Goal: Task Accomplishment & Management: Use online tool/utility

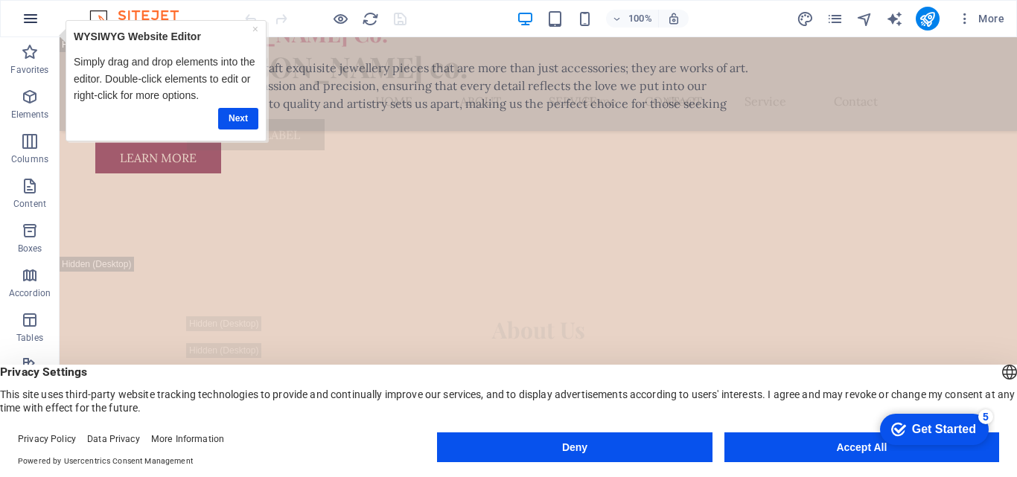
scroll to position [4989, 0]
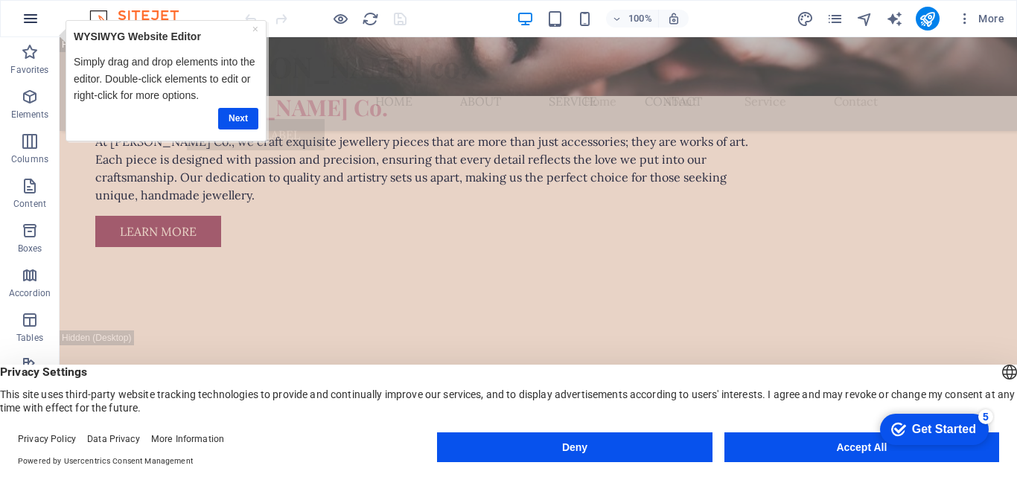
click at [27, 24] on icon "button" at bounding box center [31, 19] width 18 height 18
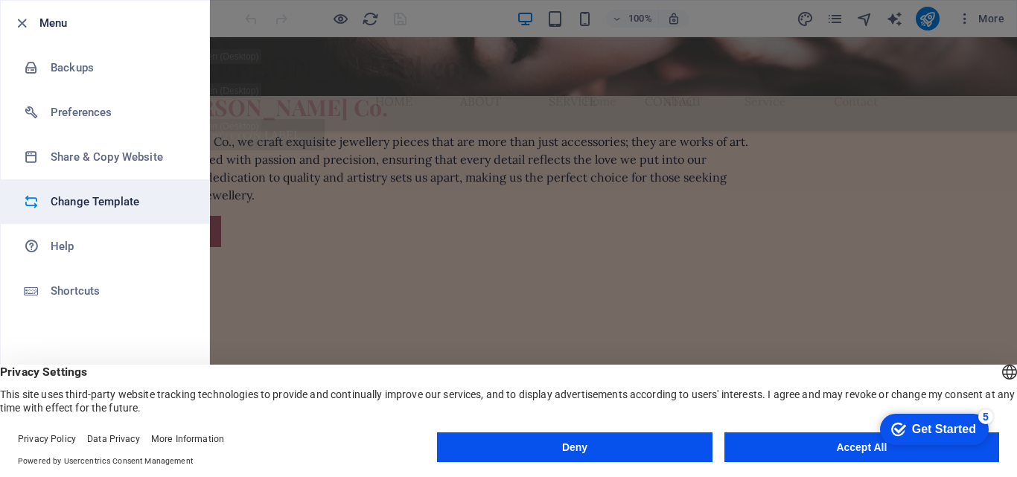
click at [74, 211] on li "Change Template" at bounding box center [105, 201] width 208 height 45
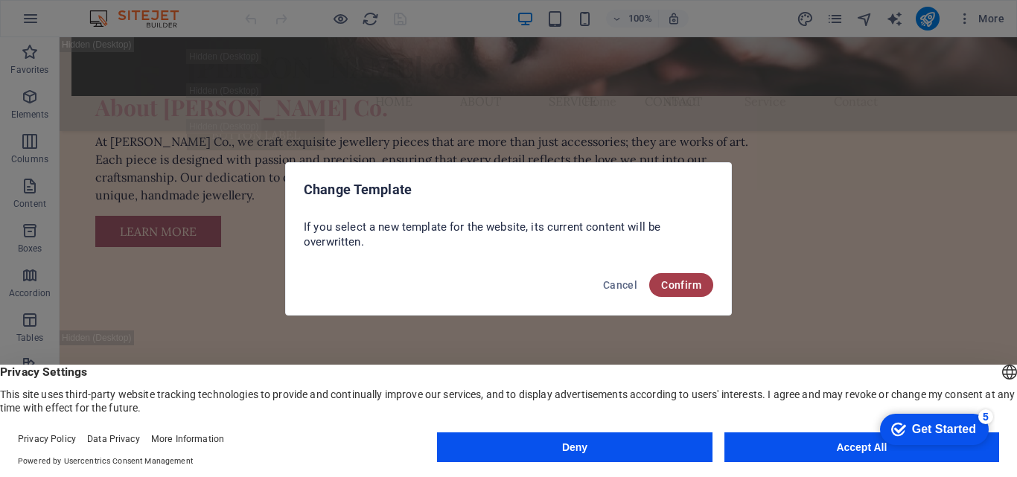
click at [679, 290] on span "Confirm" at bounding box center [681, 285] width 40 height 12
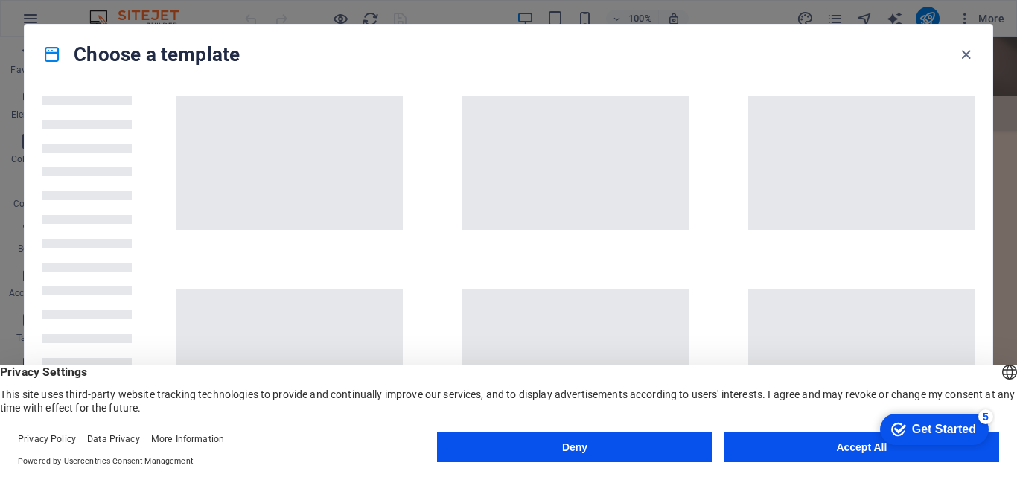
scroll to position [149, 0]
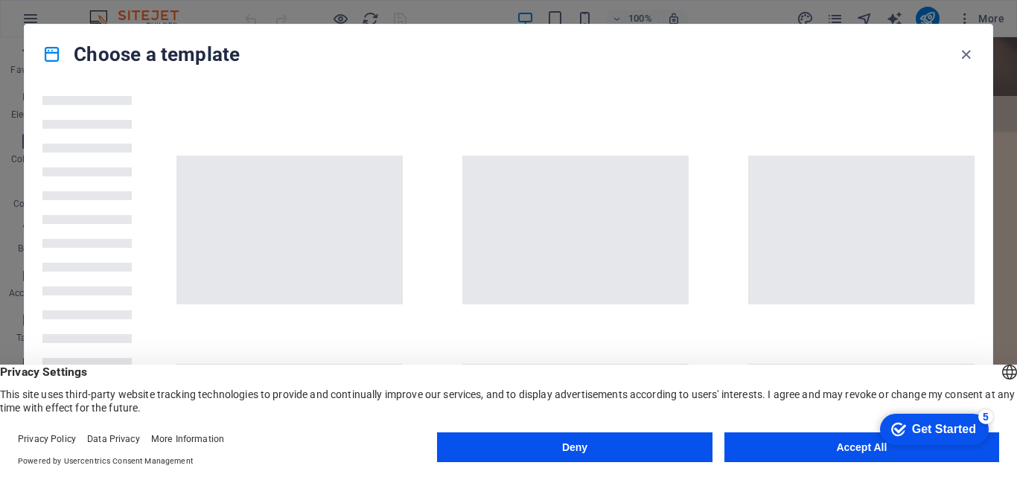
click at [776, 450] on button "Accept All" at bounding box center [861, 448] width 275 height 30
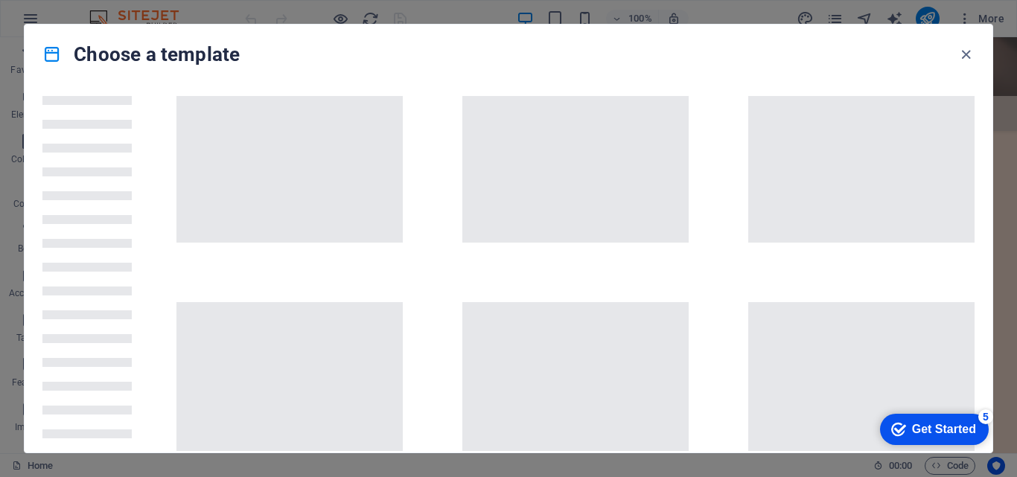
scroll to position [0, 0]
click at [945, 426] on div "Get Started" at bounding box center [944, 429] width 64 height 13
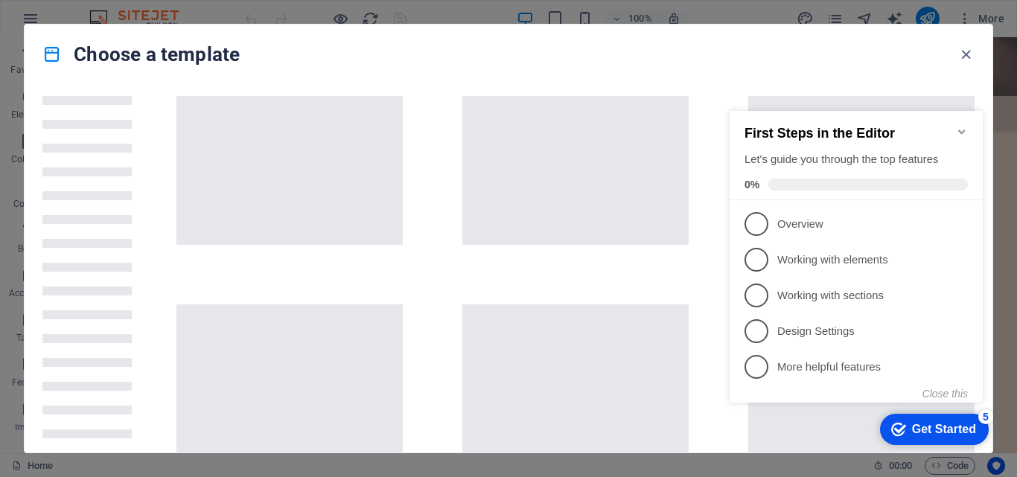
click at [304, 194] on span at bounding box center [289, 170] width 226 height 149
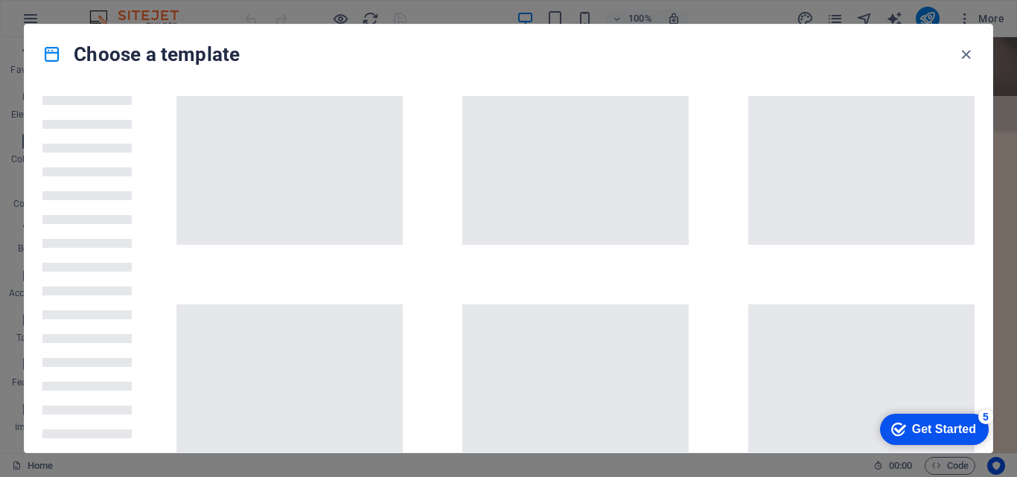
click at [936, 436] on div "Get Started" at bounding box center [944, 429] width 64 height 13
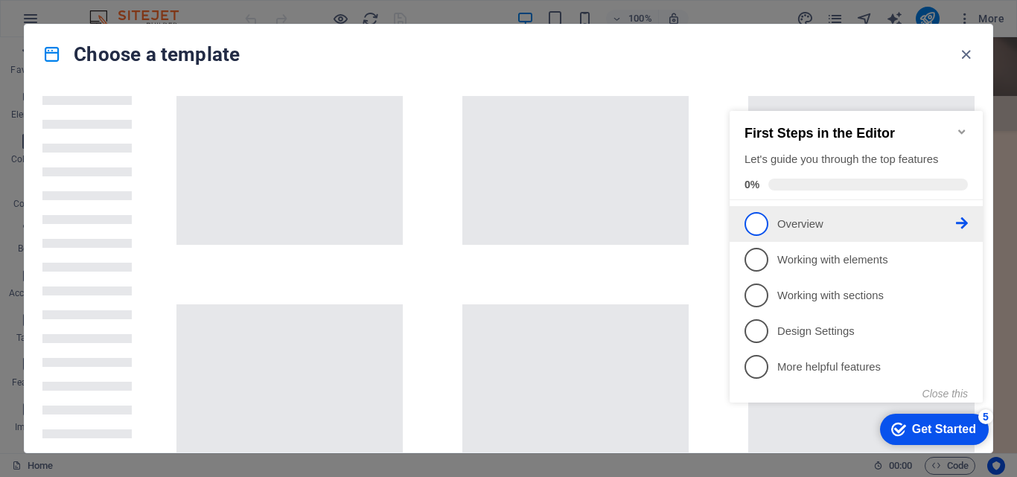
click at [809, 220] on p "Overview - incomplete" at bounding box center [866, 225] width 179 height 16
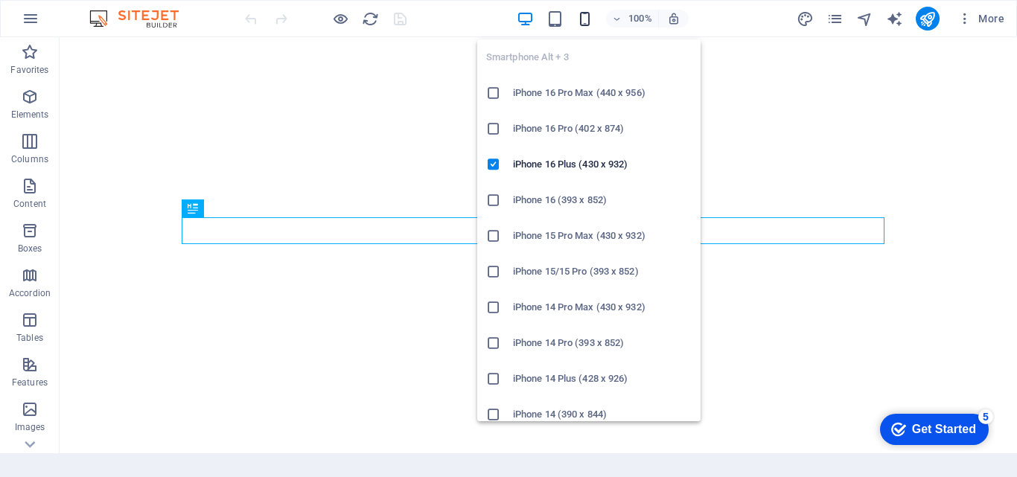
click at [584, 25] on icon "button" at bounding box center [584, 18] width 17 height 17
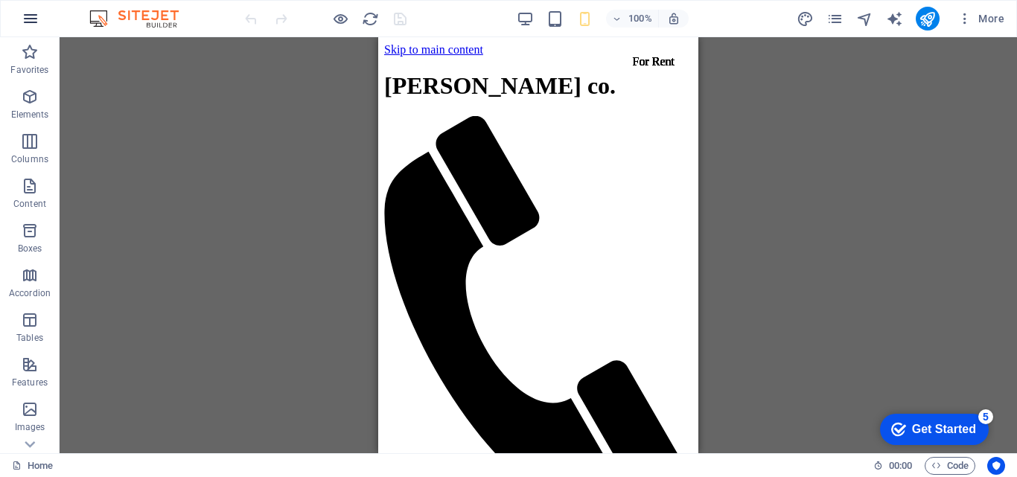
click at [31, 18] on icon "button" at bounding box center [31, 19] width 18 height 18
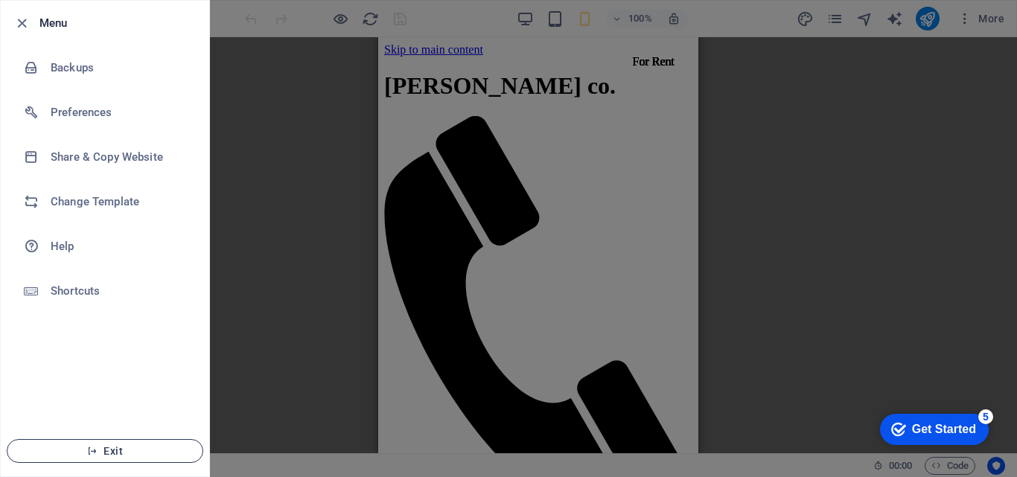
click at [146, 454] on span "Exit" at bounding box center [104, 451] width 171 height 12
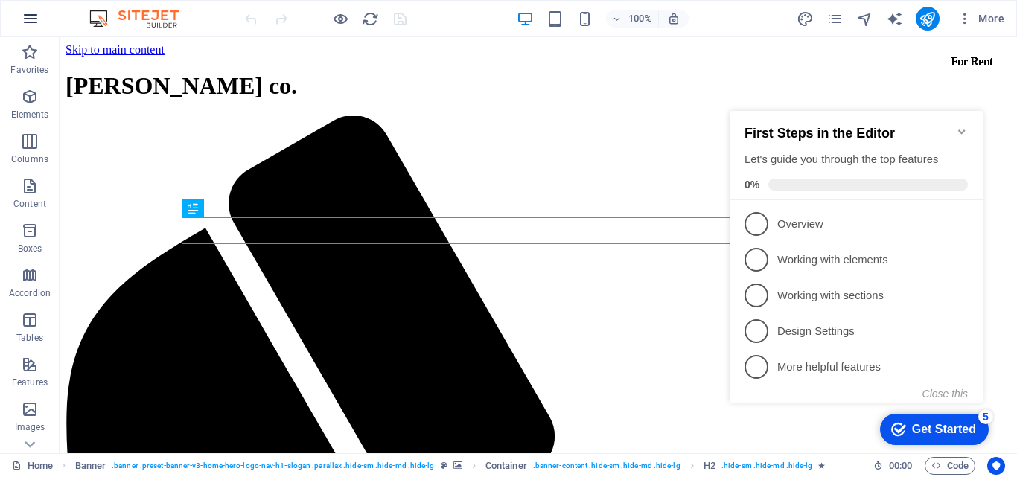
click at [34, 20] on icon "button" at bounding box center [31, 19] width 18 height 18
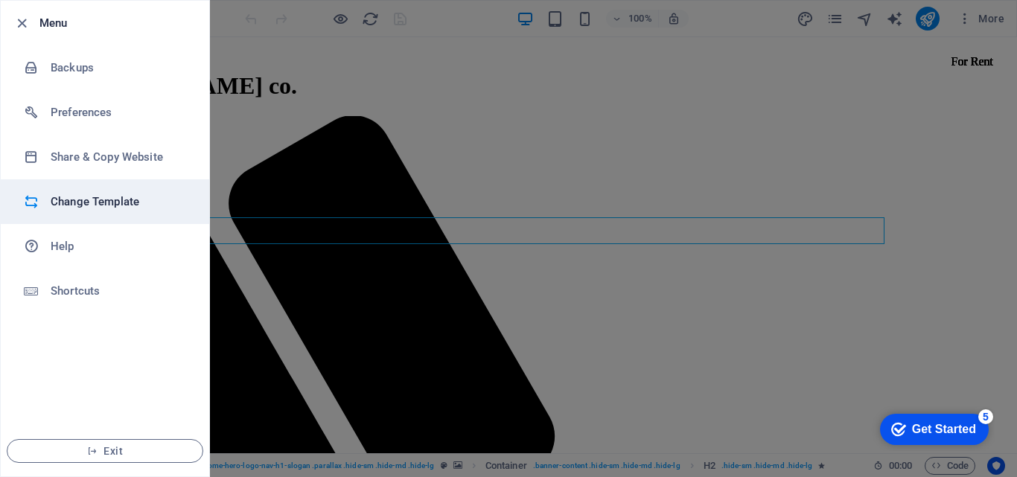
click at [116, 205] on h6 "Change Template" at bounding box center [120, 202] width 138 height 18
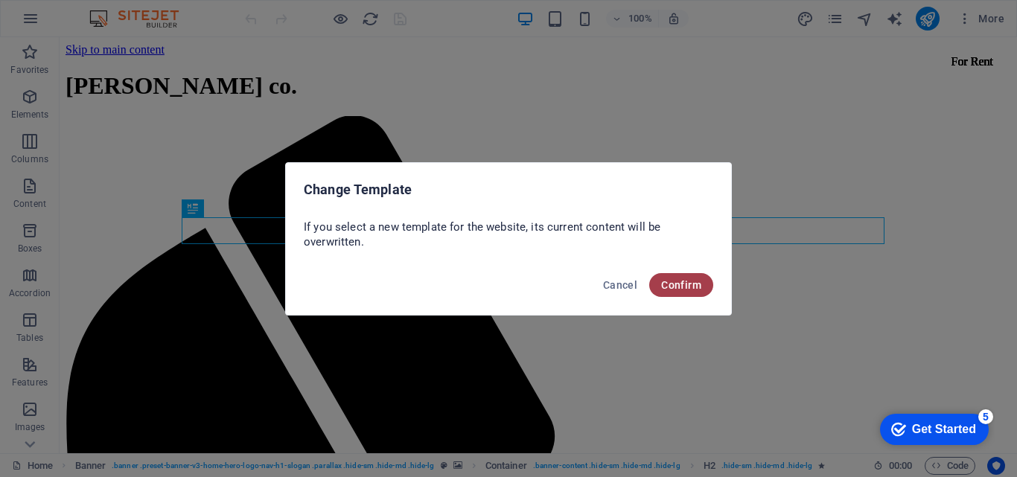
click at [686, 283] on span "Confirm" at bounding box center [681, 285] width 40 height 12
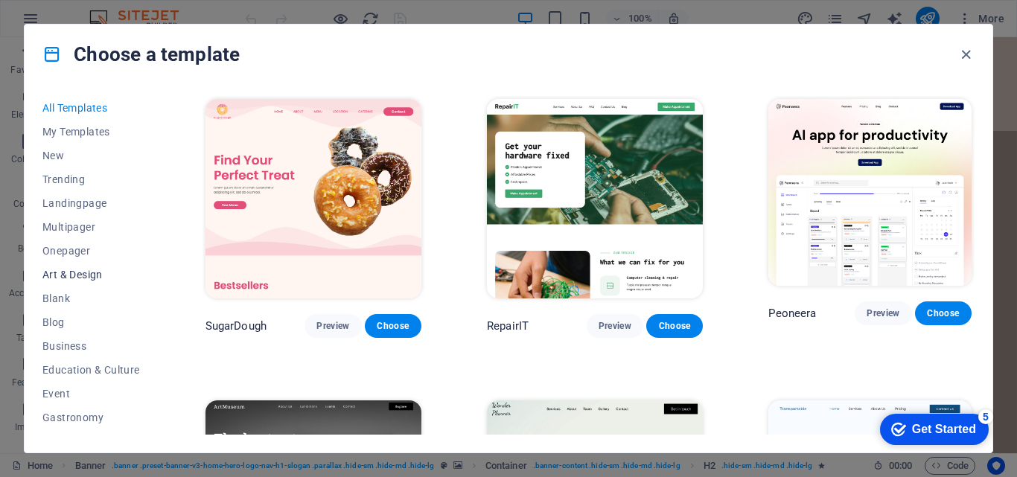
click at [78, 274] on span "Art & Design" at bounding box center [91, 275] width 98 height 12
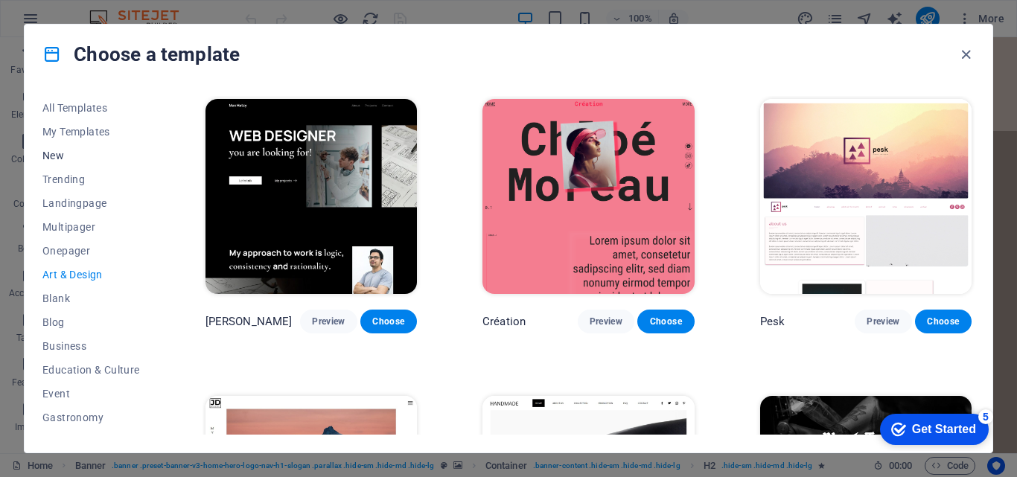
click at [61, 155] on span "New" at bounding box center [91, 156] width 98 height 12
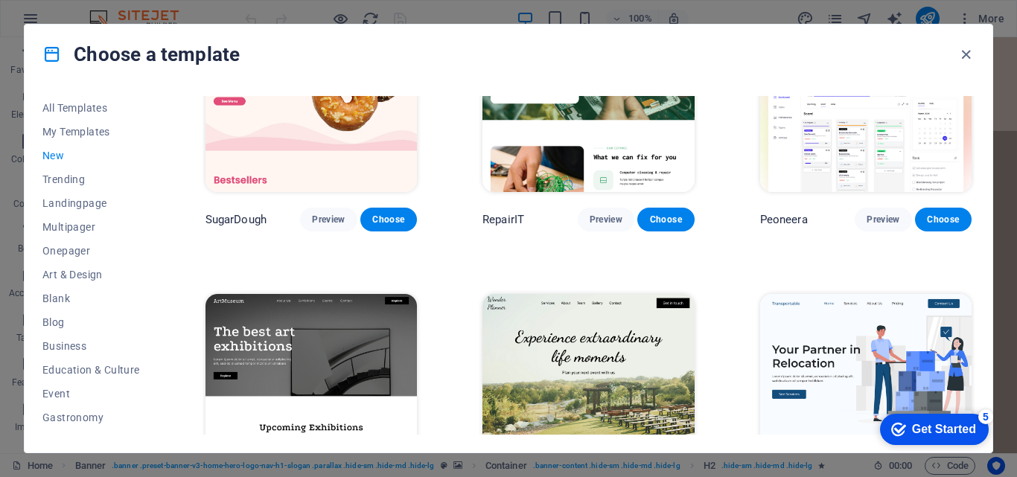
scroll to position [185, 0]
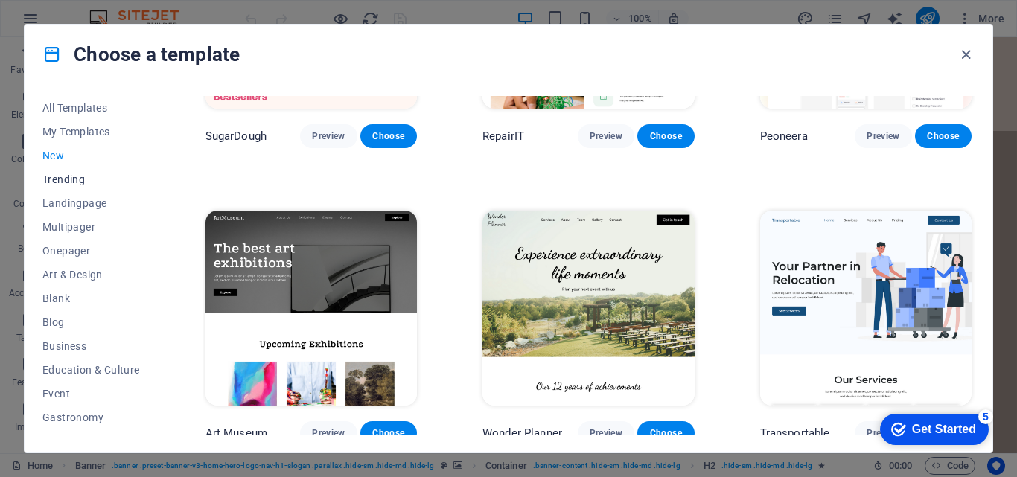
click at [63, 176] on span "Trending" at bounding box center [91, 179] width 98 height 12
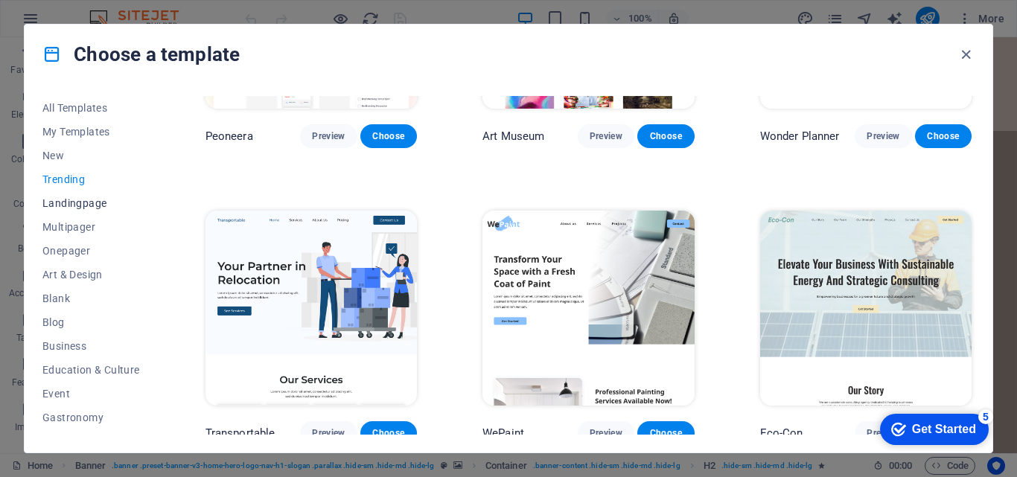
click at [83, 204] on span "Landingpage" at bounding box center [91, 203] width 98 height 12
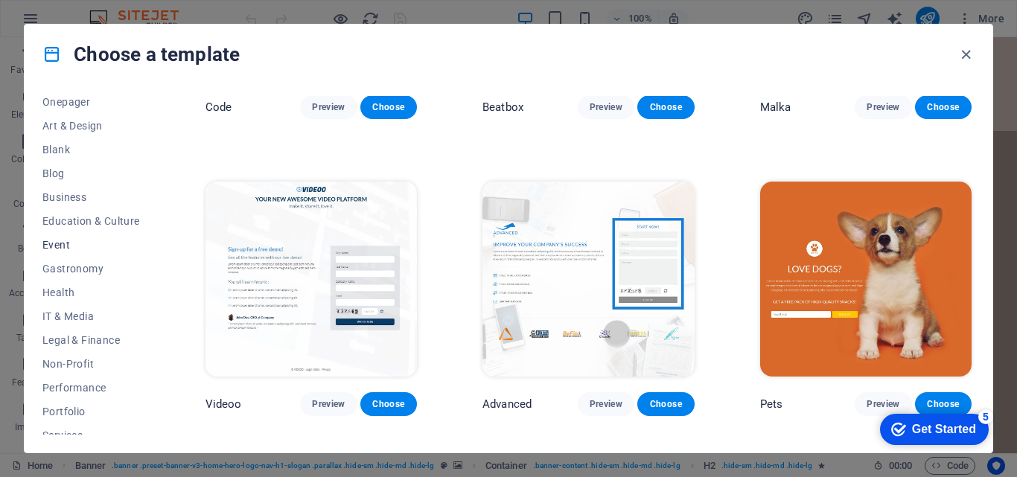
scroll to position [483, 0]
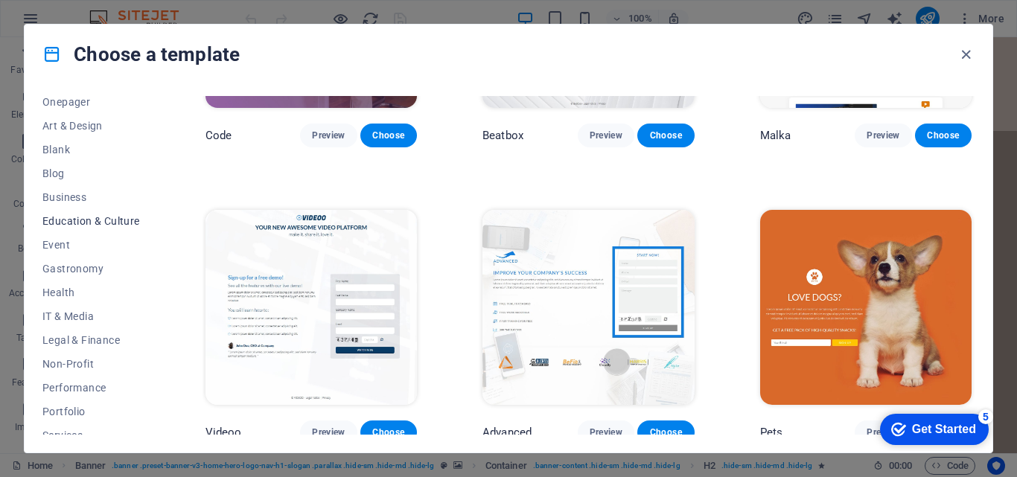
click at [105, 215] on span "Education & Culture" at bounding box center [91, 221] width 98 height 12
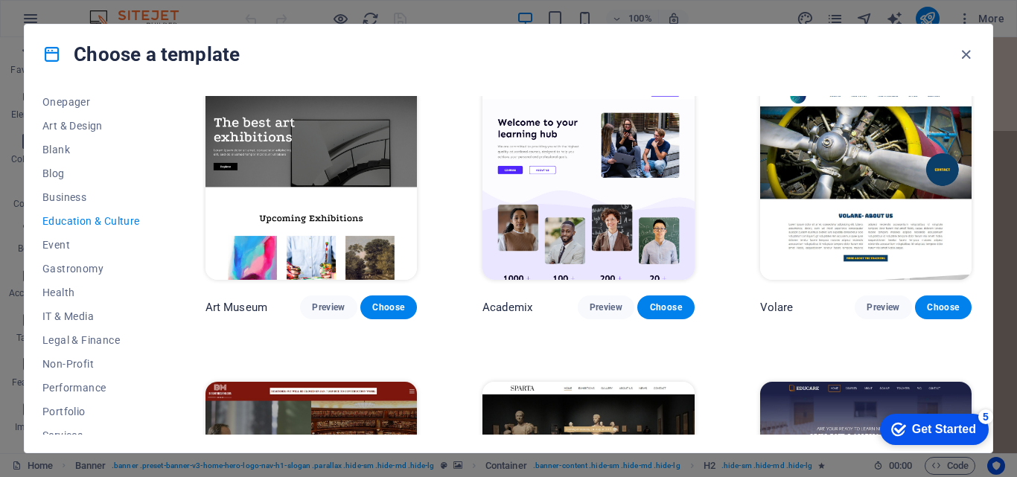
scroll to position [0, 0]
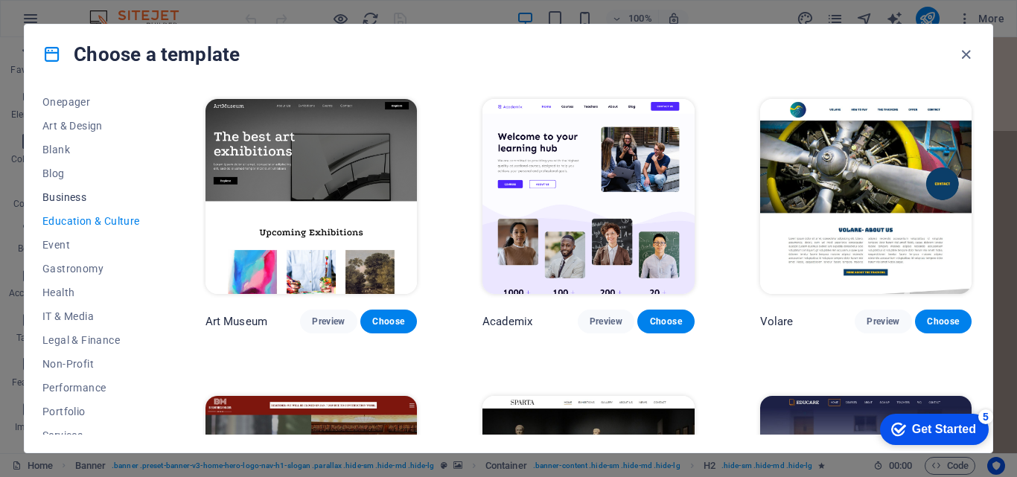
click at [57, 194] on span "Business" at bounding box center [91, 197] width 98 height 12
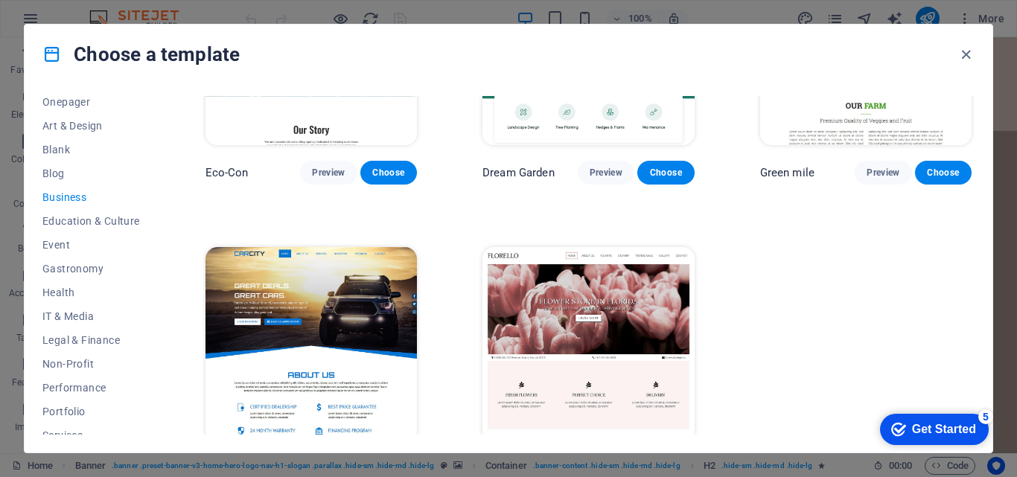
scroll to position [193, 0]
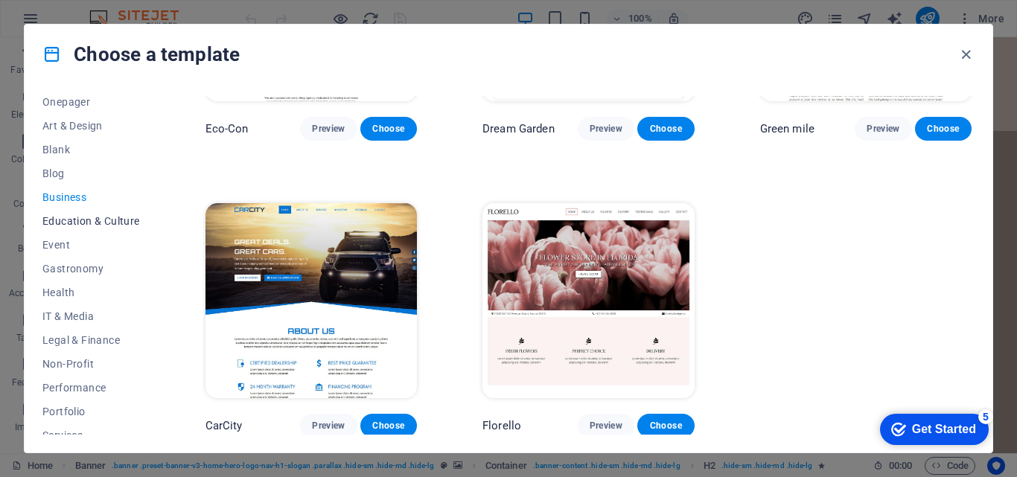
click at [78, 221] on span "Education & Culture" at bounding box center [91, 221] width 98 height 12
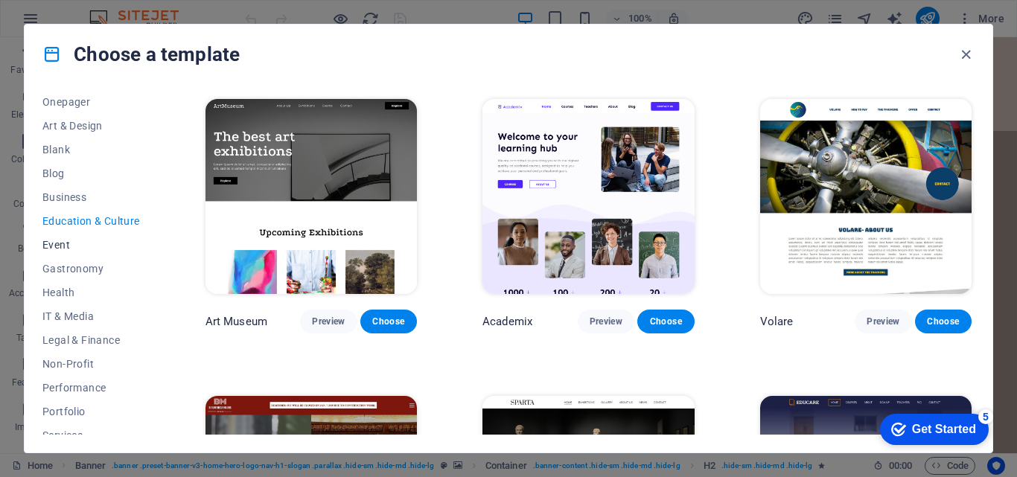
click at [77, 246] on span "Event" at bounding box center [91, 245] width 98 height 12
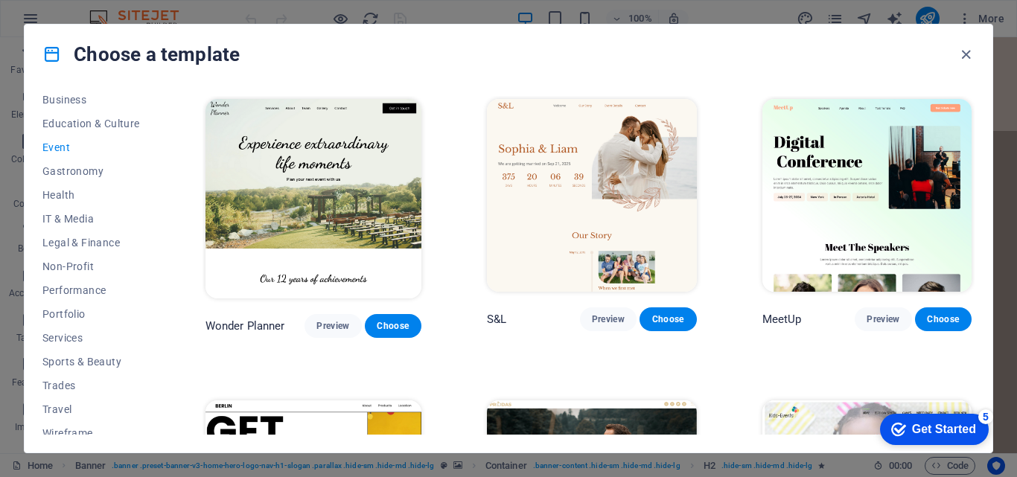
scroll to position [257, 0]
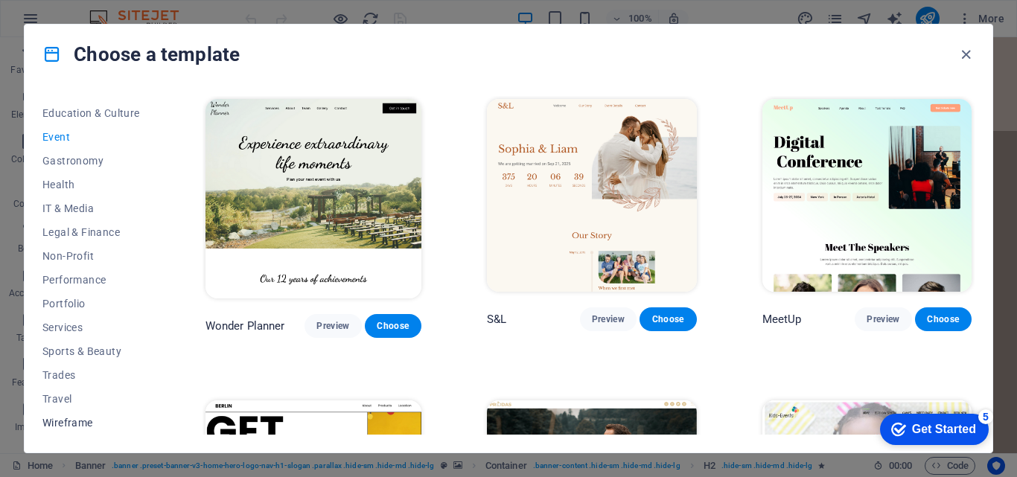
click at [75, 424] on span "Wireframe" at bounding box center [91, 423] width 98 height 12
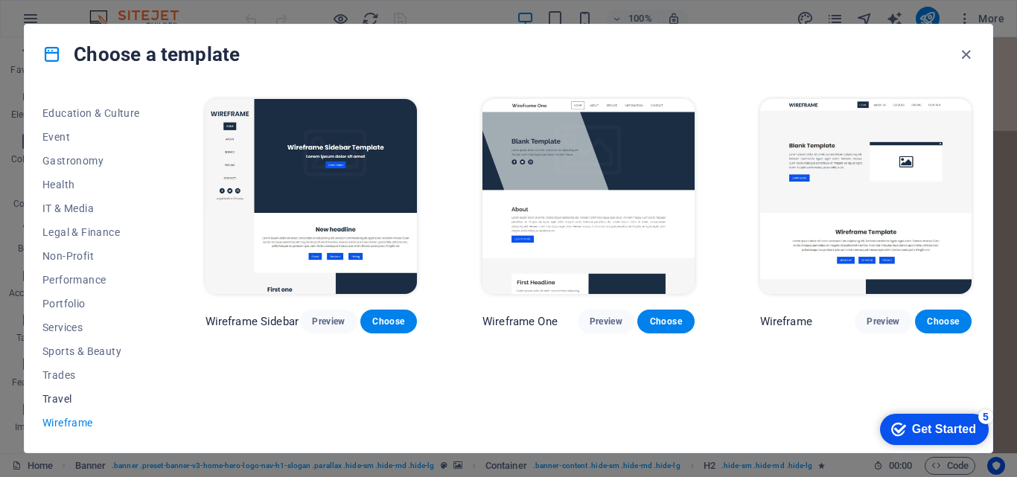
click at [58, 398] on span "Travel" at bounding box center [91, 399] width 98 height 12
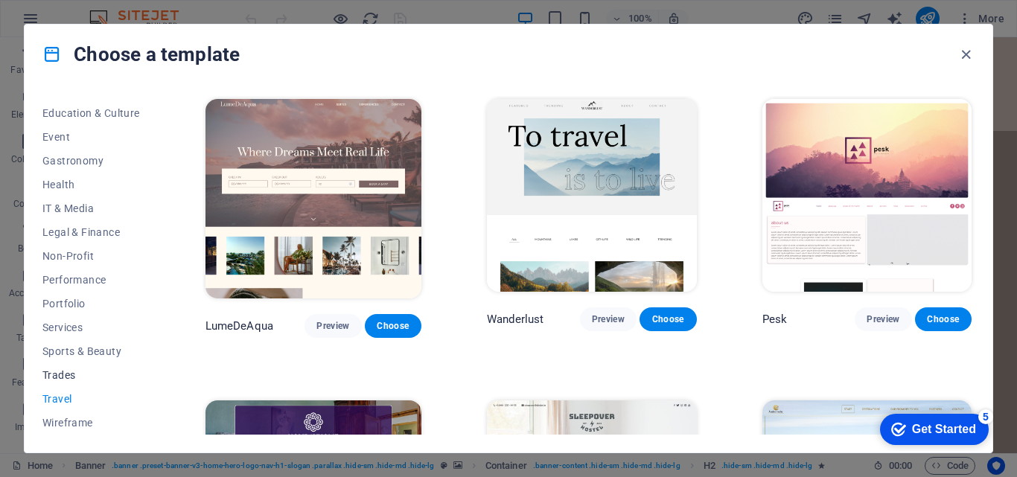
click at [63, 378] on span "Trades" at bounding box center [91, 375] width 98 height 12
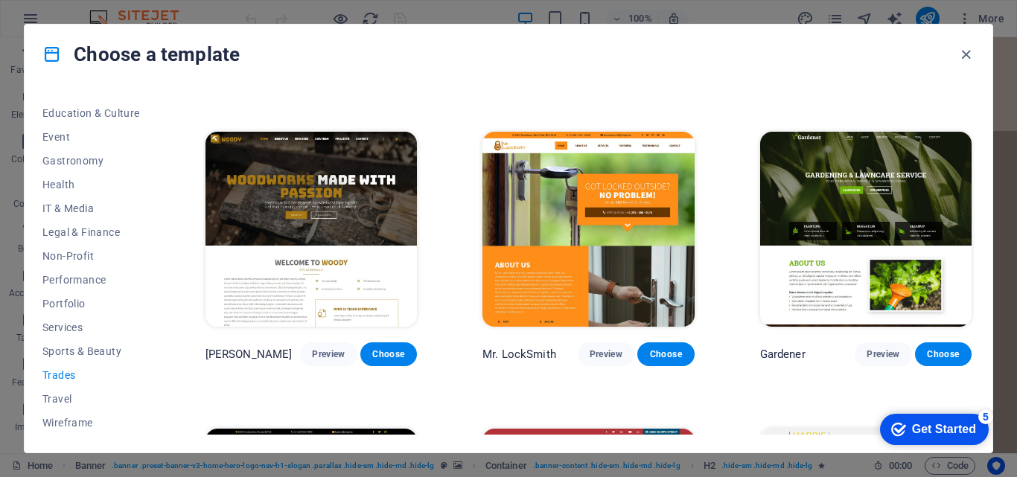
scroll to position [488, 0]
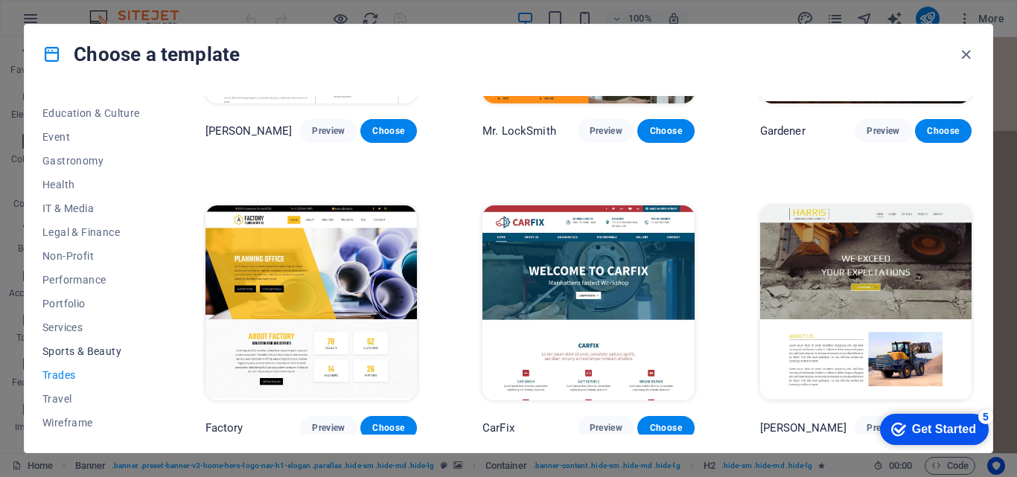
click at [73, 354] on span "Sports & Beauty" at bounding box center [91, 351] width 98 height 12
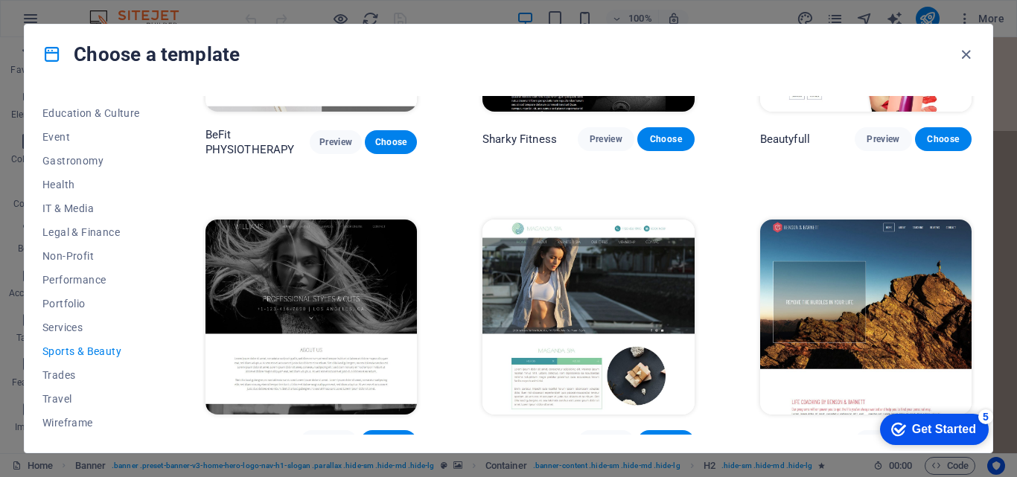
scroll to position [1091, 0]
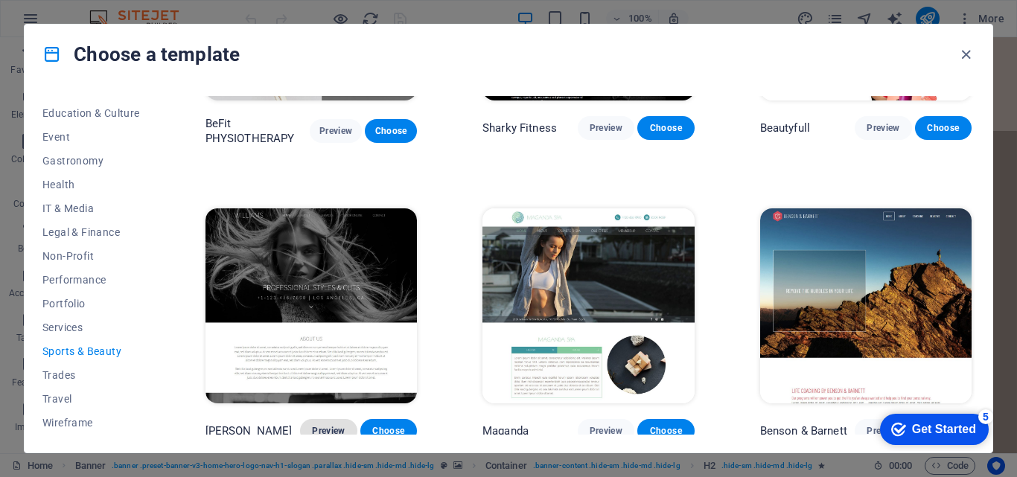
click at [325, 425] on span "Preview" at bounding box center [328, 431] width 33 height 12
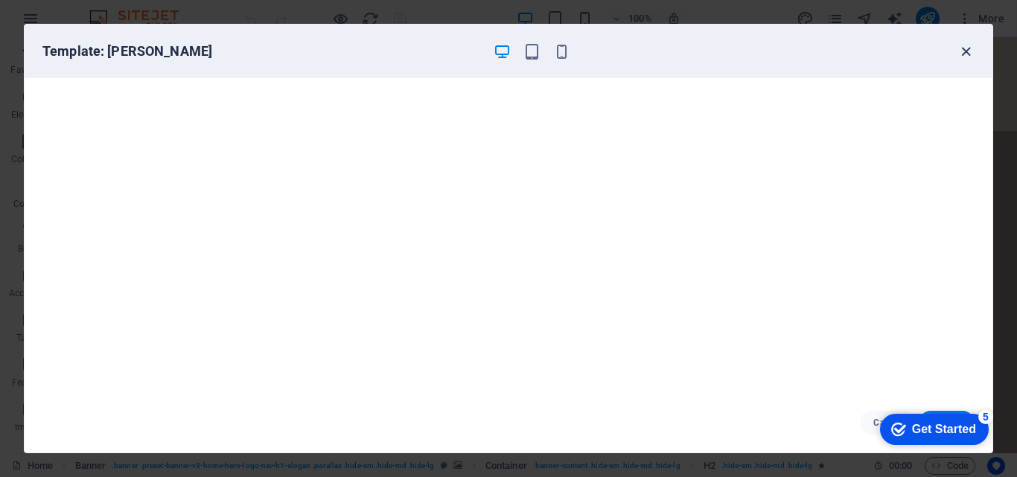
click at [966, 54] on icon "button" at bounding box center [965, 51] width 17 height 17
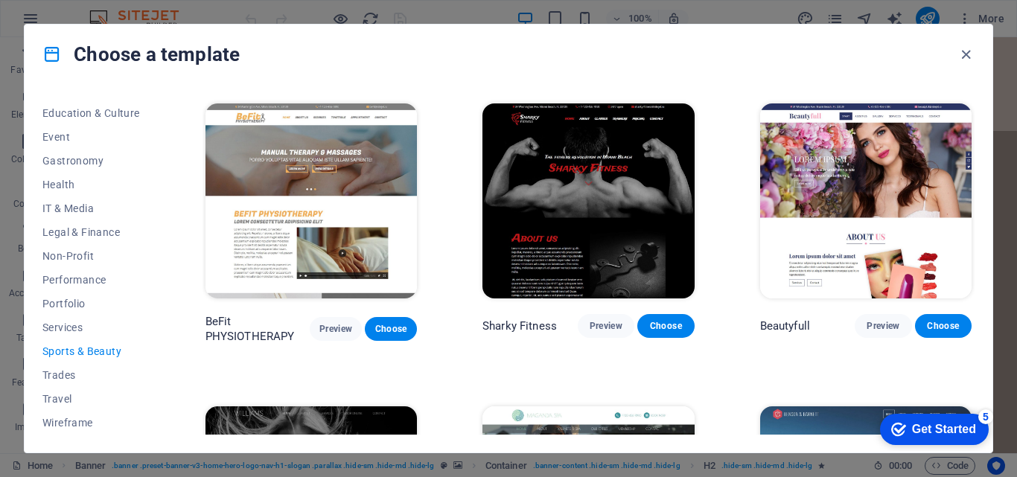
scroll to position [867, 0]
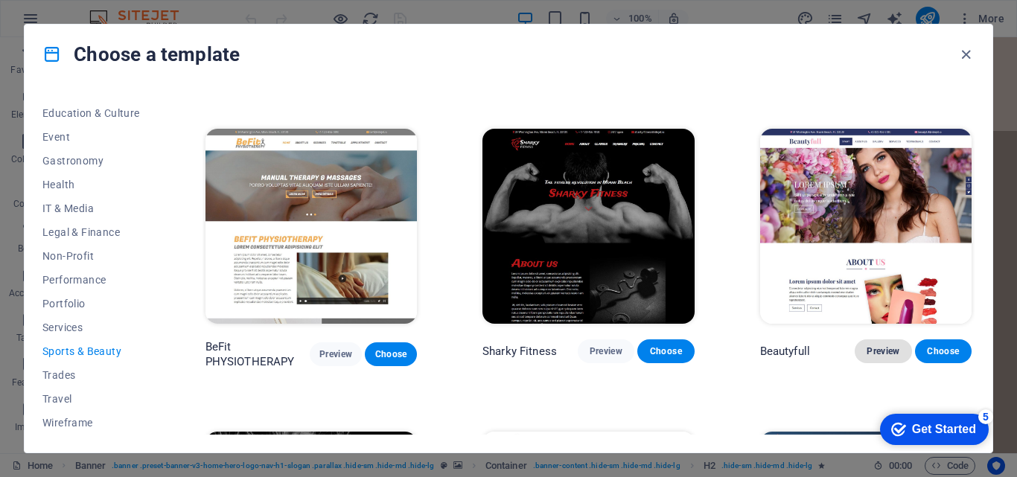
click at [882, 345] on span "Preview" at bounding box center [883, 351] width 33 height 12
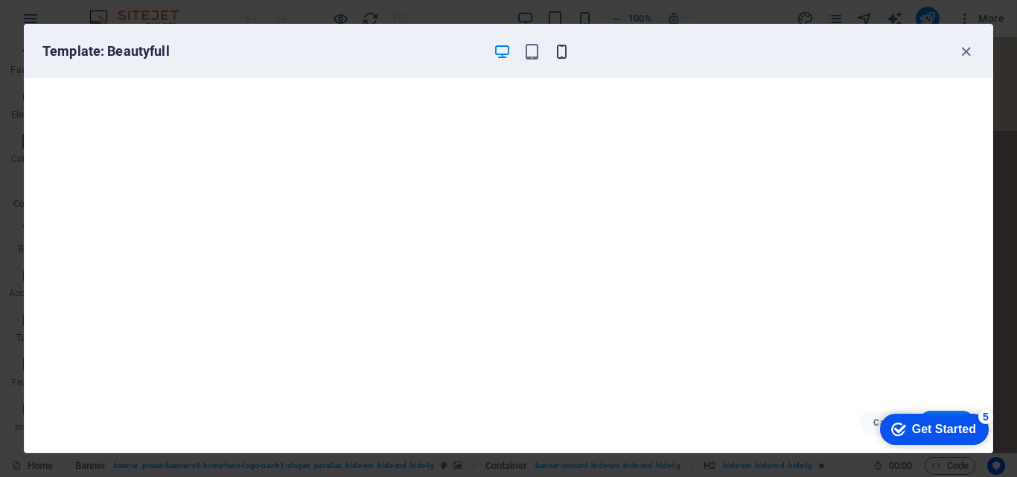
click at [561, 56] on icon "button" at bounding box center [561, 51] width 17 height 17
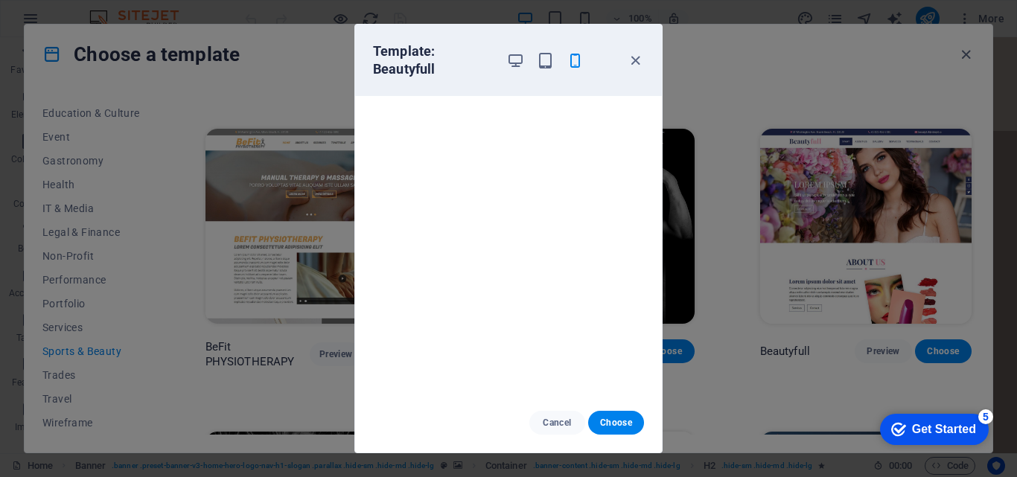
scroll to position [4, 0]
click at [634, 62] on icon "button" at bounding box center [635, 60] width 17 height 17
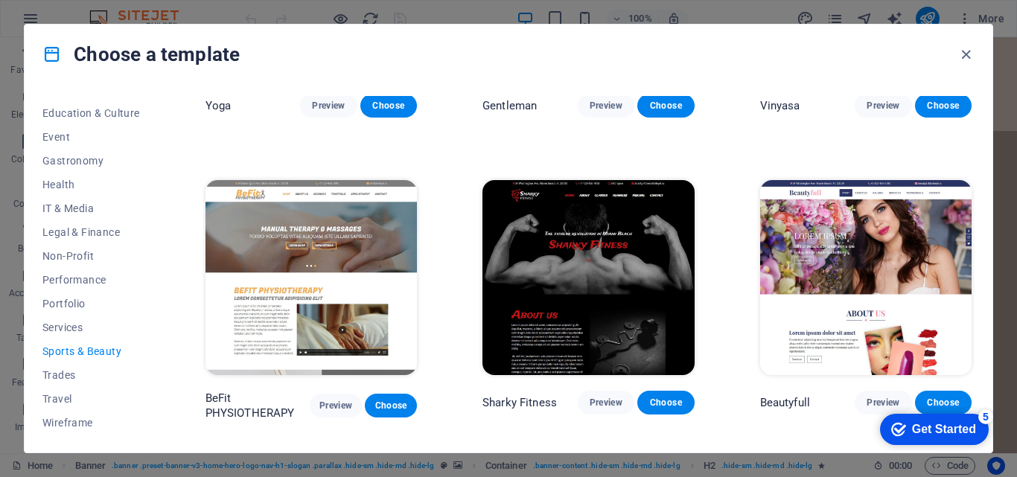
scroll to position [793, 0]
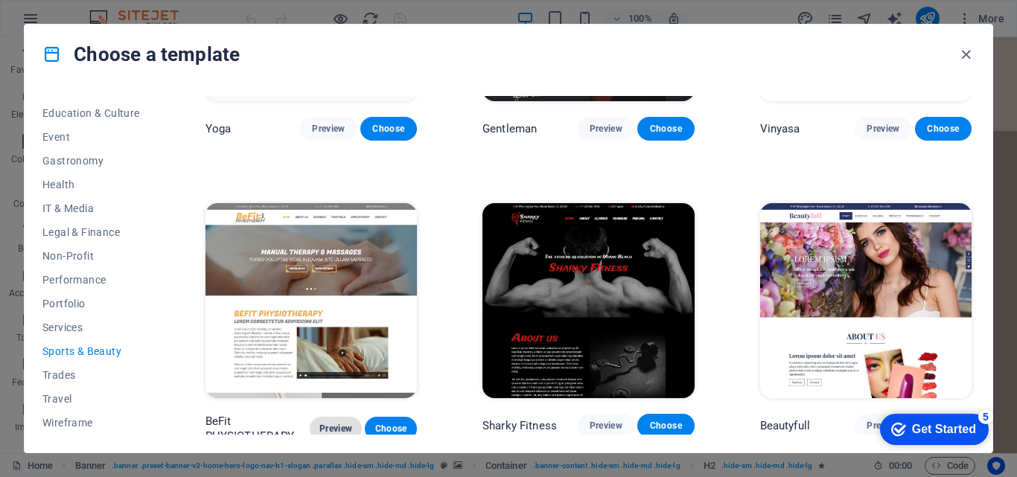
click at [337, 424] on span "Preview" at bounding box center [336, 429] width 28 height 12
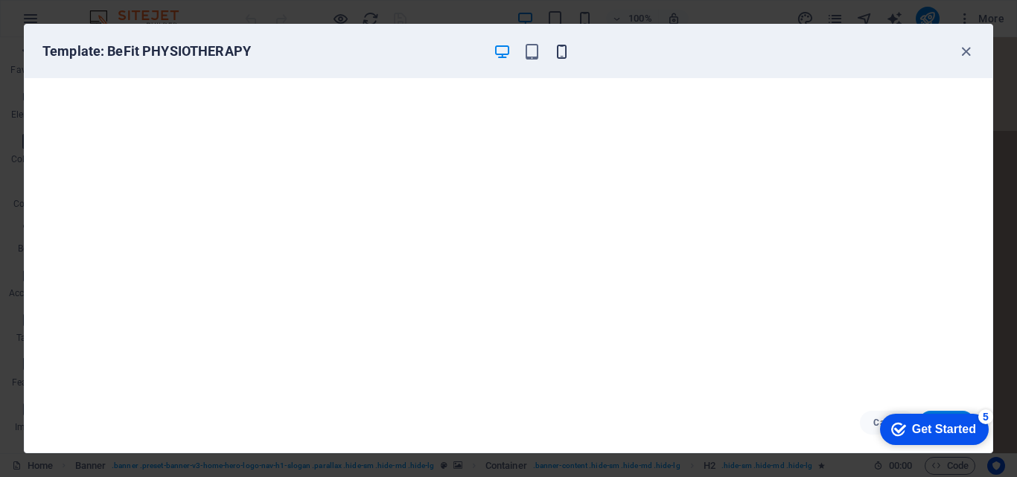
click at [564, 54] on icon "button" at bounding box center [561, 51] width 17 height 17
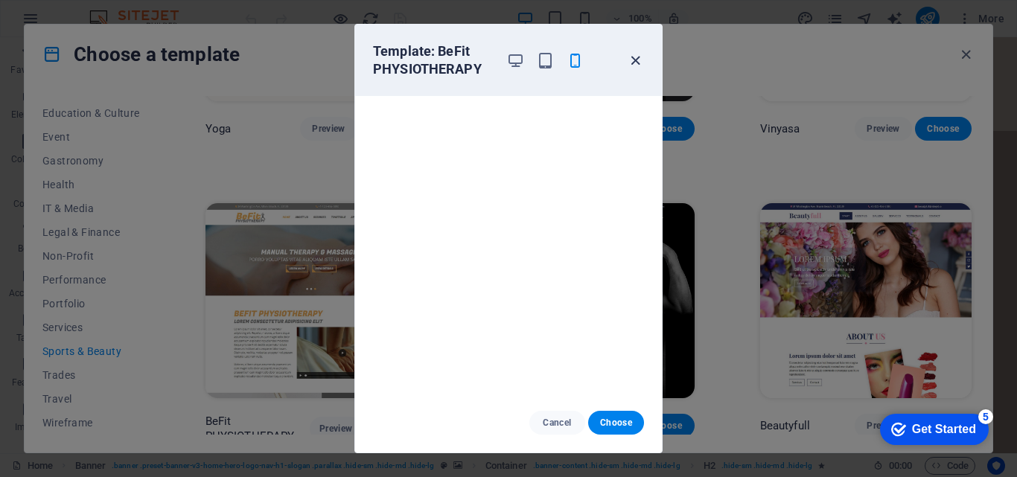
click at [638, 62] on icon "button" at bounding box center [635, 60] width 17 height 17
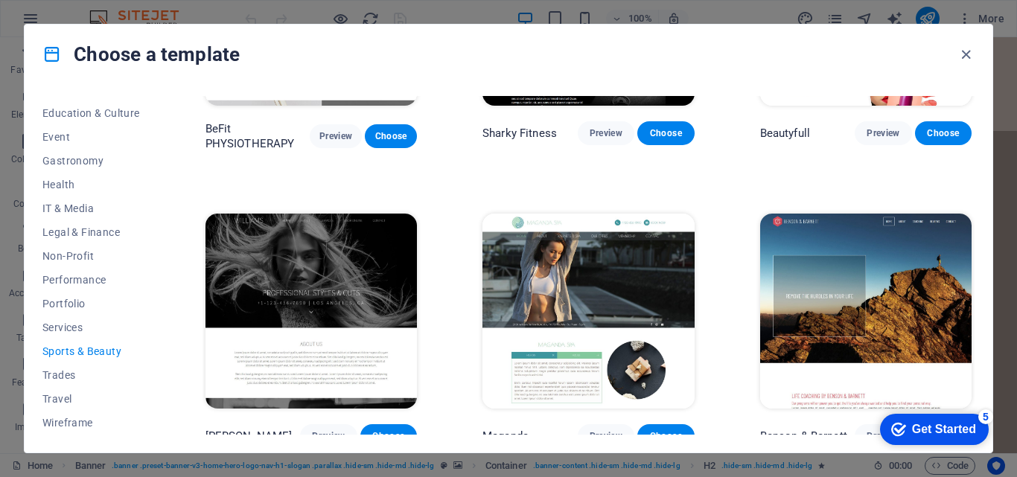
scroll to position [1091, 0]
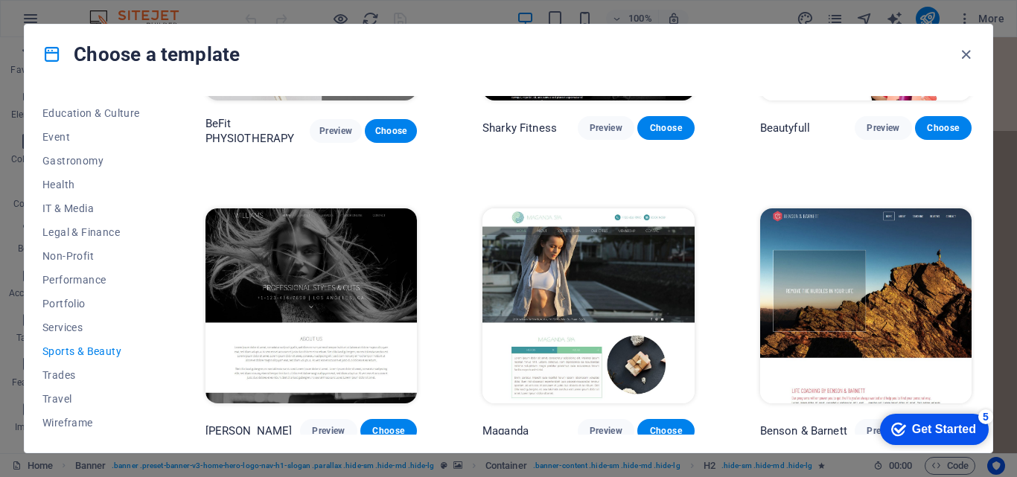
click div "checkmark Get Started 5 First Steps in the Editor Let's guide you through the t…"
click at [867, 425] on span "Preview" at bounding box center [883, 431] width 33 height 12
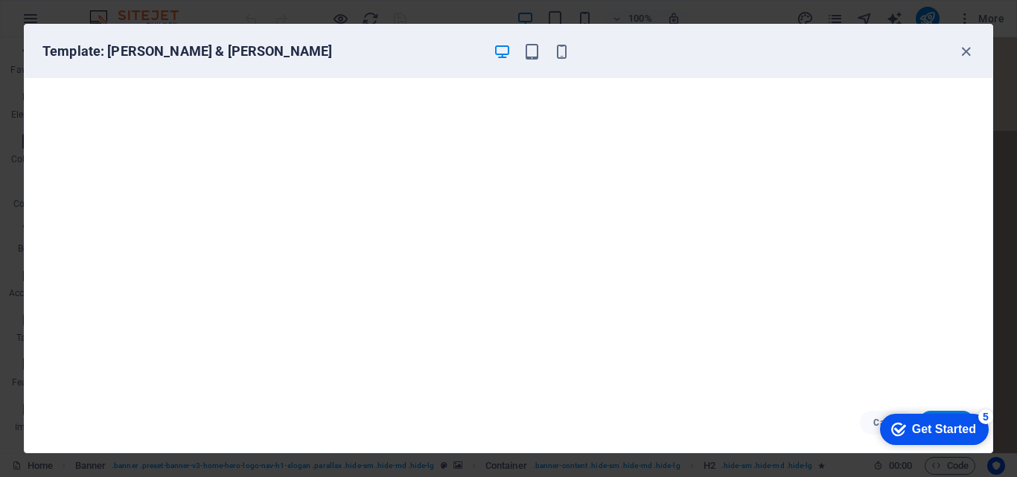
scroll to position [0, 0]
click at [563, 55] on icon "button" at bounding box center [561, 51] width 17 height 17
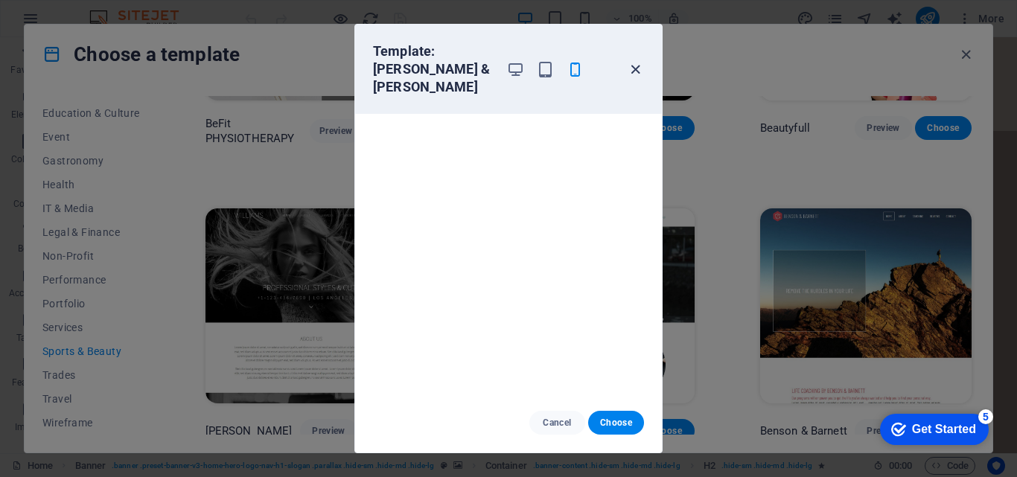
click at [635, 61] on icon "button" at bounding box center [635, 69] width 17 height 17
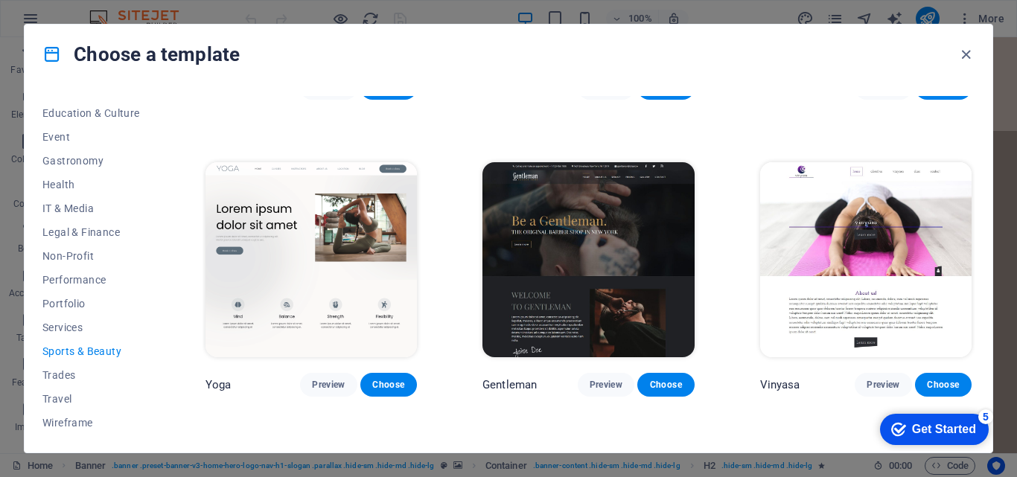
scroll to position [495, 0]
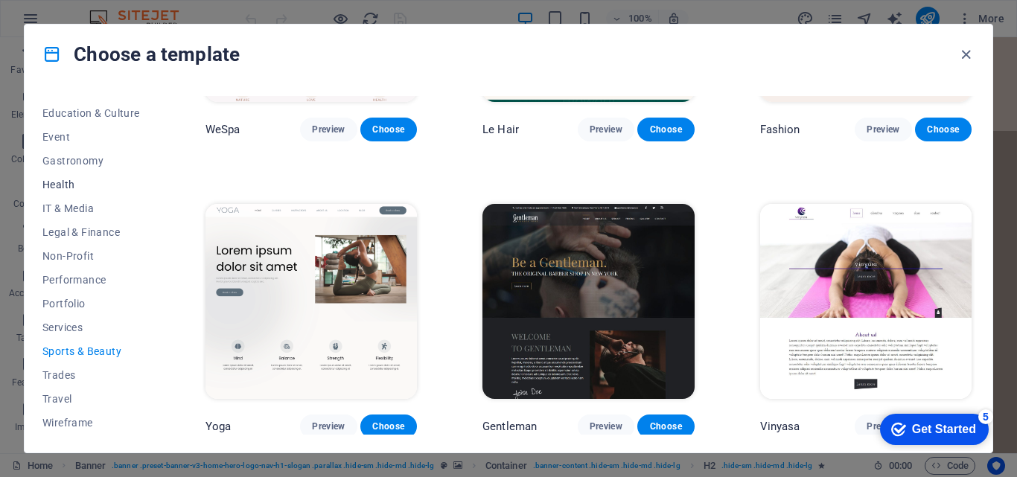
click at [67, 185] on span "Health" at bounding box center [91, 185] width 98 height 12
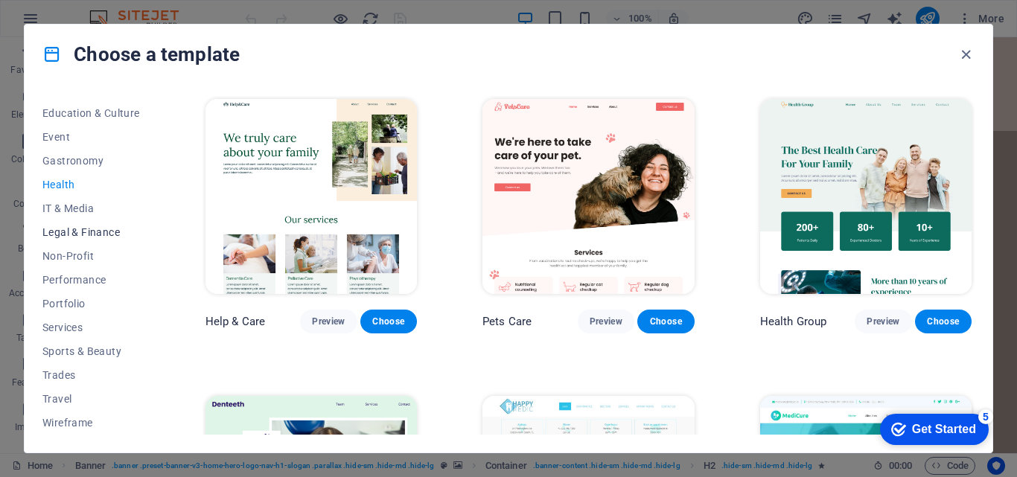
click at [68, 233] on span "Legal & Finance" at bounding box center [91, 232] width 98 height 12
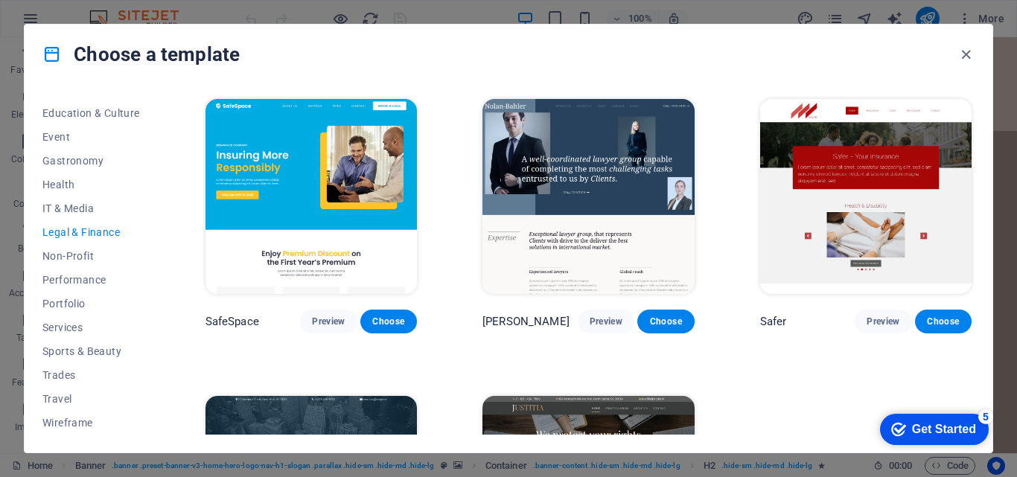
scroll to position [182, 0]
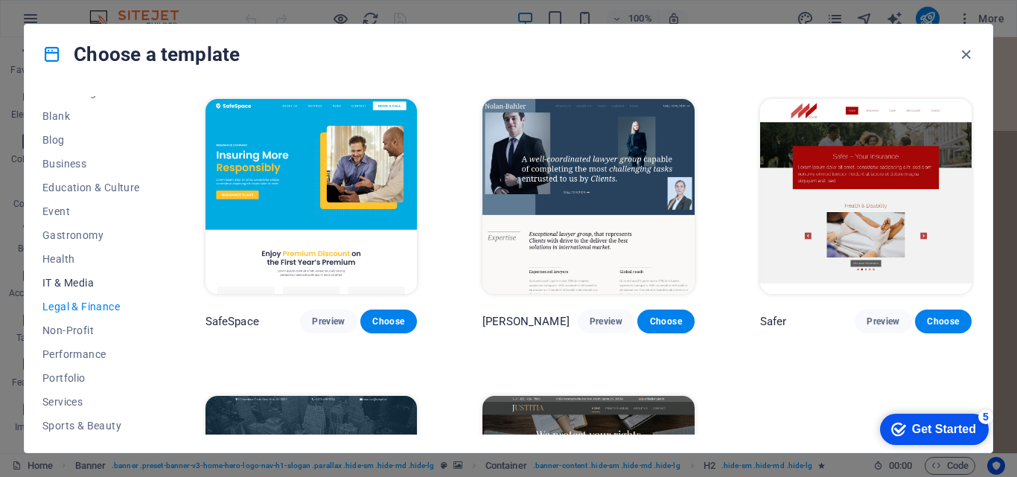
click at [71, 282] on span "IT & Media" at bounding box center [91, 283] width 98 height 12
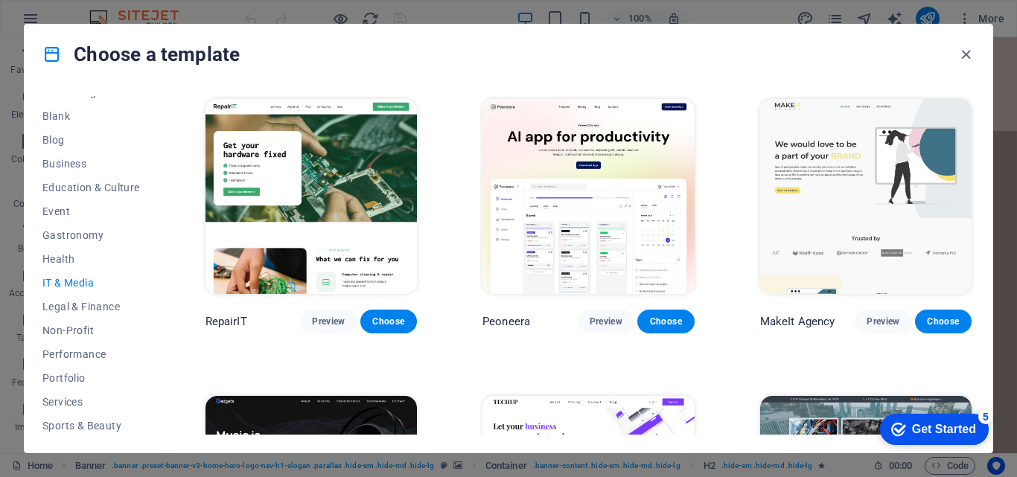
scroll to position [108, 0]
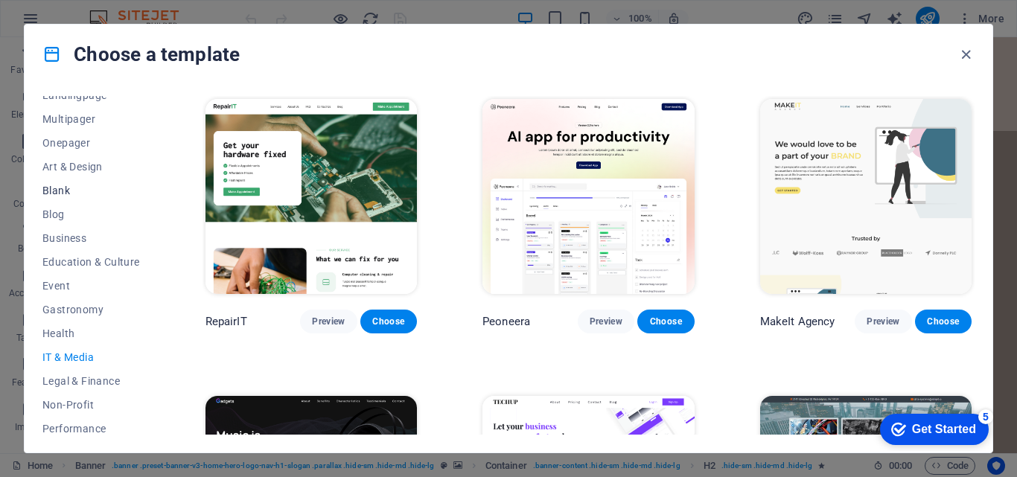
click at [58, 191] on span "Blank" at bounding box center [91, 191] width 98 height 12
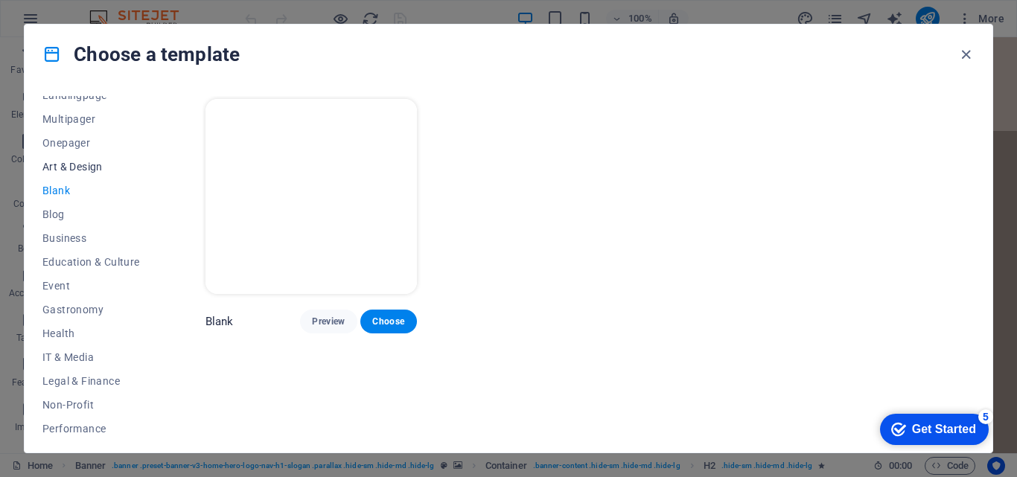
click at [60, 168] on span "Art & Design" at bounding box center [91, 167] width 98 height 12
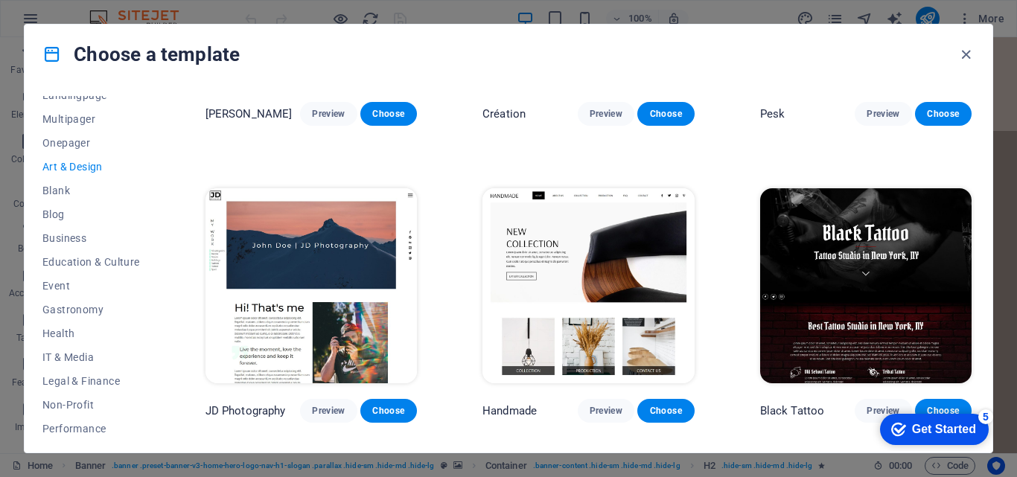
scroll to position [298, 0]
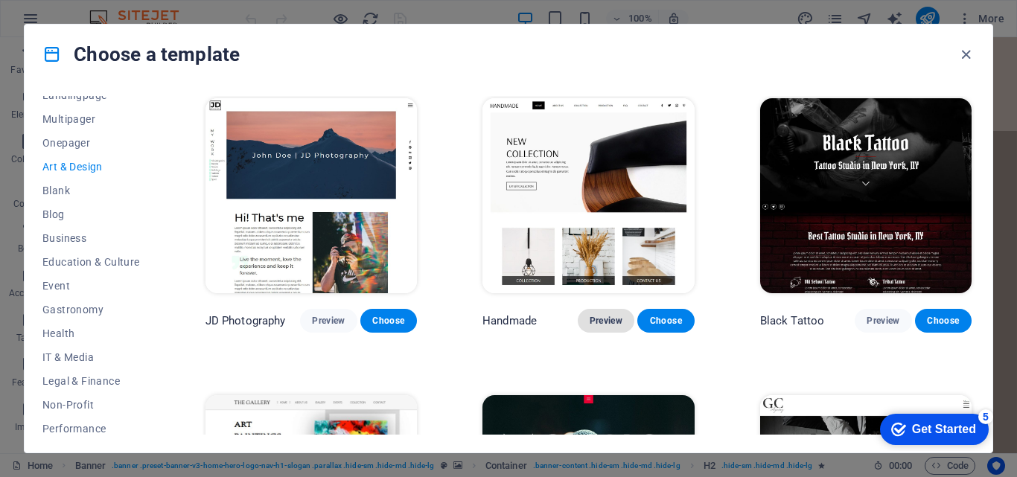
click at [599, 319] on span "Preview" at bounding box center [606, 321] width 33 height 12
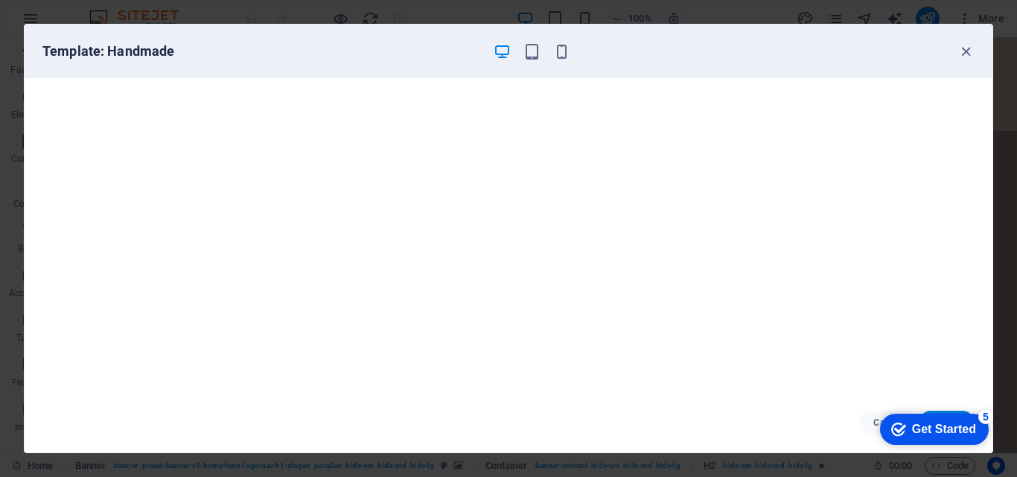
scroll to position [0, 0]
click at [562, 53] on icon "button" at bounding box center [561, 51] width 17 height 17
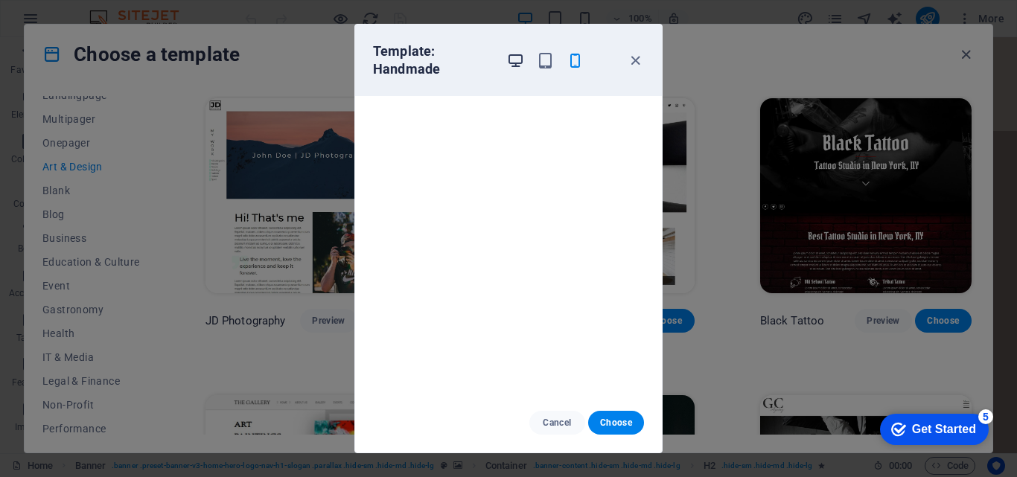
click at [514, 66] on icon "button" at bounding box center [515, 60] width 17 height 17
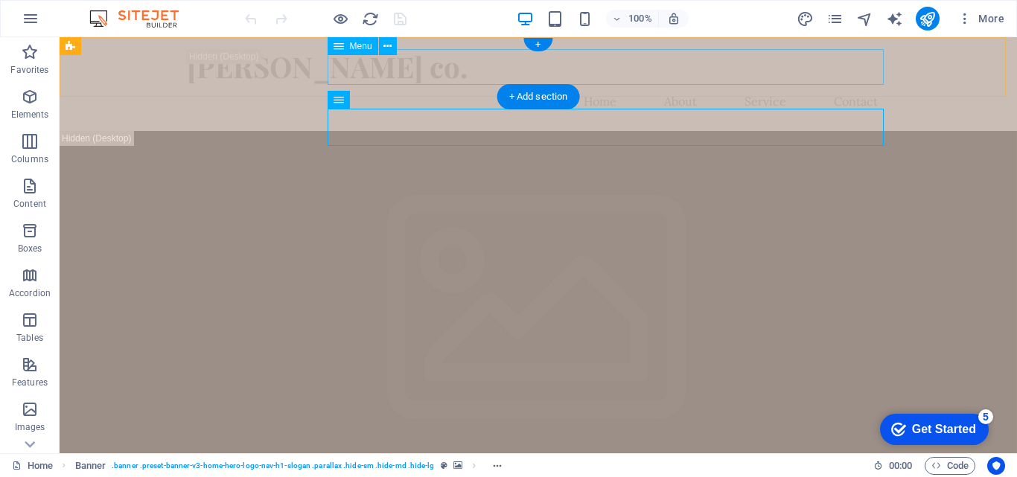
click at [762, 83] on nav "Home About Service Contact" at bounding box center [538, 101] width 703 height 36
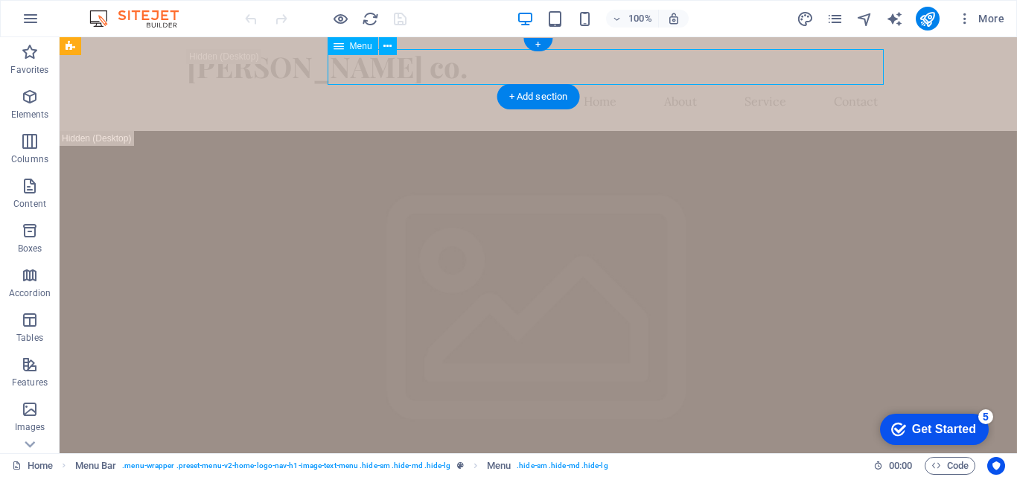
click at [855, 83] on nav "Home About Service Contact" at bounding box center [538, 101] width 703 height 36
click at [338, 51] on icon at bounding box center [339, 46] width 10 height 18
click at [390, 47] on icon at bounding box center [387, 47] width 8 height 16
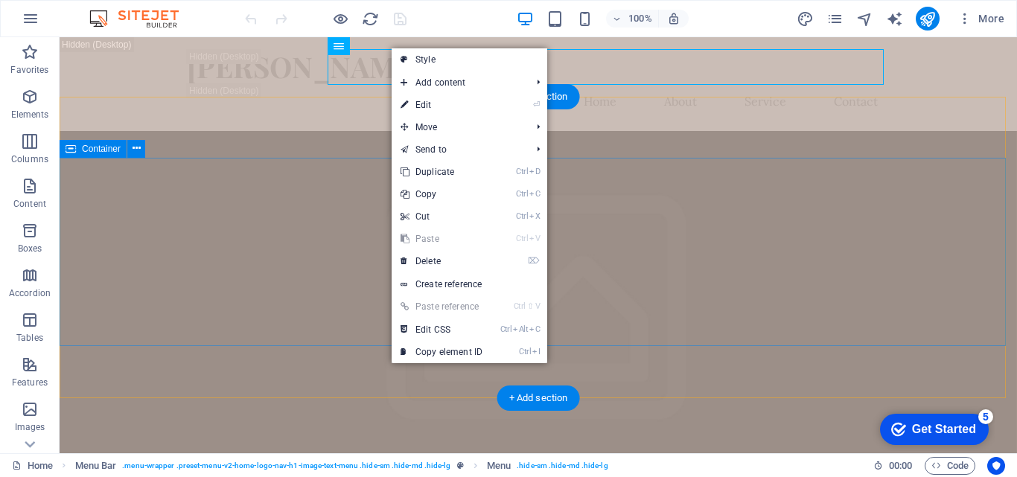
drag, startPoint x: 354, startPoint y: 203, endPoint x: 358, endPoint y: 194, distance: 10.7
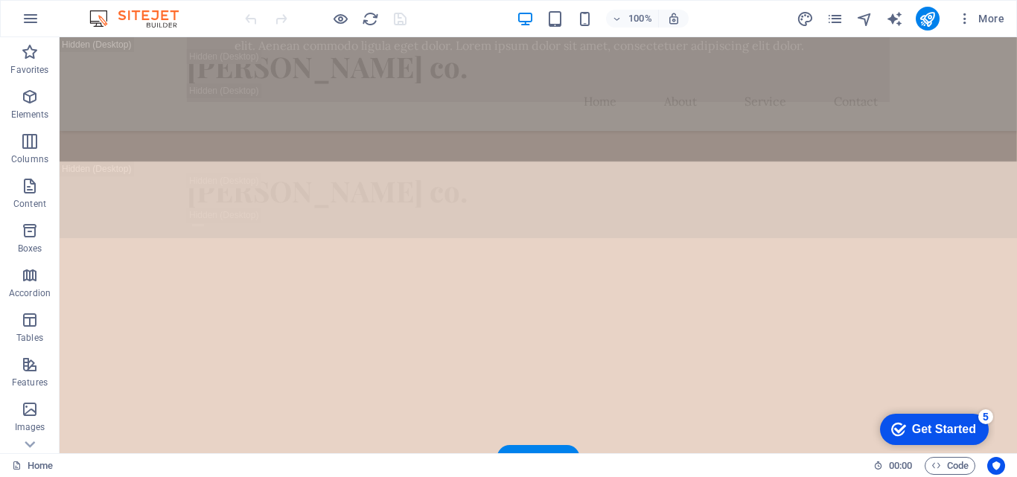
scroll to position [1117, 0]
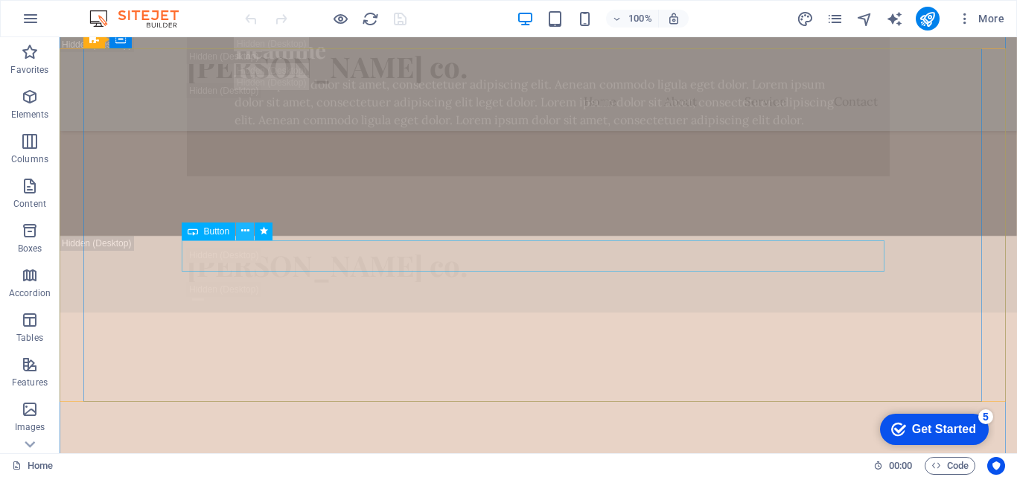
click at [245, 230] on icon at bounding box center [245, 231] width 8 height 16
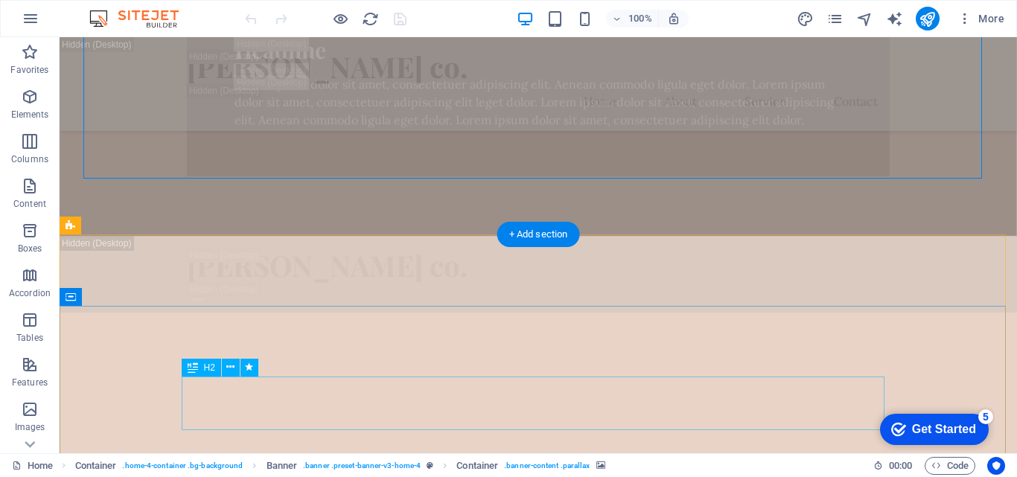
scroll to position [1340, 0]
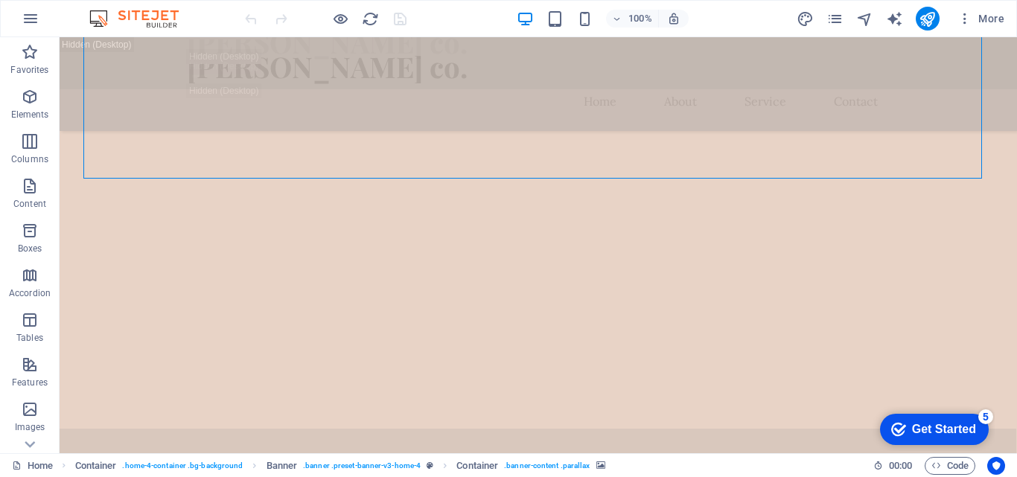
click at [97, 22] on img at bounding box center [142, 19] width 112 height 18
click at [32, 22] on icon "button" at bounding box center [31, 19] width 18 height 18
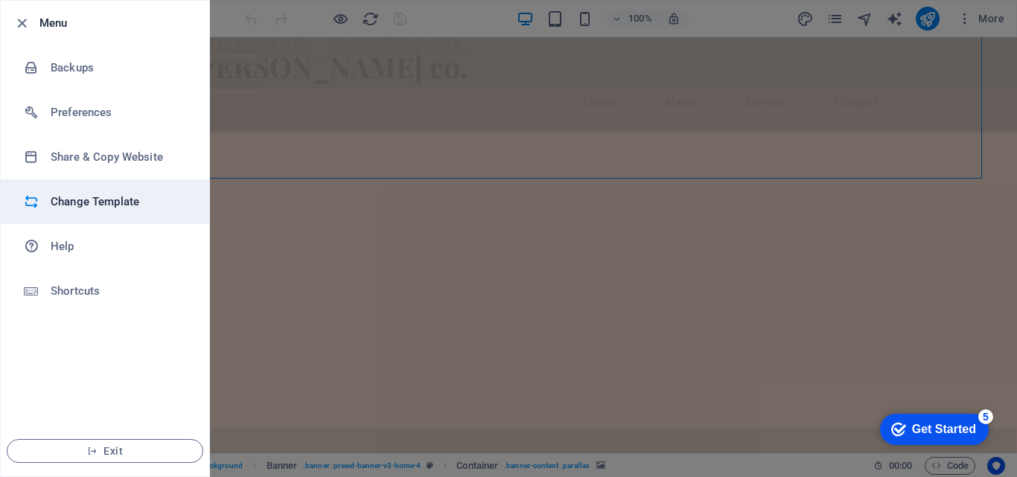
click at [71, 211] on li "Change Template" at bounding box center [105, 201] width 208 height 45
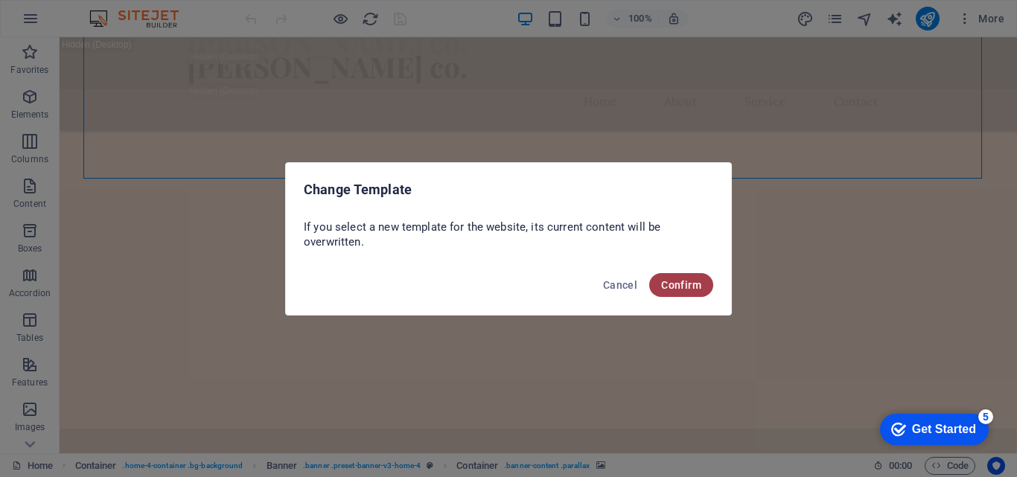
click at [701, 289] on span "Confirm" at bounding box center [681, 285] width 40 height 12
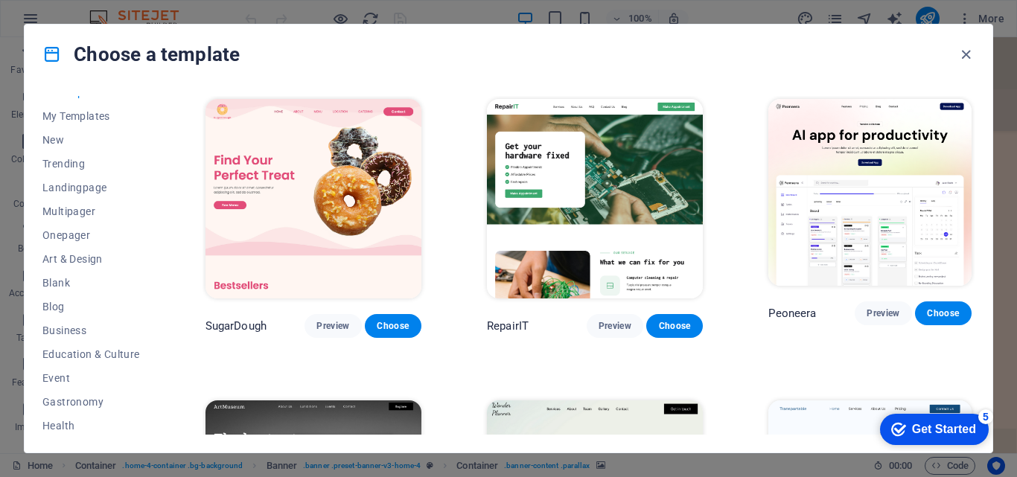
scroll to position [0, 0]
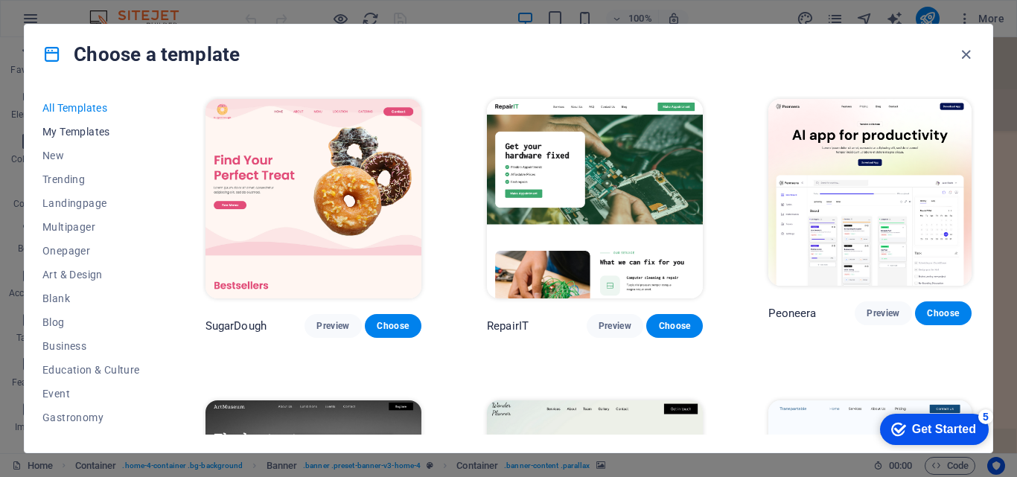
click at [85, 134] on span "My Templates" at bounding box center [91, 132] width 98 height 12
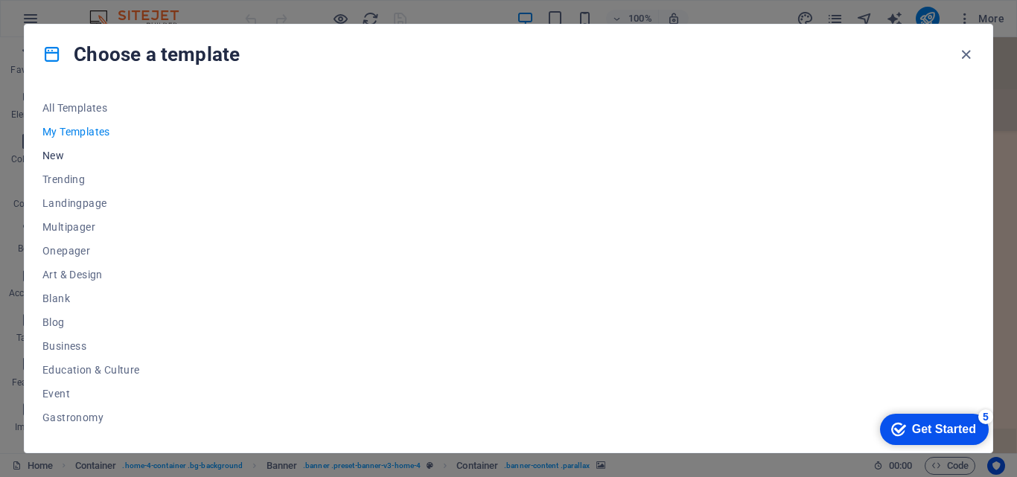
click at [57, 153] on span "New" at bounding box center [91, 156] width 98 height 12
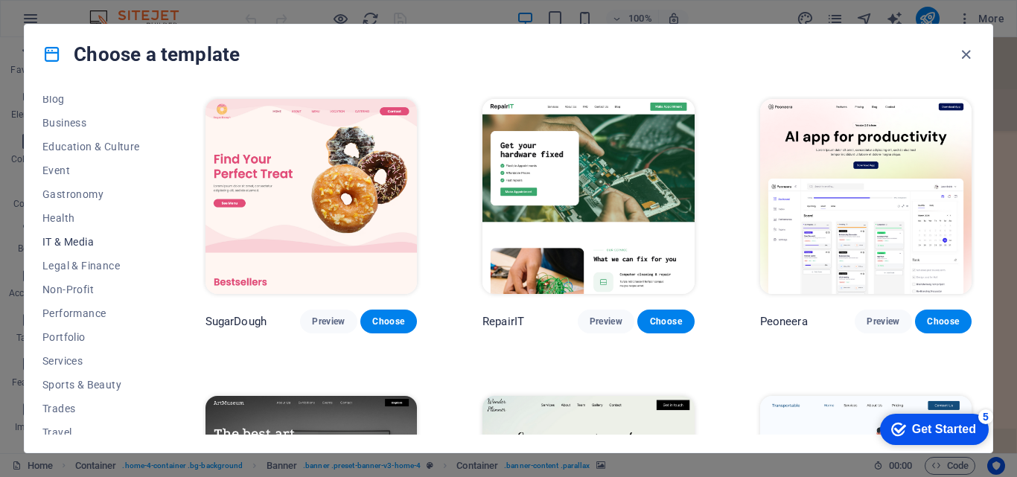
scroll to position [257, 0]
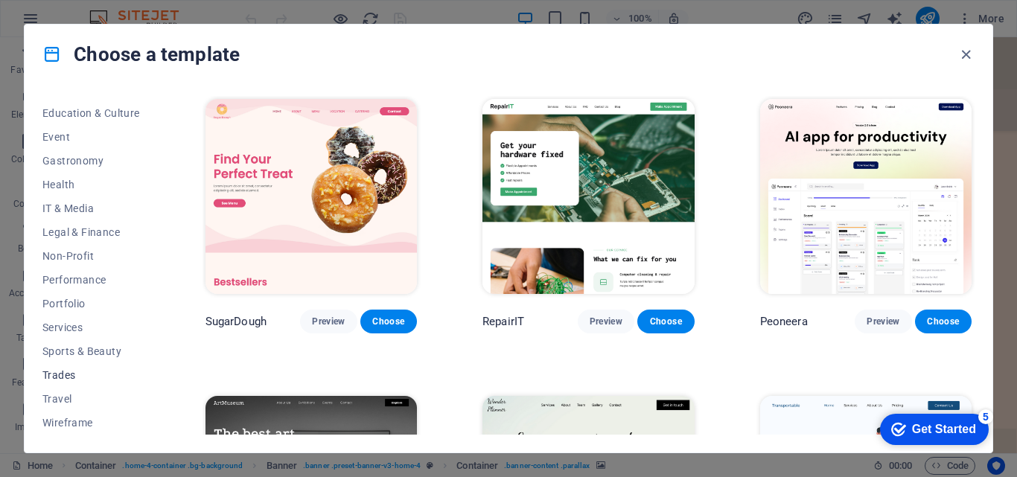
click at [57, 376] on span "Trades" at bounding box center [91, 375] width 98 height 12
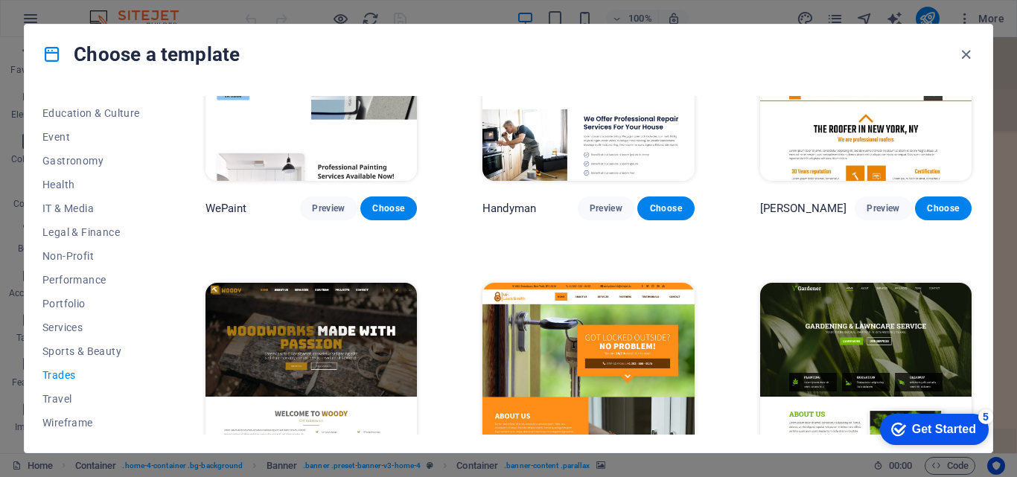
scroll to position [0, 0]
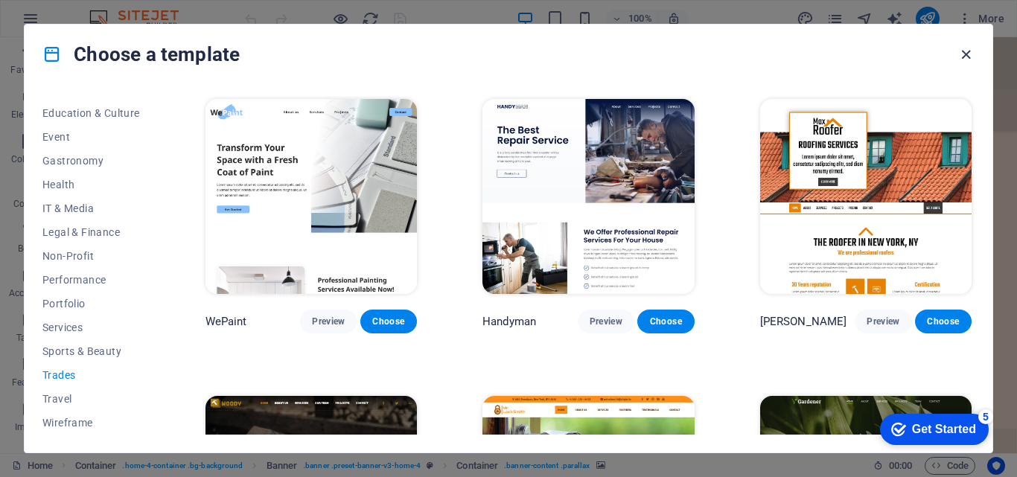
click at [963, 56] on icon "button" at bounding box center [965, 54] width 17 height 17
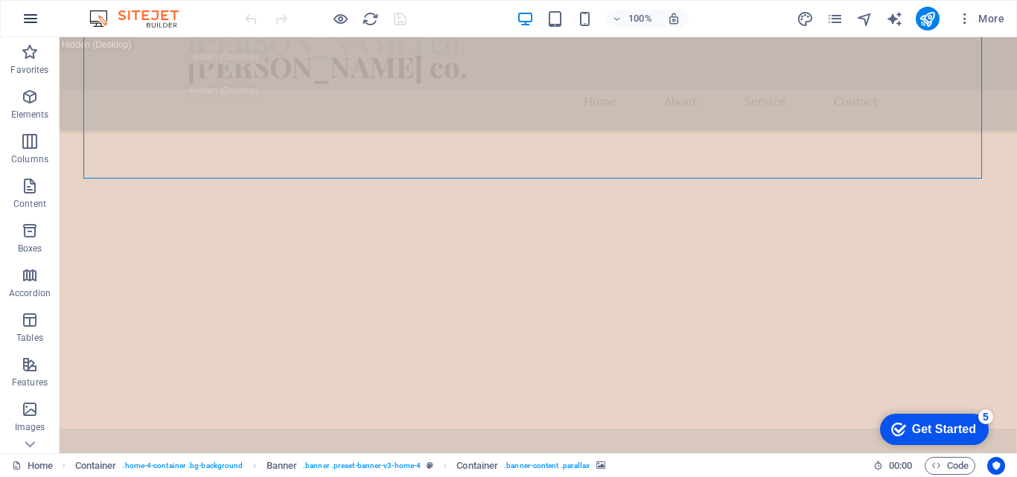
click at [34, 16] on icon "button" at bounding box center [31, 19] width 18 height 18
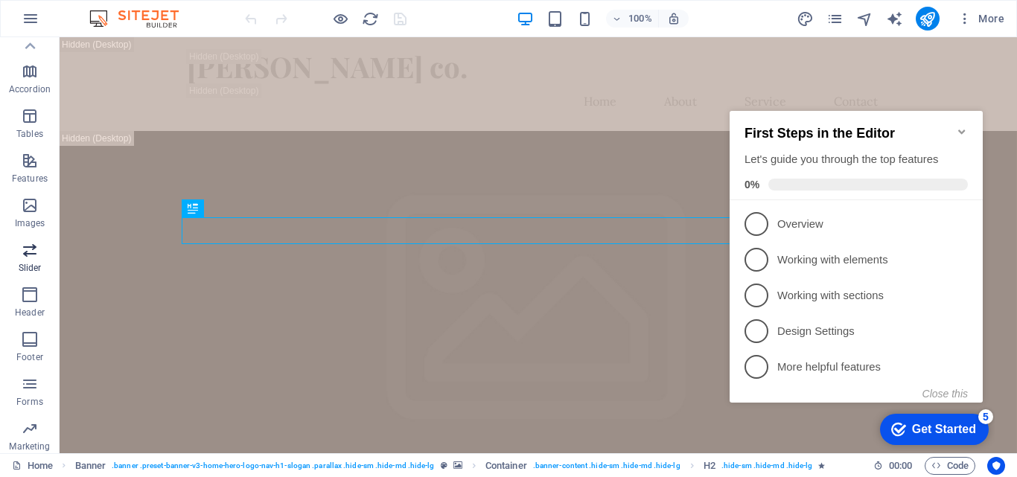
scroll to position [179, 0]
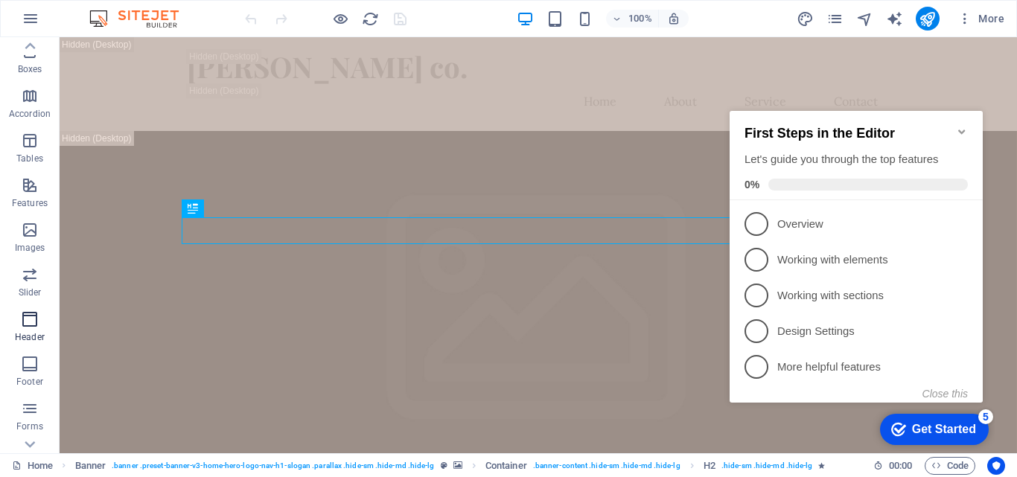
click at [33, 326] on icon "button" at bounding box center [30, 319] width 18 height 18
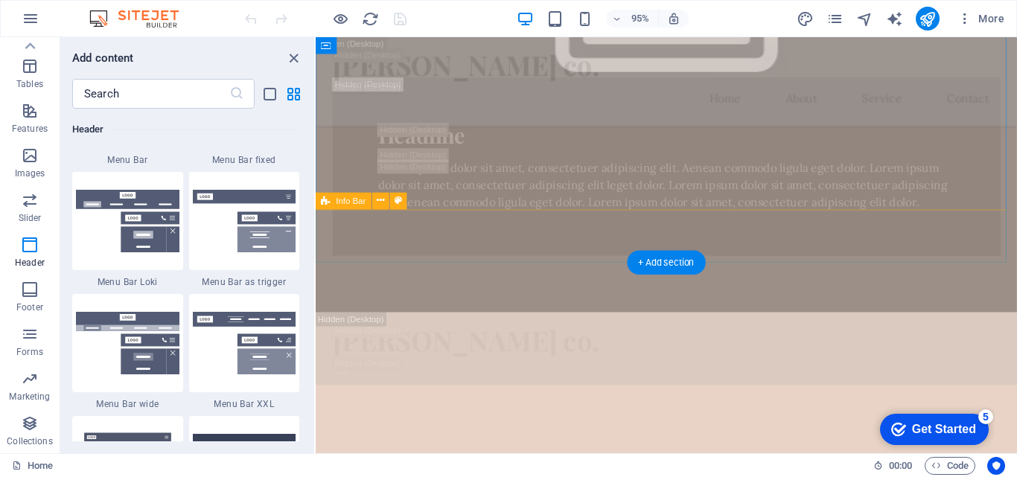
scroll to position [1340, 0]
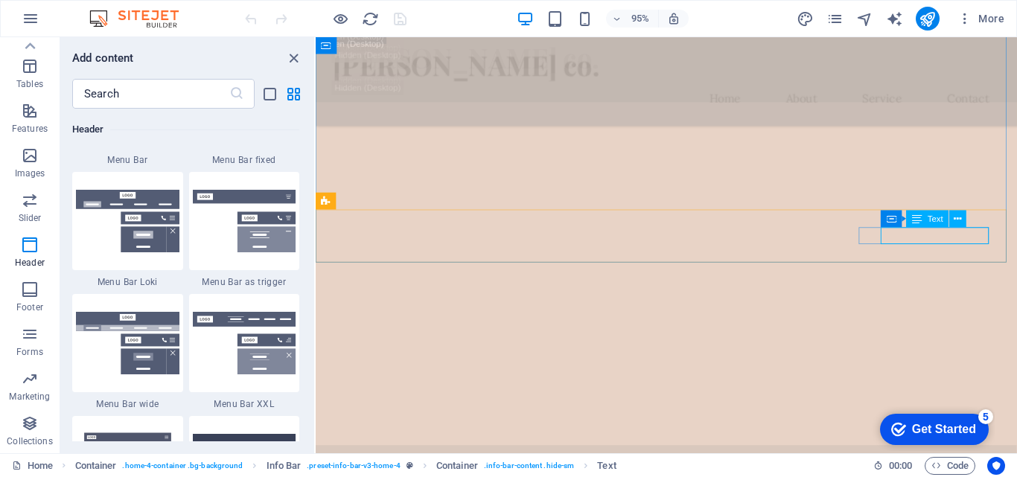
click at [929, 220] on span "Text" at bounding box center [936, 219] width 16 height 8
click at [958, 220] on icon at bounding box center [957, 219] width 7 height 15
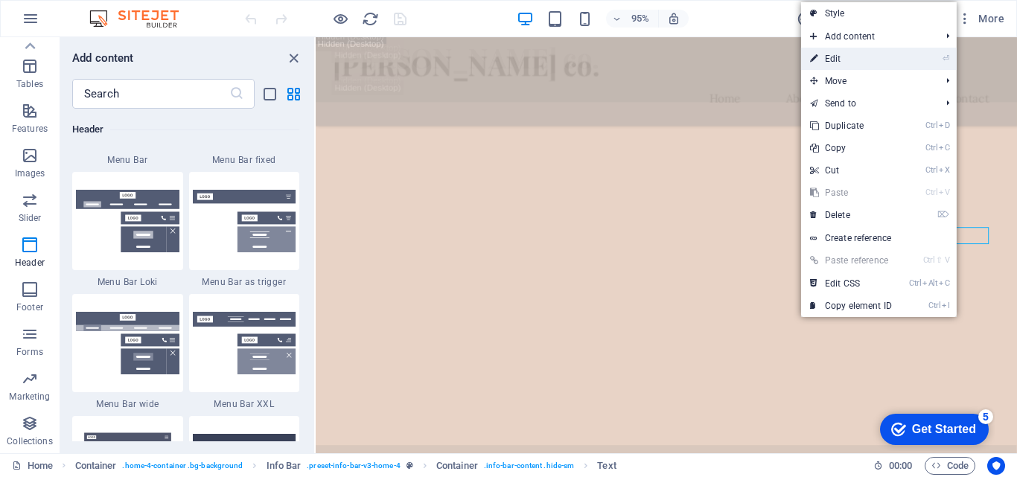
click at [830, 68] on link "⏎ Edit" at bounding box center [851, 59] width 100 height 22
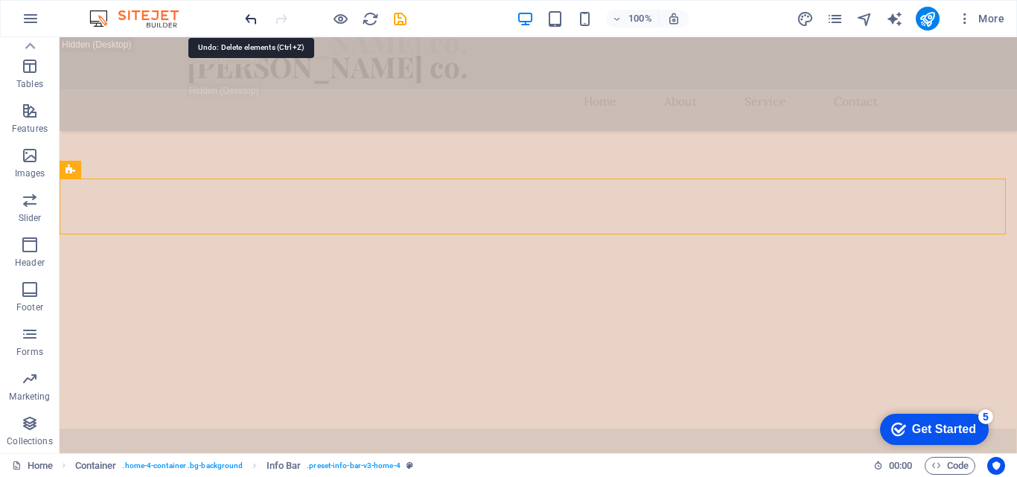
click at [252, 18] on icon "undo" at bounding box center [251, 18] width 17 height 17
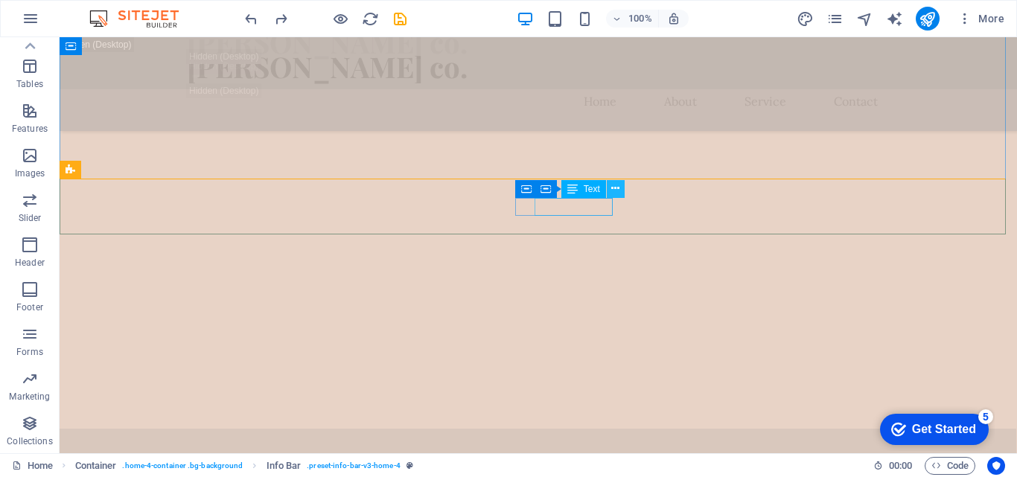
click at [614, 187] on icon at bounding box center [615, 189] width 8 height 16
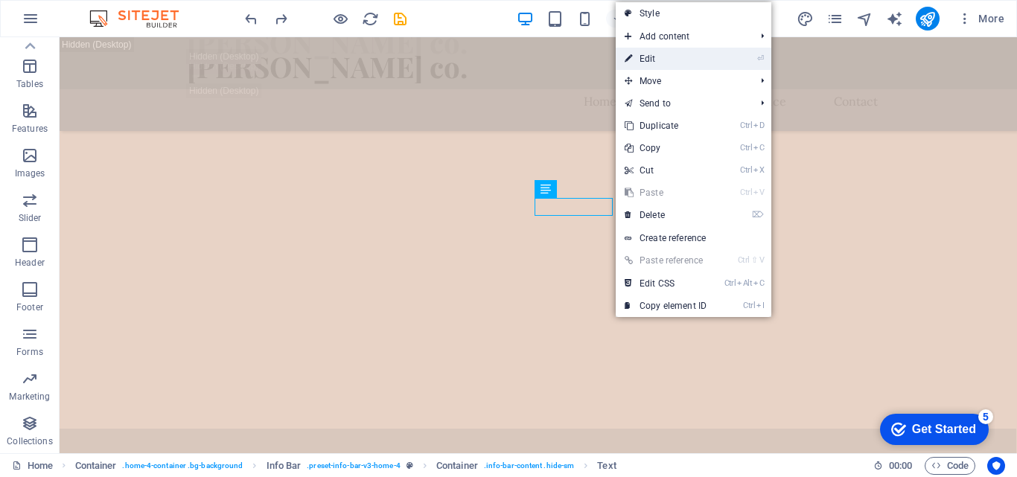
click at [657, 60] on link "⏎ Edit" at bounding box center [666, 59] width 100 height 22
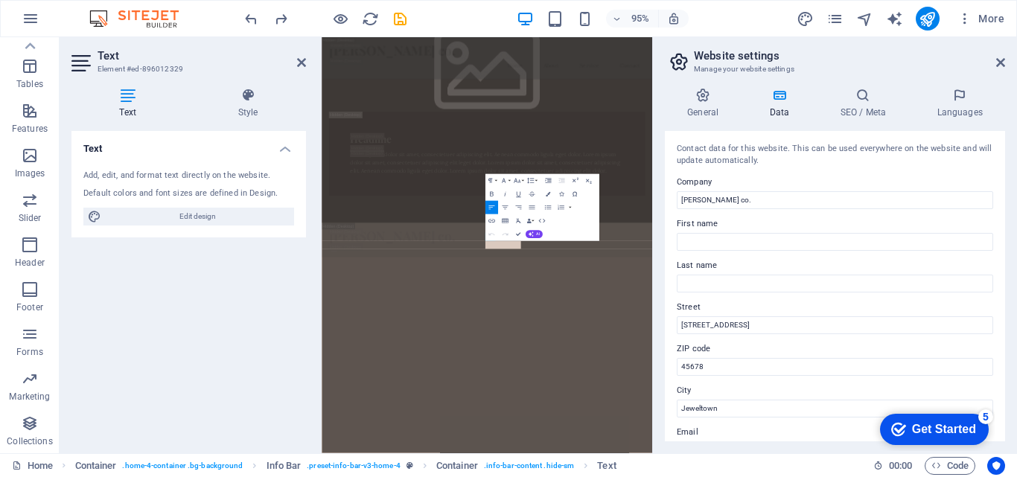
scroll to position [2210, 0]
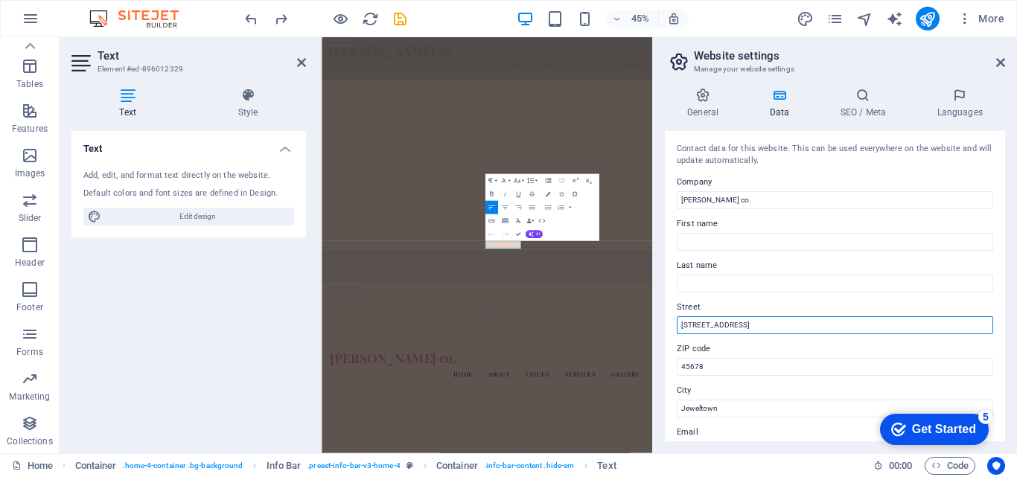
click at [744, 323] on input "123 Artisan Way" at bounding box center [835, 325] width 316 height 18
type input "1"
type input "Saffron Street"
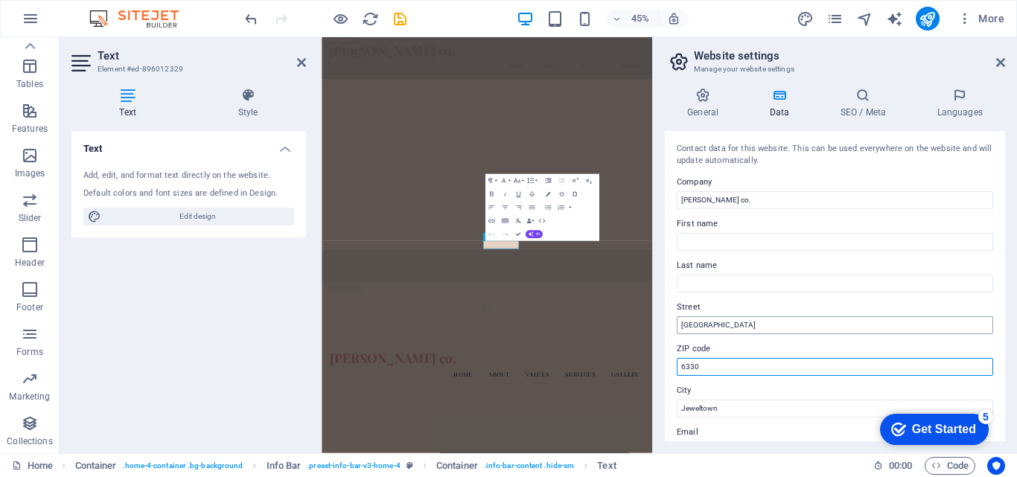
type input "6330"
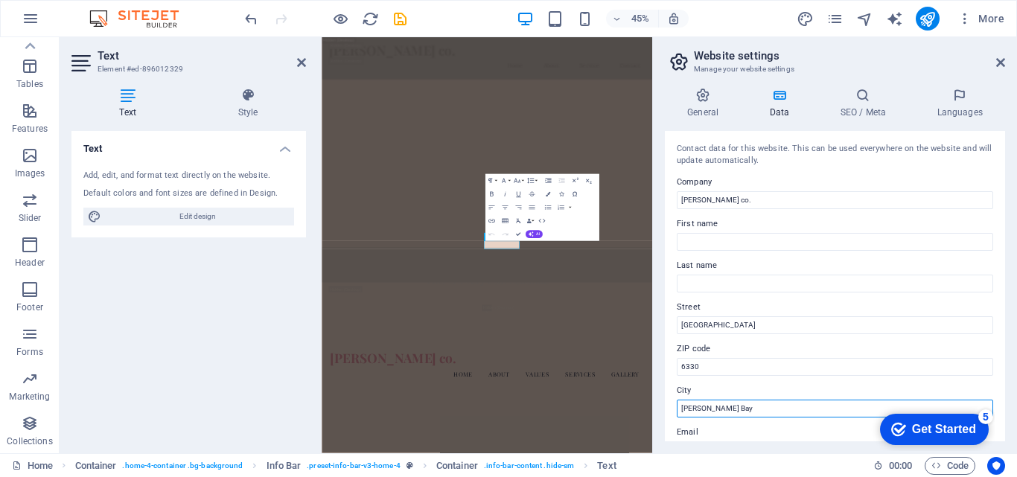
type input "Jeffreys Bay"
click at [715, 433] on label "Email" at bounding box center [835, 433] width 316 height 18
click at [715, 441] on input "info@loureneco.com" at bounding box center [835, 450] width 316 height 18
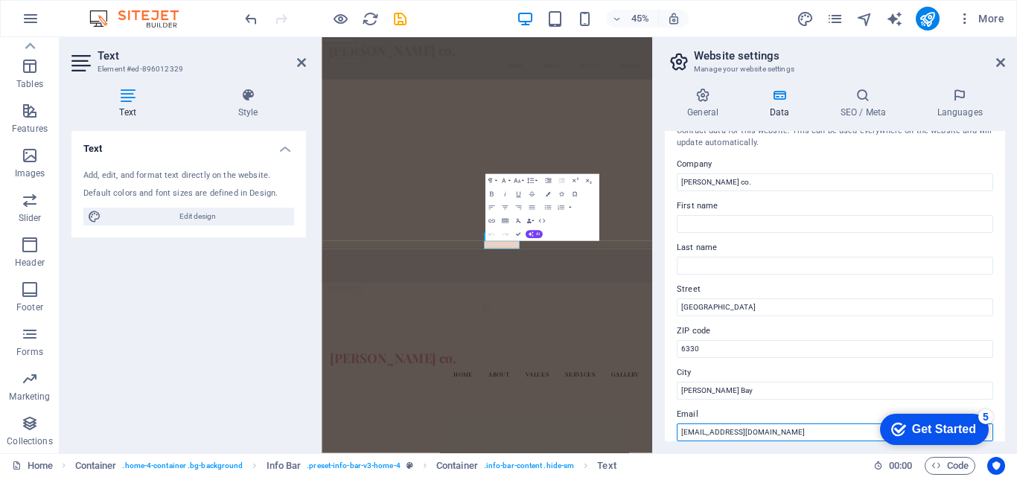
click at [733, 430] on input "info@loureneco.com" at bounding box center [835, 433] width 316 height 18
click at [695, 430] on input "info@lourene.co.za" at bounding box center [835, 433] width 316 height 18
type input "admin@lourene.co.za"
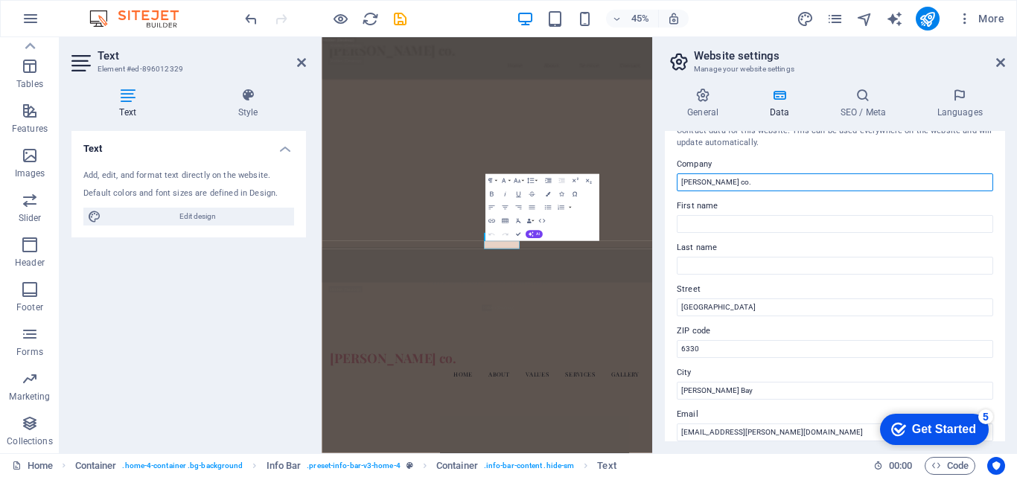
click at [685, 181] on input "[PERSON_NAME] co." at bounding box center [835, 182] width 316 height 18
click at [712, 180] on input "Lourene co." at bounding box center [835, 182] width 316 height 18
type input "[PERSON_NAME] Co."
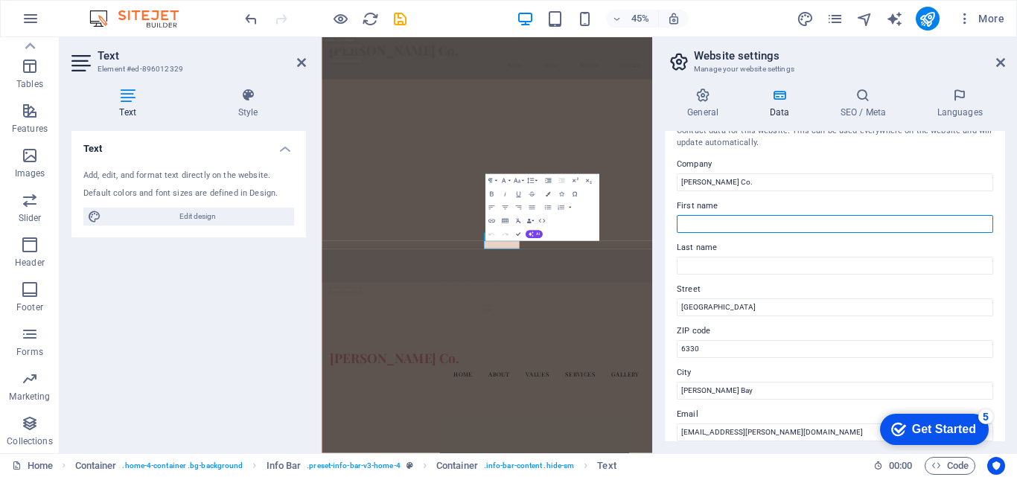
click at [754, 229] on input "First name" at bounding box center [835, 224] width 316 height 18
click at [150, 338] on div "Text Add, edit, and format text directly on the website. Default colors and fon…" at bounding box center [188, 286] width 235 height 310
click at [998, 63] on icon at bounding box center [1000, 63] width 9 height 12
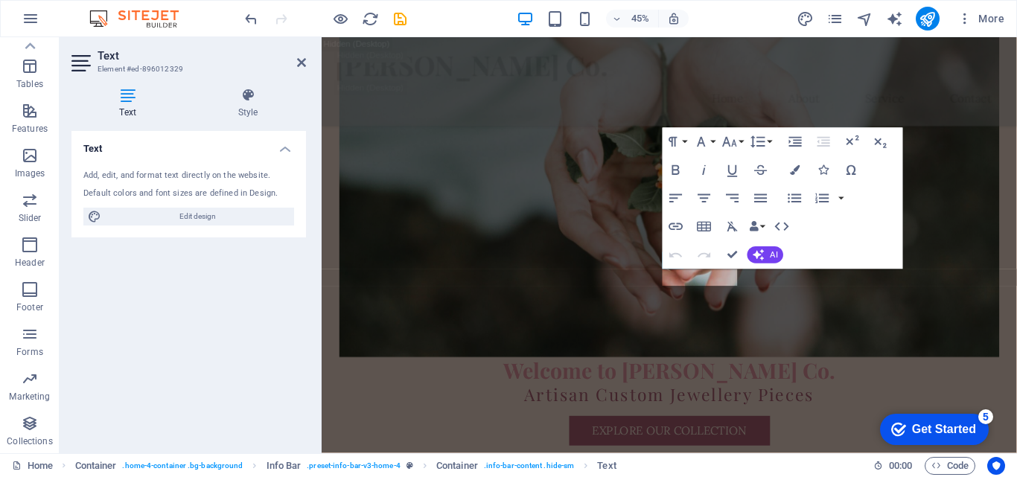
scroll to position [1296, 0]
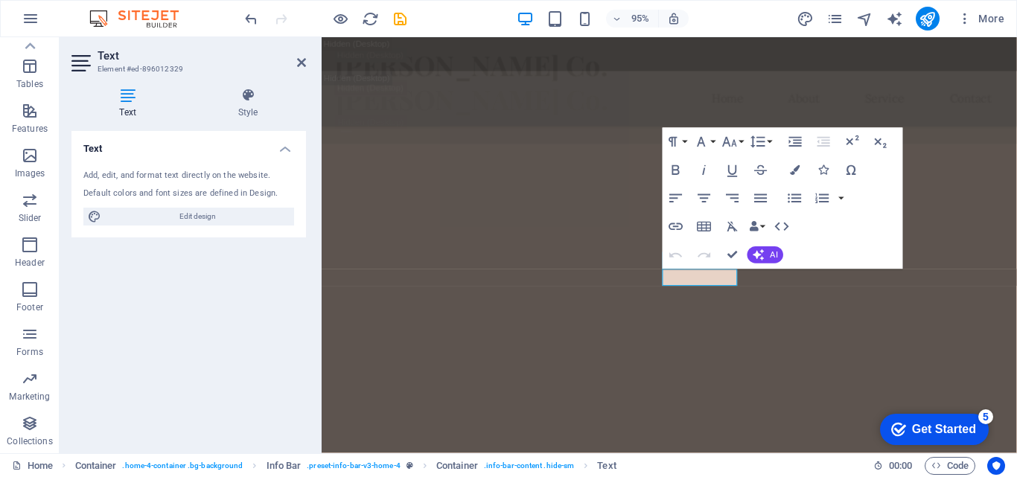
click at [149, 373] on div "Text Add, edit, and format text directly on the website. Default colors and fon…" at bounding box center [188, 286] width 235 height 310
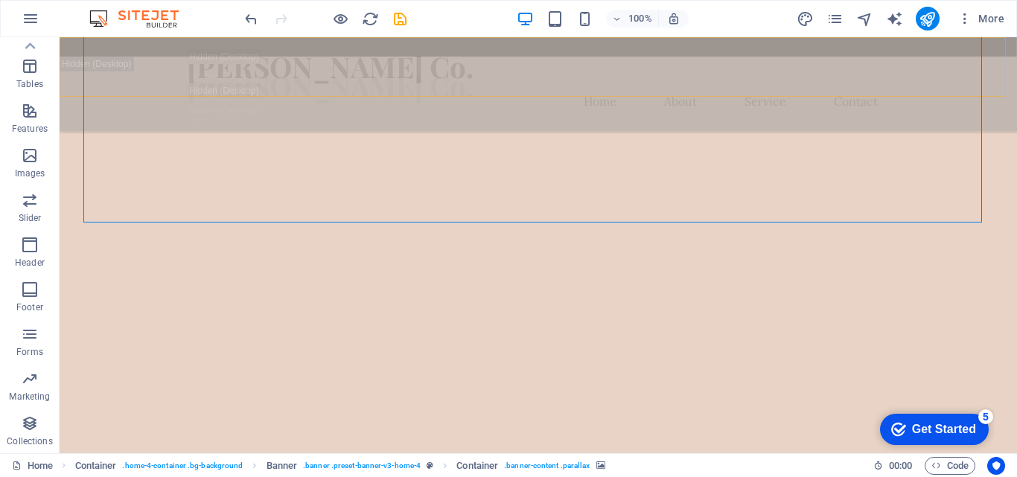
click at [526, 85] on div "Lourene Co. Home About Service Contact" at bounding box center [538, 84] width 957 height 94
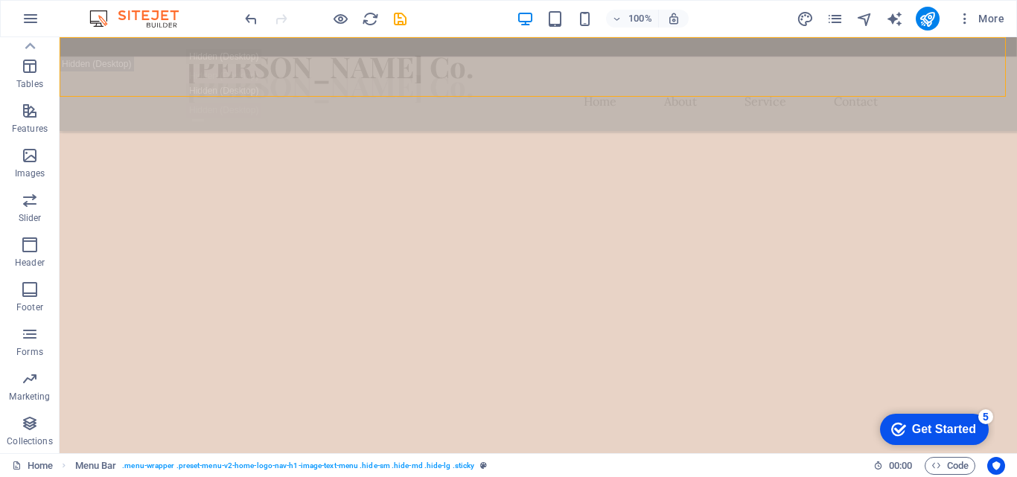
click at [526, 85] on div "Lourene Co. Home About Service Contact" at bounding box center [538, 84] width 957 height 94
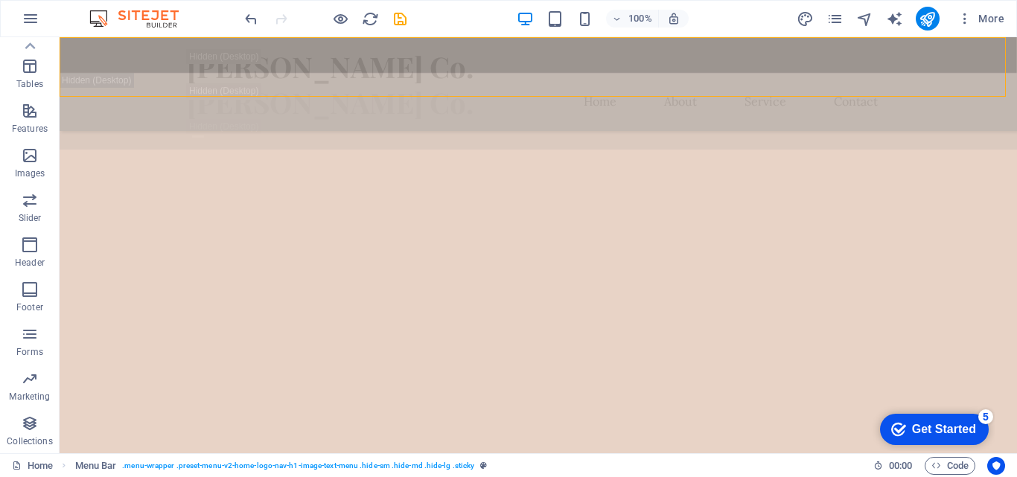
select select "header"
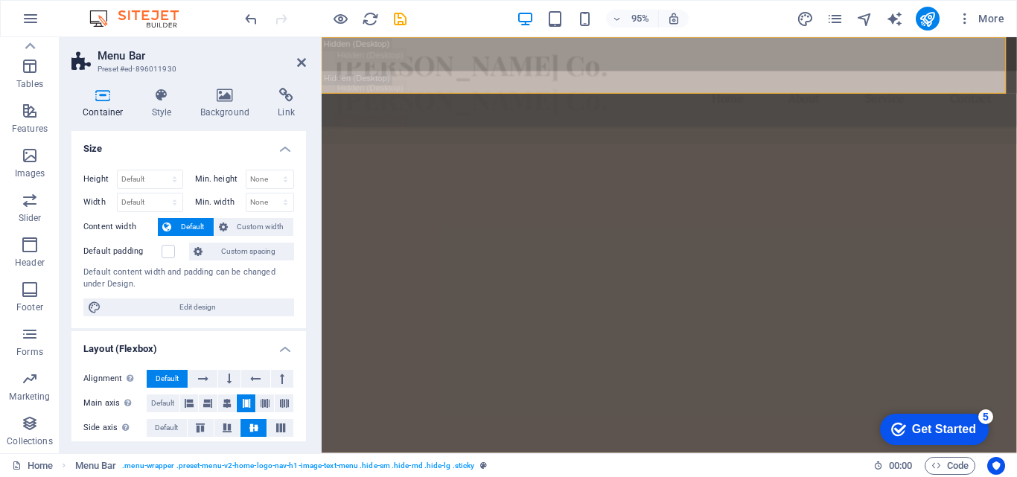
click at [153, 349] on h4 "Layout (Flexbox)" at bounding box center [188, 344] width 235 height 27
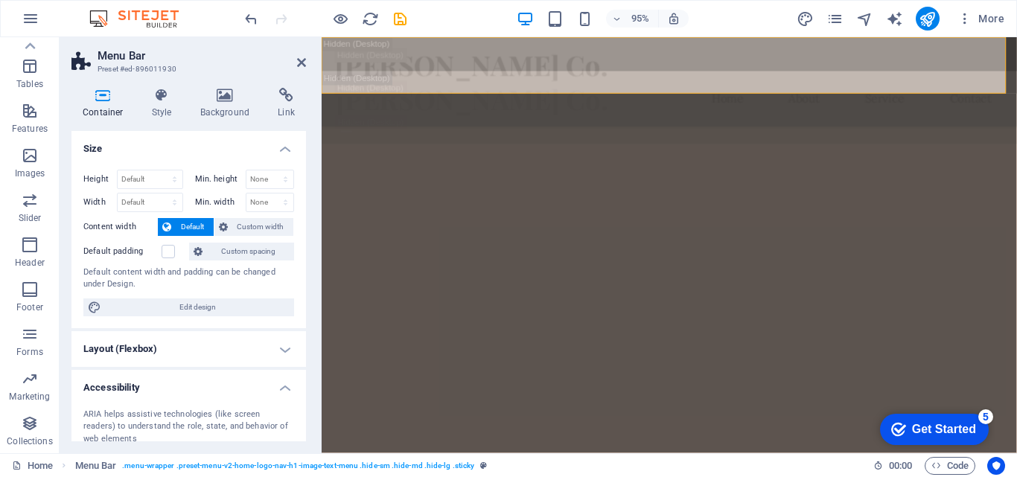
click at [153, 349] on h4 "Layout (Flexbox)" at bounding box center [188, 349] width 235 height 36
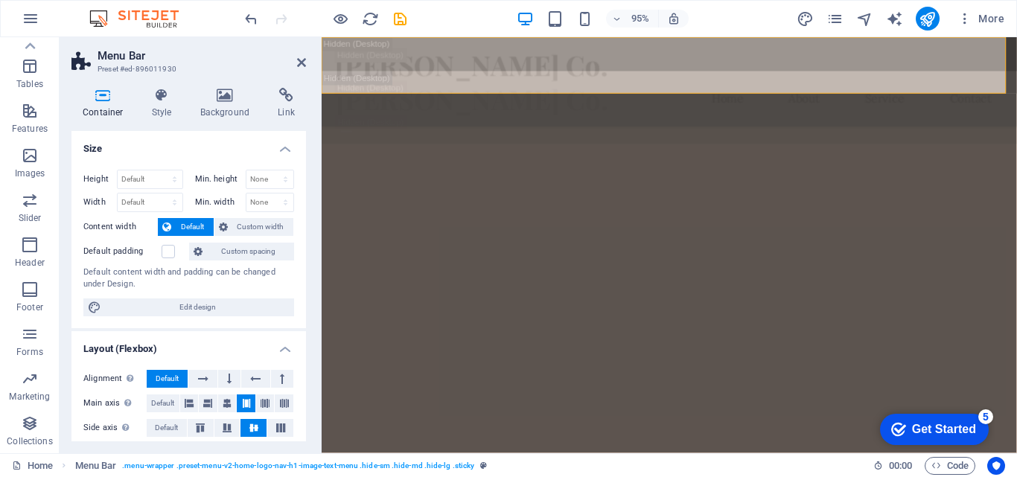
click at [153, 349] on h4 "Layout (Flexbox)" at bounding box center [188, 344] width 235 height 27
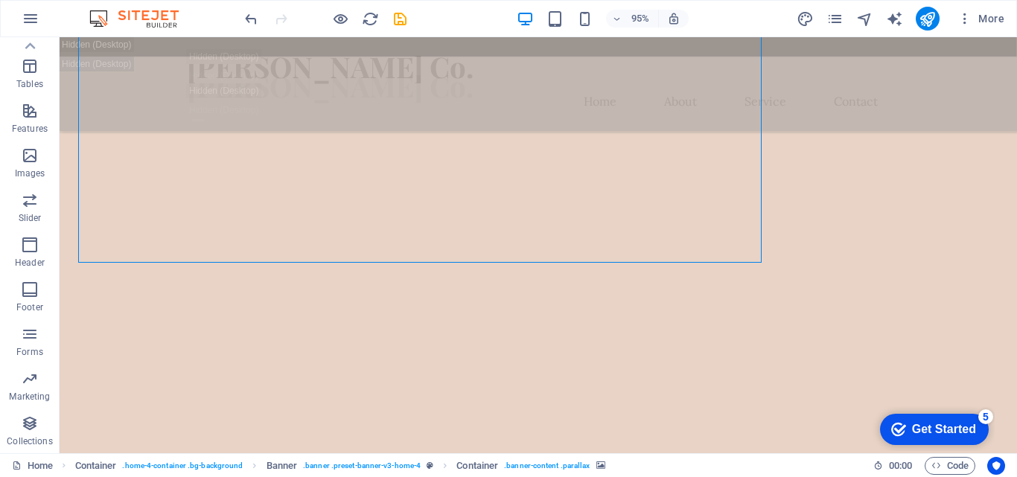
scroll to position [1076, 0]
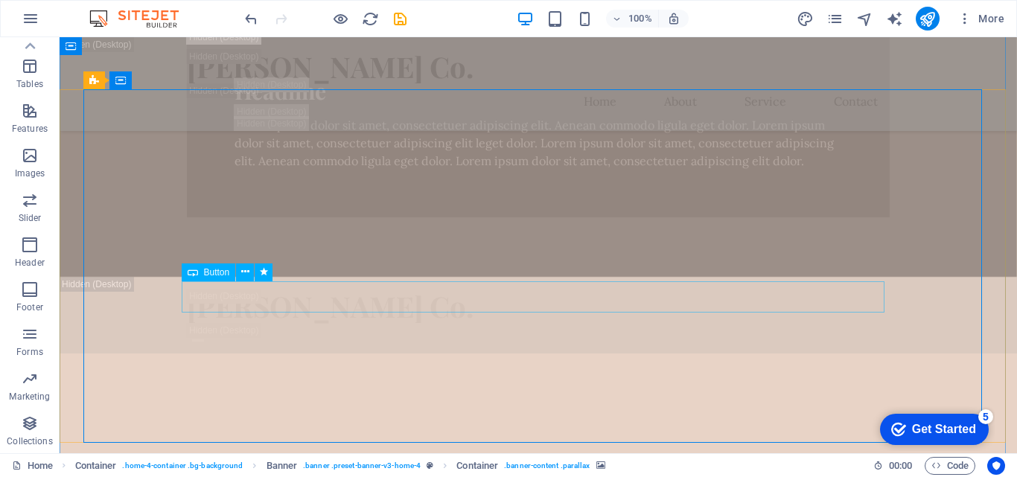
click at [197, 275] on icon at bounding box center [193, 273] width 10 height 18
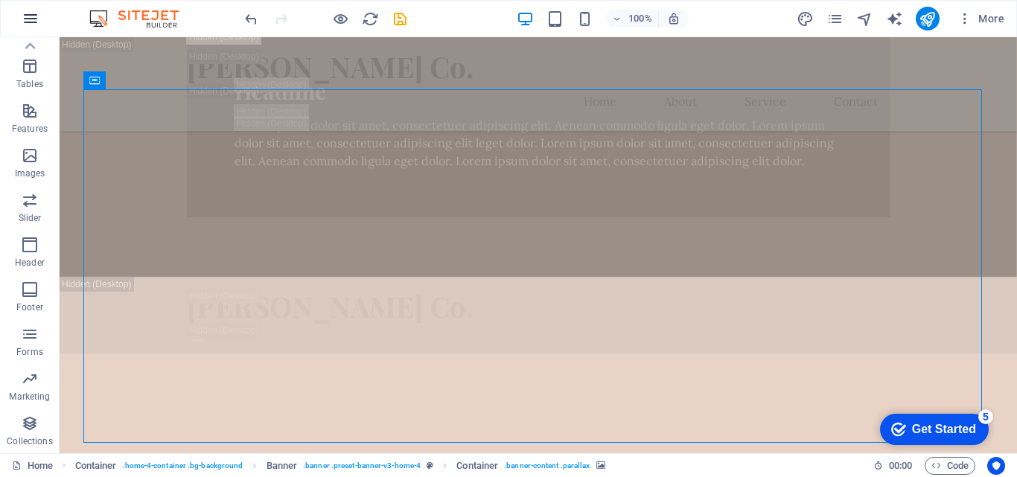
click at [32, 17] on icon "button" at bounding box center [31, 19] width 18 height 18
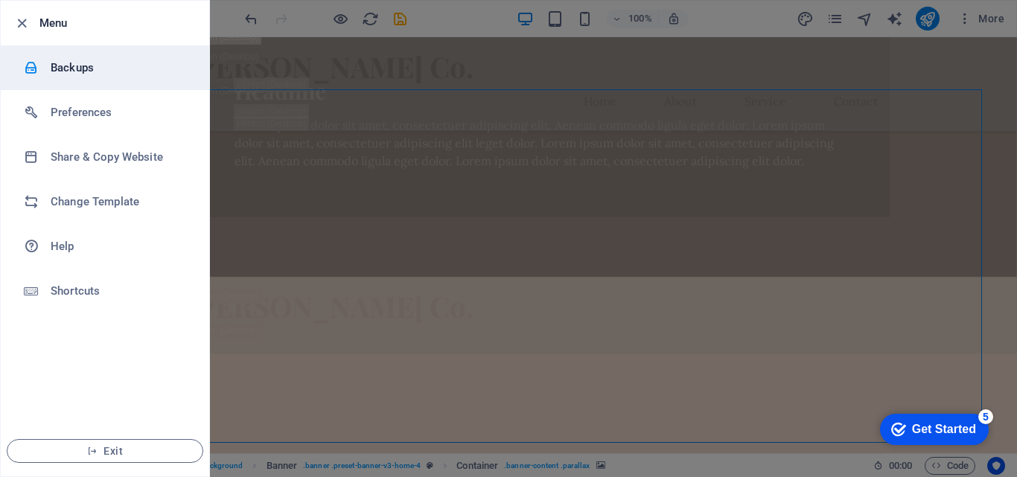
click at [66, 77] on li "Backups" at bounding box center [105, 67] width 208 height 45
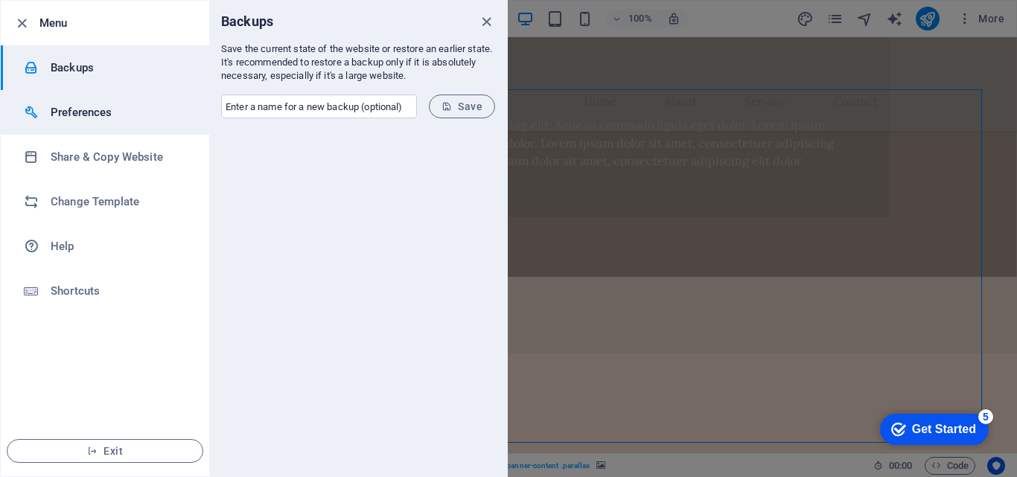
click at [77, 114] on h6 "Preferences" at bounding box center [120, 112] width 138 height 18
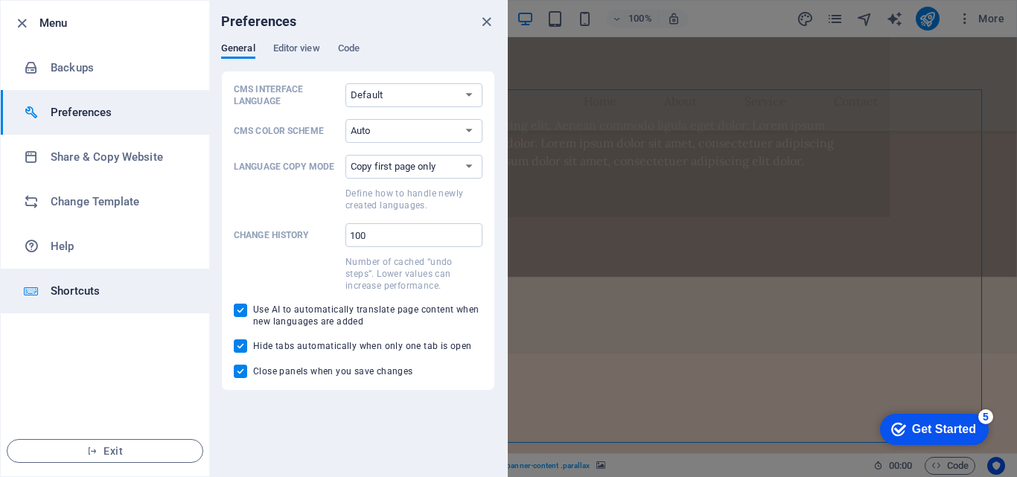
click at [71, 295] on h6 "Shortcuts" at bounding box center [120, 291] width 138 height 18
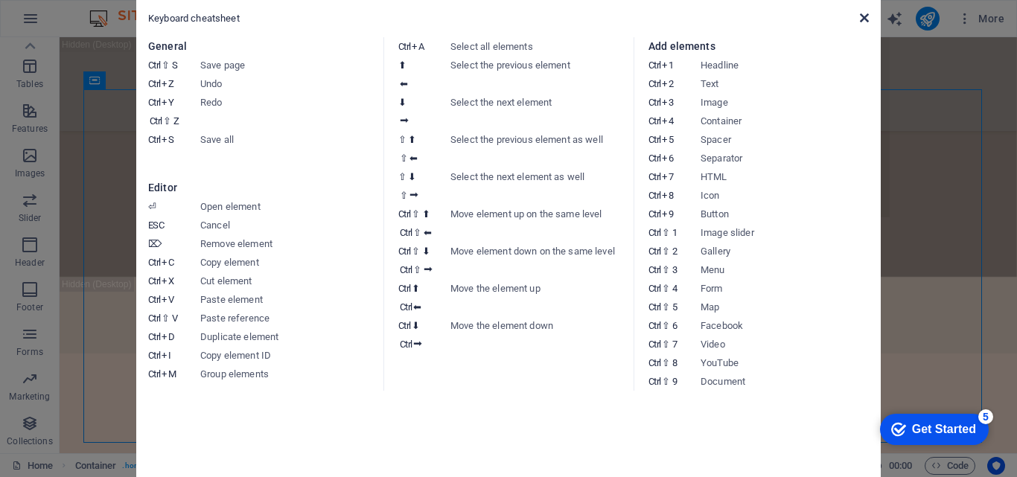
click at [866, 19] on icon at bounding box center [864, 18] width 9 height 12
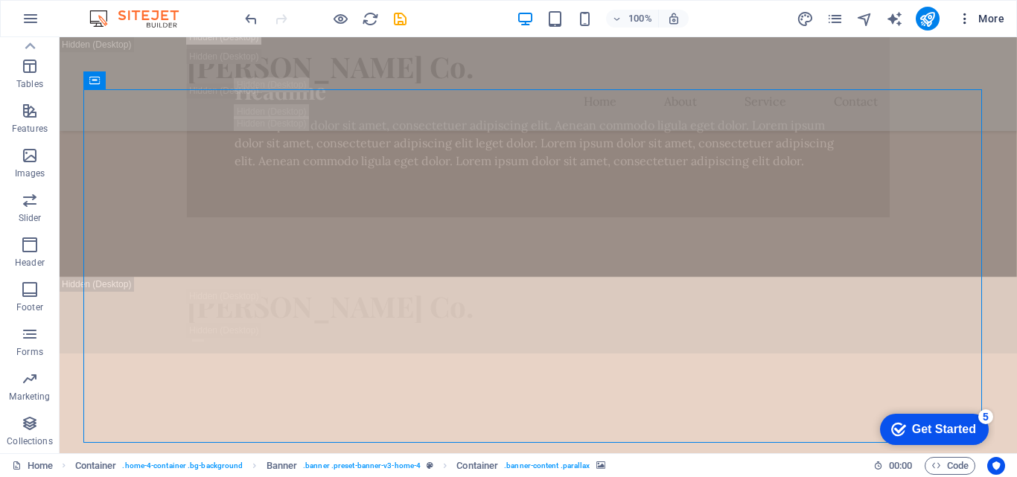
click at [986, 22] on span "More" at bounding box center [980, 18] width 47 height 15
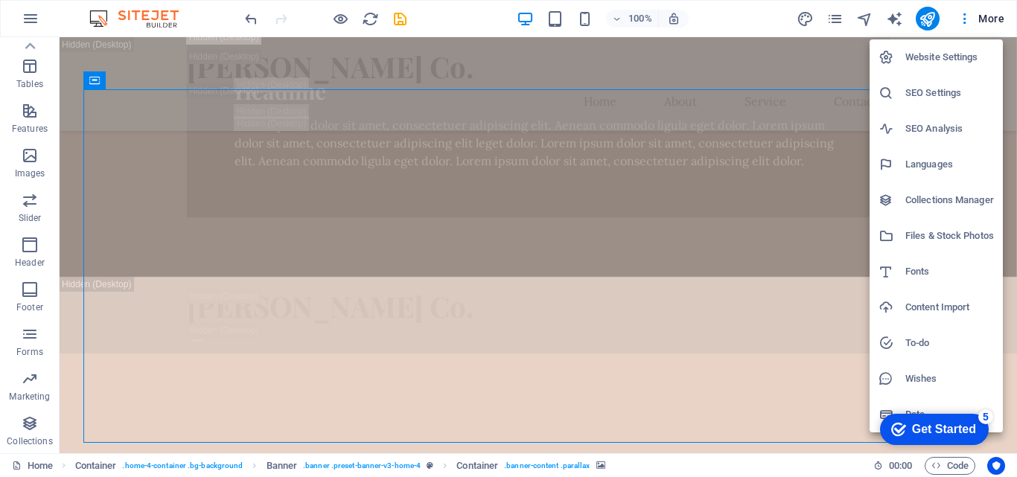
click at [908, 57] on h6 "Website Settings" at bounding box center [949, 57] width 89 height 18
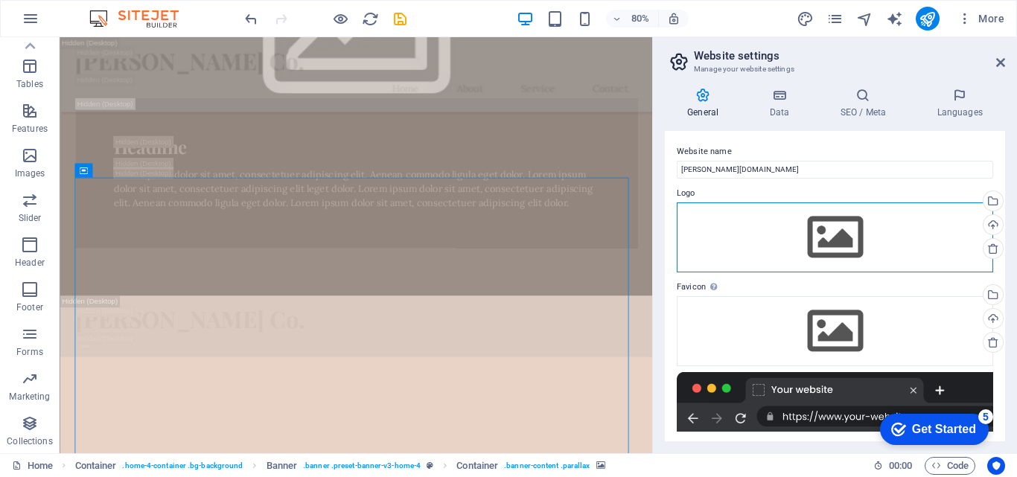
click at [928, 232] on div "Drag files here, click to choose files or select files from Files or our free s…" at bounding box center [835, 237] width 316 height 70
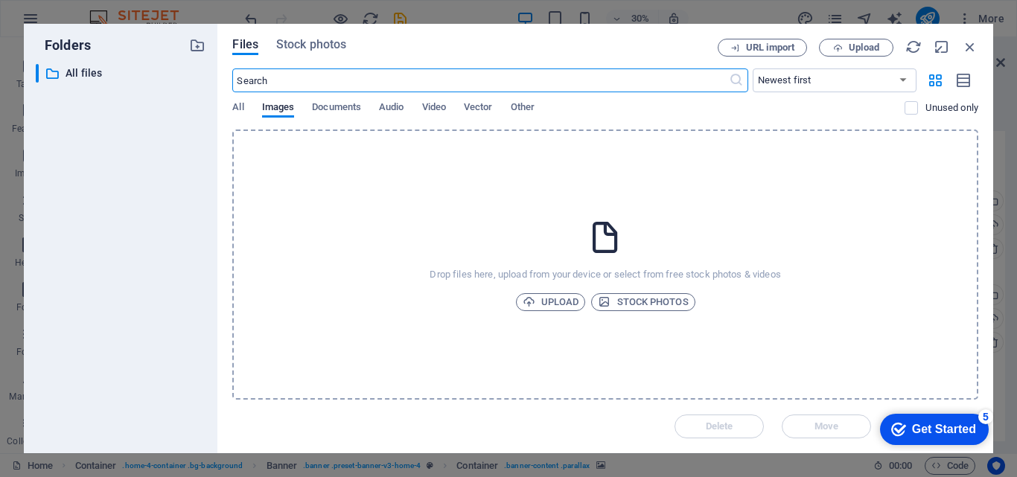
scroll to position [2447, 0]
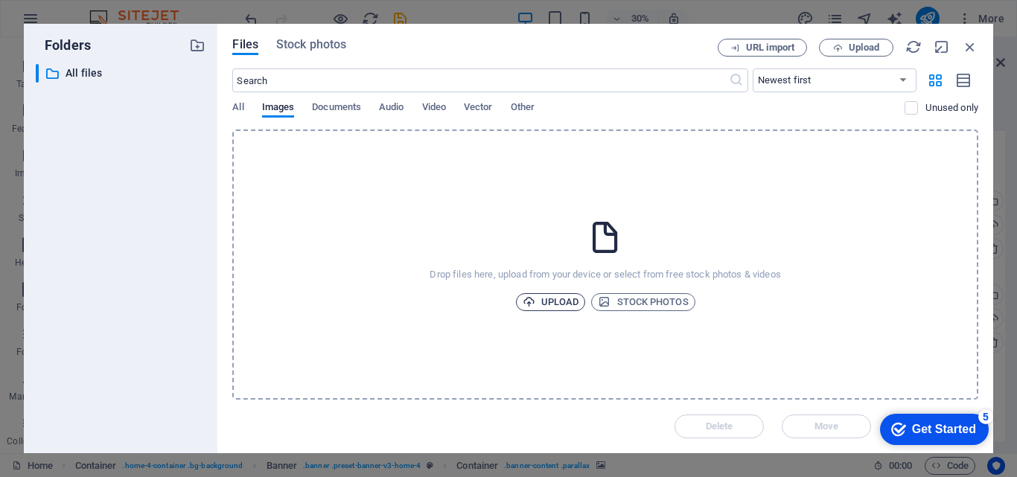
click at [557, 303] on span "Upload" at bounding box center [551, 302] width 57 height 18
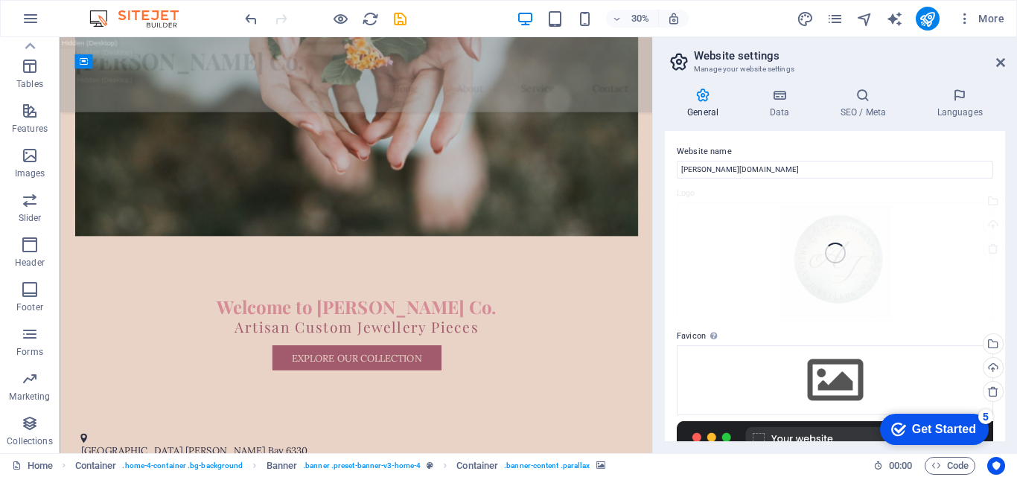
scroll to position [1212, 0]
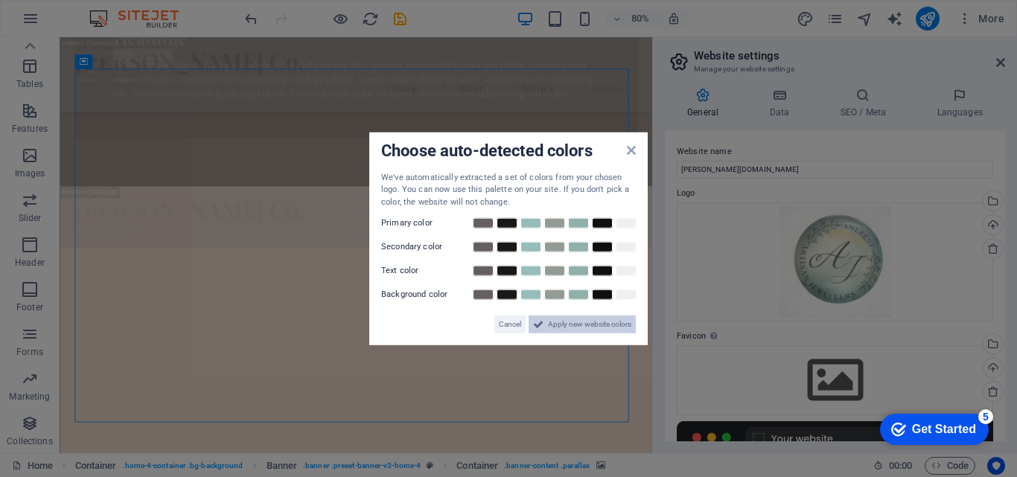
click at [585, 328] on span "Apply new website colors" at bounding box center [589, 325] width 83 height 18
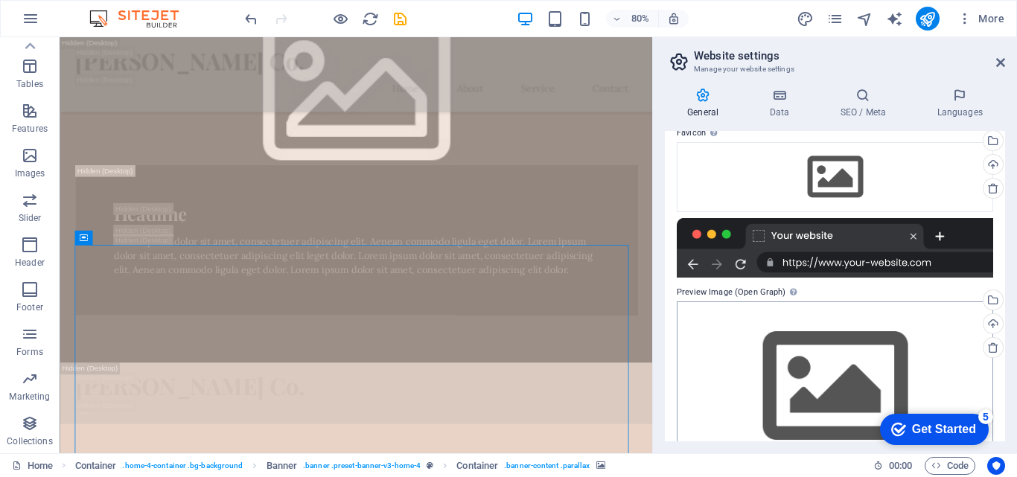
scroll to position [246, 0]
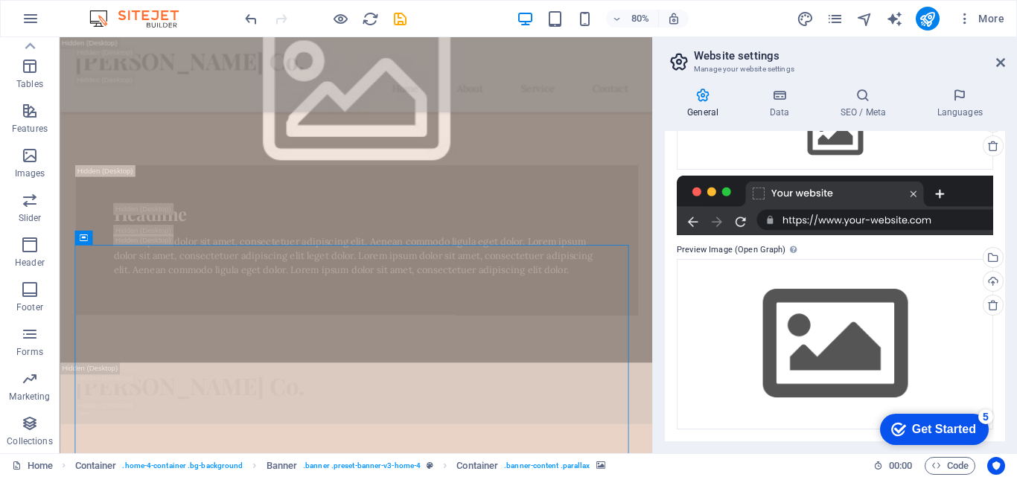
click at [794, 194] on div at bounding box center [835, 206] width 316 height 60
click at [755, 195] on div at bounding box center [835, 206] width 316 height 60
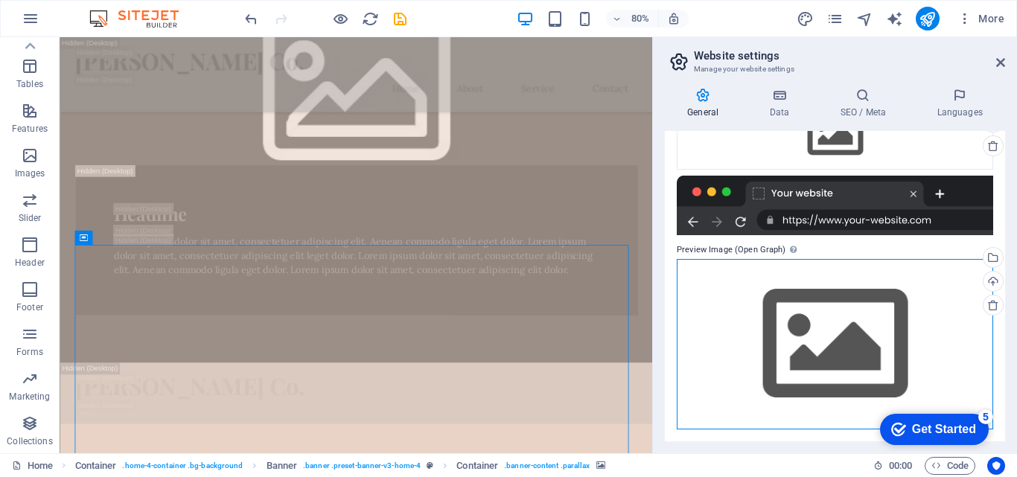
click at [813, 360] on div "Drag files here, click to choose files or select files from Files or our free s…" at bounding box center [835, 344] width 316 height 170
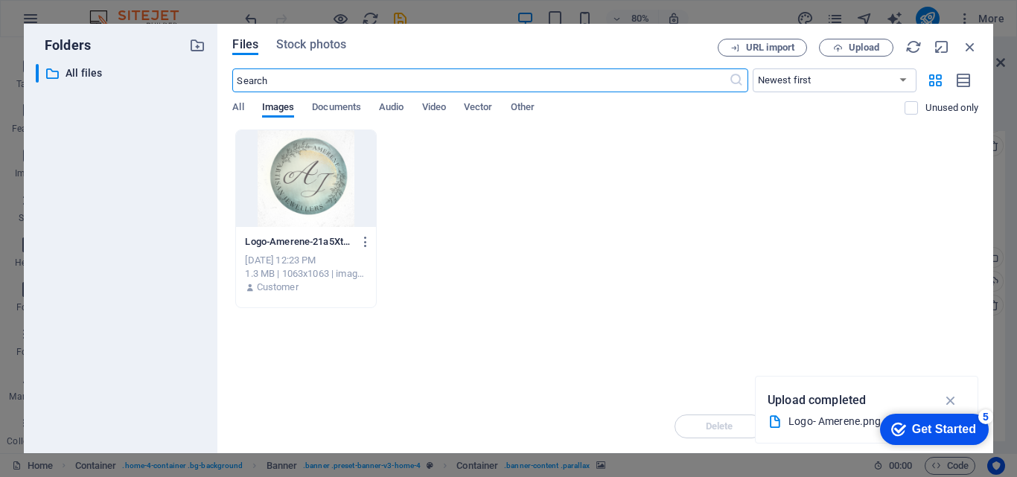
scroll to position [2447, 0]
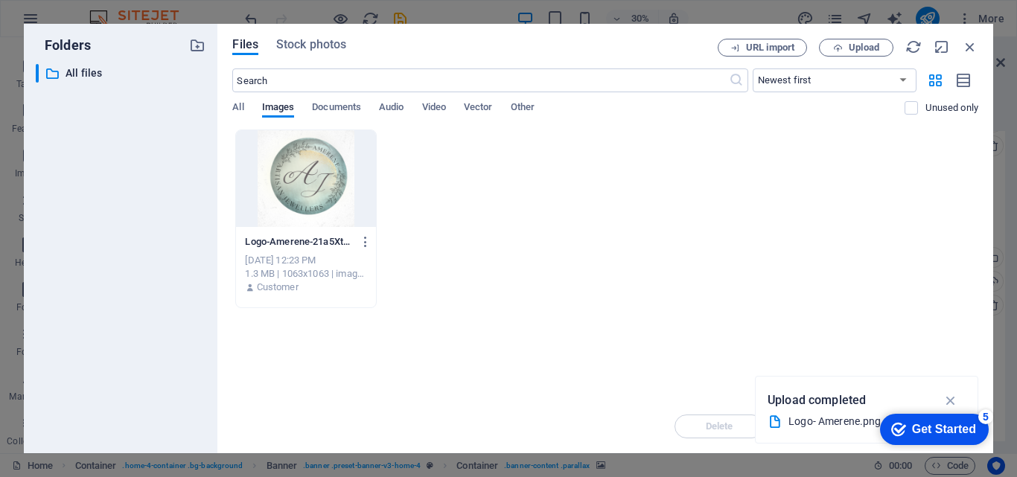
click at [316, 168] on div at bounding box center [305, 178] width 139 height 97
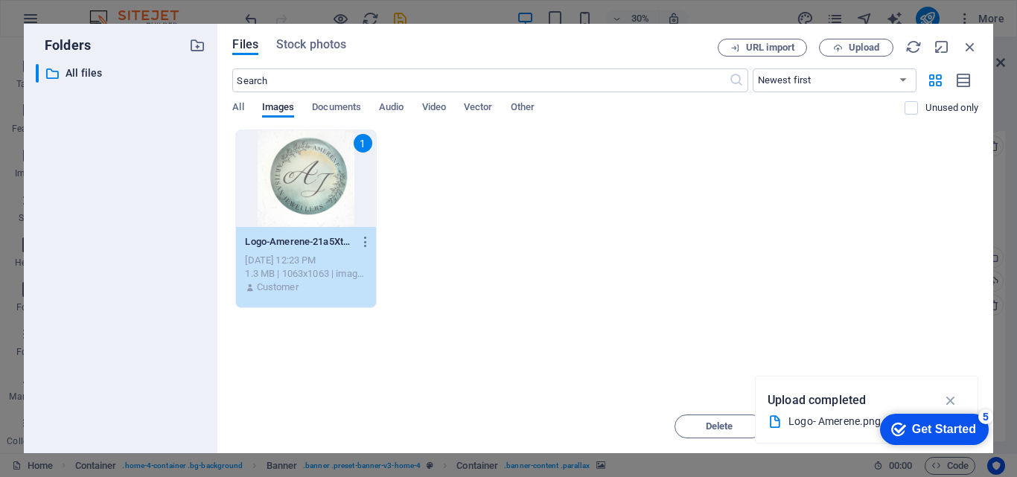
click at [703, 327] on div "Drop files here to upload them instantly 1 Logo-Amerene-21a5Xt8FoZuX6dd_8BQ6fg.…" at bounding box center [605, 265] width 746 height 270
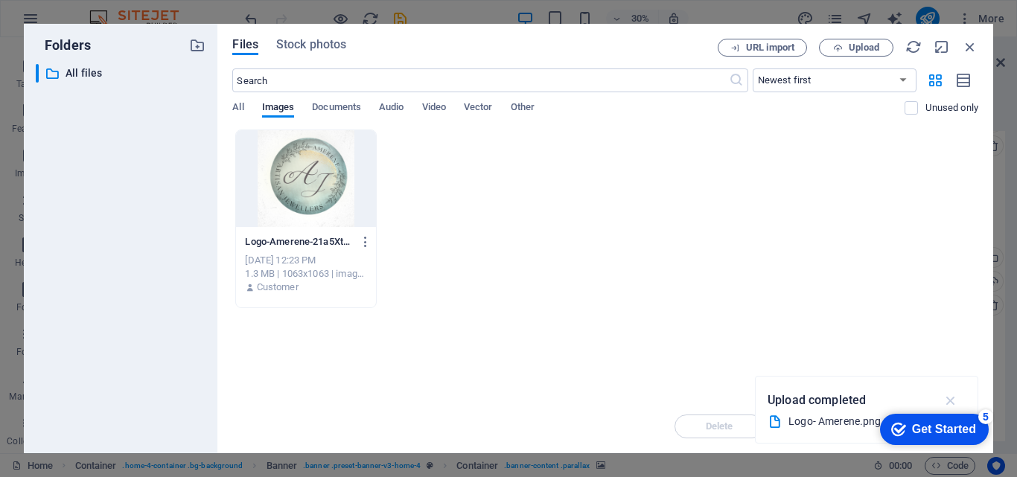
click at [951, 401] on icon "button" at bounding box center [951, 400] width 17 height 16
drag, startPoint x: 967, startPoint y: 431, endPoint x: 937, endPoint y: 310, distance: 124.4
click html "checkmark Get Started 5 First Steps in the Editor Let's guide you through the t…"
click at [956, 433] on div "Get Started" at bounding box center [944, 429] width 64 height 13
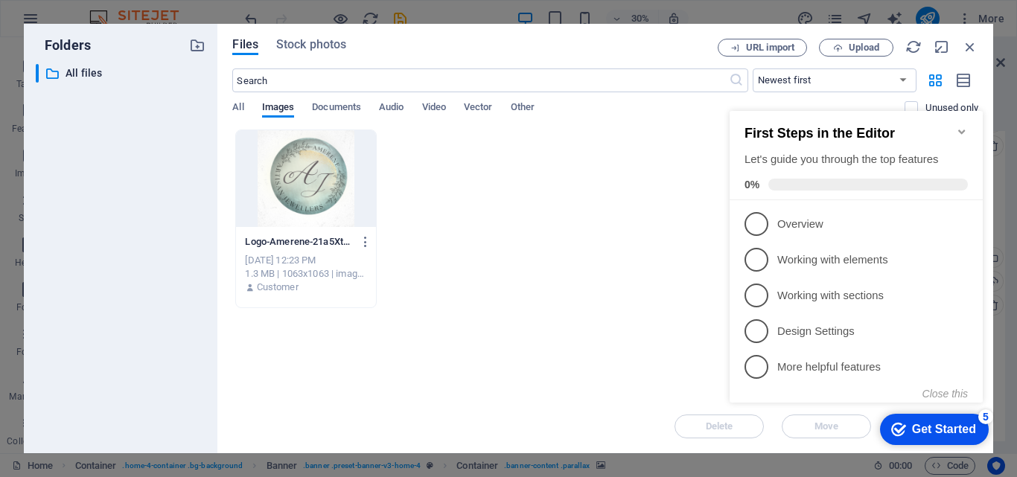
click at [956, 433] on div "Get Started" at bounding box center [944, 429] width 64 height 13
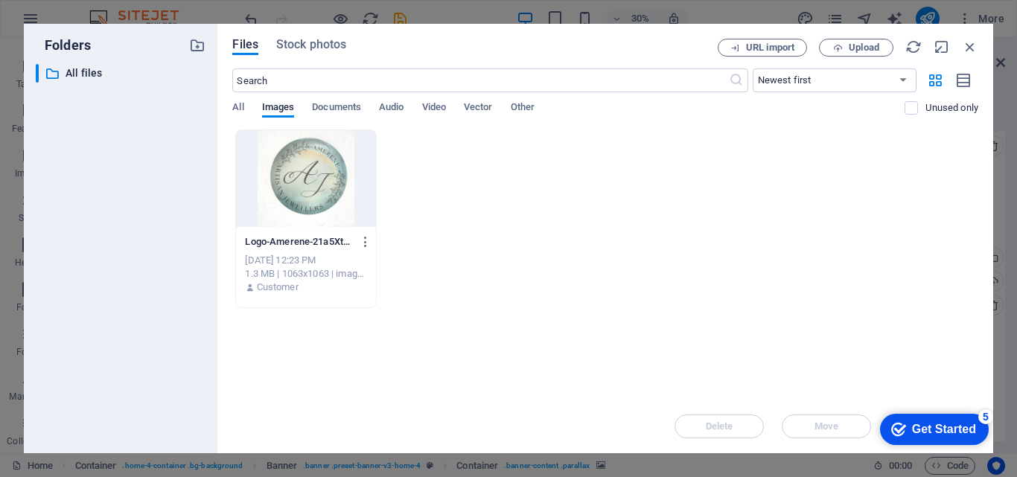
click at [299, 176] on div at bounding box center [305, 178] width 139 height 97
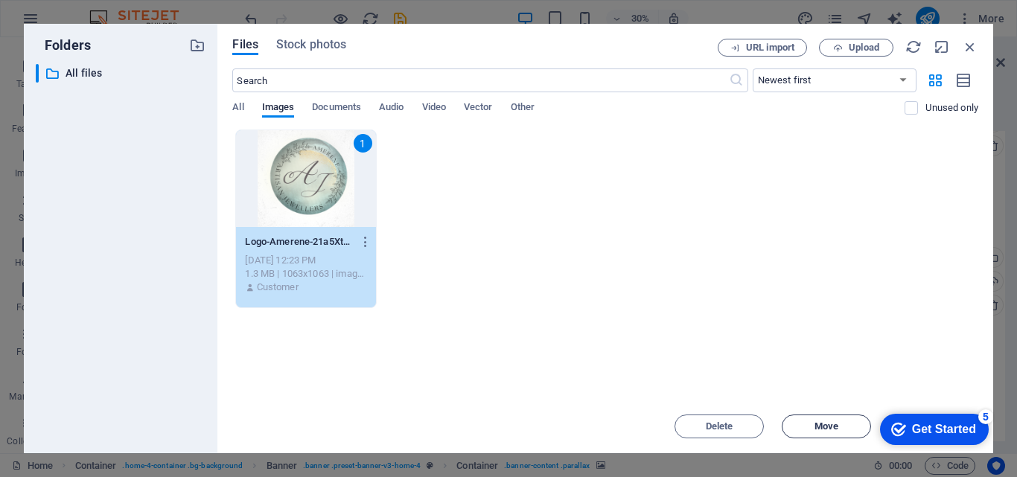
click at [851, 428] on span "Move" at bounding box center [826, 426] width 76 height 9
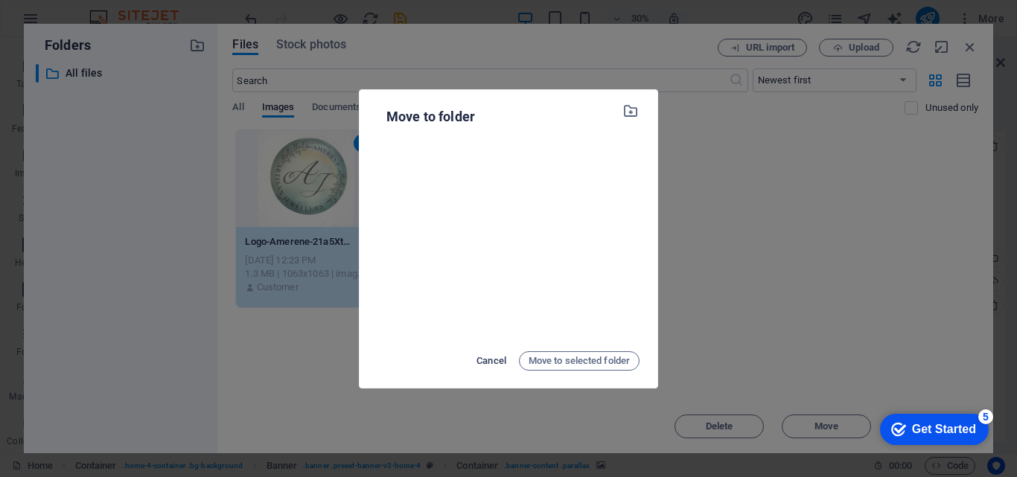
click at [476, 356] on span "Cancel" at bounding box center [491, 361] width 30 height 18
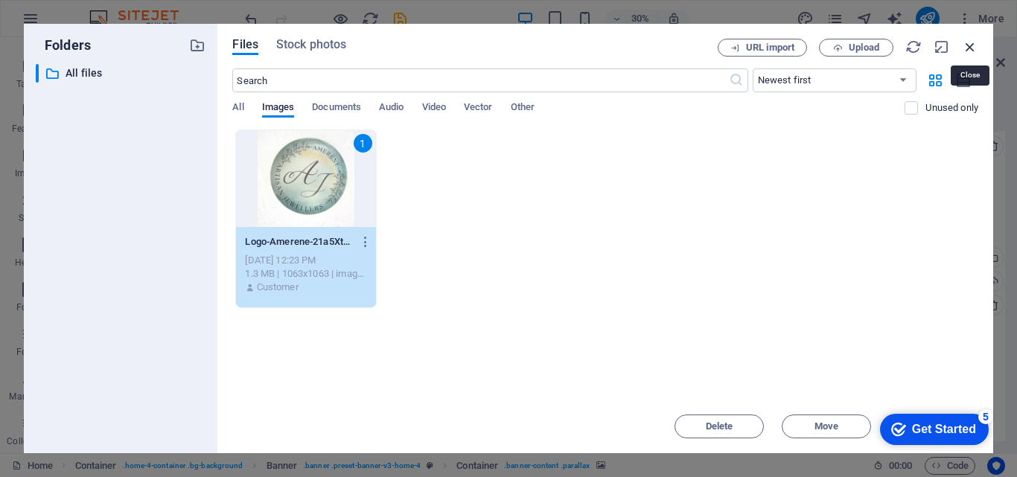
click at [971, 43] on icon "button" at bounding box center [970, 47] width 16 height 16
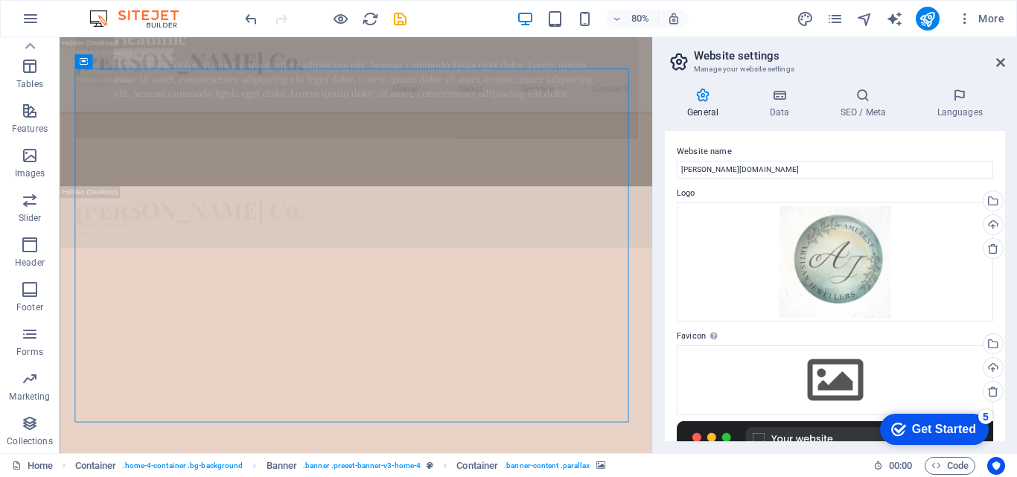
scroll to position [149, 0]
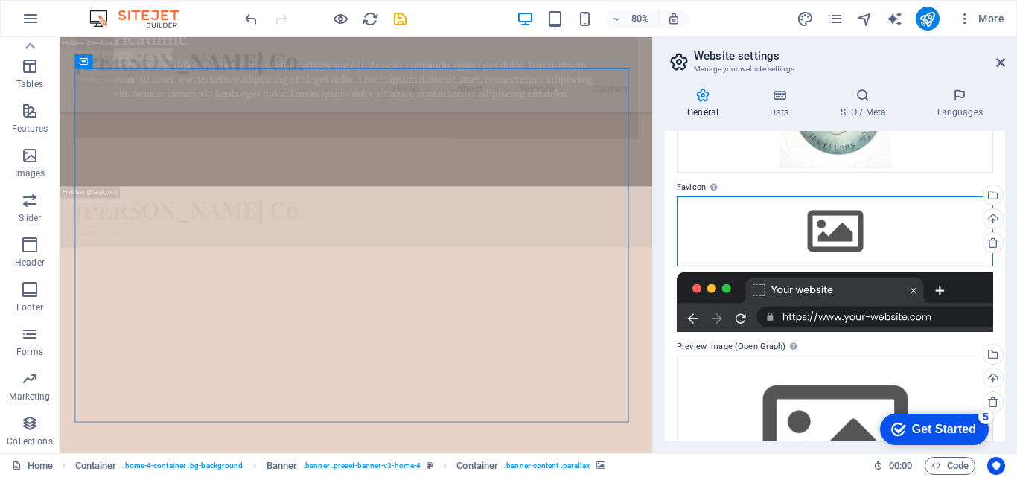
click at [849, 238] on div "Drag files here, click to choose files or select files from Files or our free s…" at bounding box center [835, 232] width 316 height 70
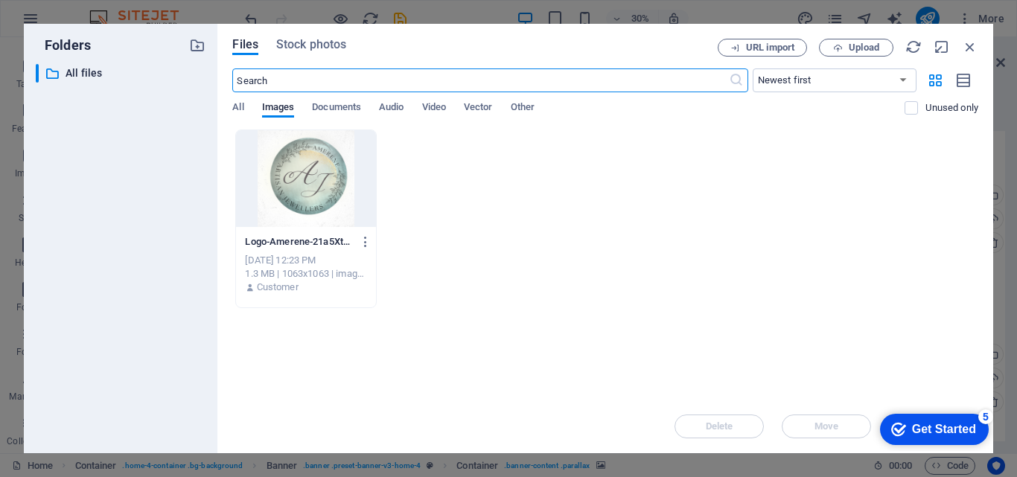
click at [310, 194] on div at bounding box center [305, 178] width 139 height 97
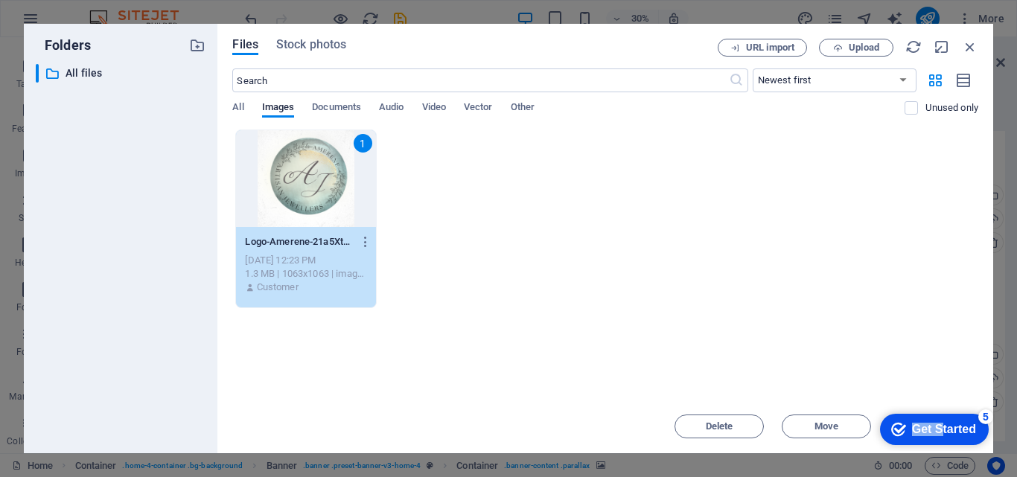
drag, startPoint x: 940, startPoint y: 422, endPoint x: 861, endPoint y: 242, distance: 196.7
click html "checkmark Get Started 5 First Steps in the Editor Let's guide you through the t…"
click at [860, 233] on div "1 Logo-Amerene-21a5Xt8FoZuX6dd_8BQ6fg.png Logo-Amerene-21a5Xt8FoZuX6dd_8BQ6fg.p…" at bounding box center [605, 219] width 746 height 179
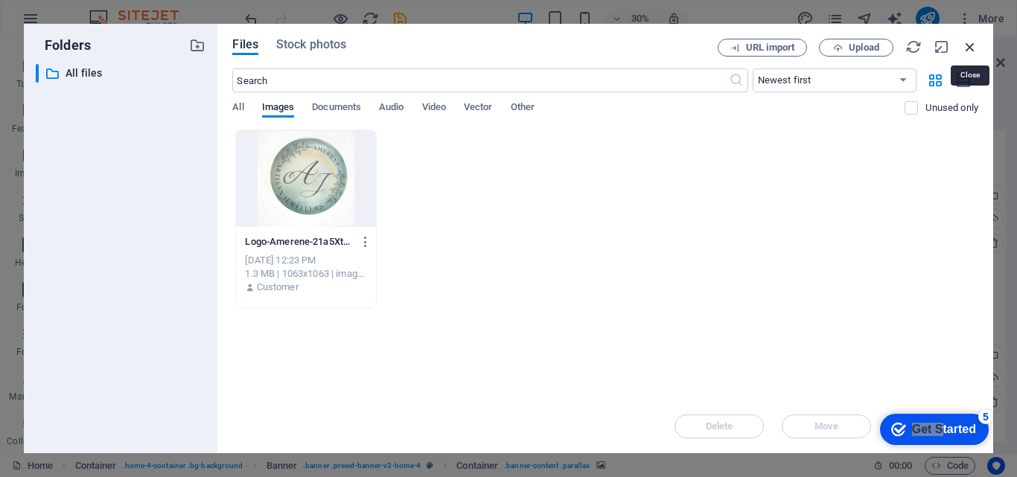
click at [972, 48] on icon "button" at bounding box center [970, 47] width 16 height 16
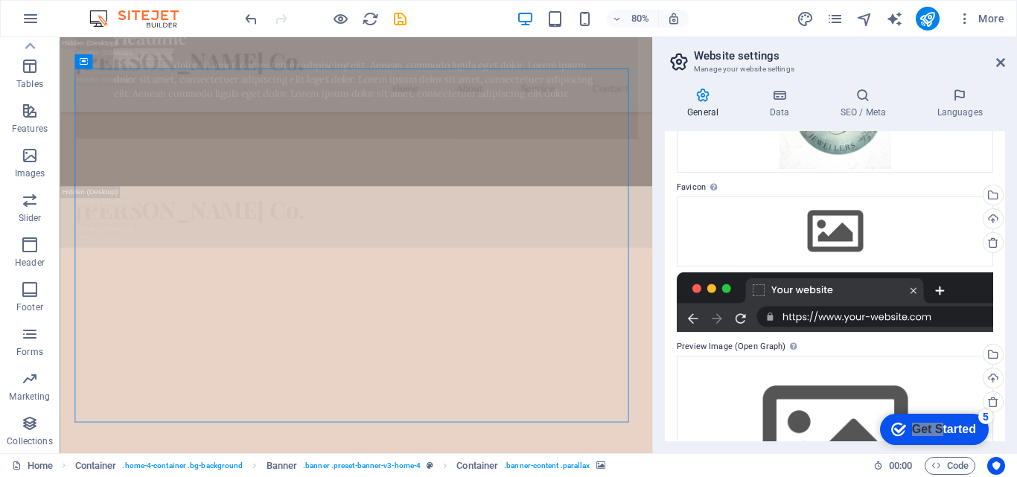
scroll to position [0, 0]
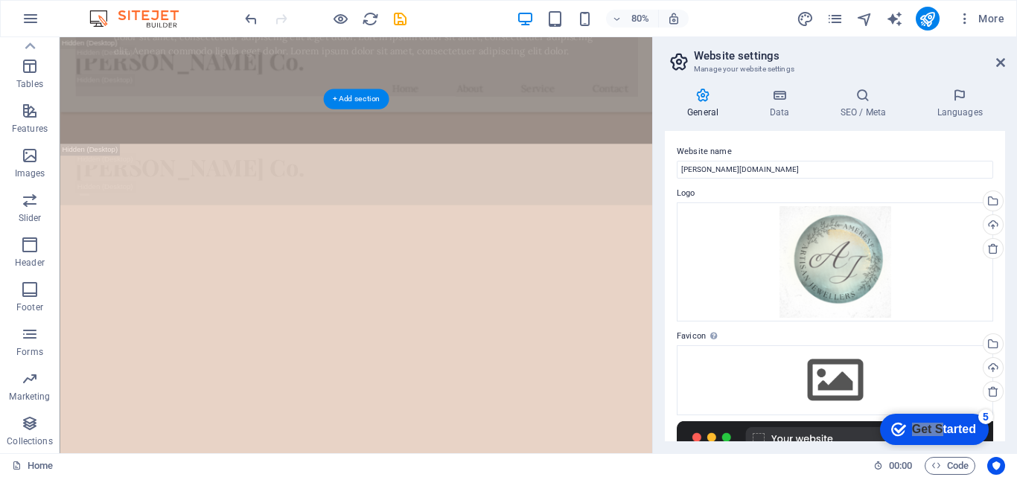
scroll to position [1100, 0]
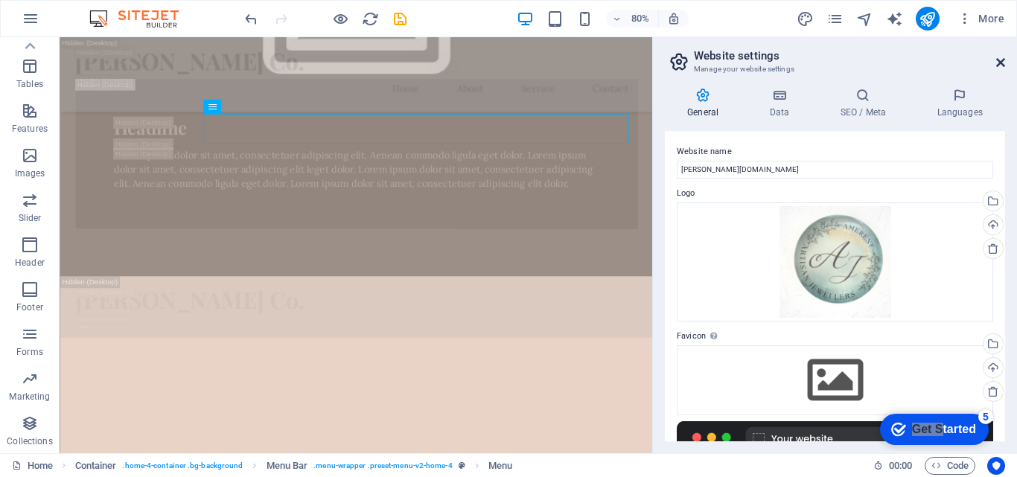
click at [1000, 60] on icon at bounding box center [1000, 63] width 9 height 12
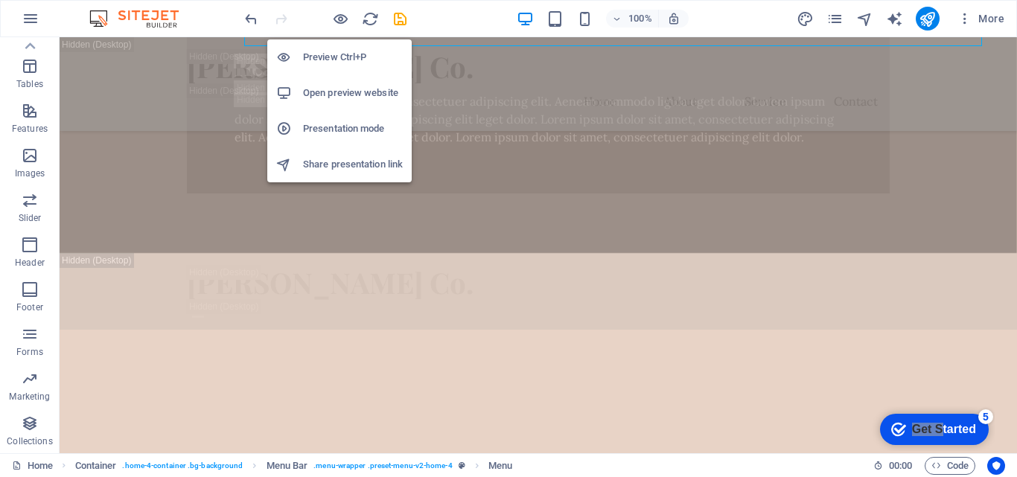
click at [337, 54] on h6 "Preview Ctrl+P" at bounding box center [353, 57] width 100 height 18
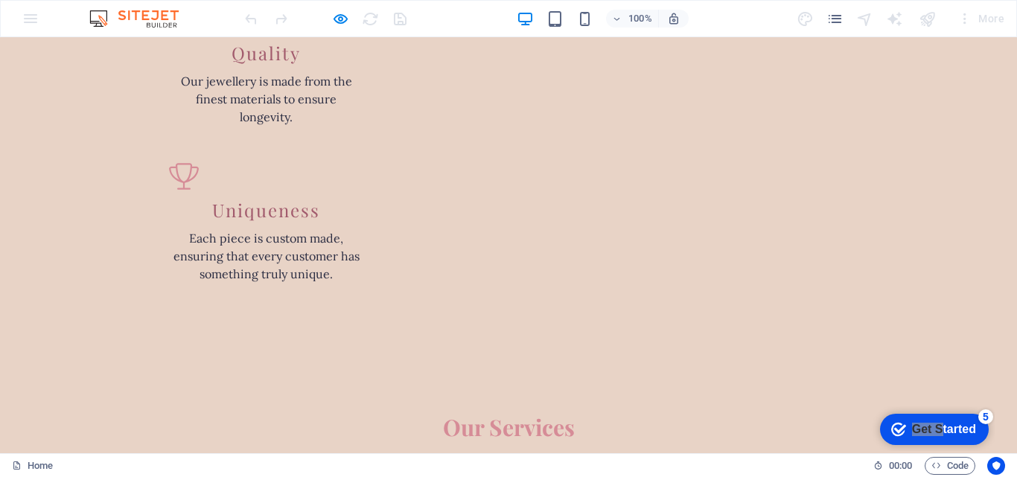
scroll to position [1788, 0]
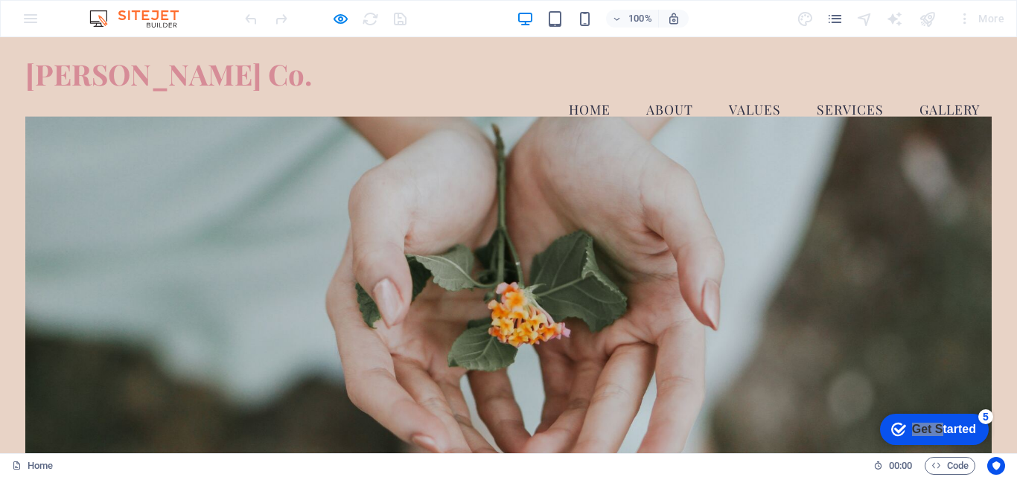
scroll to position [74, 0]
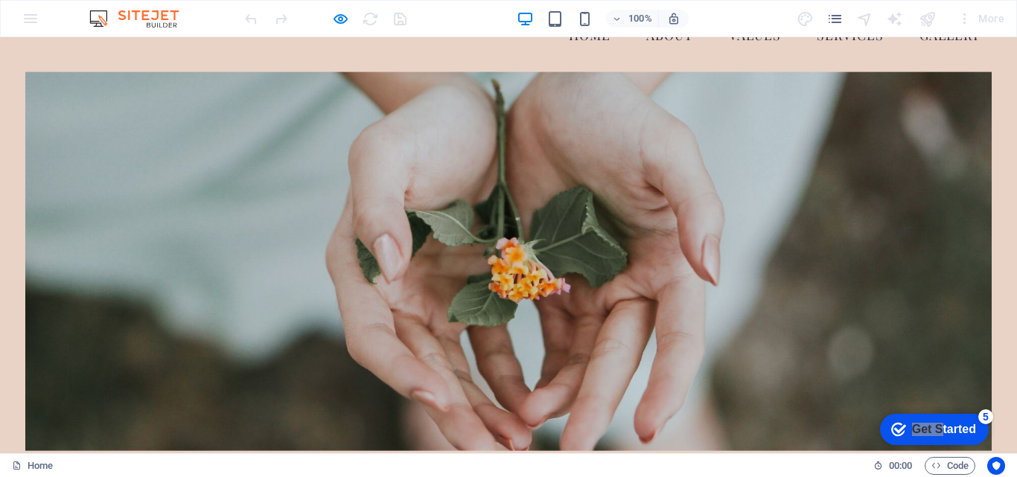
click at [104, 19] on img at bounding box center [142, 19] width 112 height 18
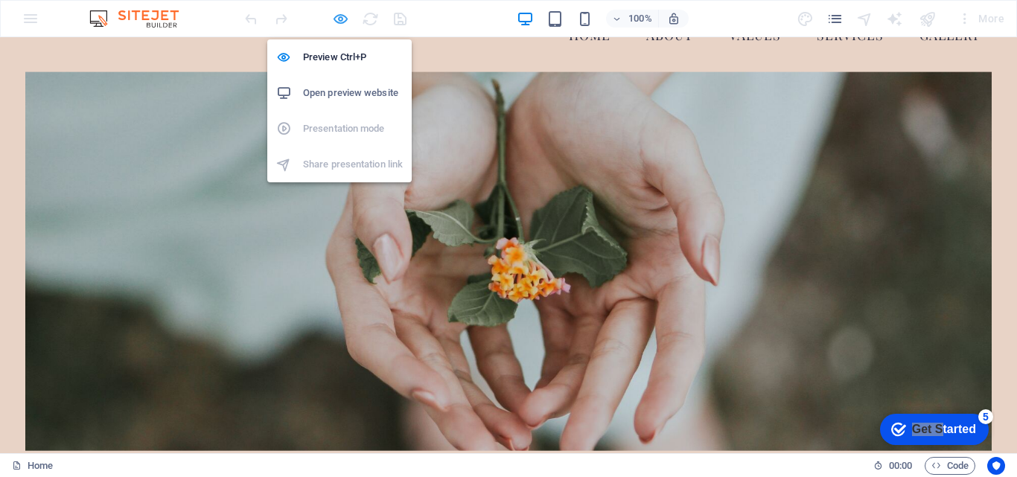
click at [336, 17] on icon "button" at bounding box center [340, 18] width 17 height 17
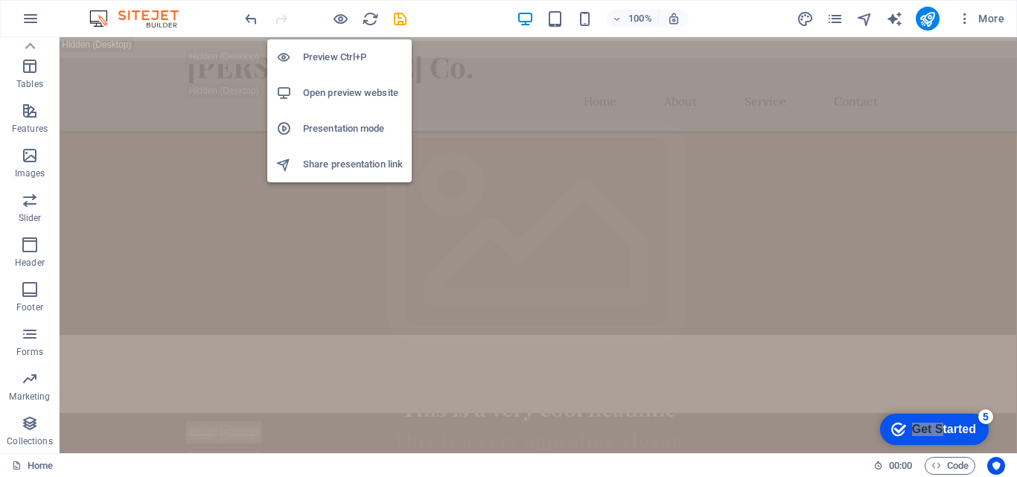
scroll to position [1100, 0]
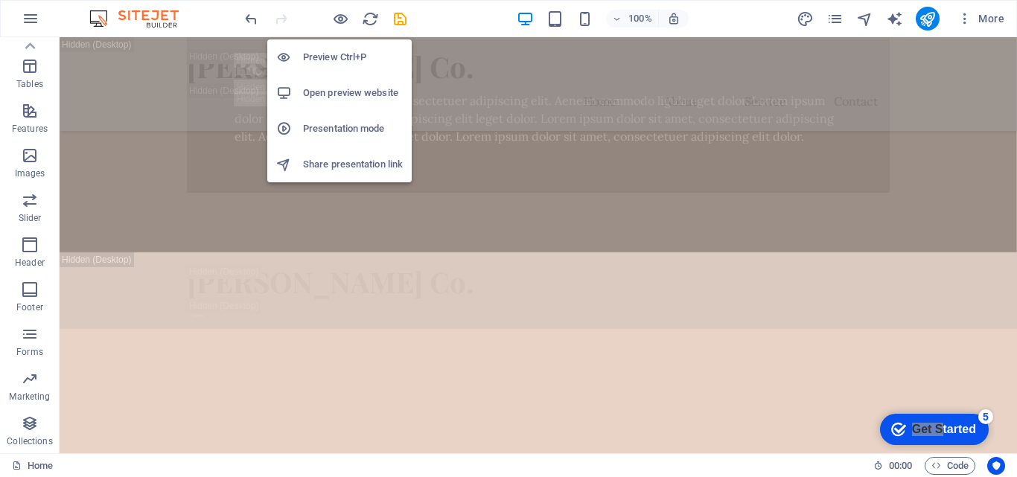
click at [354, 95] on h6 "Open preview website" at bounding box center [353, 93] width 100 height 18
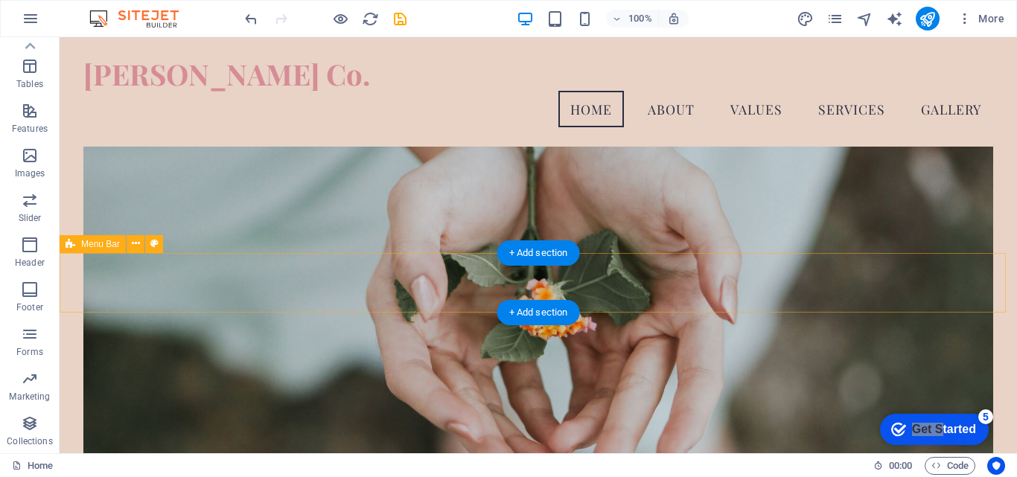
scroll to position [1249, 0]
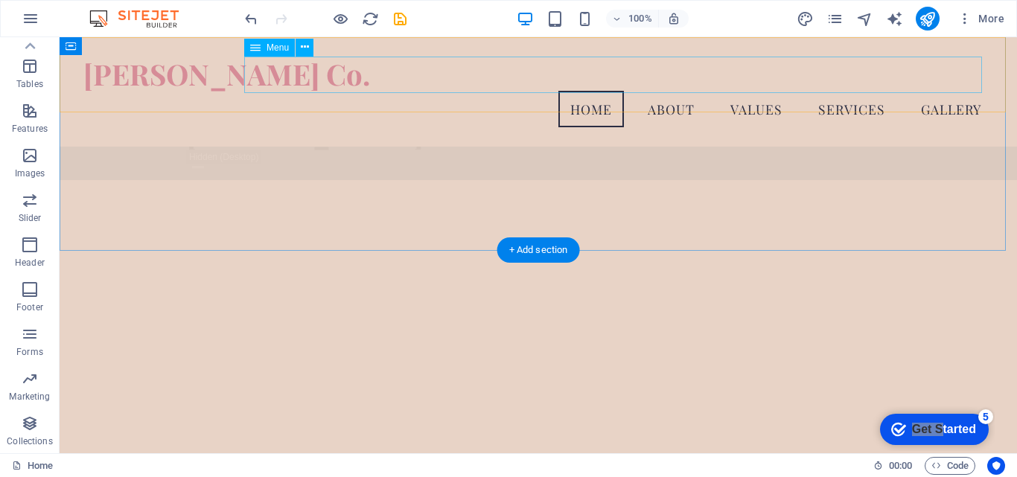
click at [673, 91] on nav "Home About Values Services Gallery" at bounding box center [538, 109] width 910 height 37
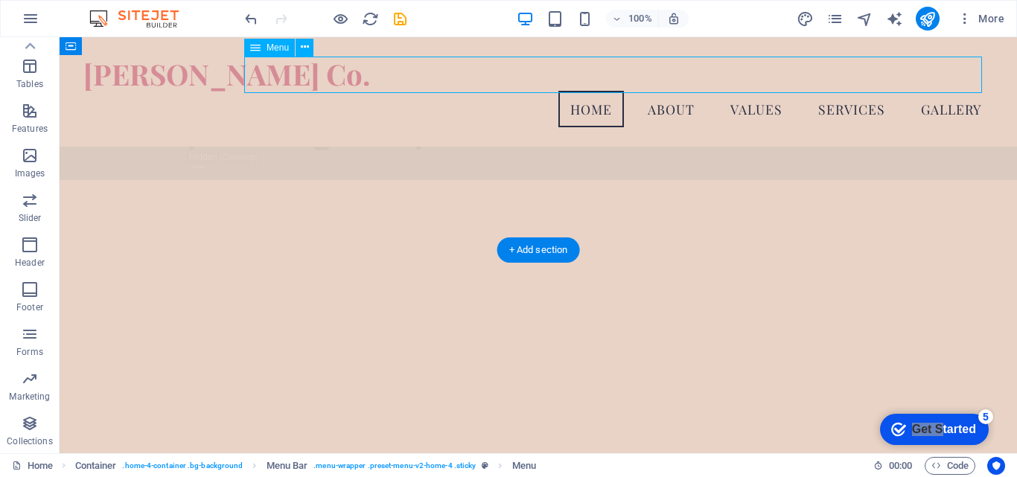
click at [386, 91] on nav "Home About Values Services Gallery" at bounding box center [538, 109] width 910 height 37
click at [211, 77] on div "[PERSON_NAME] Co." at bounding box center [538, 74] width 910 height 34
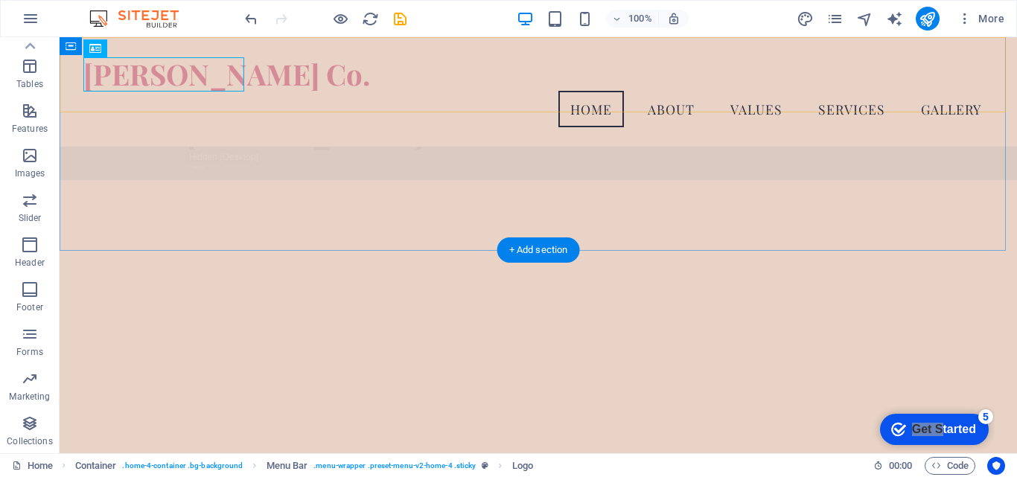
click at [208, 106] on div "Lourene Co. Menu Home About Values Services Gallery" at bounding box center [538, 91] width 957 height 109
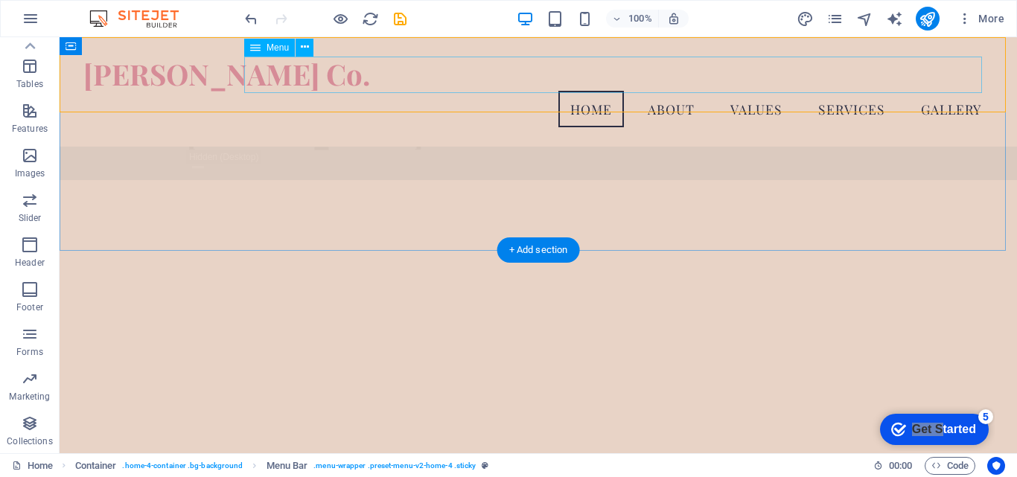
click at [385, 91] on nav "Home About Values Services Gallery" at bounding box center [538, 109] width 910 height 37
click at [138, 48] on div "Lourene Co. Menu Home About Values Services Gallery" at bounding box center [538, 91] width 957 height 109
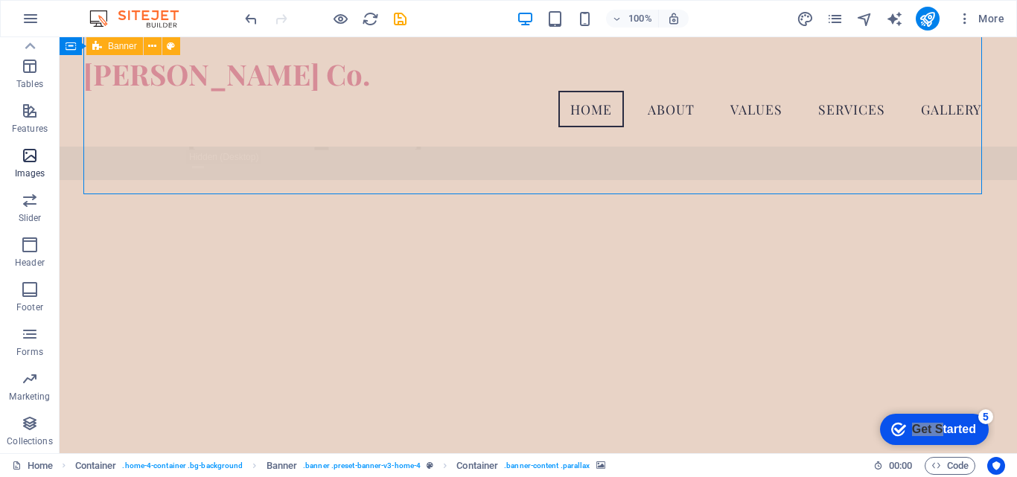
click at [29, 162] on icon "button" at bounding box center [30, 156] width 18 height 18
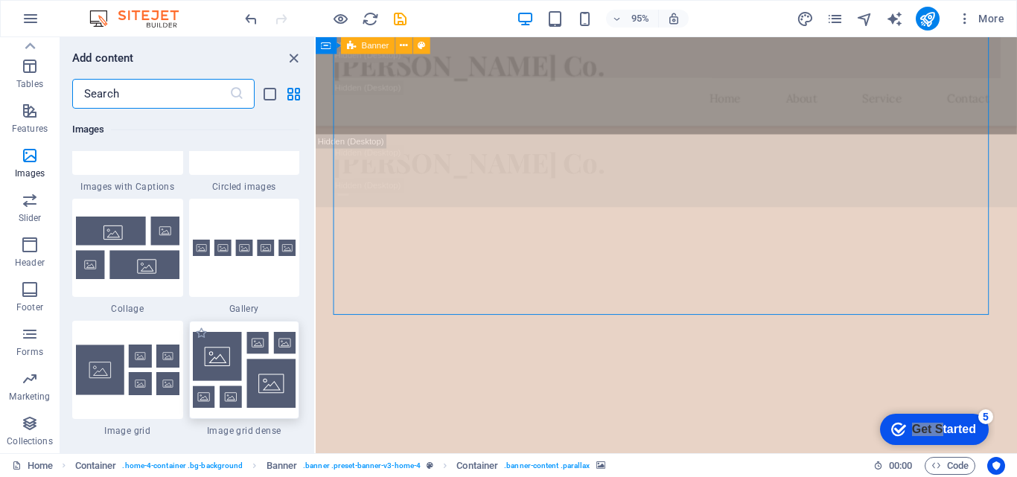
scroll to position [7698, 0]
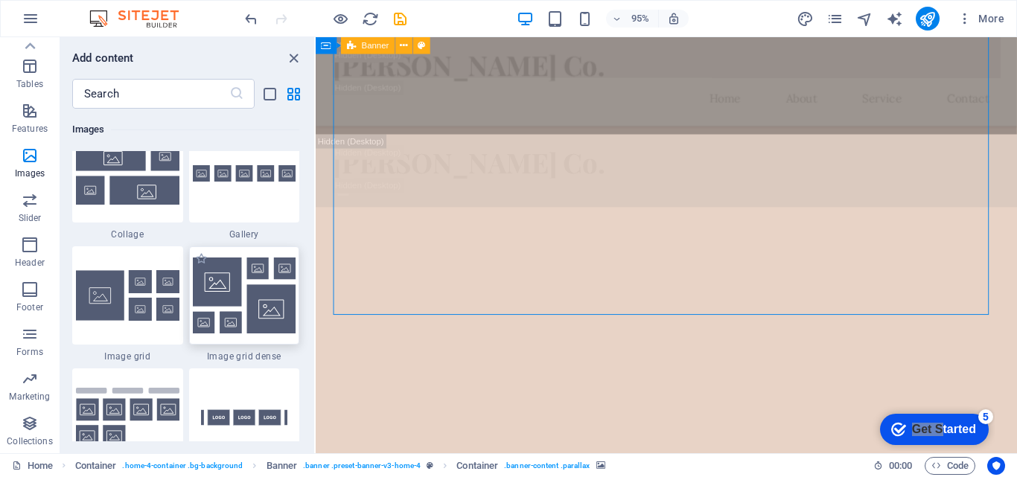
click at [263, 322] on img at bounding box center [244, 296] width 103 height 76
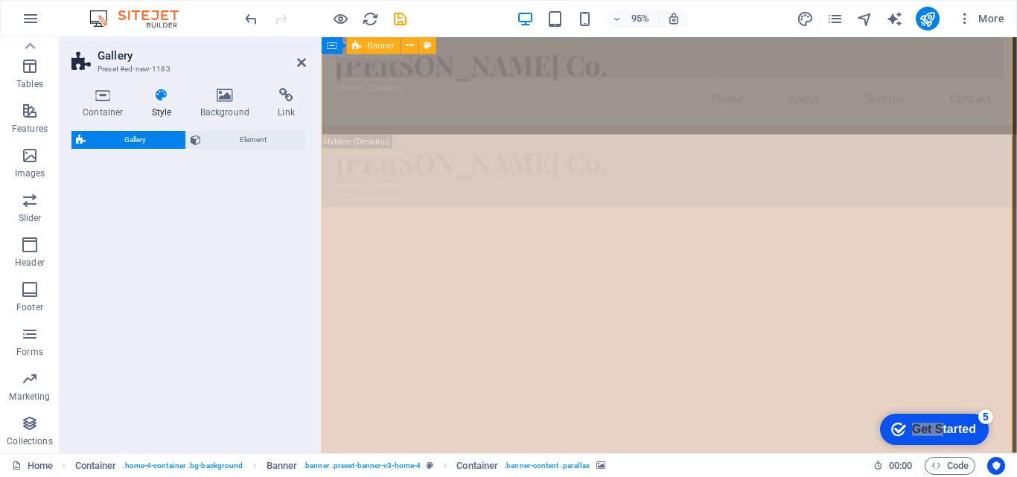
select select "rem"
select select "preset-gallery-v3-grid-dense"
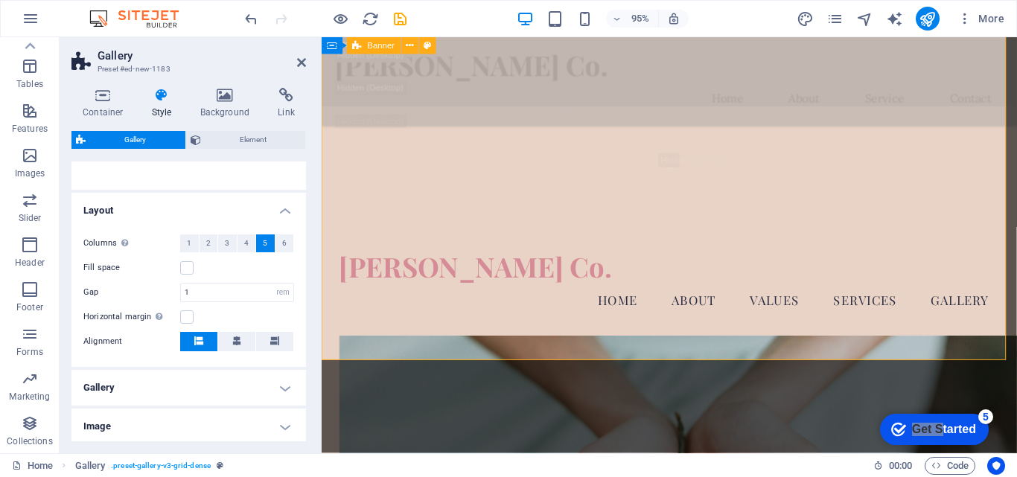
scroll to position [223, 0]
click at [282, 388] on h4 "Gallery" at bounding box center [188, 387] width 235 height 36
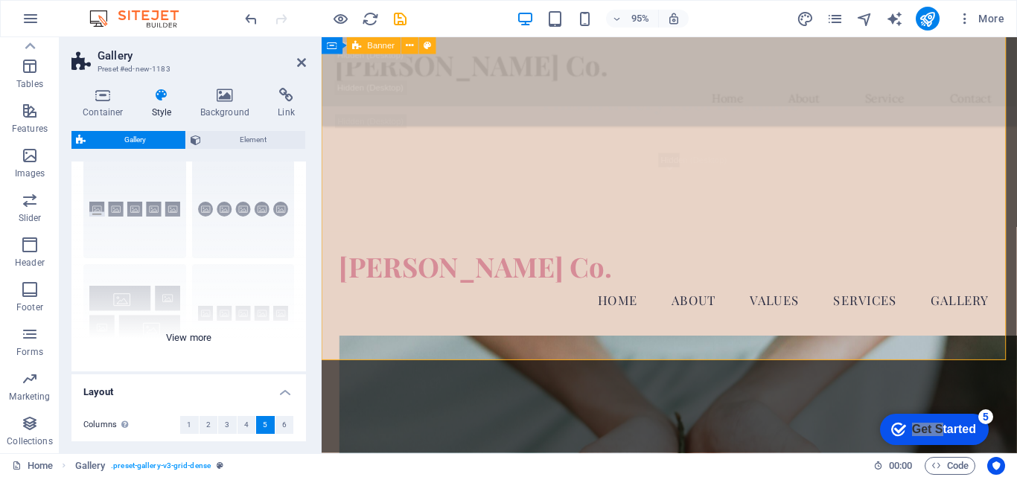
scroll to position [0, 0]
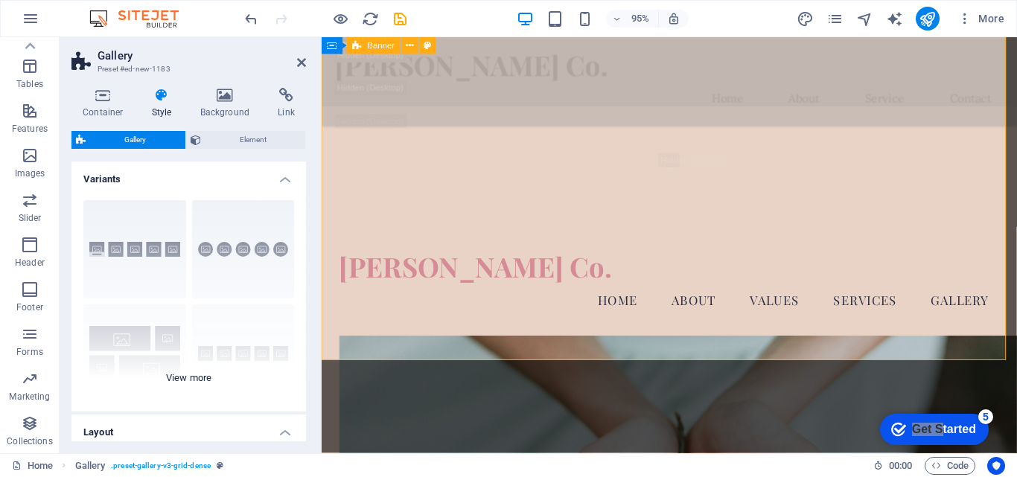
click at [246, 246] on div "Captions Circle Collage Default Grid Grid shifted" at bounding box center [188, 299] width 235 height 223
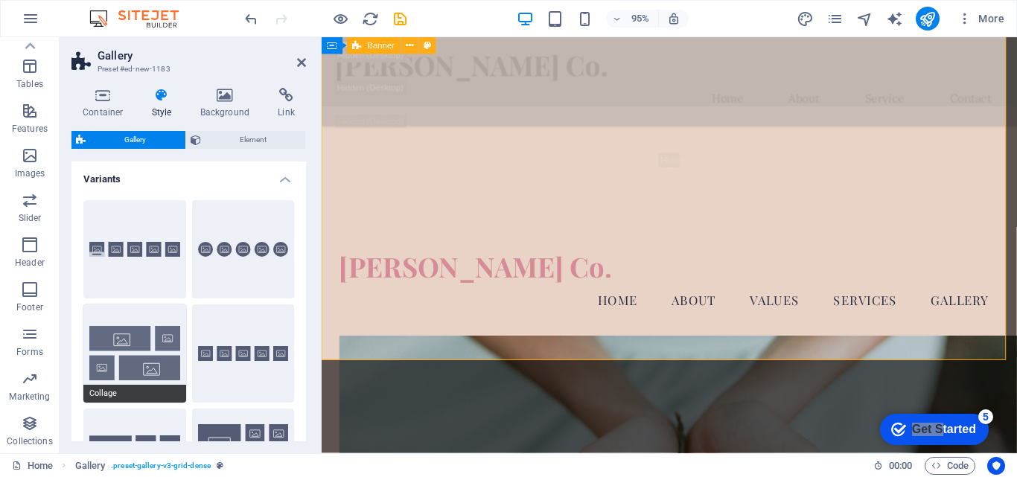
click at [150, 344] on button "Collage" at bounding box center [134, 353] width 103 height 98
type input "2"
select select "collage"
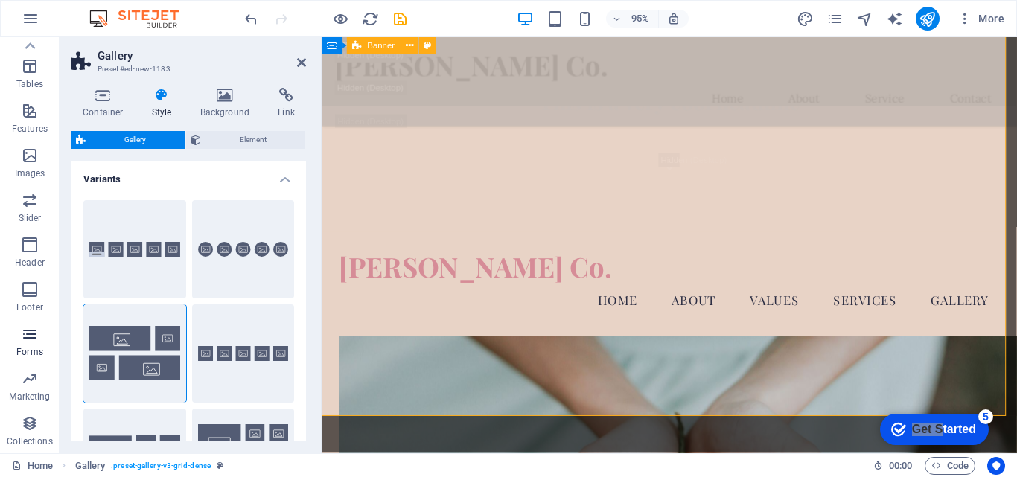
click at [28, 341] on icon "button" at bounding box center [30, 334] width 18 height 18
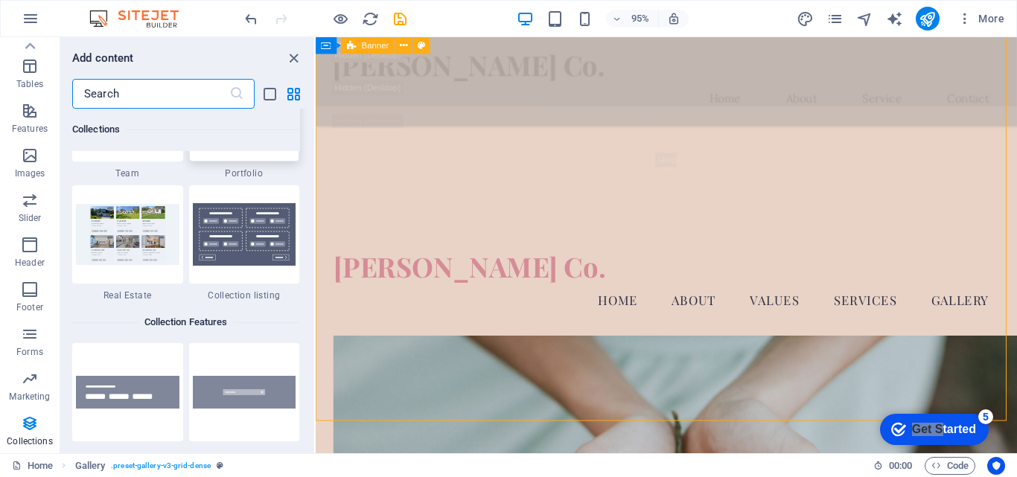
scroll to position [13922, 0]
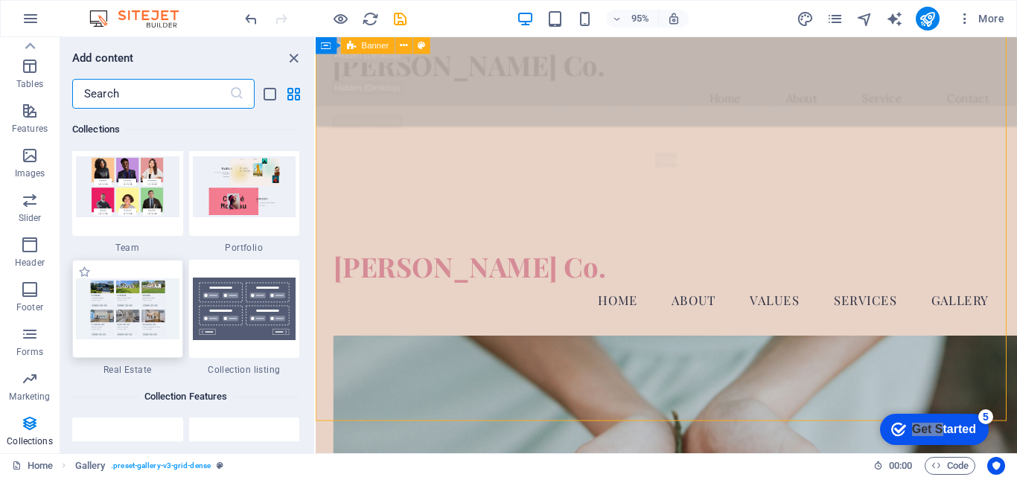
click at [129, 319] on img at bounding box center [127, 308] width 103 height 60
click at [124, 317] on img at bounding box center [127, 308] width 103 height 60
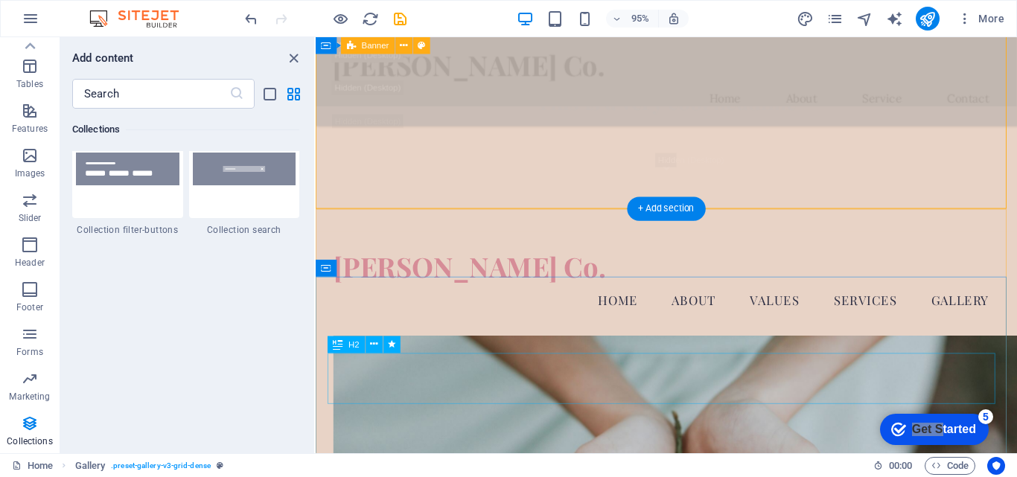
scroll to position [1998, 0]
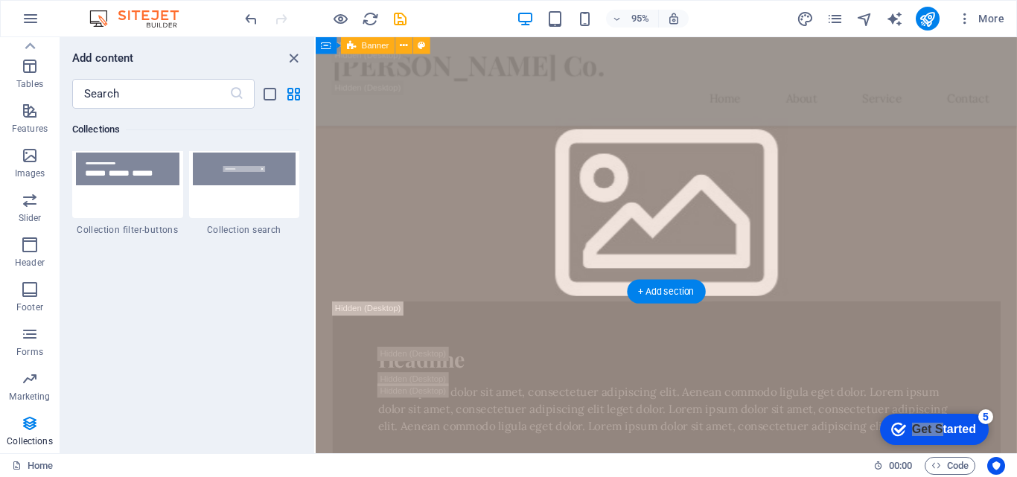
scroll to position [1030, 0]
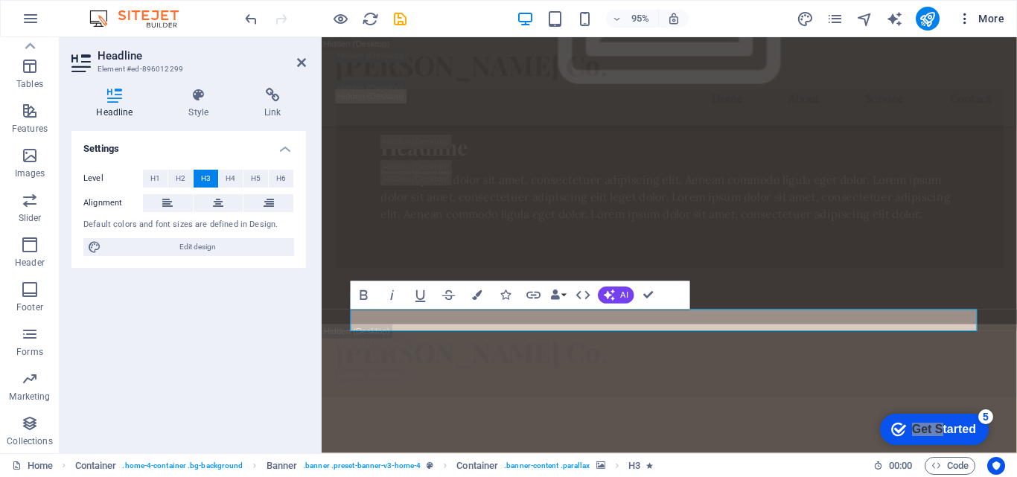
click at [984, 16] on span "More" at bounding box center [980, 18] width 47 height 15
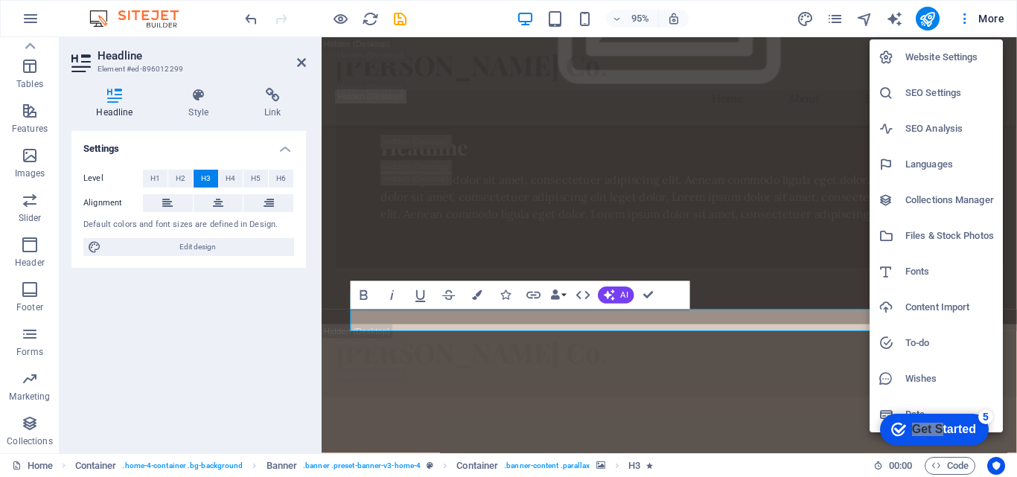
click at [964, 19] on div at bounding box center [508, 238] width 1017 height 477
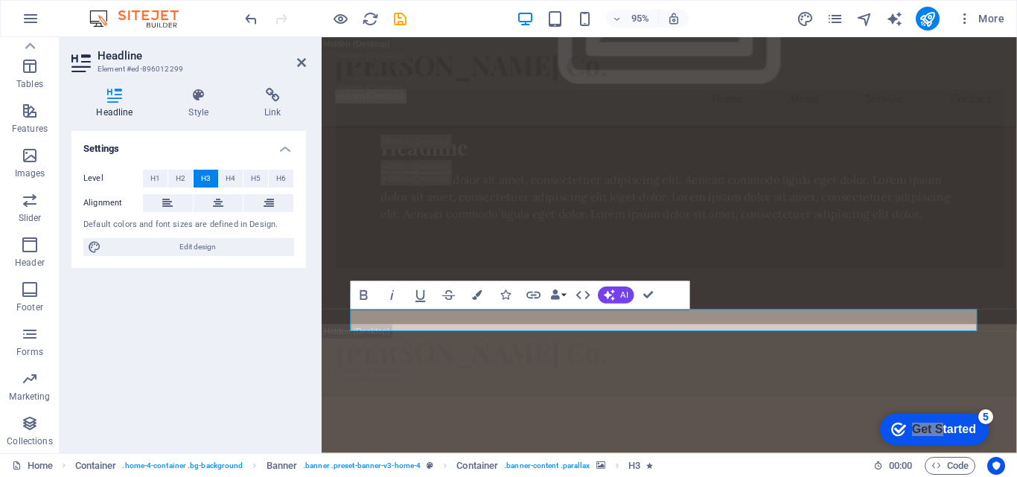
click at [964, 19] on icon "button" at bounding box center [964, 18] width 15 height 15
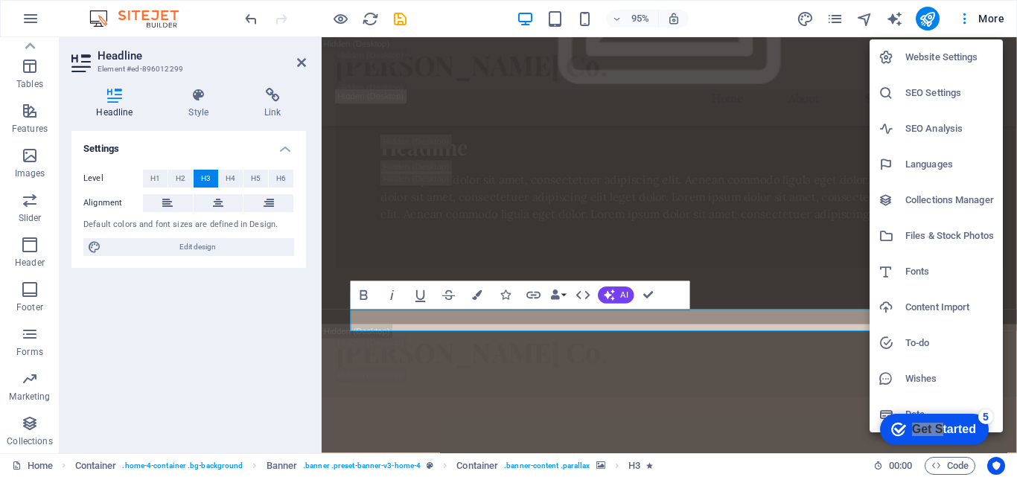
click at [25, 112] on div at bounding box center [508, 238] width 1017 height 477
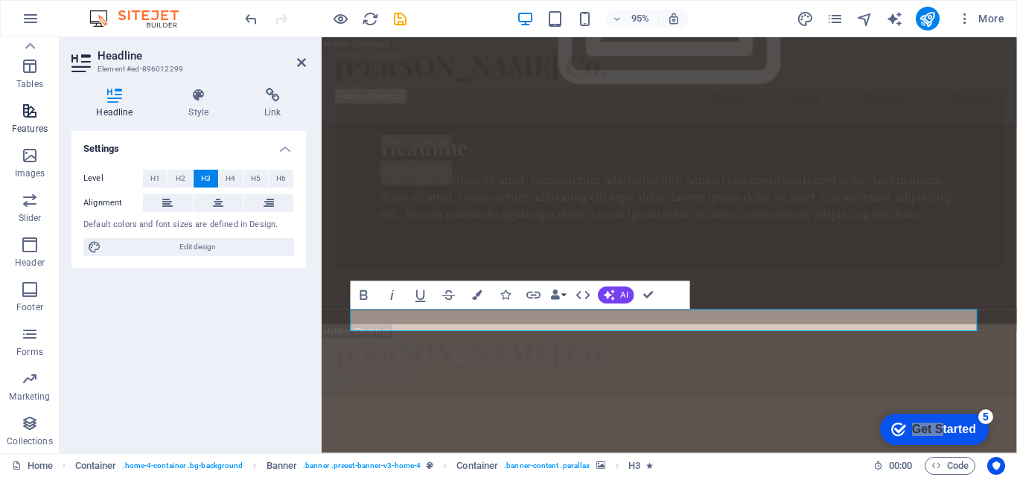
drag, startPoint x: 31, startPoint y: 106, endPoint x: 351, endPoint y: 248, distance: 350.3
click at [31, 106] on icon "button" at bounding box center [30, 111] width 18 height 18
click at [29, 121] on span "Features" at bounding box center [30, 120] width 60 height 36
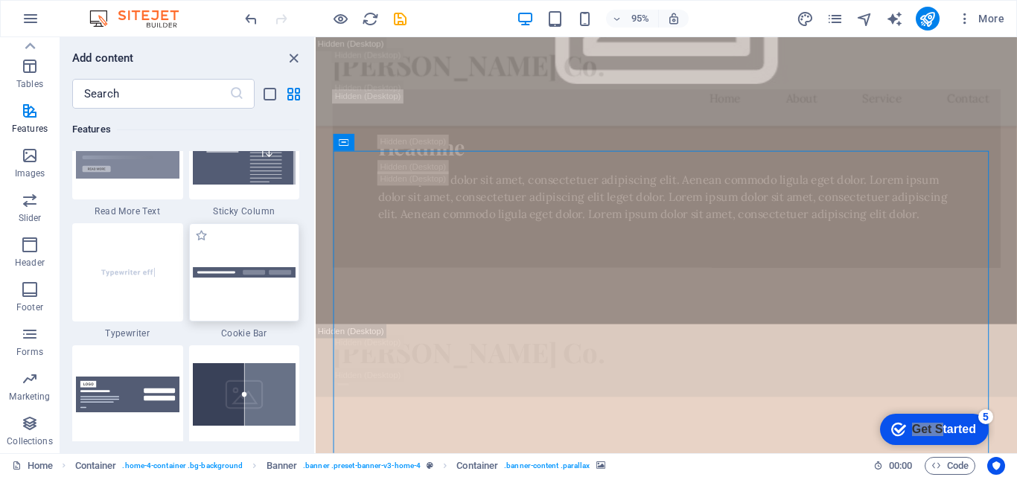
scroll to position [5878, 0]
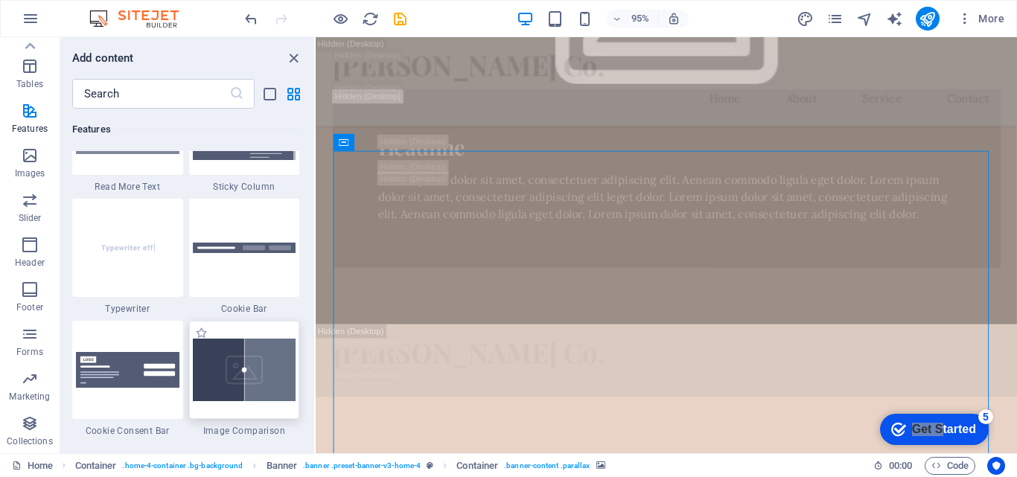
click at [265, 376] on img at bounding box center [244, 370] width 103 height 63
click at [316, 376] on div "H2 Banner Banner Container Banner Menu Bar Banner Logo Logo Menu Bar Text on ba…" at bounding box center [666, 245] width 701 height 416
click at [316, 375] on div "H2 Banner Banner Container Banner Menu Bar Banner Logo Logo Menu Bar Text on ba…" at bounding box center [666, 245] width 701 height 416
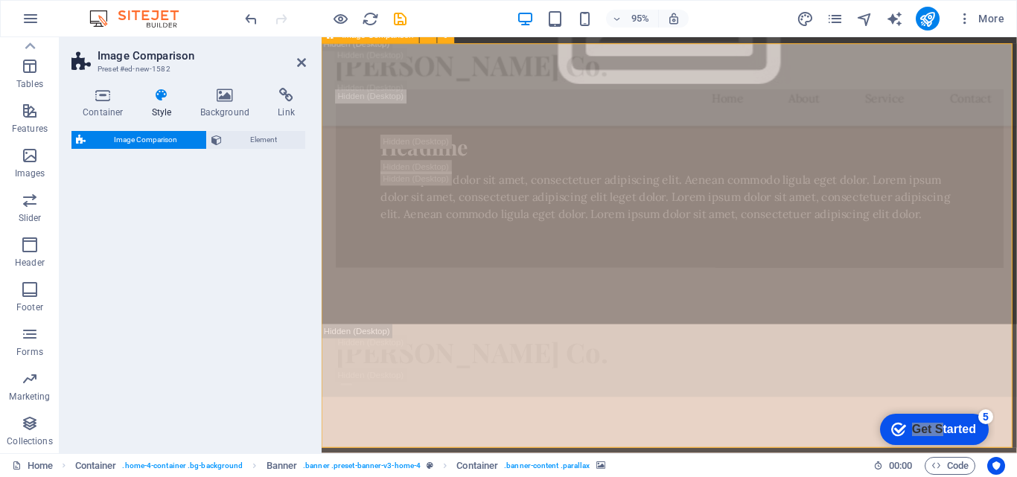
scroll to position [1571, 0]
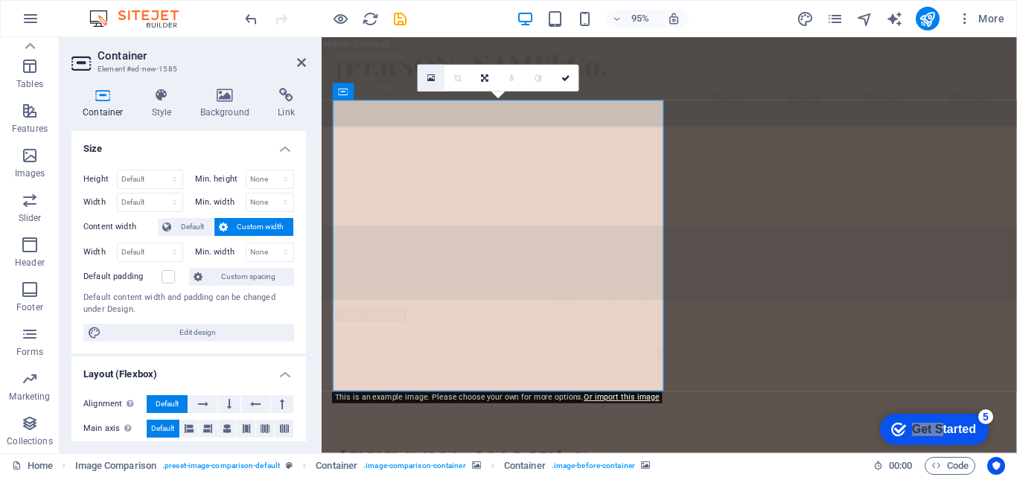
click at [430, 78] on icon at bounding box center [431, 78] width 8 height 10
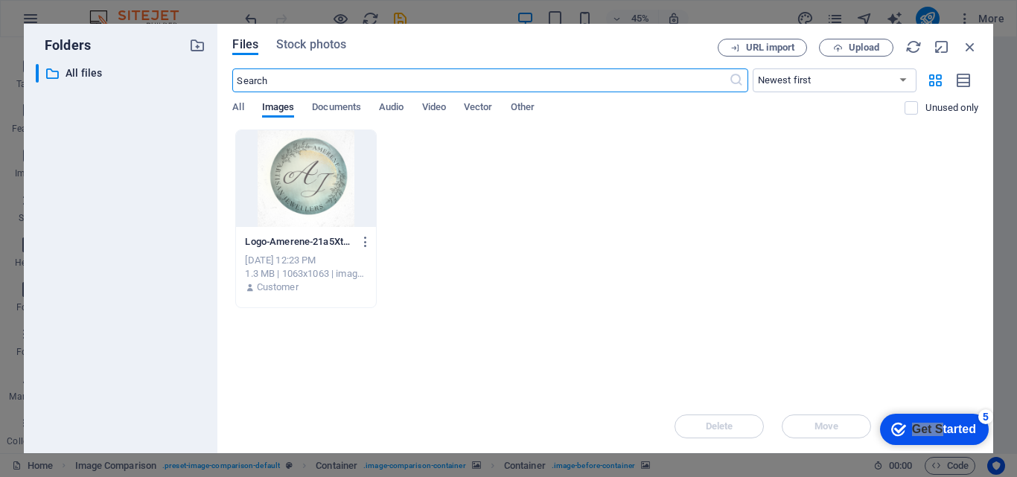
scroll to position [2621, 0]
click at [347, 106] on span "Documents" at bounding box center [336, 108] width 49 height 21
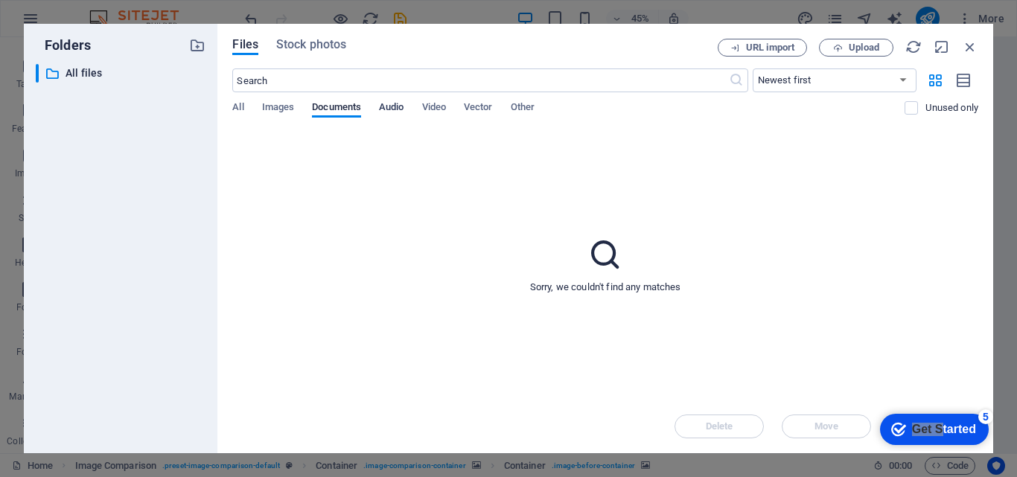
click at [386, 109] on span "Audio" at bounding box center [391, 108] width 25 height 21
click at [430, 108] on span "Video" at bounding box center [434, 108] width 24 height 21
click at [479, 109] on span "Vector" at bounding box center [478, 108] width 29 height 21
click at [522, 112] on span "Other" at bounding box center [523, 108] width 24 height 21
click at [861, 48] on span "Upload" at bounding box center [864, 47] width 31 height 9
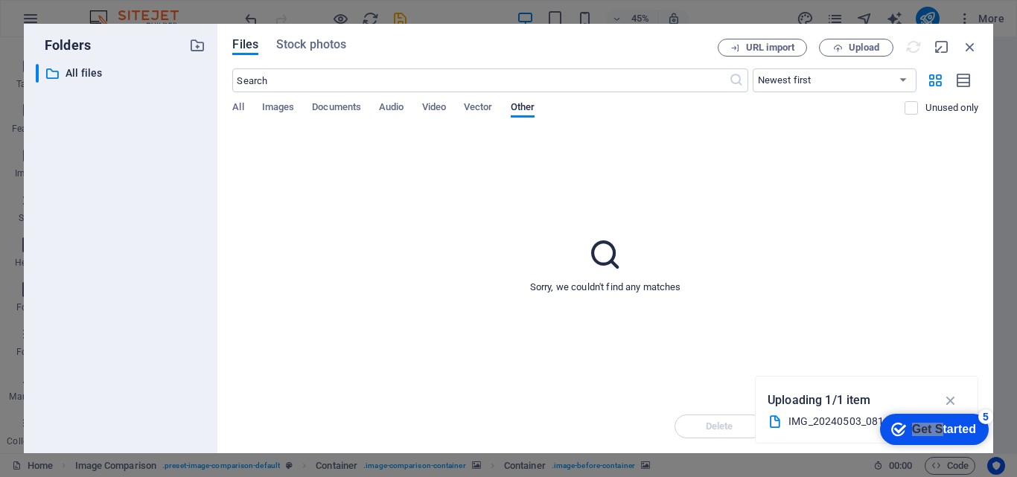
click at [377, 192] on div "Sorry, we couldn't find any matches" at bounding box center [605, 265] width 746 height 270
click at [951, 427] on div "Get Started" at bounding box center [944, 429] width 64 height 13
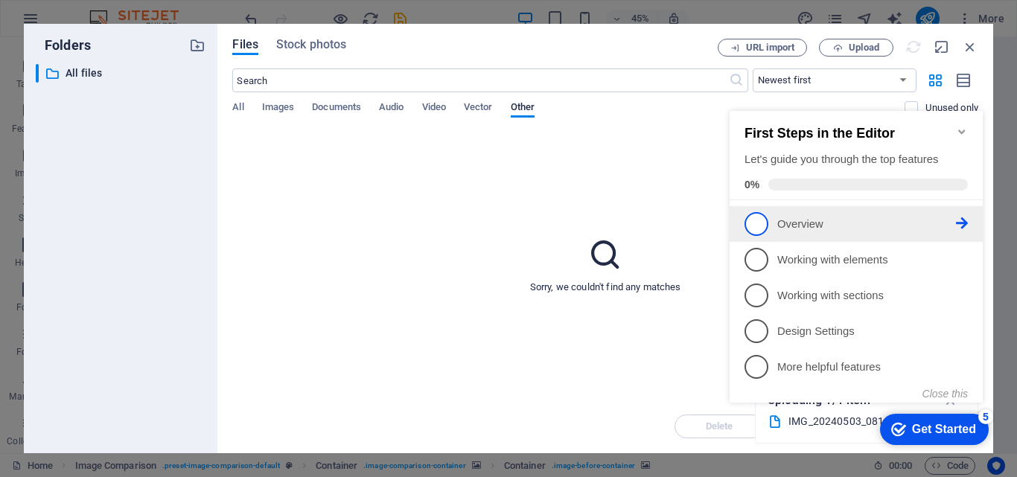
click at [812, 227] on p "Overview - incomplete" at bounding box center [866, 225] width 179 height 16
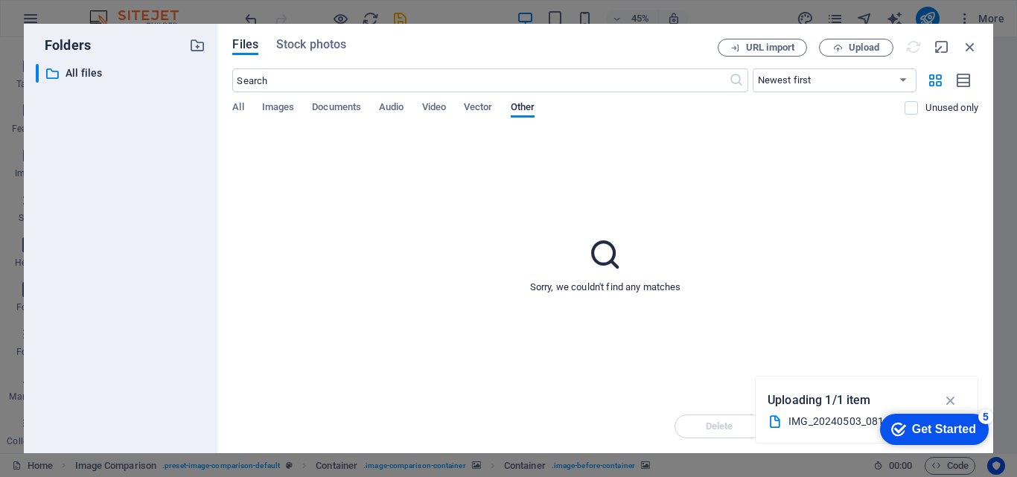
scroll to position [0, 0]
click at [931, 430] on div "Get Started" at bounding box center [944, 429] width 64 height 13
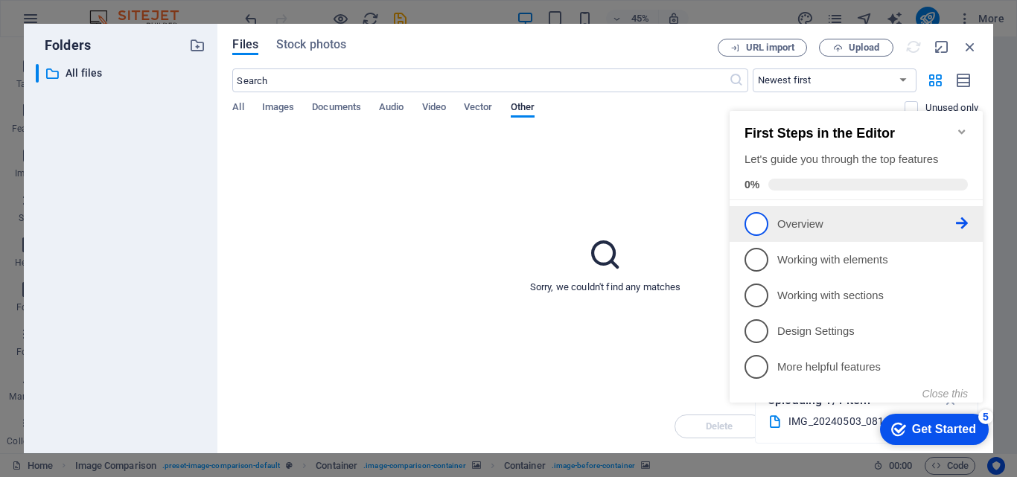
click at [756, 223] on span "1" at bounding box center [756, 224] width 24 height 24
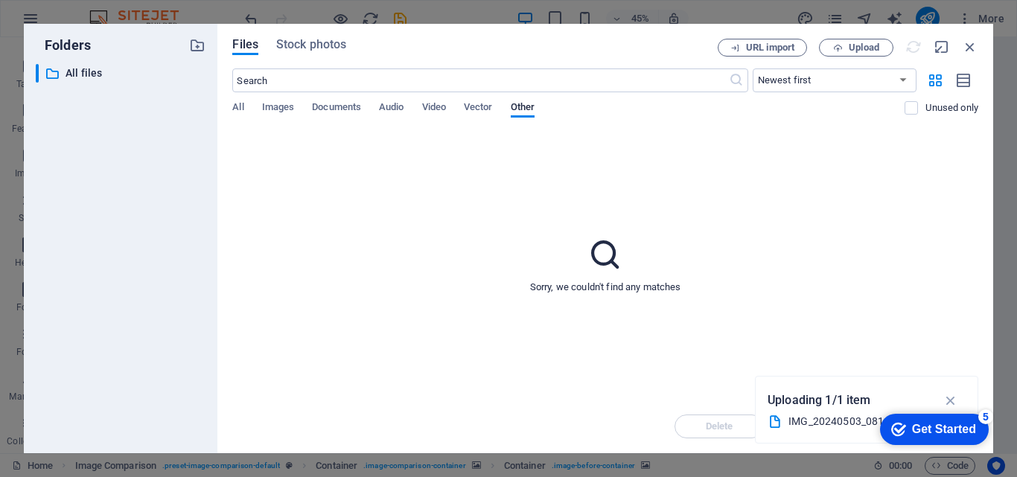
click at [957, 426] on div "Get Started" at bounding box center [944, 429] width 64 height 13
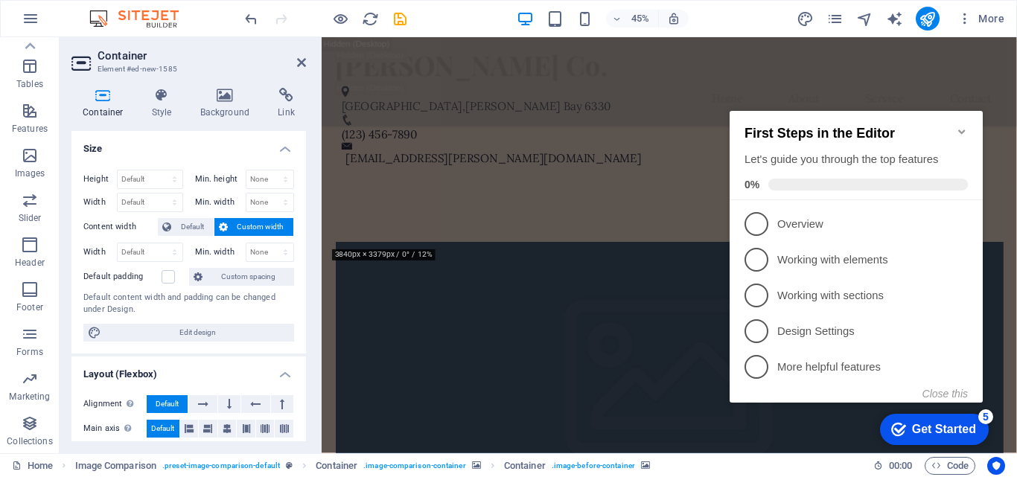
scroll to position [1646, 0]
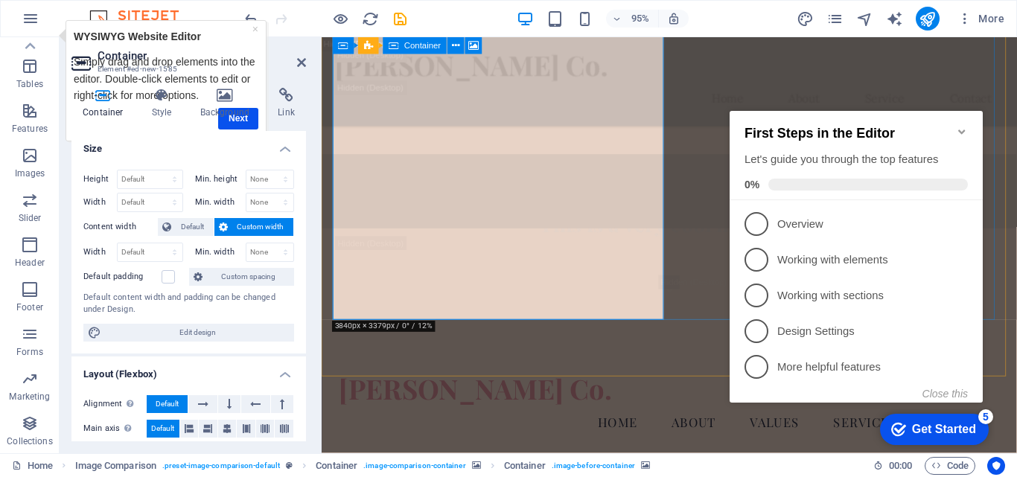
drag, startPoint x: 634, startPoint y: 298, endPoint x: 540, endPoint y: 248, distance: 106.2
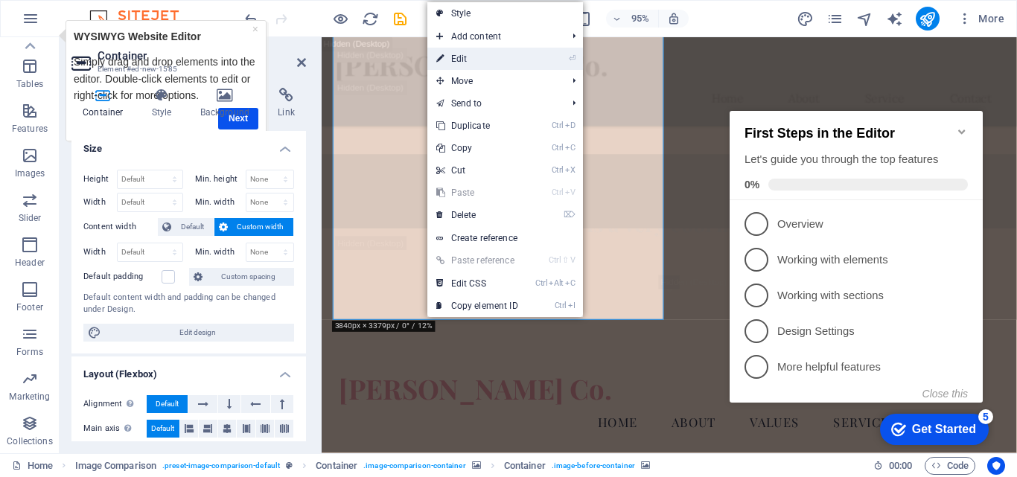
click at [498, 61] on link "⏎ Edit" at bounding box center [477, 59] width 100 height 22
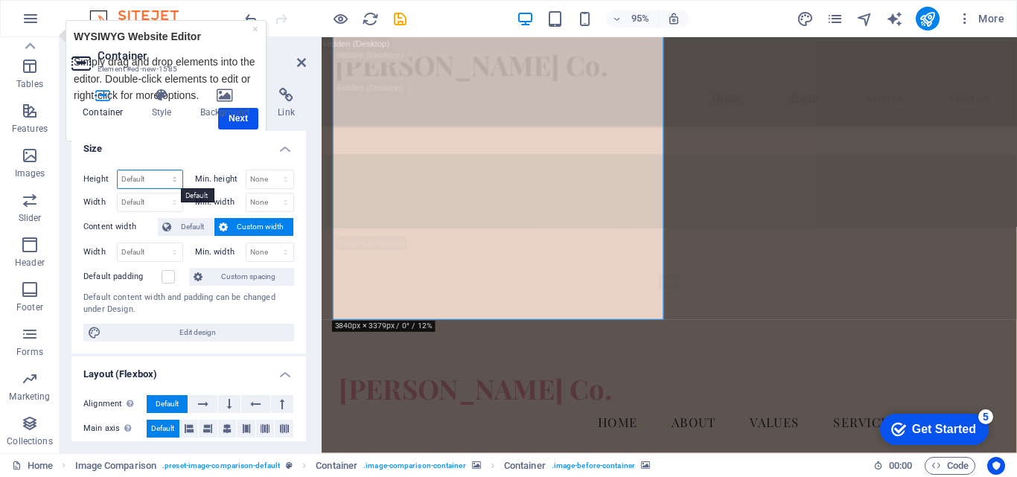
click at [175, 180] on select "Default px rem % vh vw" at bounding box center [150, 179] width 65 height 18
select select "%"
click at [159, 170] on select "Default px rem % vh vw" at bounding box center [150, 179] width 65 height 18
type input "100"
click at [281, 182] on select "None px rem % vh vw" at bounding box center [270, 179] width 48 height 18
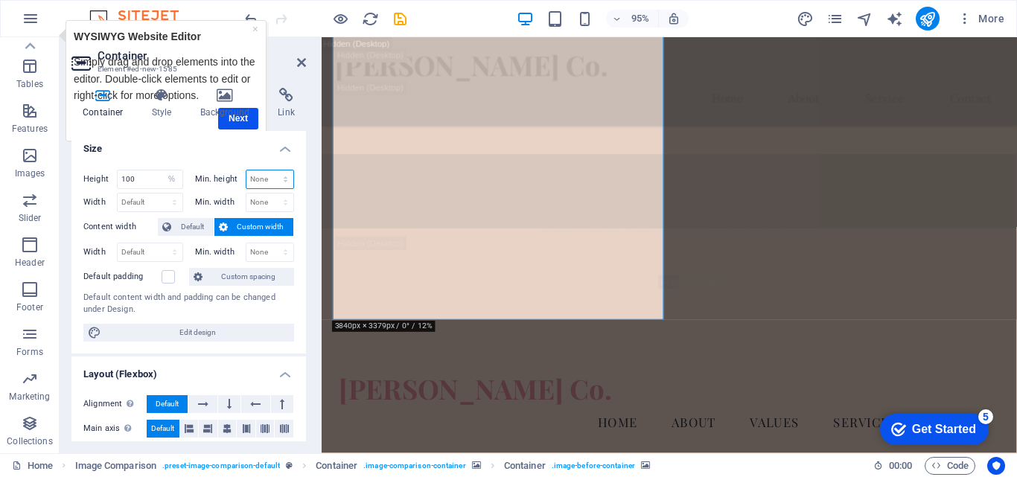
select select "%"
click at [270, 170] on select "None px rem % vh vw" at bounding box center [270, 179] width 48 height 18
type input "100"
click at [141, 177] on input "100" at bounding box center [150, 179] width 65 height 18
drag, startPoint x: 141, startPoint y: 177, endPoint x: 108, endPoint y: 179, distance: 32.8
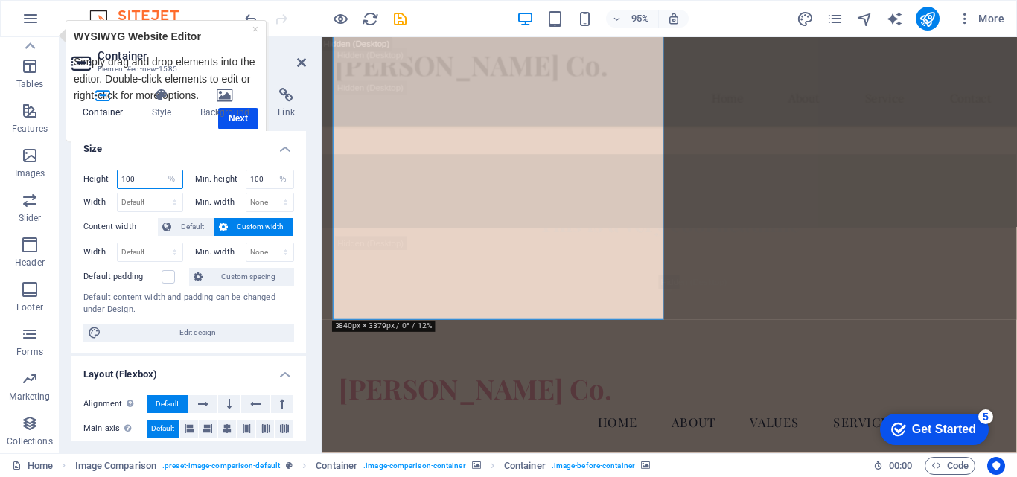
click at [108, 179] on div "Height 100 Default px rem % vh vw" at bounding box center [133, 179] width 100 height 19
type input "50"
click at [261, 181] on input "100" at bounding box center [270, 179] width 48 height 18
click at [257, 232] on span "Custom width" at bounding box center [260, 227] width 57 height 18
click at [186, 227] on span "Default" at bounding box center [193, 227] width 34 height 18
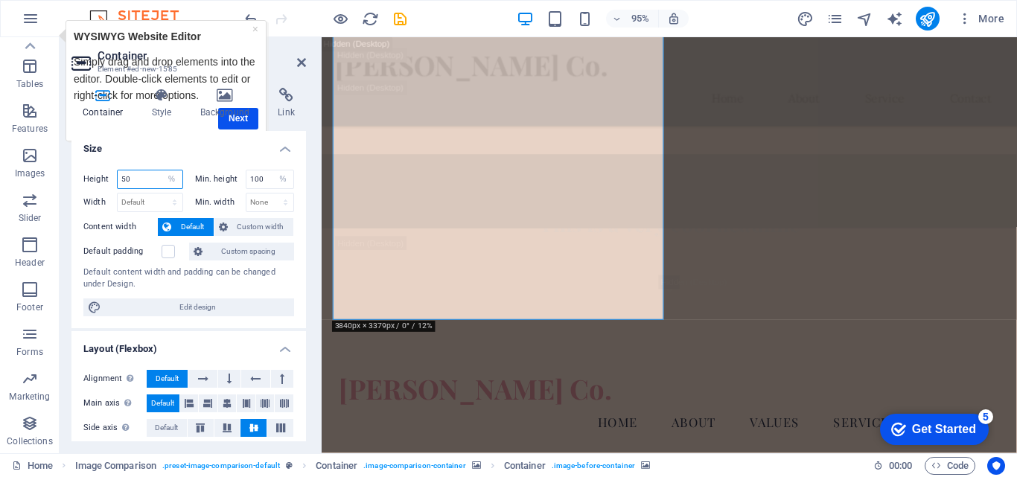
click at [151, 178] on input "50" at bounding box center [150, 179] width 65 height 18
click at [147, 202] on select "Default px rem % em vh vw" at bounding box center [150, 203] width 65 height 18
select select "%"
click at [159, 194] on select "Default px rem % em vh vw" at bounding box center [150, 203] width 65 height 18
type input "50"
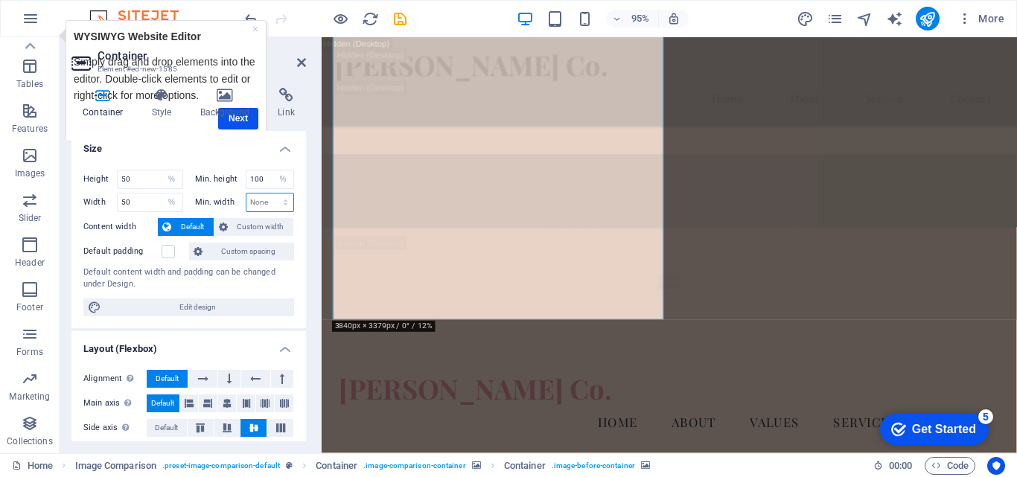
click at [265, 202] on select "None px rem % vh vw" at bounding box center [270, 203] width 48 height 18
select select "%"
click at [270, 194] on select "None px rem % vh vw" at bounding box center [270, 203] width 48 height 18
type input "100"
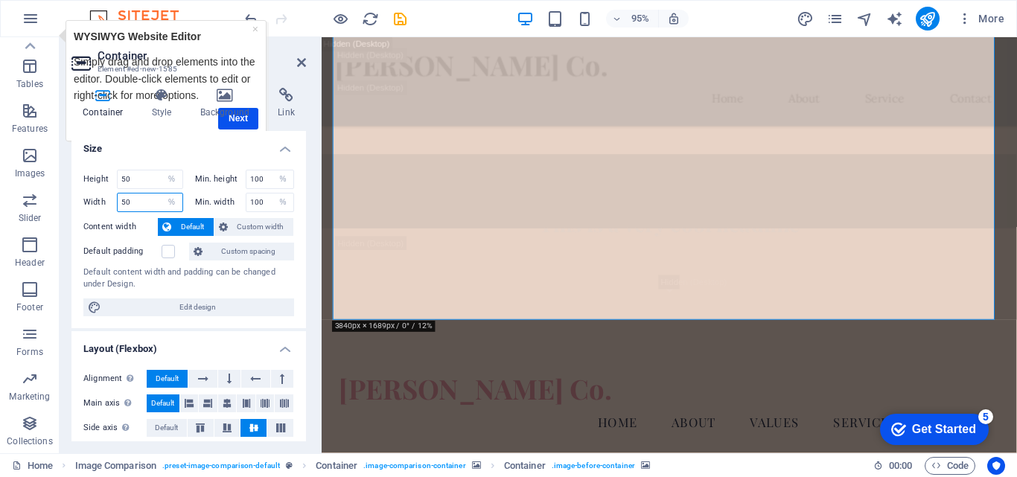
click at [144, 202] on input "50" at bounding box center [150, 203] width 65 height 18
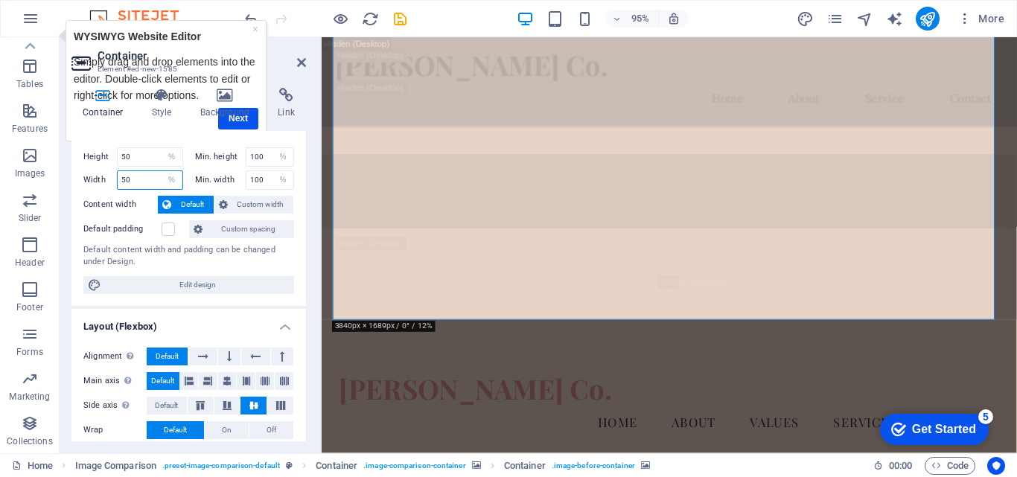
scroll to position [0, 0]
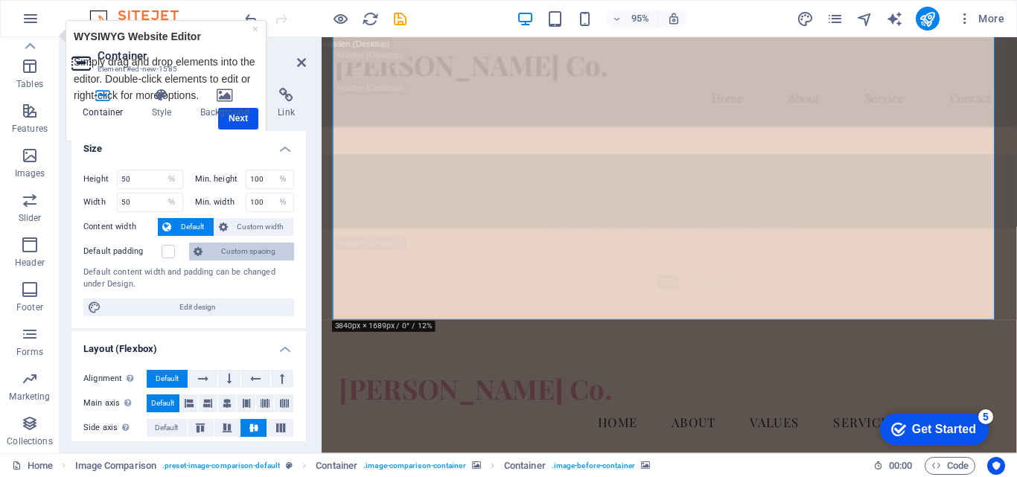
click at [243, 248] on span "Custom spacing" at bounding box center [248, 252] width 83 height 18
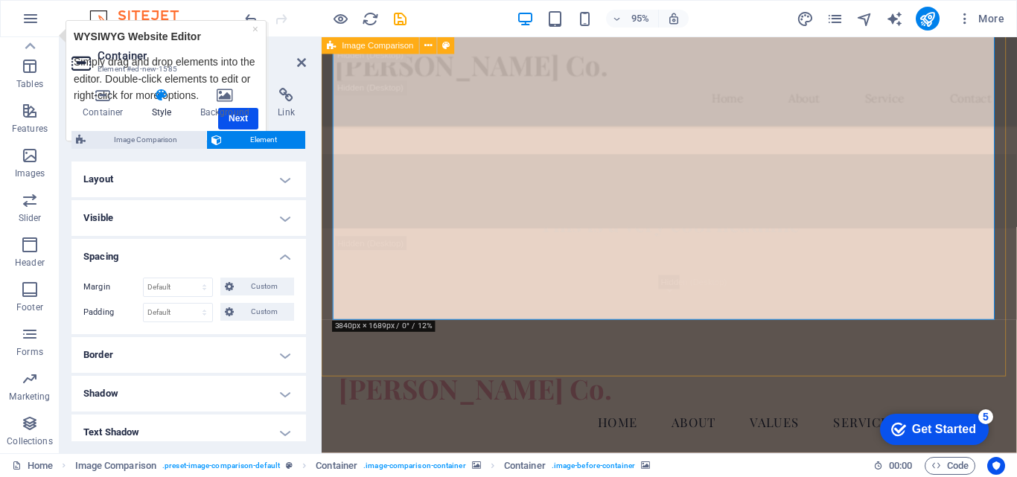
drag, startPoint x: 514, startPoint y: 253, endPoint x: 371, endPoint y: 245, distance: 143.9
drag, startPoint x: 613, startPoint y: 196, endPoint x: 608, endPoint y: 208, distance: 13.0
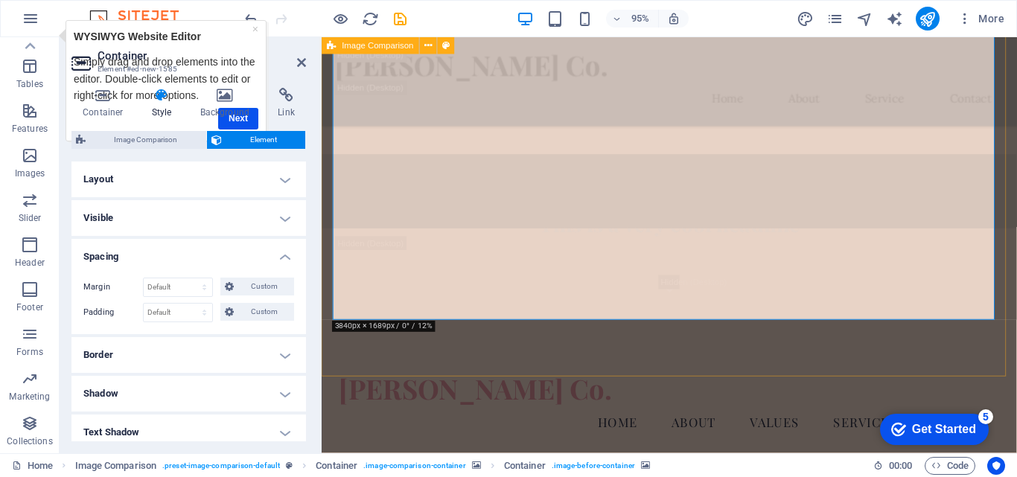
drag, startPoint x: 935, startPoint y: 237, endPoint x: 616, endPoint y: 214, distance: 320.3
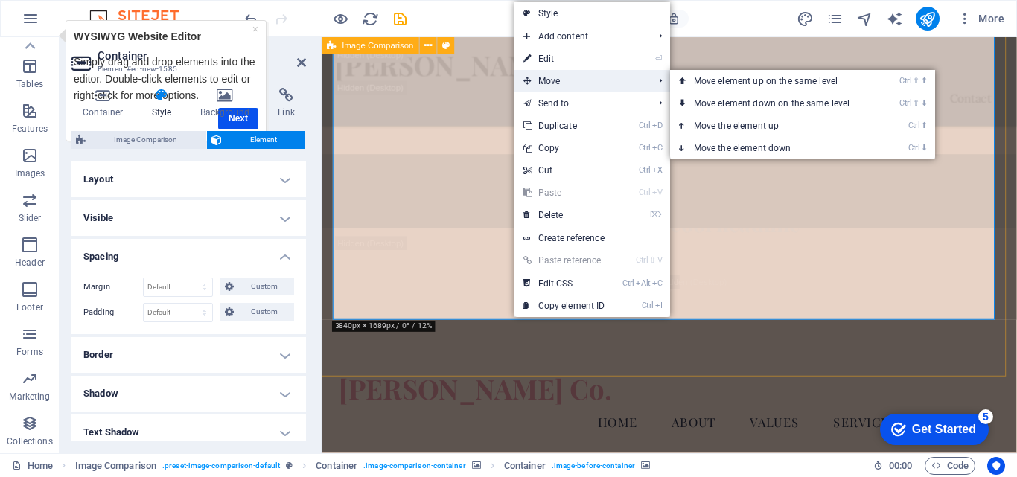
click at [549, 82] on span "Move" at bounding box center [580, 81] width 133 height 22
click at [724, 149] on link "Ctrl ⬇ Move the element down" at bounding box center [775, 148] width 210 height 22
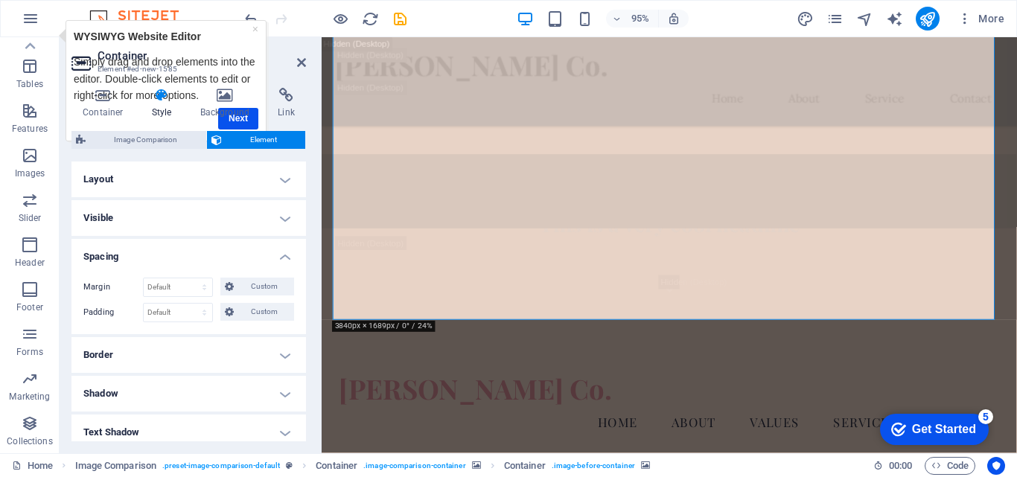
drag, startPoint x: 827, startPoint y: 204, endPoint x: 598, endPoint y: 135, distance: 239.3
drag, startPoint x: 695, startPoint y: 137, endPoint x: 559, endPoint y: 148, distance: 136.7
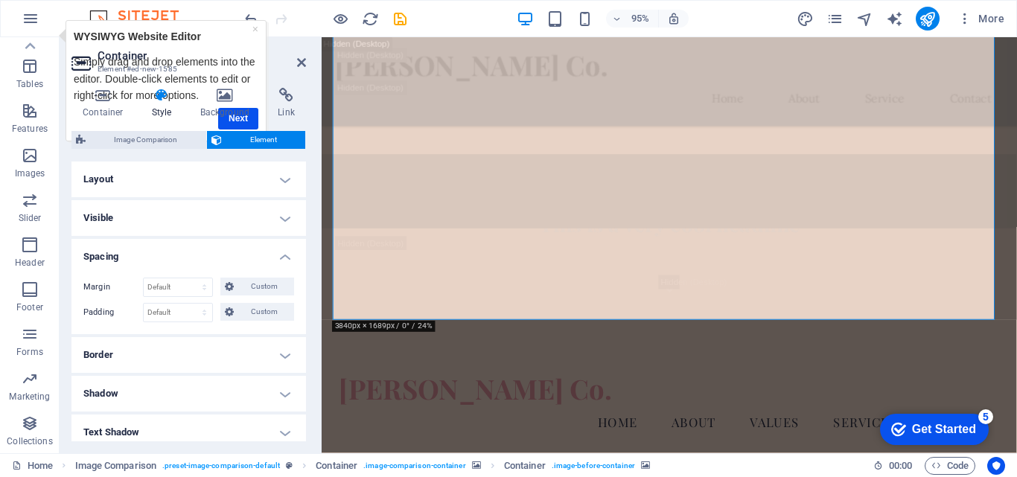
drag, startPoint x: 1002, startPoint y: 151, endPoint x: 750, endPoint y: 118, distance: 254.6
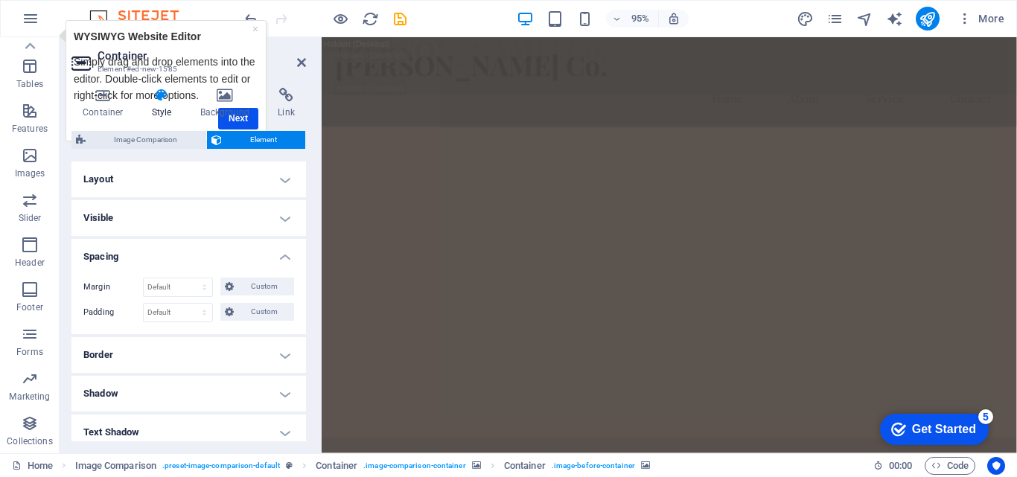
scroll to position [1124, 0]
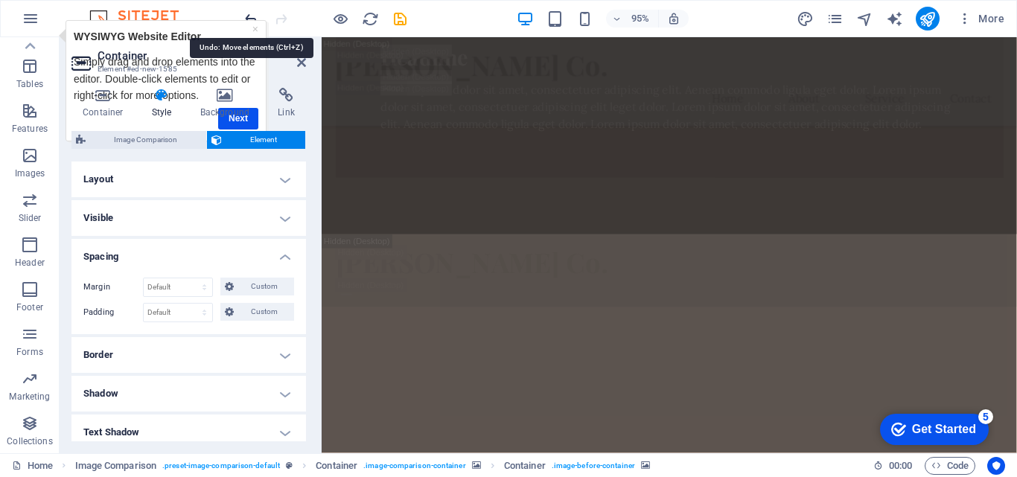
click at [246, 17] on icon "undo" at bounding box center [251, 18] width 17 height 17
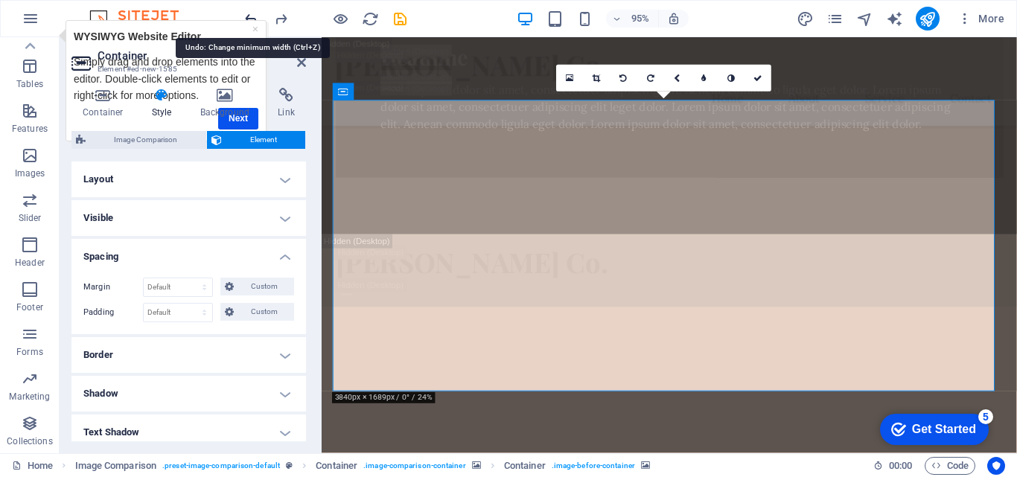
click at [246, 17] on icon "undo" at bounding box center [251, 18] width 17 height 17
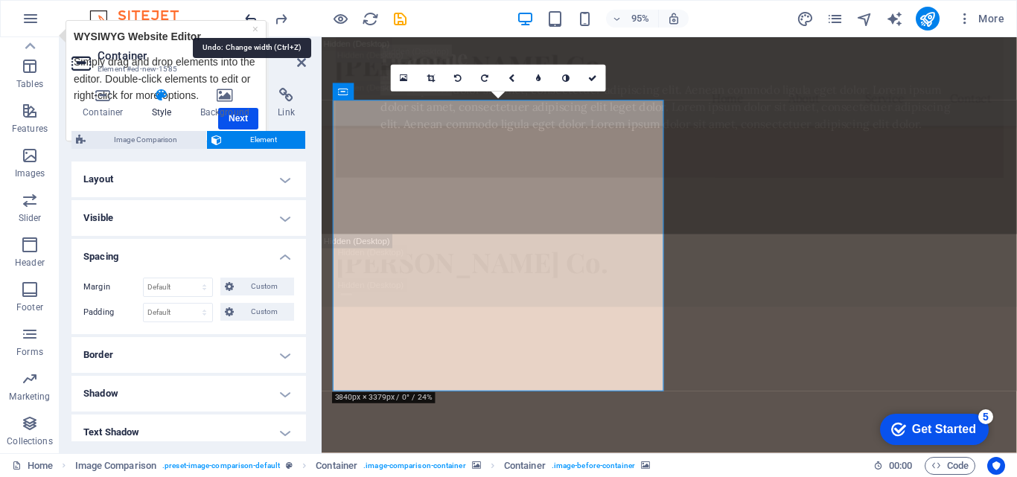
scroll to position [1571, 0]
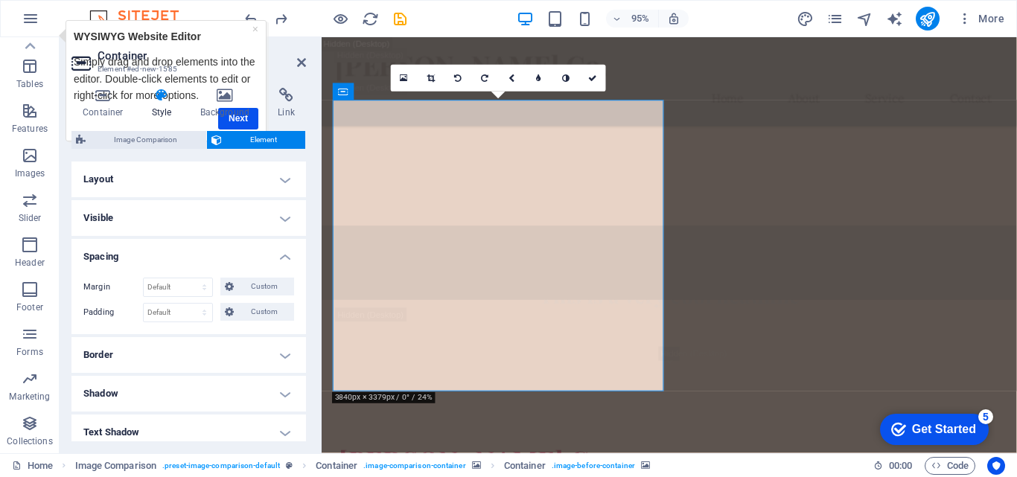
click at [512, 79] on icon at bounding box center [511, 78] width 7 height 8
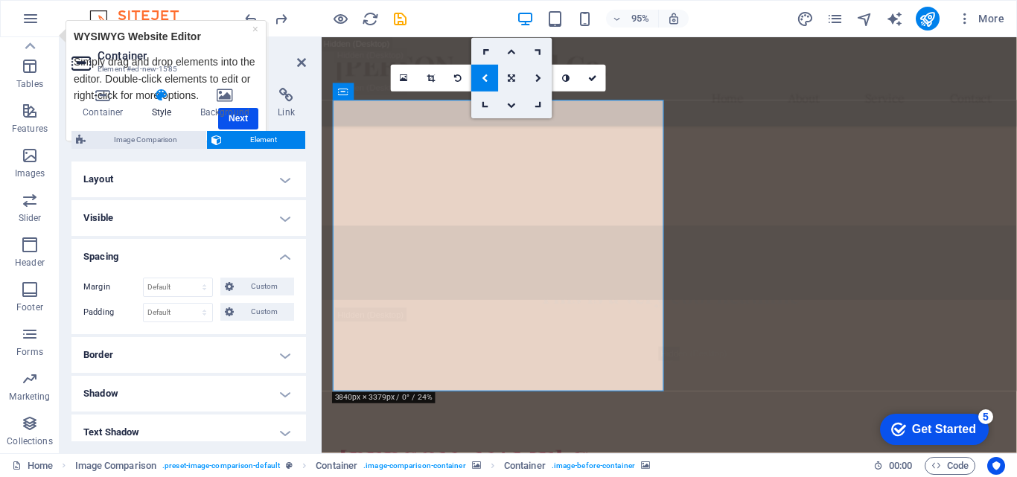
click at [480, 77] on link at bounding box center [484, 78] width 27 height 27
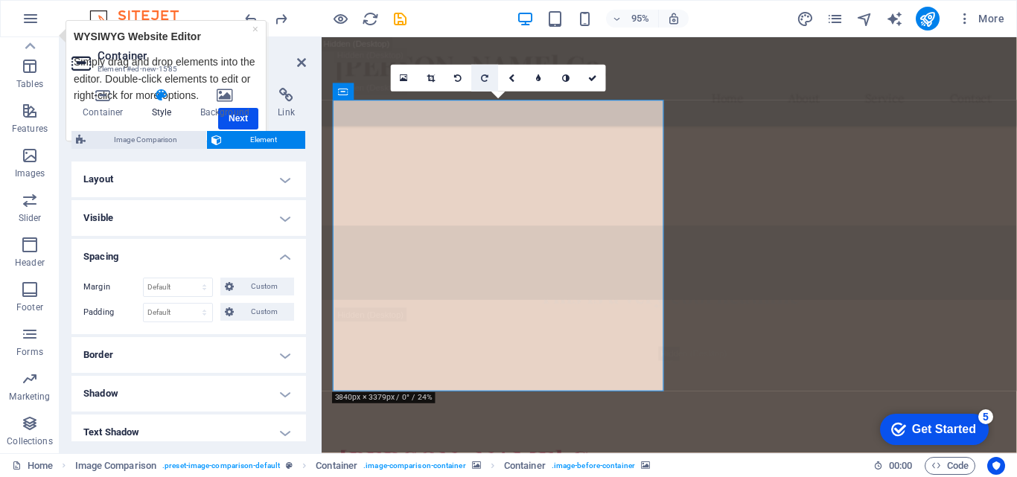
click at [483, 79] on icon at bounding box center [485, 78] width 7 height 8
click at [510, 81] on icon at bounding box center [511, 78] width 7 height 8
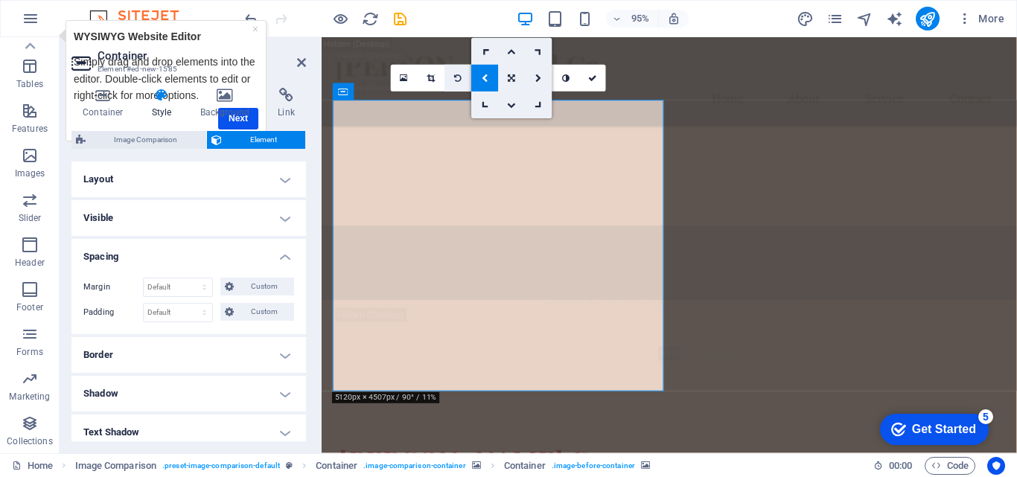
click at [452, 81] on link at bounding box center [457, 78] width 27 height 27
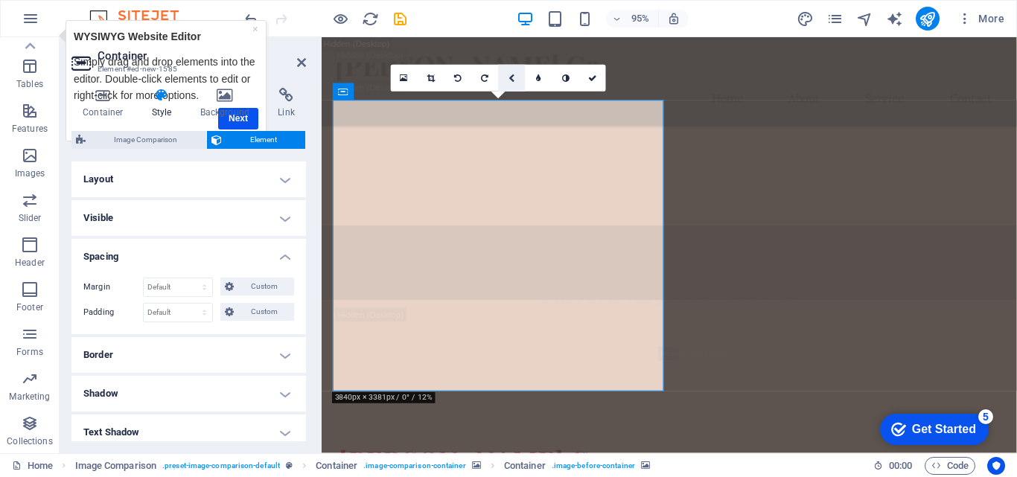
click at [518, 81] on link at bounding box center [512, 78] width 27 height 27
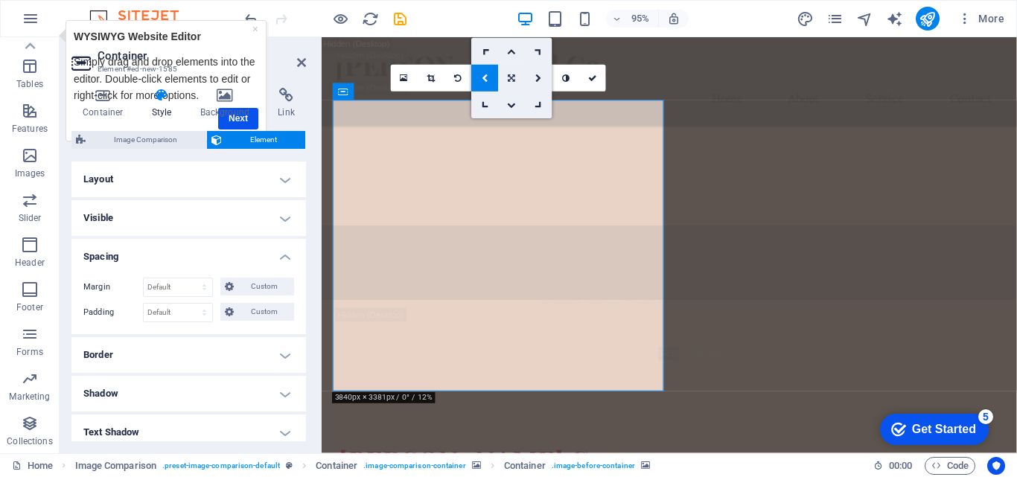
click at [510, 79] on icon at bounding box center [511, 78] width 7 height 8
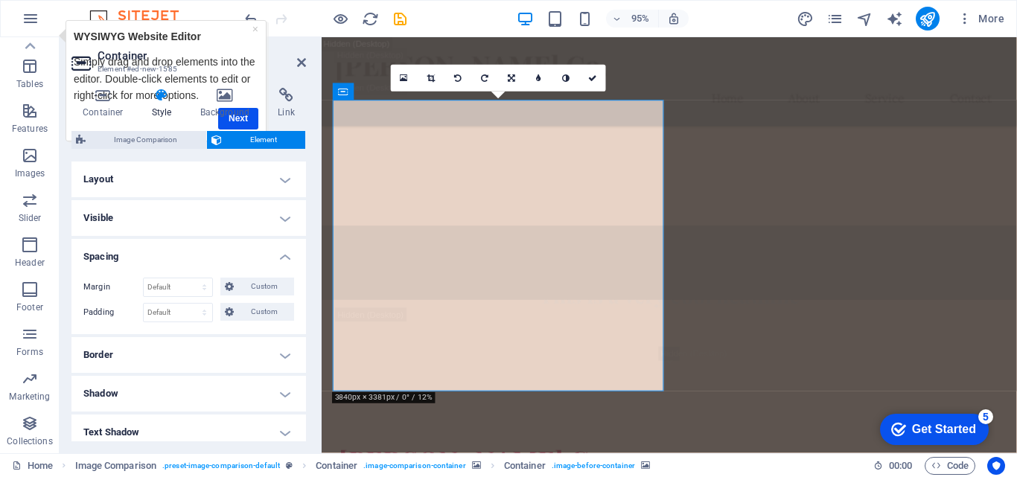
click at [511, 78] on icon at bounding box center [511, 78] width 7 height 8
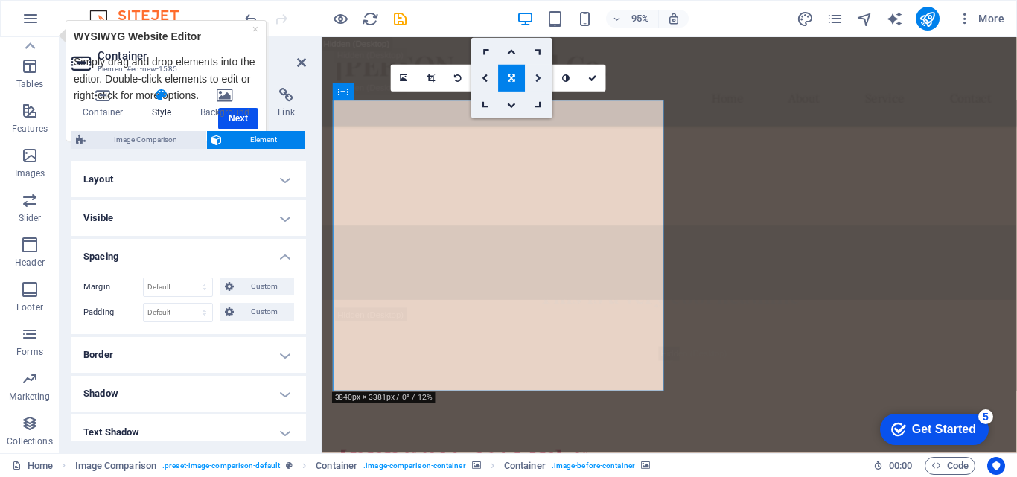
click at [538, 79] on icon at bounding box center [538, 78] width 7 height 8
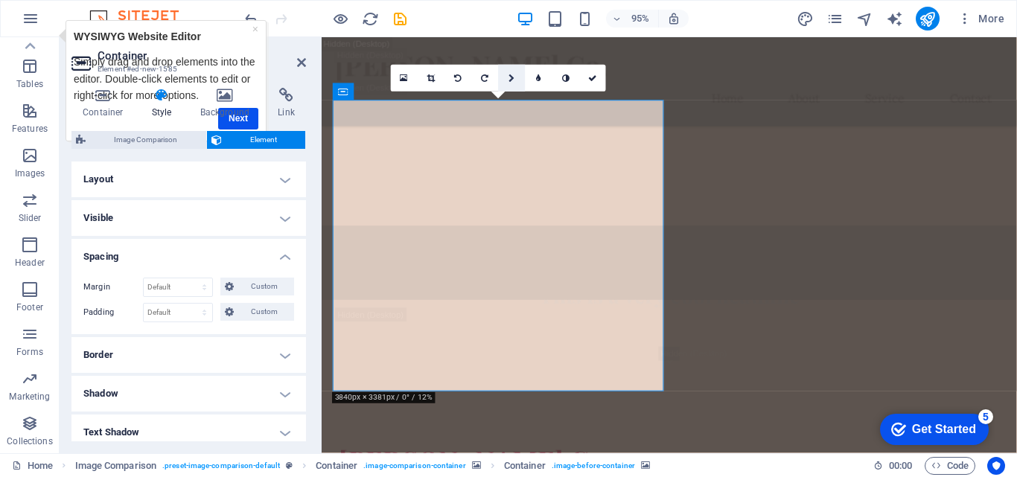
click at [512, 77] on icon at bounding box center [511, 78] width 7 height 8
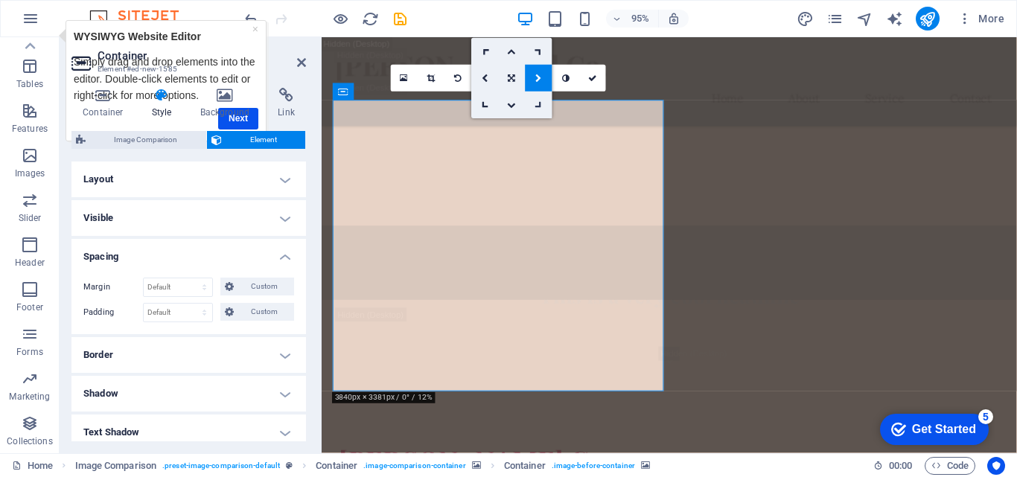
click at [538, 106] on icon at bounding box center [539, 105] width 12 height 12
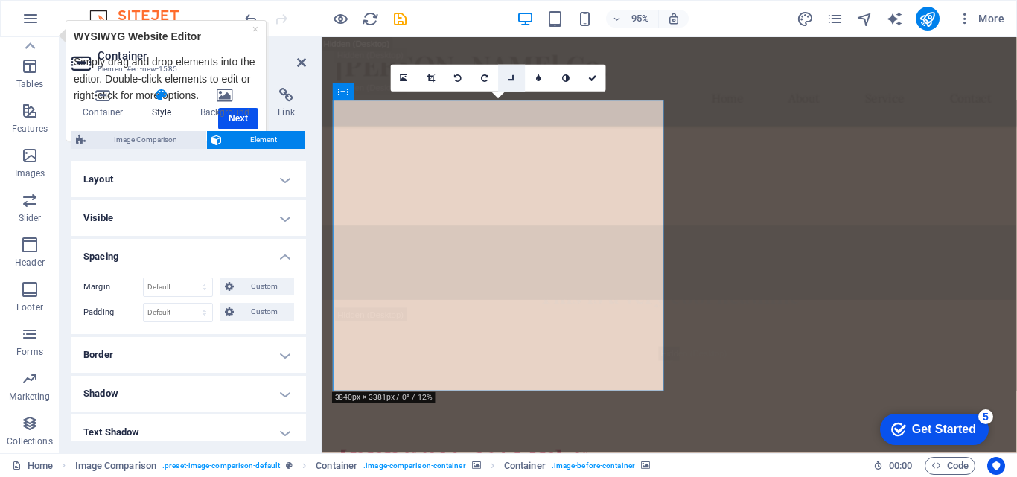
click at [509, 78] on icon at bounding box center [512, 78] width 12 height 12
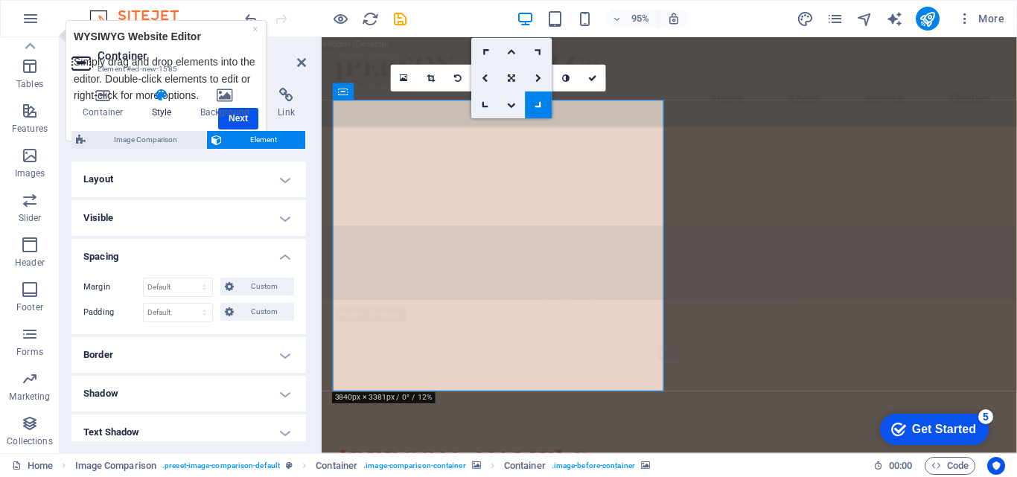
click at [539, 81] on icon at bounding box center [538, 78] width 7 height 8
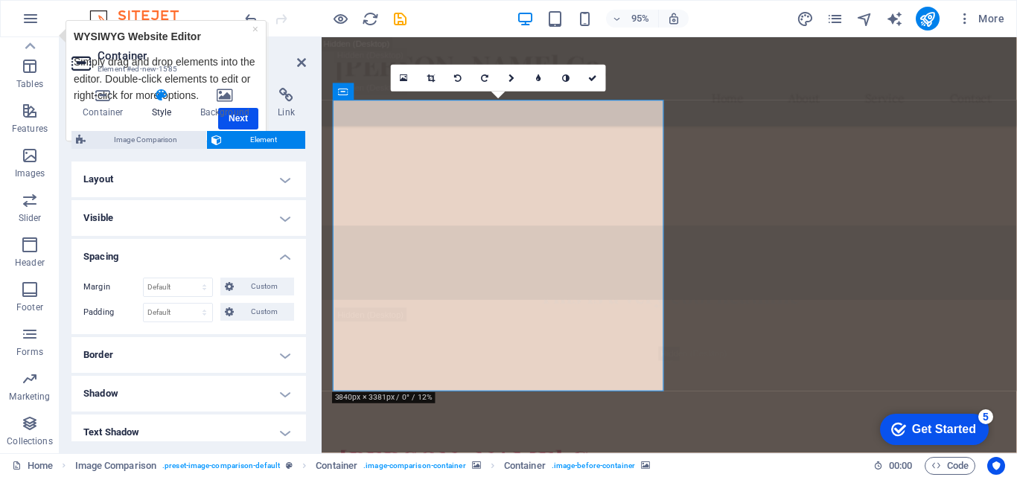
drag, startPoint x: 668, startPoint y: 252, endPoint x: 922, endPoint y: 225, distance: 255.3
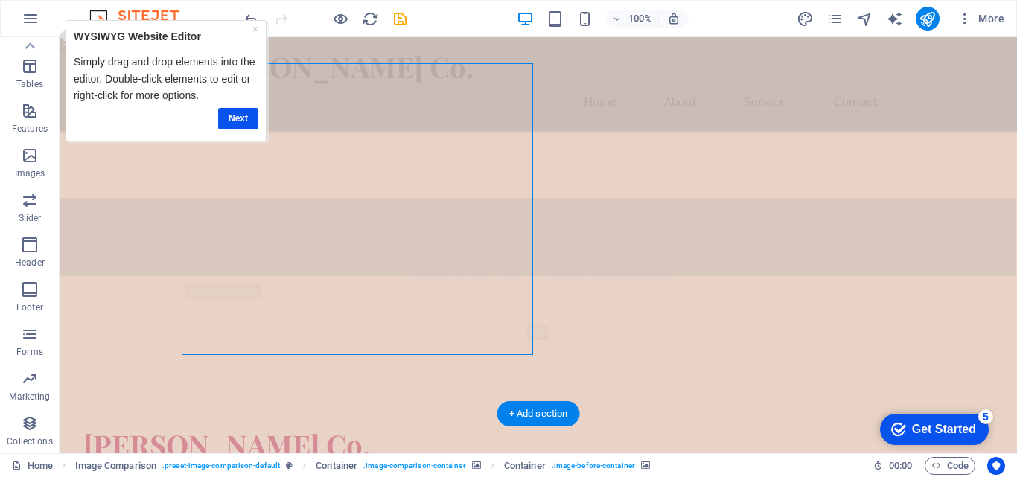
drag, startPoint x: 459, startPoint y: 264, endPoint x: 304, endPoint y: 208, distance: 165.3
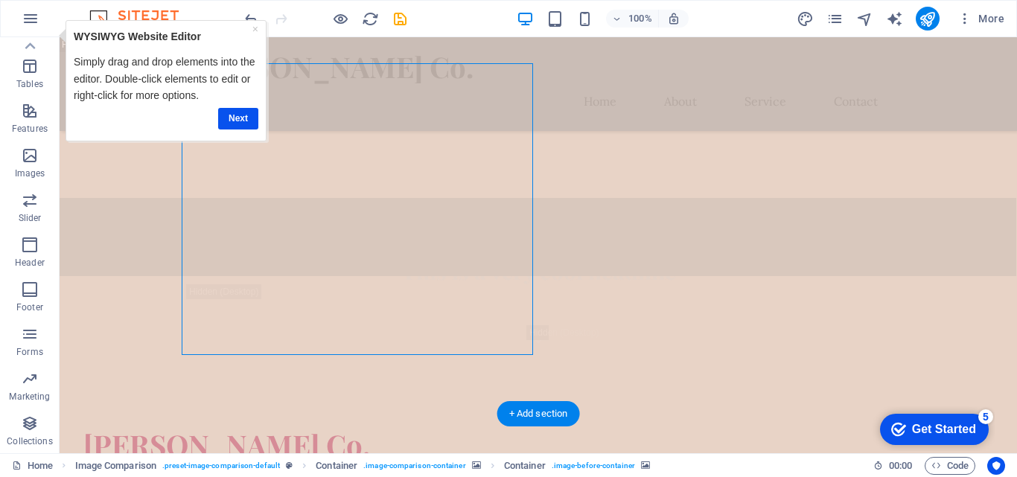
drag, startPoint x: 471, startPoint y: 331, endPoint x: 238, endPoint y: 259, distance: 243.2
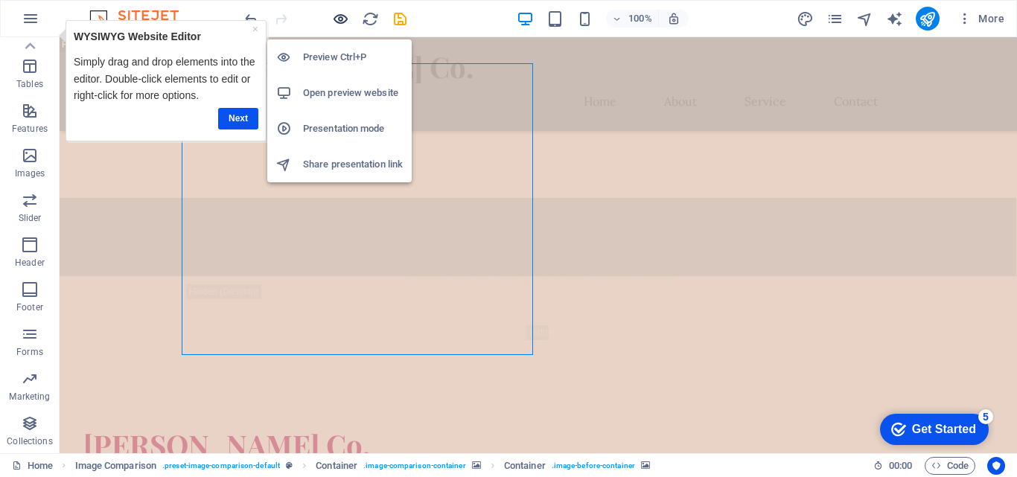
click at [342, 20] on icon "button" at bounding box center [340, 18] width 17 height 17
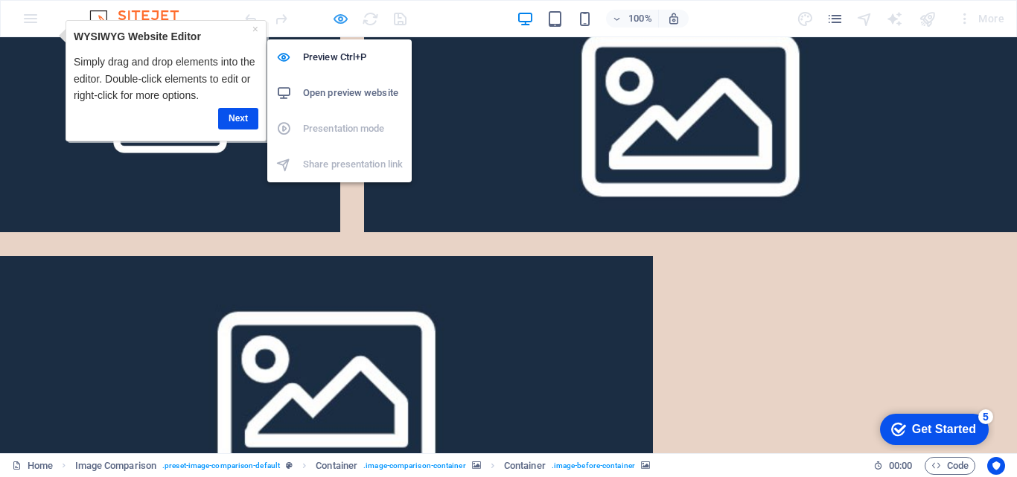
scroll to position [518, 0]
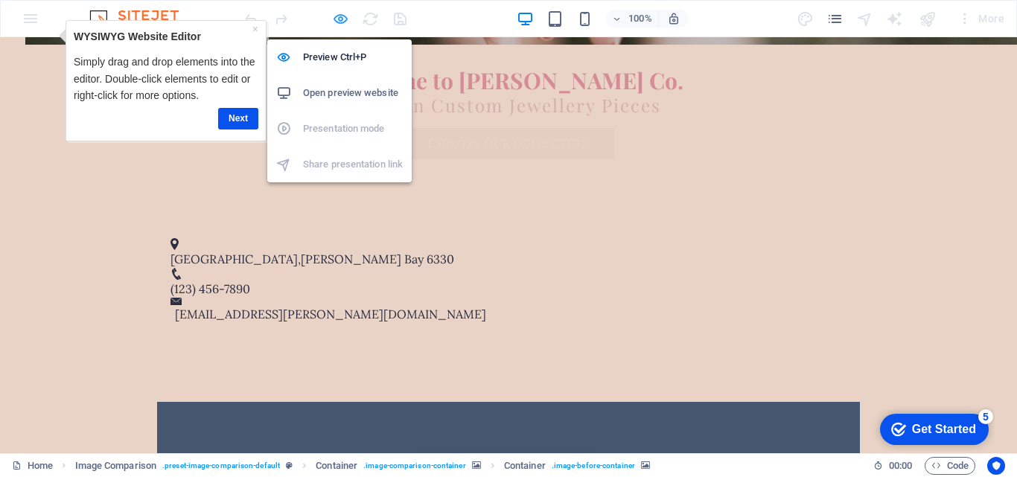
click at [342, 20] on icon "button" at bounding box center [340, 18] width 17 height 17
click at [329, 52] on h6 "Preview Ctrl+P" at bounding box center [353, 57] width 100 height 18
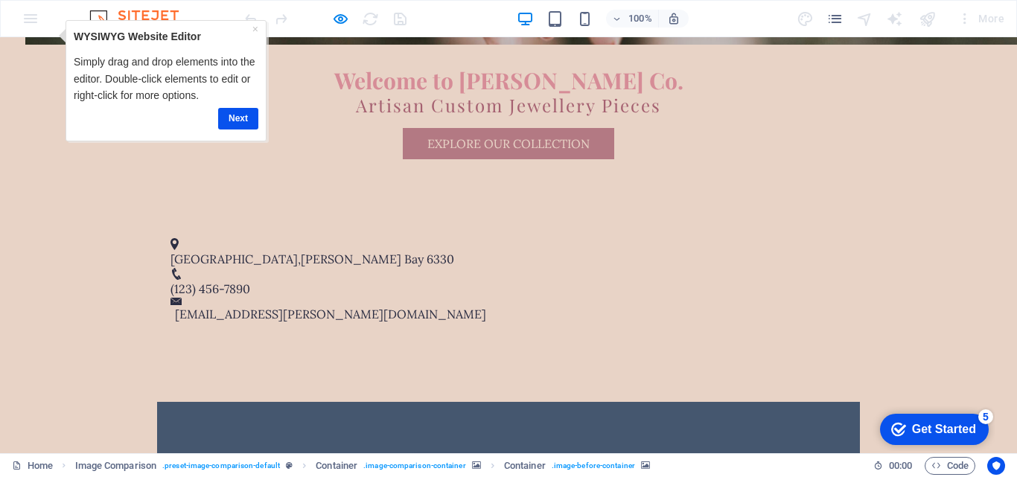
click at [256, 27] on link "×" at bounding box center [255, 29] width 6 height 12
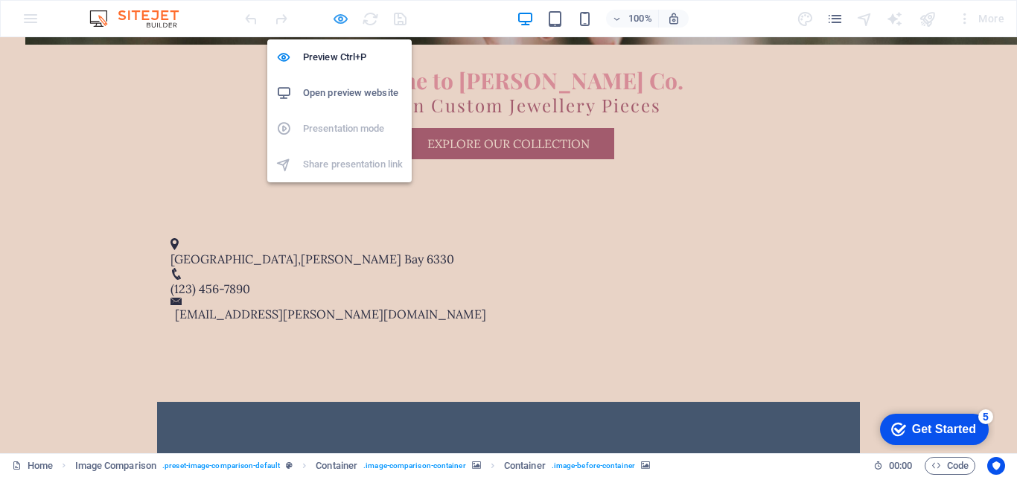
click at [345, 18] on icon "button" at bounding box center [340, 18] width 17 height 17
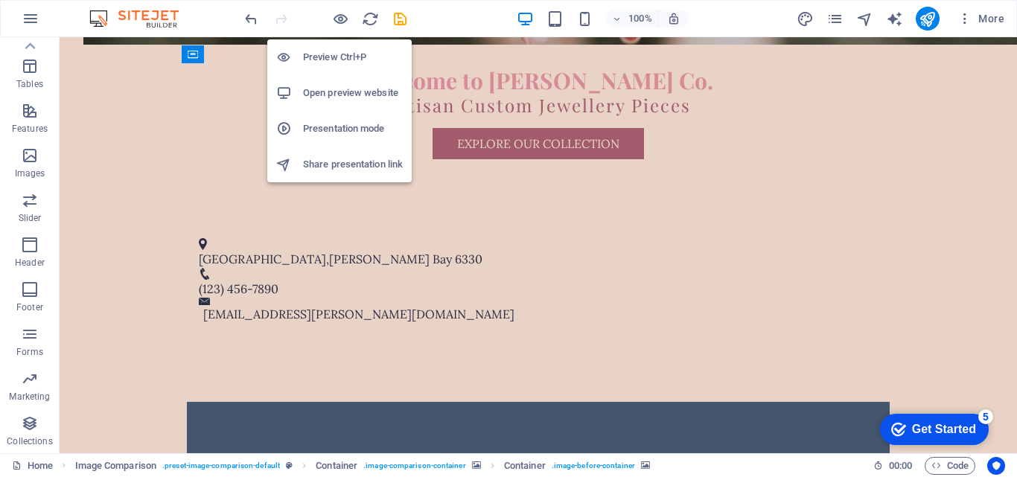
scroll to position [1571, 0]
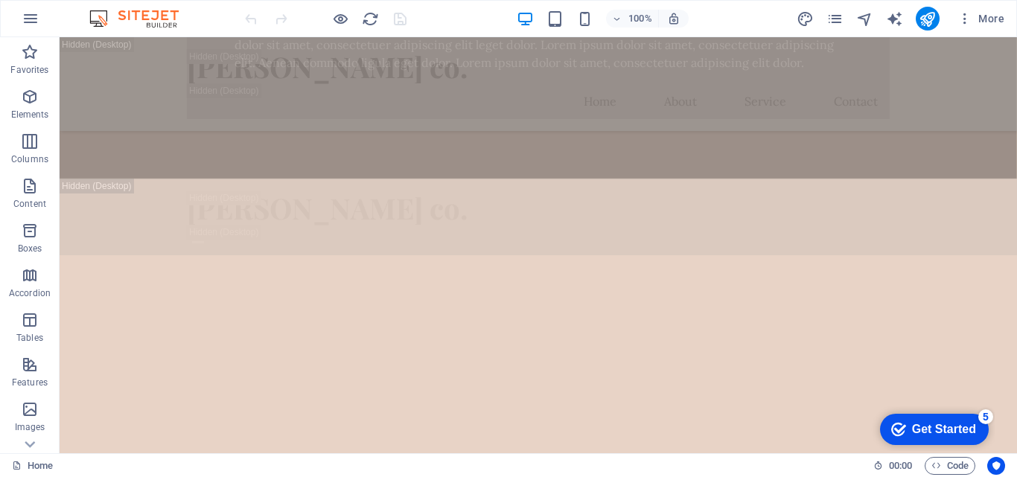
scroll to position [1100, 0]
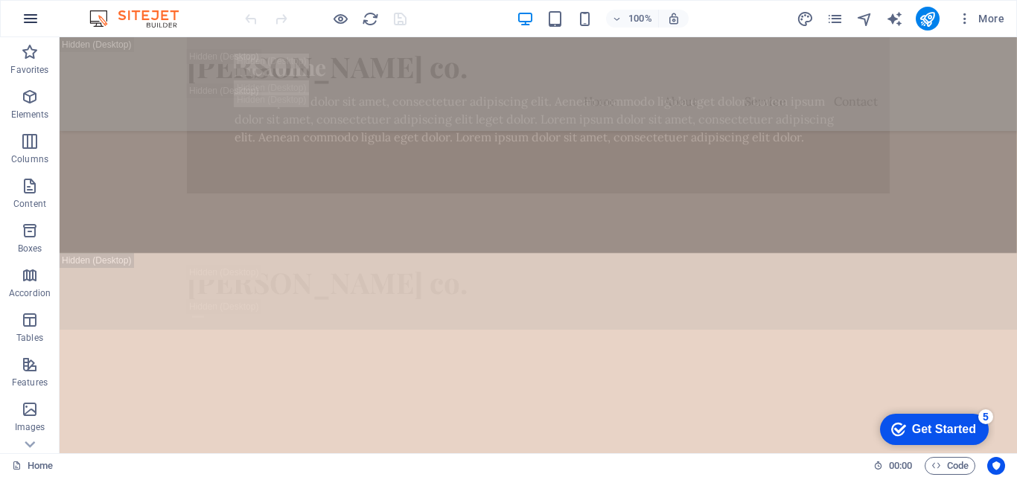
click at [31, 18] on icon "button" at bounding box center [31, 19] width 18 height 18
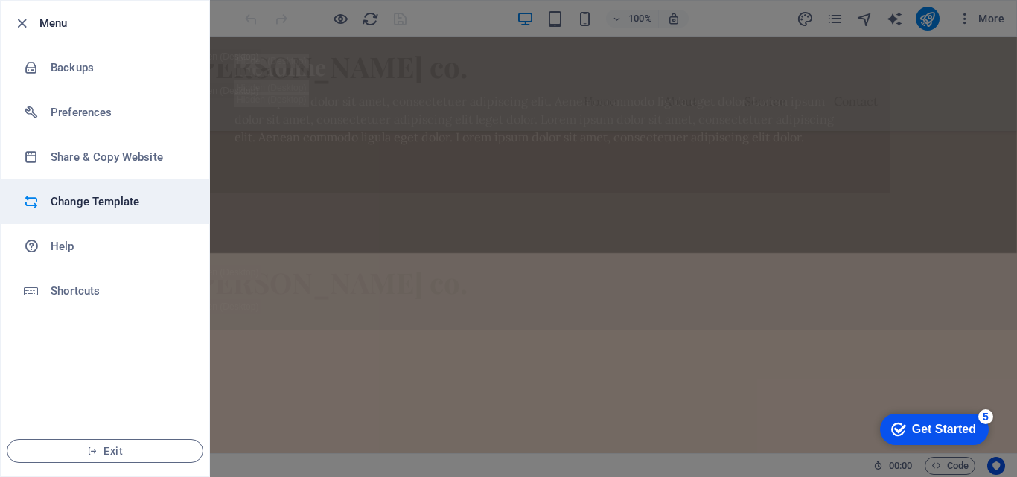
click at [105, 207] on h6 "Change Template" at bounding box center [120, 202] width 138 height 18
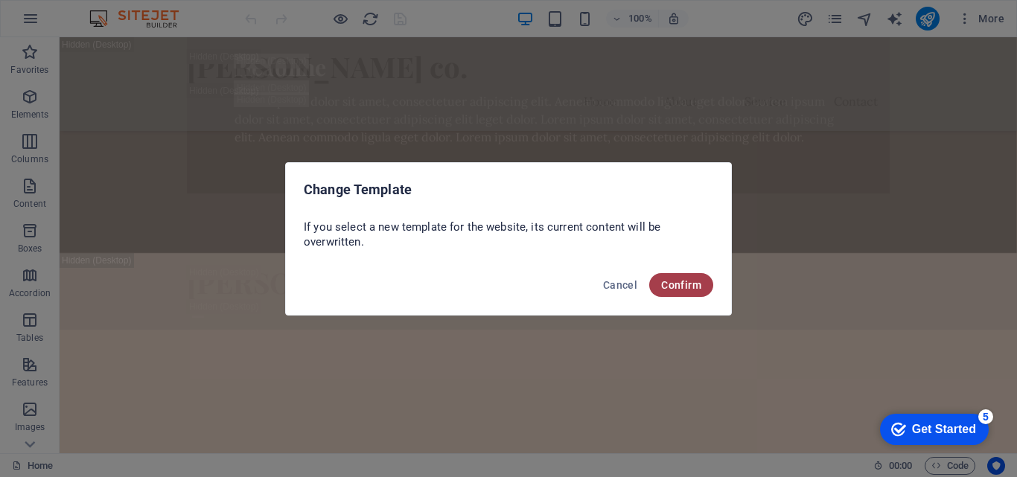
click at [679, 287] on span "Confirm" at bounding box center [681, 285] width 40 height 12
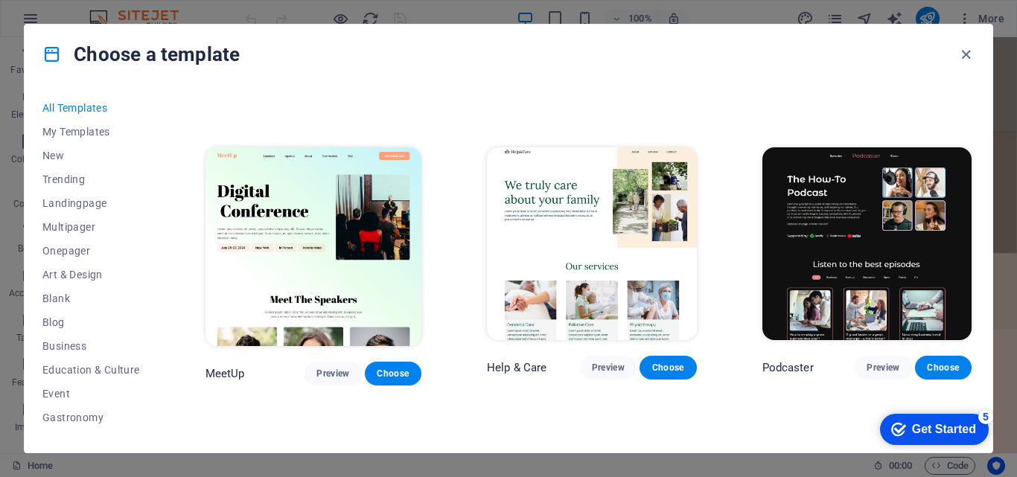
scroll to position [819, 0]
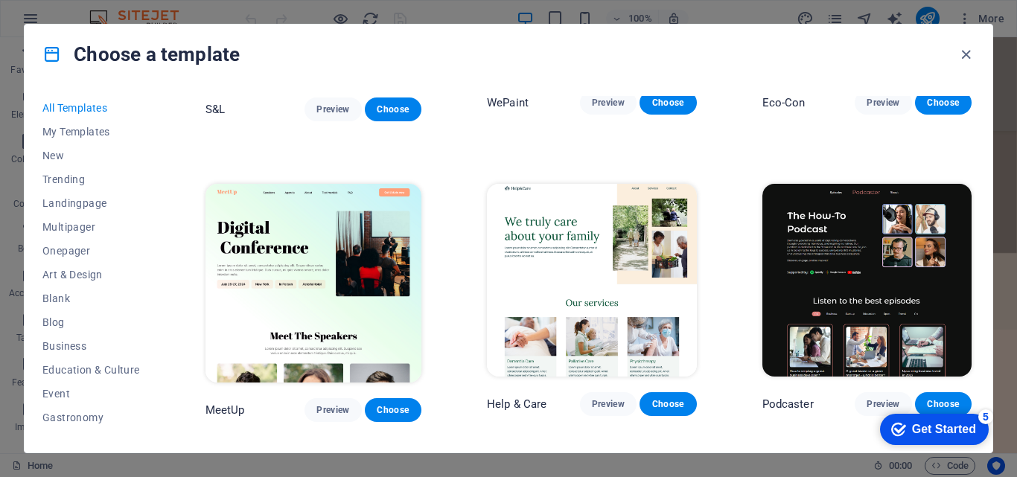
click at [573, 246] on img at bounding box center [591, 280] width 209 height 193
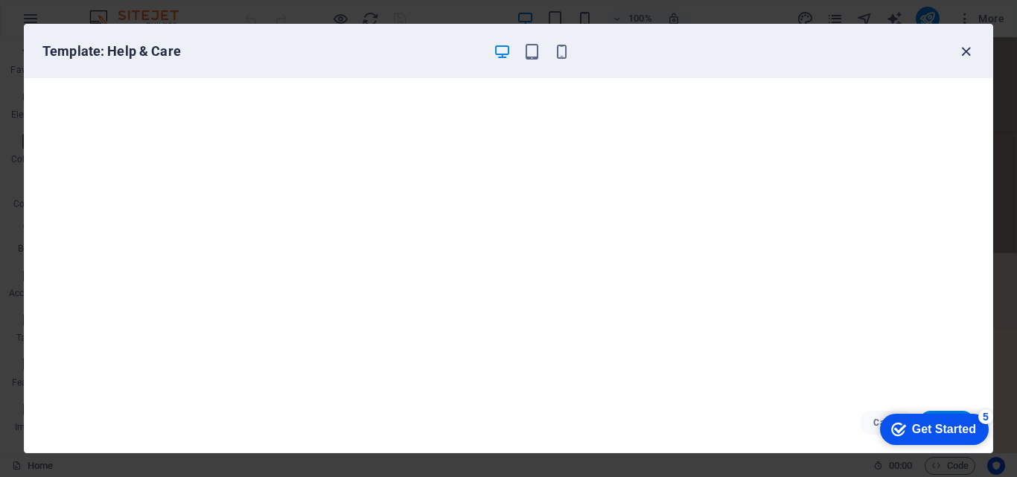
click at [964, 48] on icon "button" at bounding box center [965, 51] width 17 height 17
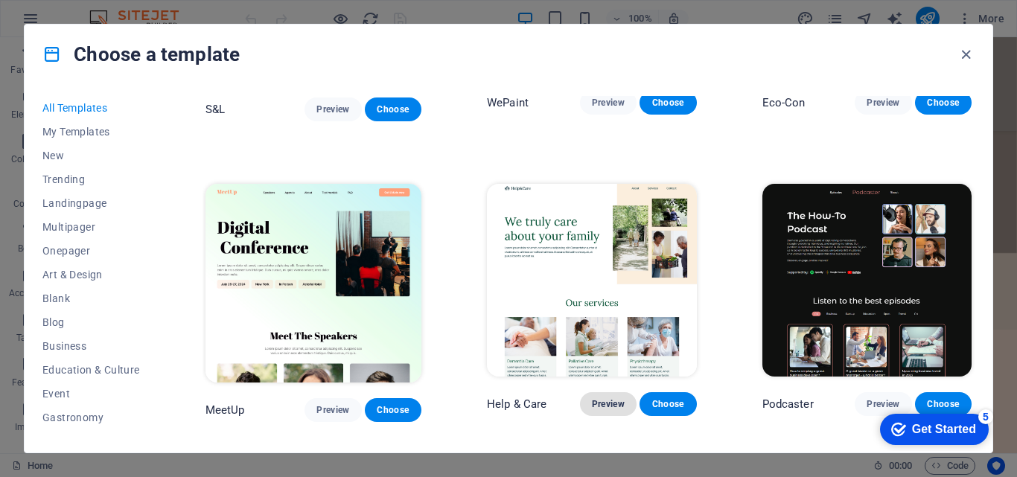
click at [602, 398] on span "Preview" at bounding box center [608, 404] width 33 height 12
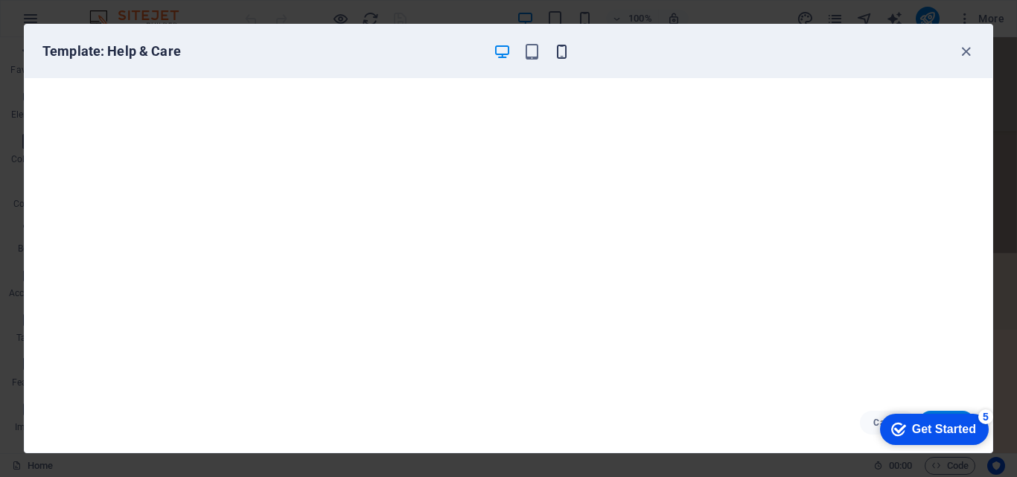
click at [562, 51] on icon "button" at bounding box center [561, 51] width 17 height 17
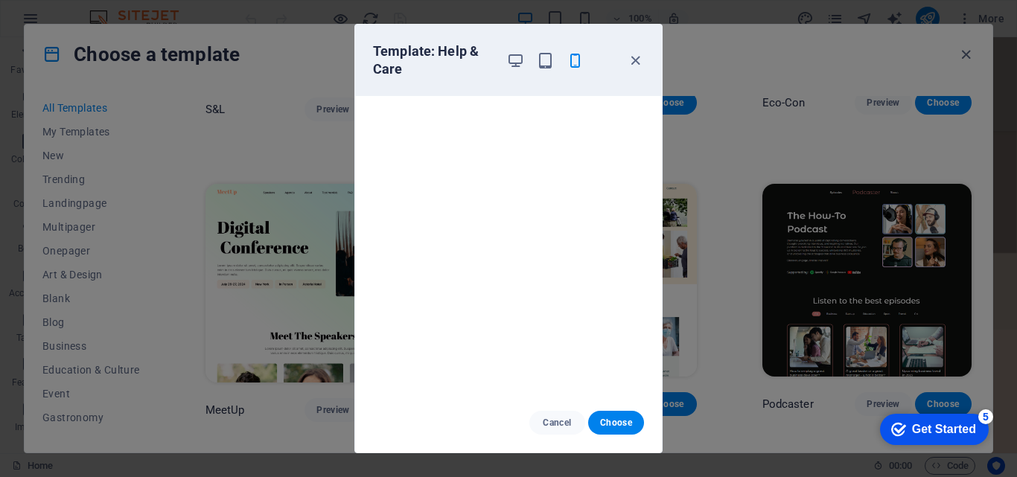
scroll to position [4, 0]
click at [635, 63] on icon "button" at bounding box center [635, 60] width 17 height 17
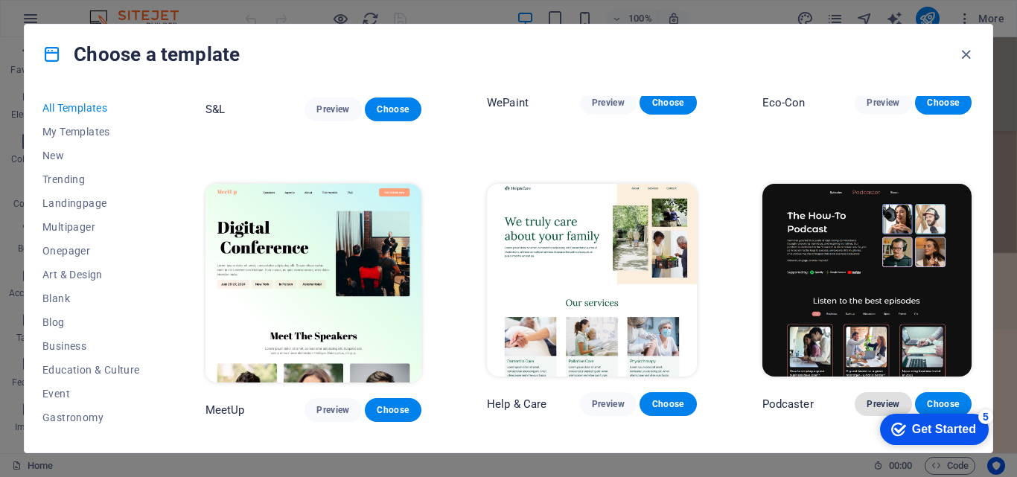
click at [878, 398] on span "Preview" at bounding box center [883, 404] width 33 height 12
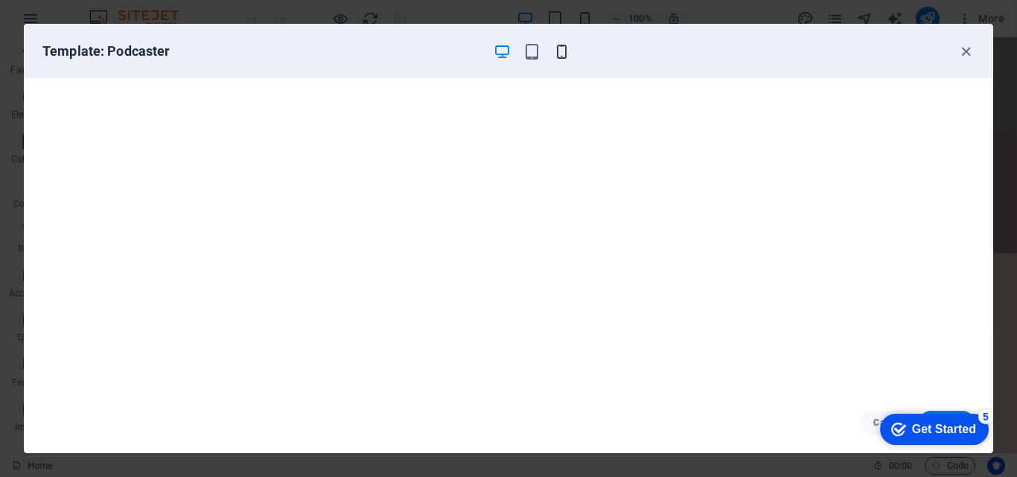
click at [559, 51] on icon "button" at bounding box center [561, 51] width 17 height 17
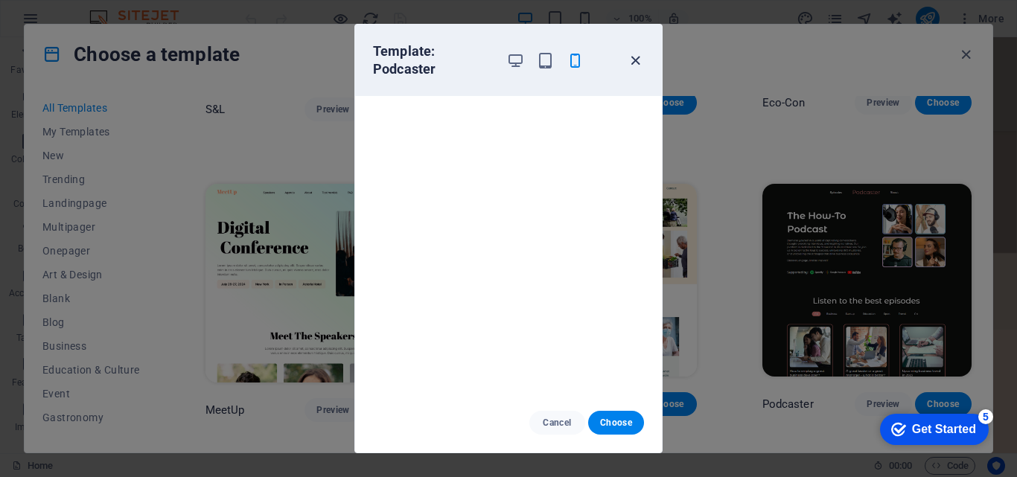
click at [633, 57] on icon "button" at bounding box center [635, 60] width 17 height 17
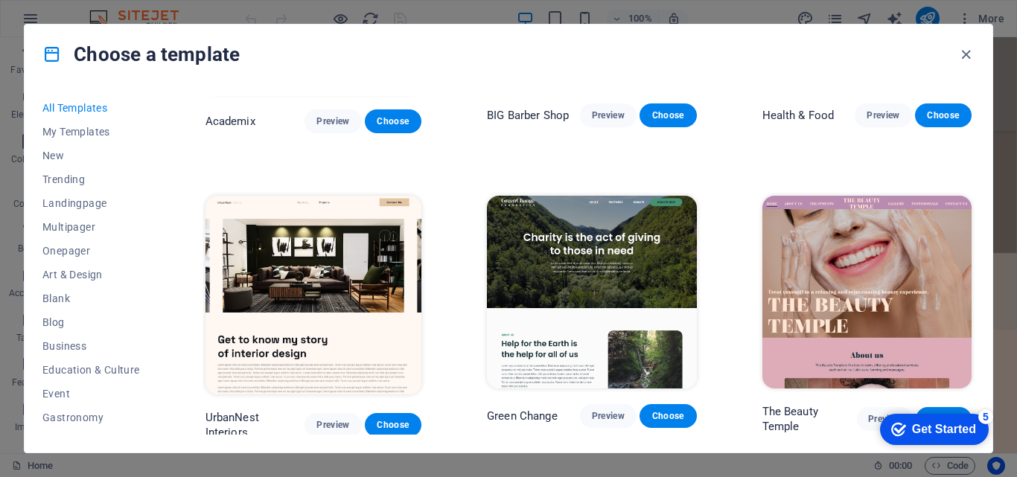
scroll to position [1415, 0]
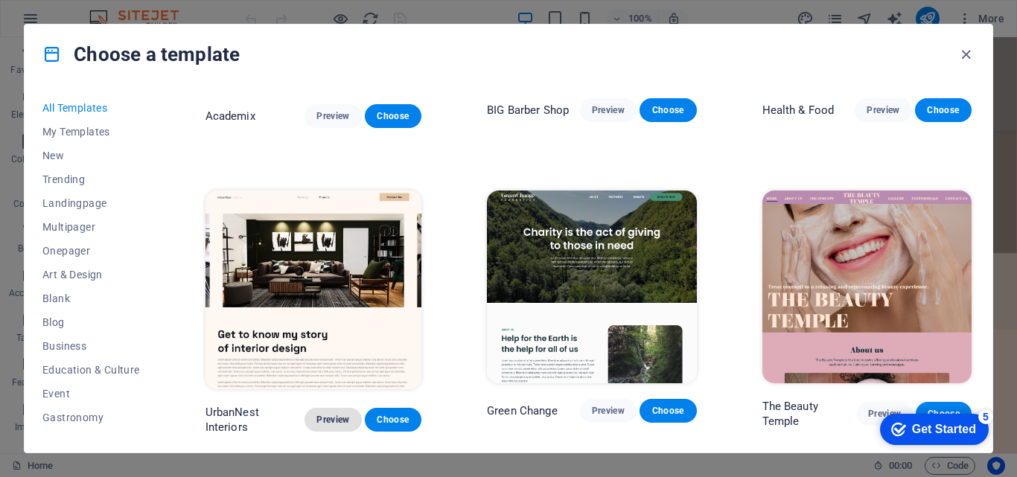
click at [327, 414] on span "Preview" at bounding box center [332, 420] width 33 height 12
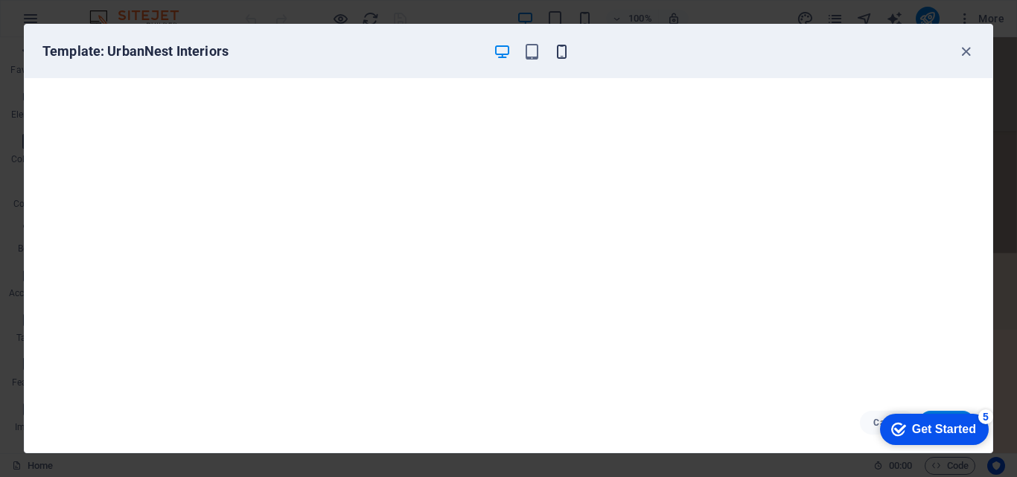
click at [566, 53] on icon "button" at bounding box center [561, 51] width 17 height 17
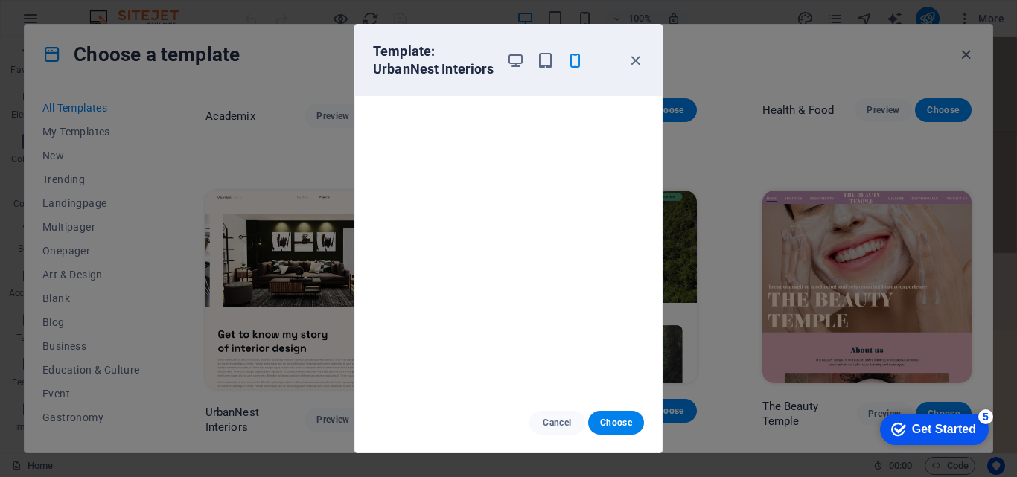
scroll to position [0, 0]
click at [628, 421] on span "Choose" at bounding box center [616, 423] width 32 height 12
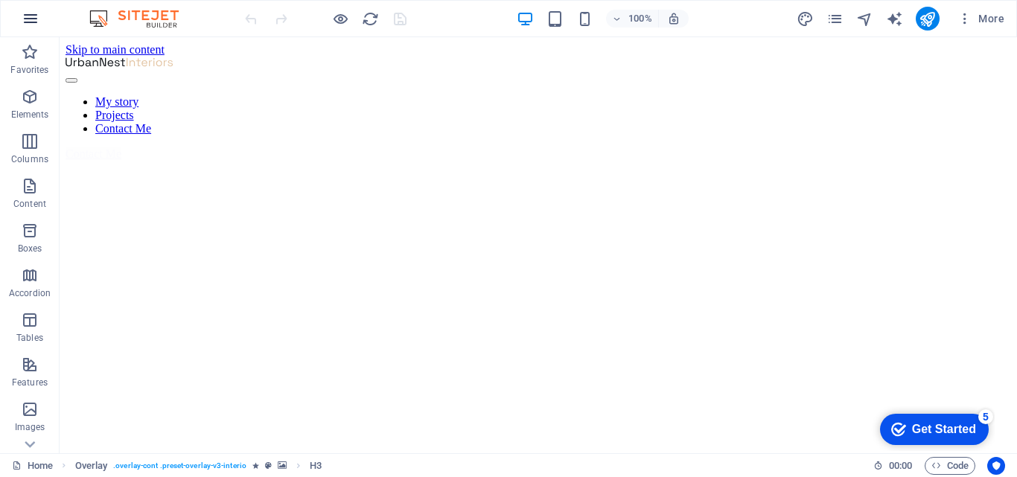
click at [28, 17] on icon "button" at bounding box center [31, 19] width 18 height 18
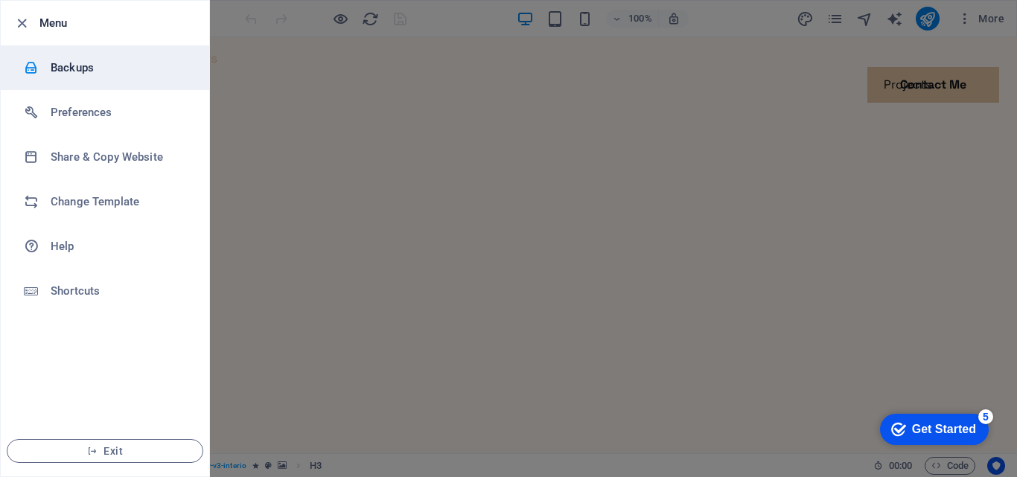
click at [57, 71] on h6 "Backups" at bounding box center [120, 68] width 138 height 18
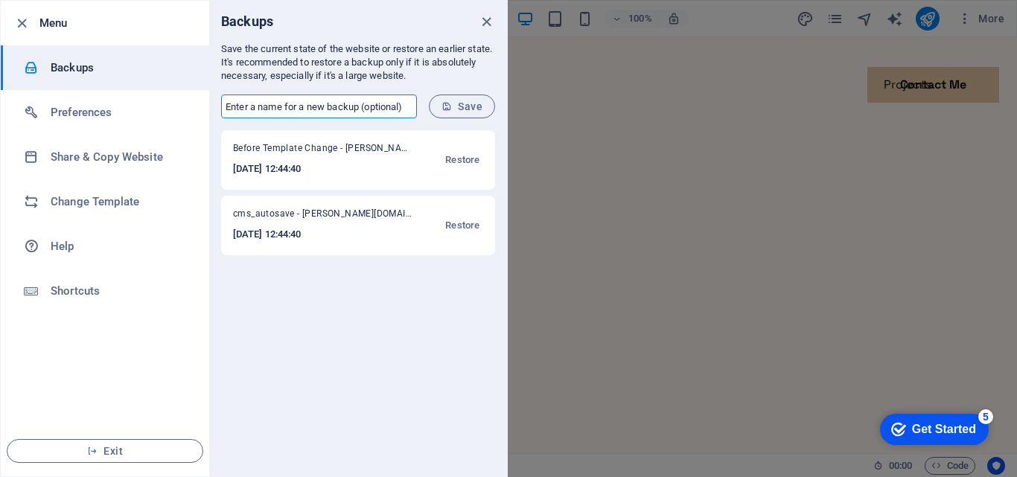
click at [294, 104] on input "text" at bounding box center [319, 107] width 196 height 24
type input "Simple"
click at [465, 109] on span "Save" at bounding box center [461, 107] width 41 height 12
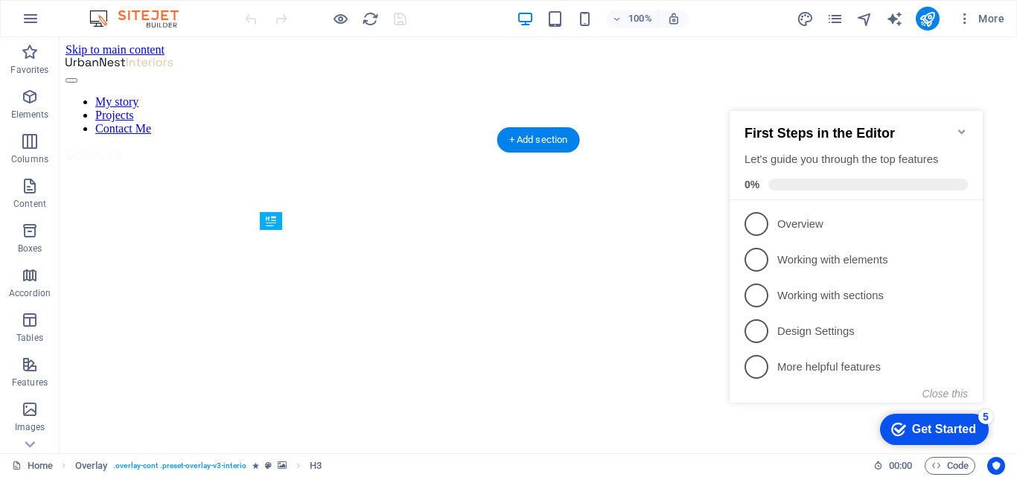
scroll to position [456, 0]
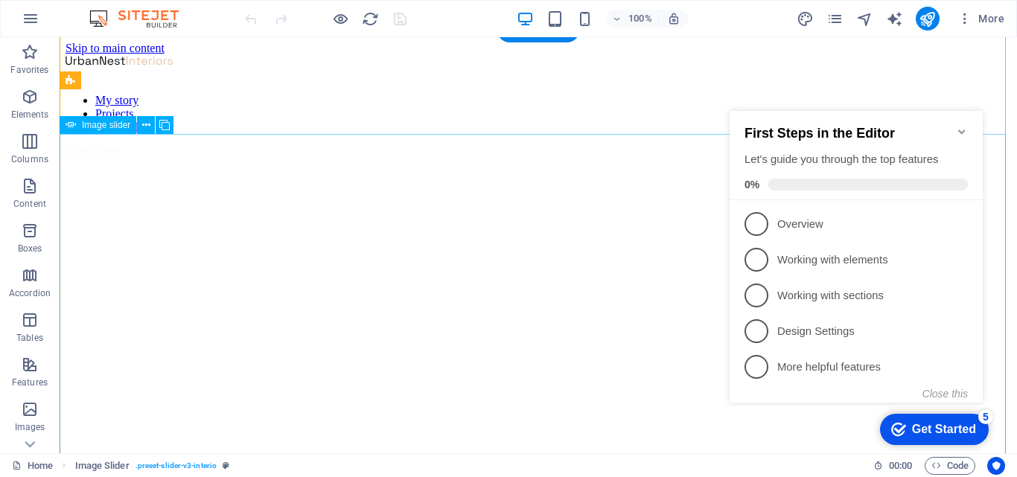
scroll to position [0, 0]
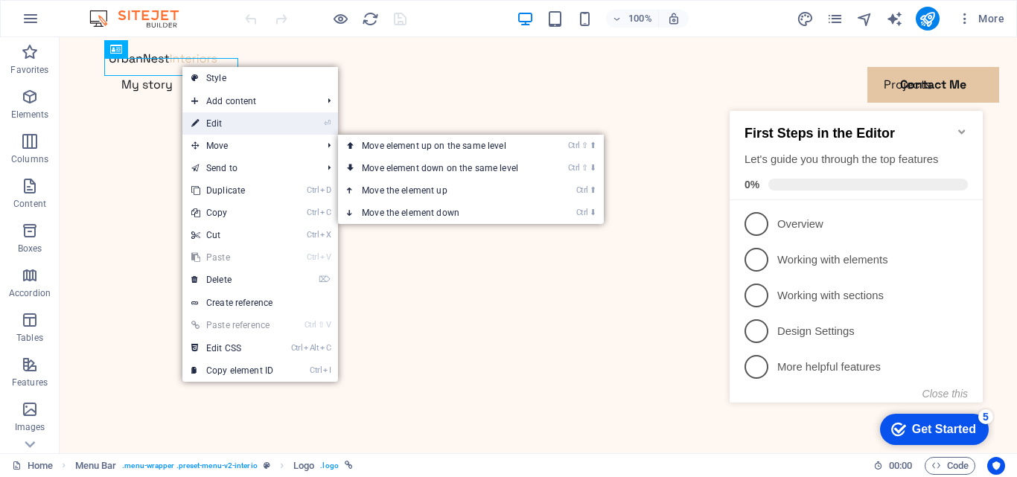
click at [220, 128] on link "⏎ Edit" at bounding box center [232, 123] width 100 height 22
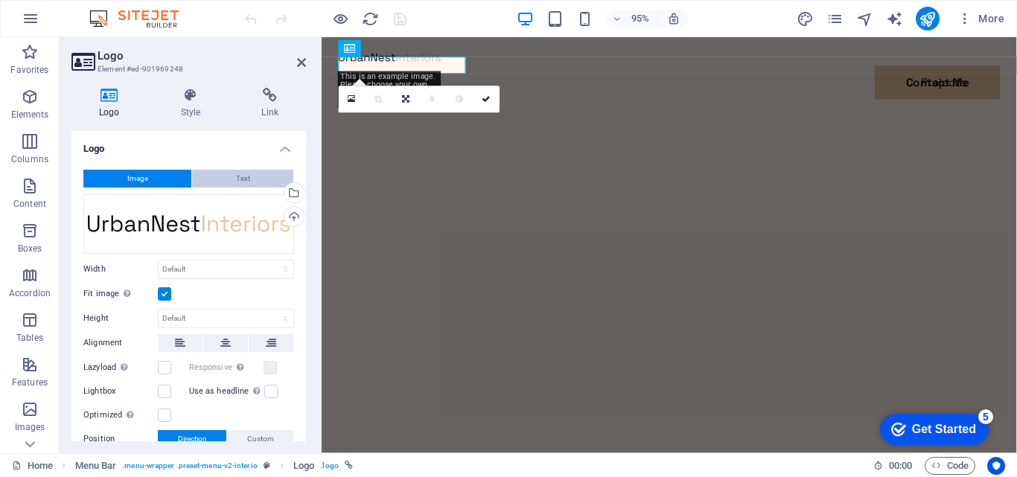
click at [215, 183] on button "Text" at bounding box center [242, 179] width 101 height 18
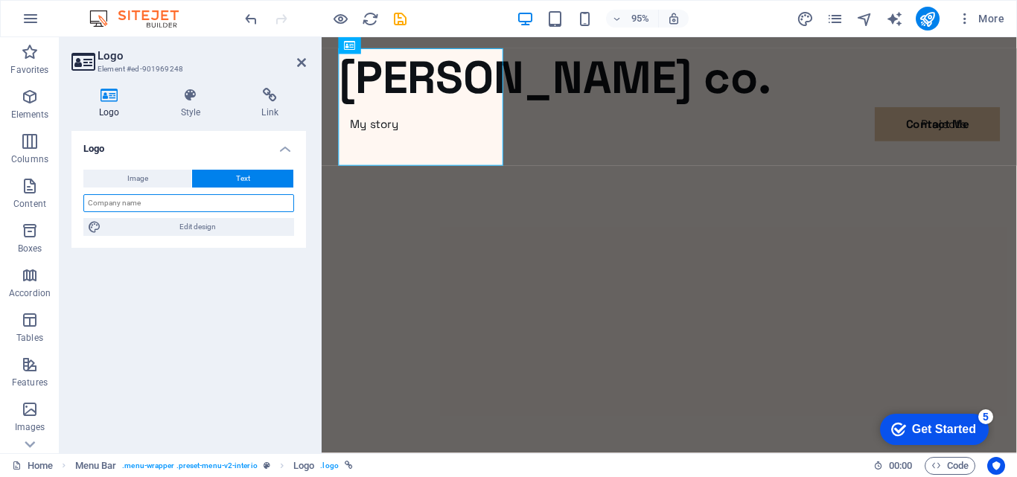
click at [168, 201] on input "text" at bounding box center [188, 203] width 211 height 18
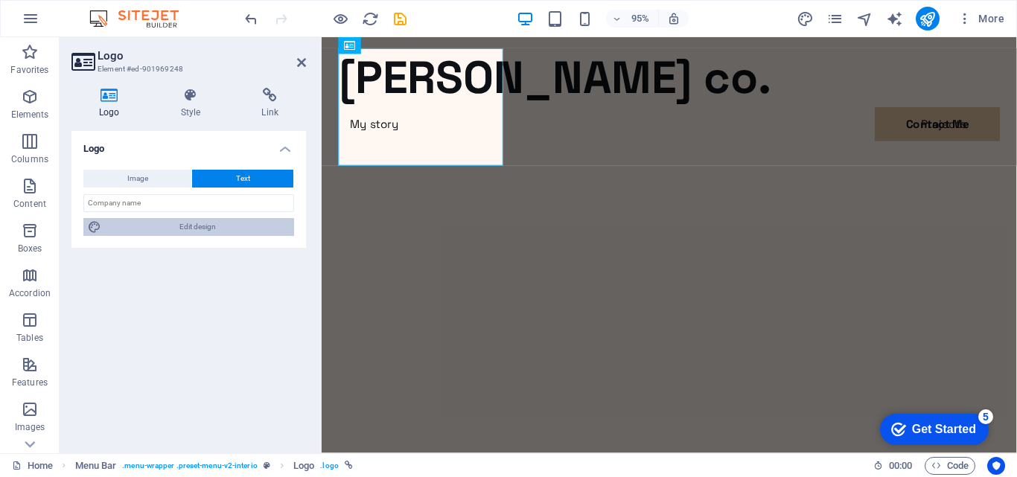
click at [192, 229] on span "Edit design" at bounding box center [198, 227] width 184 height 18
select select "px"
select select "700"
select select "px"
select select "rem"
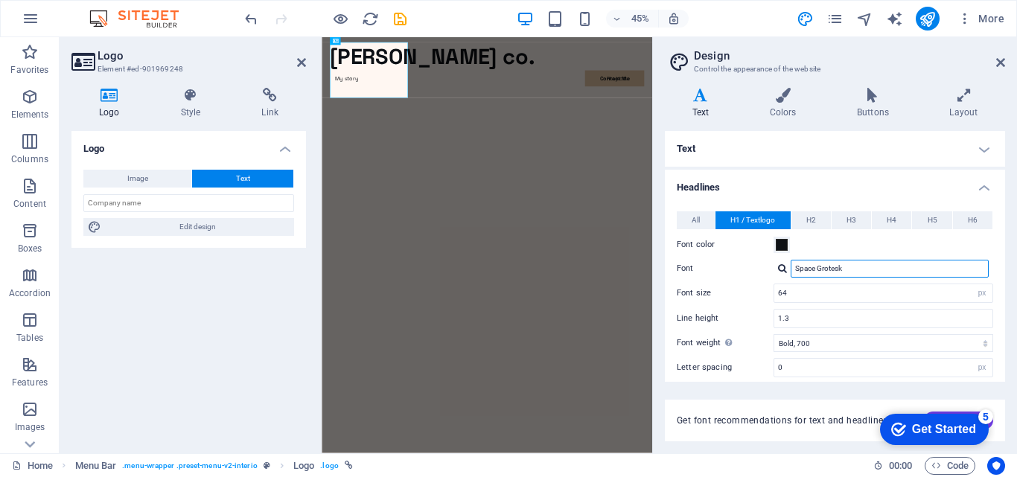
click at [860, 270] on input "Space Grotesk" at bounding box center [890, 269] width 198 height 18
drag, startPoint x: 860, startPoint y: 269, endPoint x: 782, endPoint y: 259, distance: 78.8
click at [782, 260] on div "Space Grotesk" at bounding box center [884, 269] width 220 height 18
click at [779, 267] on div at bounding box center [782, 269] width 9 height 10
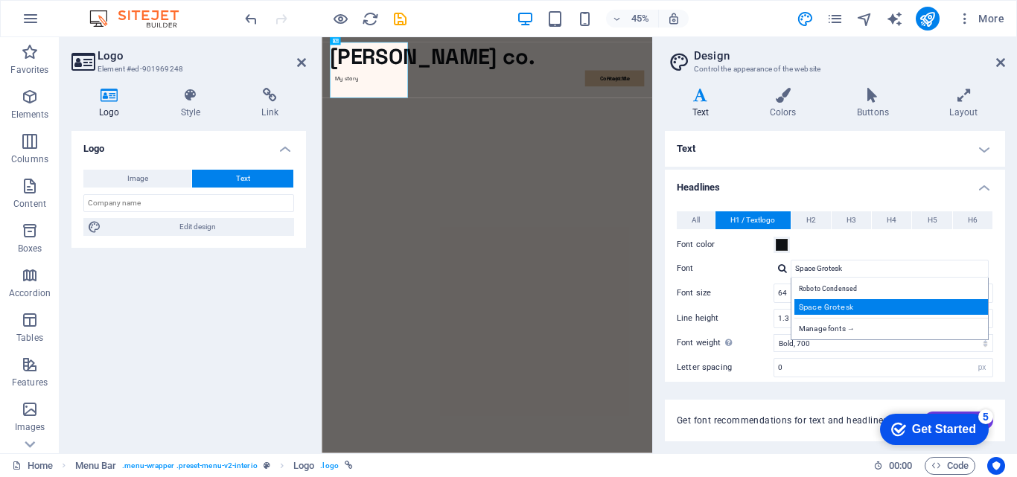
click at [845, 310] on div "Space Grotesk" at bounding box center [892, 307] width 197 height 16
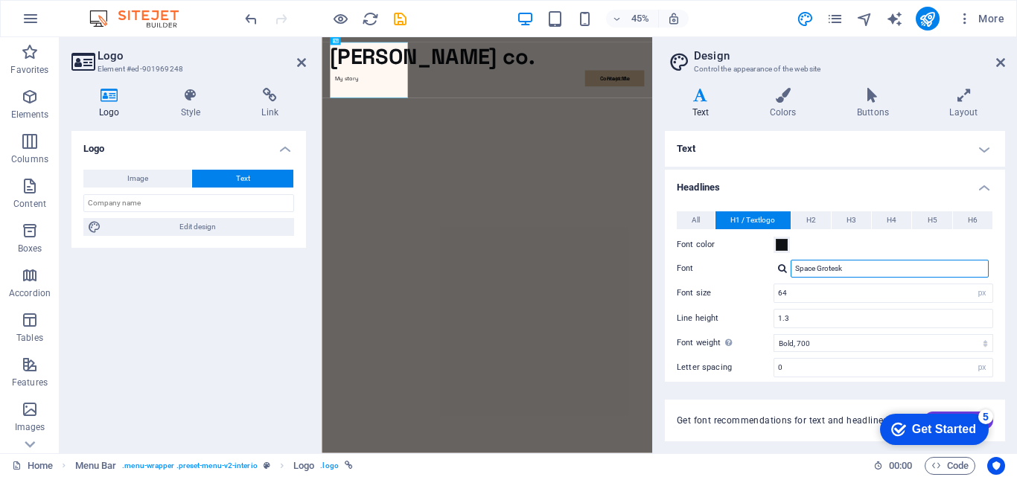
click at [829, 267] on input "Space Grotesk" at bounding box center [890, 269] width 198 height 18
click at [858, 271] on input "Space Grotesk" at bounding box center [890, 269] width 198 height 18
drag, startPoint x: 857, startPoint y: 270, endPoint x: 783, endPoint y: 263, distance: 74.0
click at [783, 263] on div "Space Grotesk Manage fonts →" at bounding box center [884, 269] width 220 height 18
click at [781, 269] on div at bounding box center [782, 269] width 9 height 10
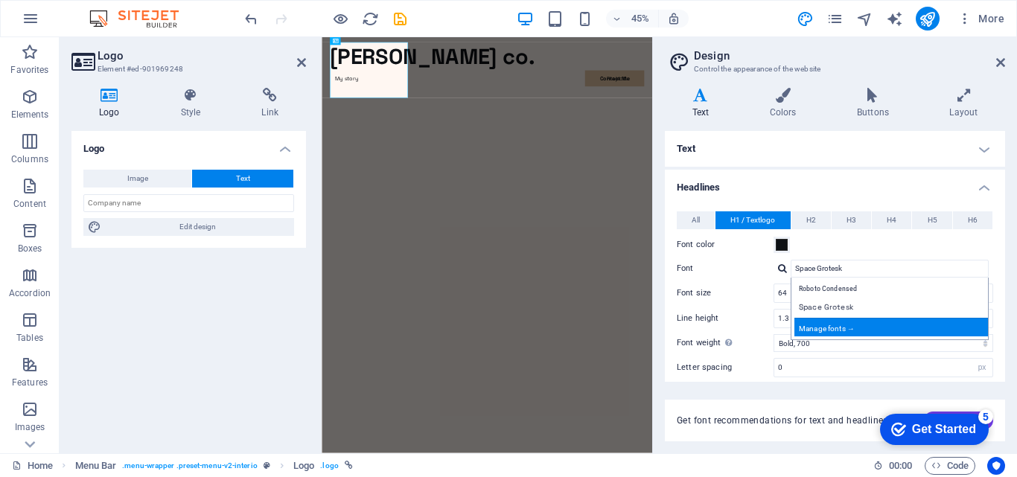
click at [822, 330] on div "Manage fonts →" at bounding box center [892, 327] width 197 height 19
select select "popularity"
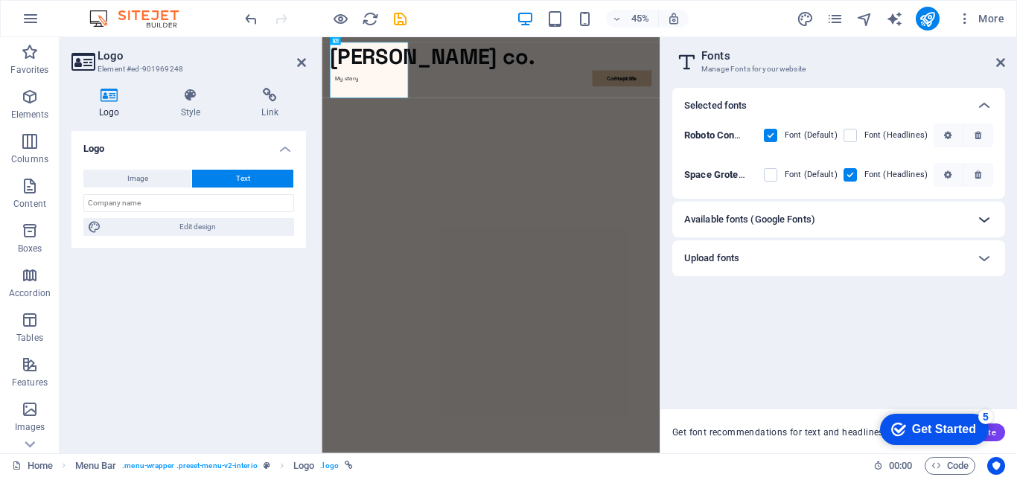
click at [989, 223] on icon at bounding box center [984, 220] width 18 height 18
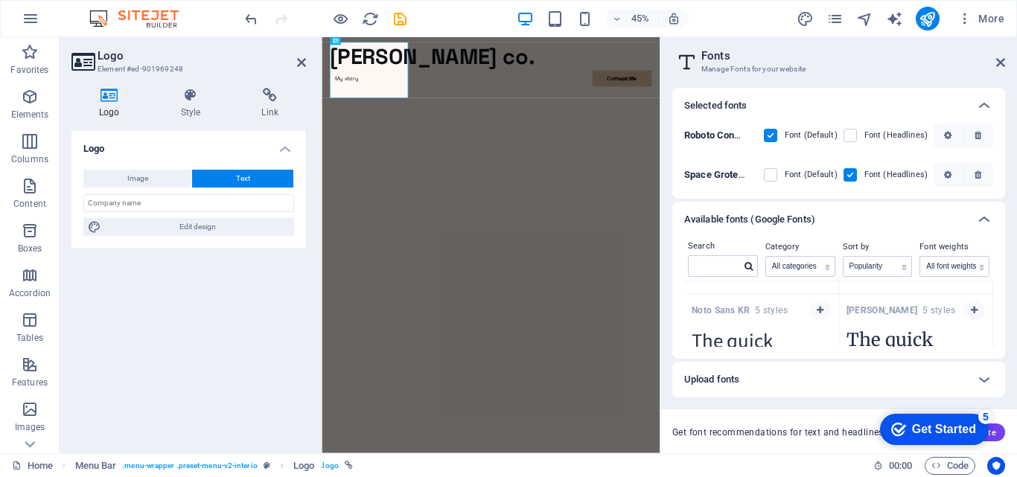
scroll to position [1042, 0]
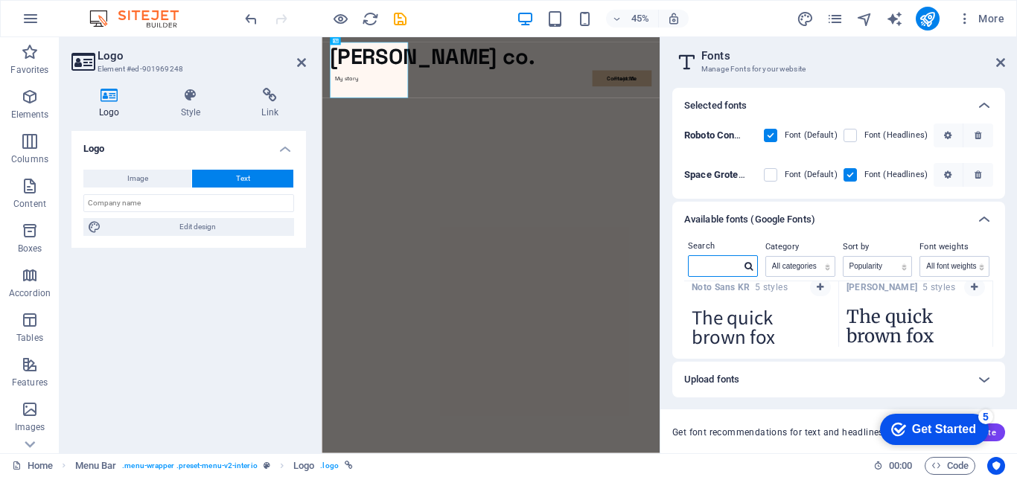
click at [704, 262] on input "text" at bounding box center [715, 265] width 52 height 19
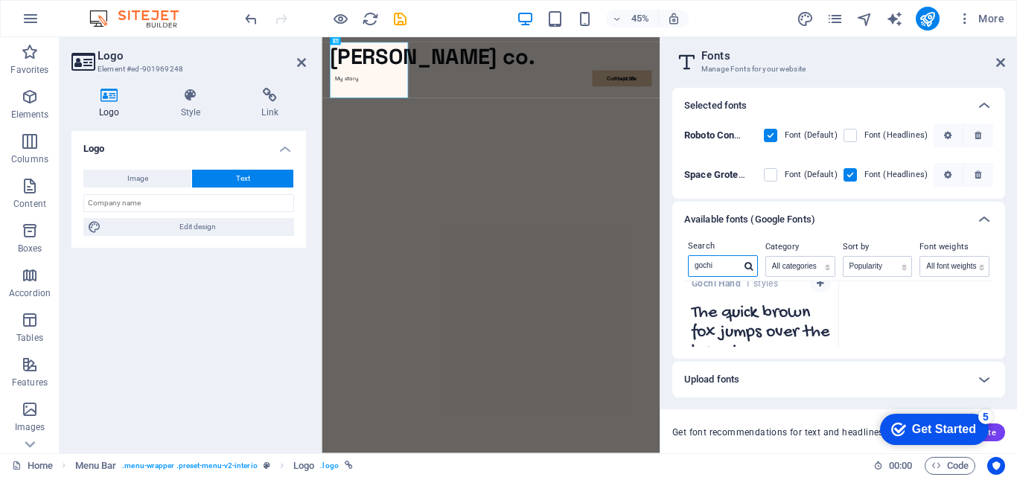
scroll to position [0, 0]
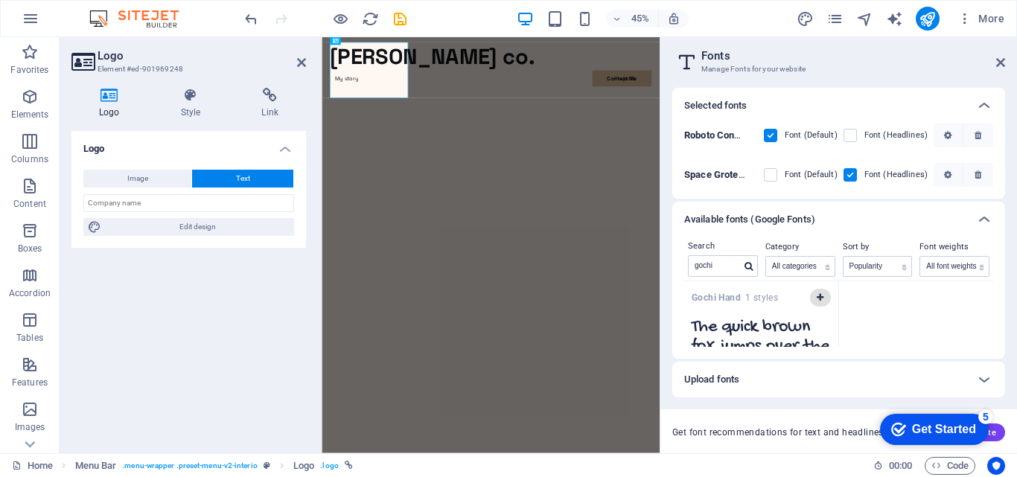
click at [819, 295] on icon "button" at bounding box center [820, 297] width 7 height 9
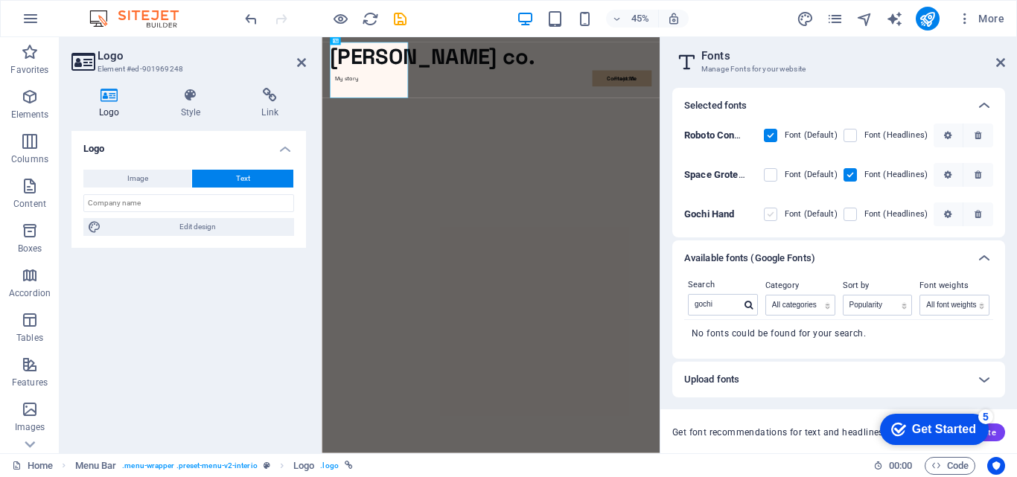
click at [772, 217] on label at bounding box center [770, 214] width 13 height 13
click at [0, 0] on Hand "checkbox" at bounding box center [0, 0] width 0 height 0
click at [724, 303] on input "gochi" at bounding box center [715, 304] width 52 height 19
type input "g"
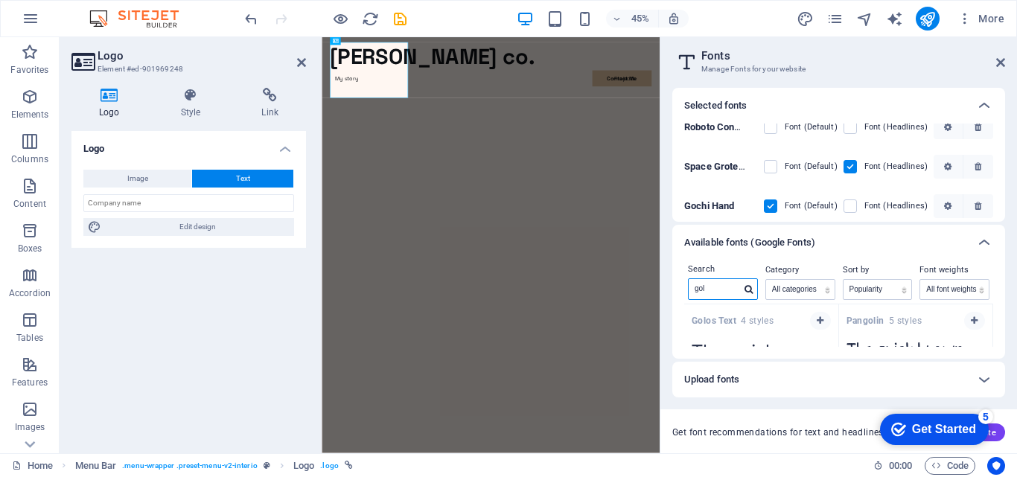
scroll to position [16, 0]
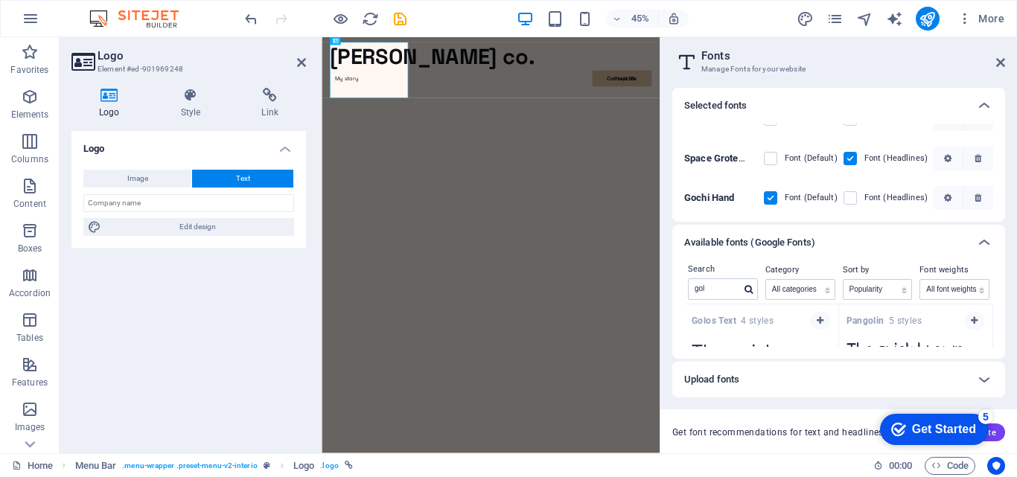
drag, startPoint x: 993, startPoint y: 310, endPoint x: 993, endPoint y: 339, distance: 29.0
click at [993, 339] on div "Search gol Category All categories serif display monospace sans-serif handwriti…" at bounding box center [838, 310] width 333 height 98
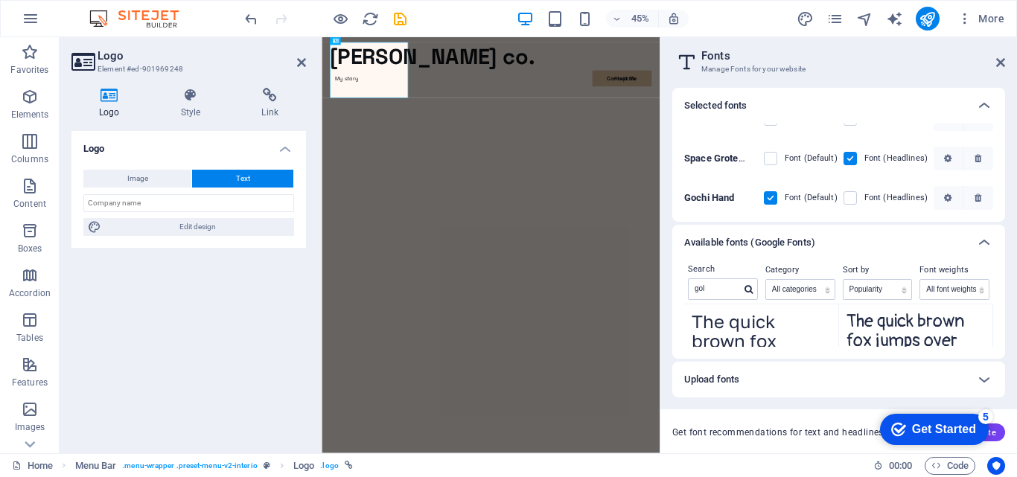
scroll to position [43, 0]
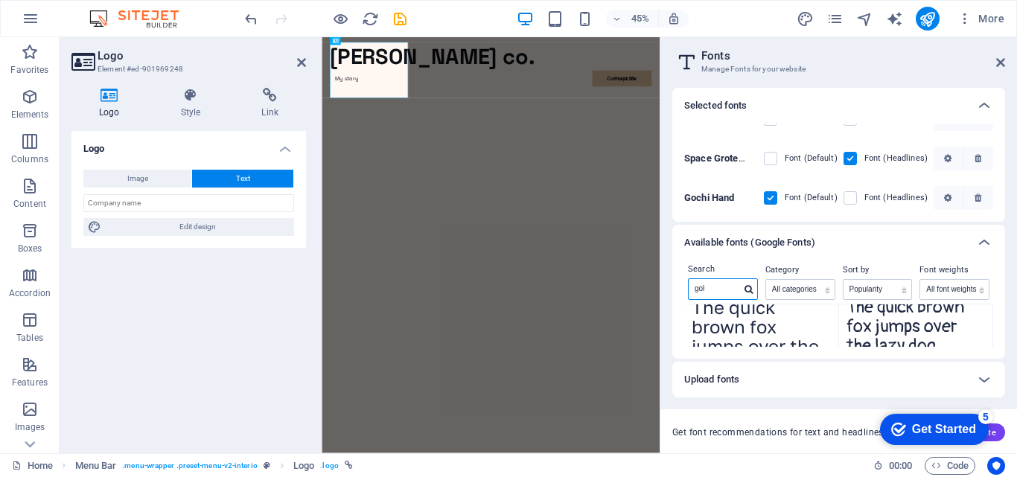
click at [718, 286] on input "gol" at bounding box center [715, 288] width 52 height 19
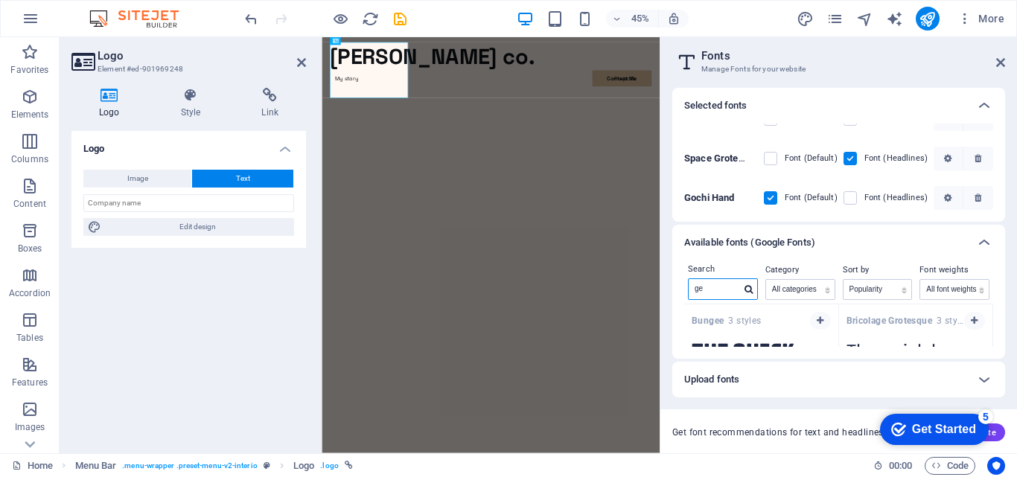
scroll to position [53, 0]
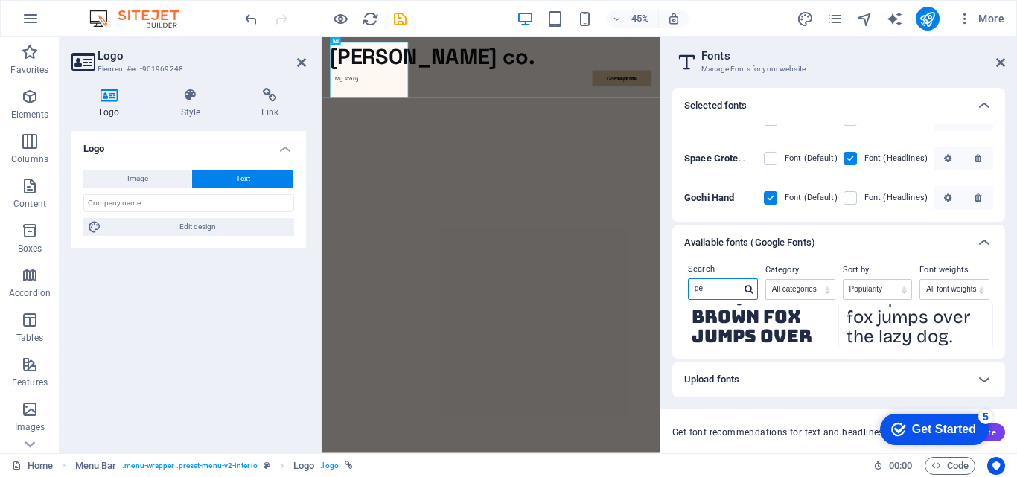
click at [712, 284] on input "ge" at bounding box center [715, 288] width 52 height 19
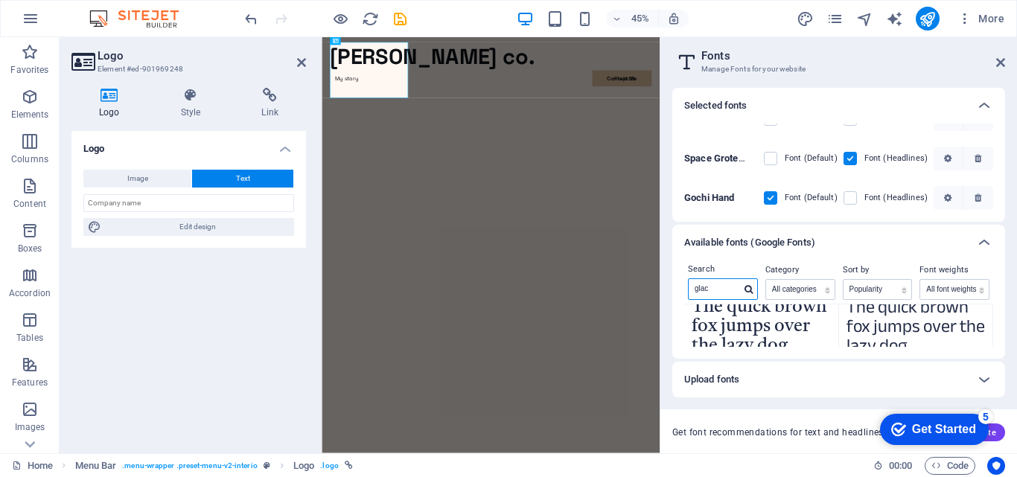
scroll to position [1, 0]
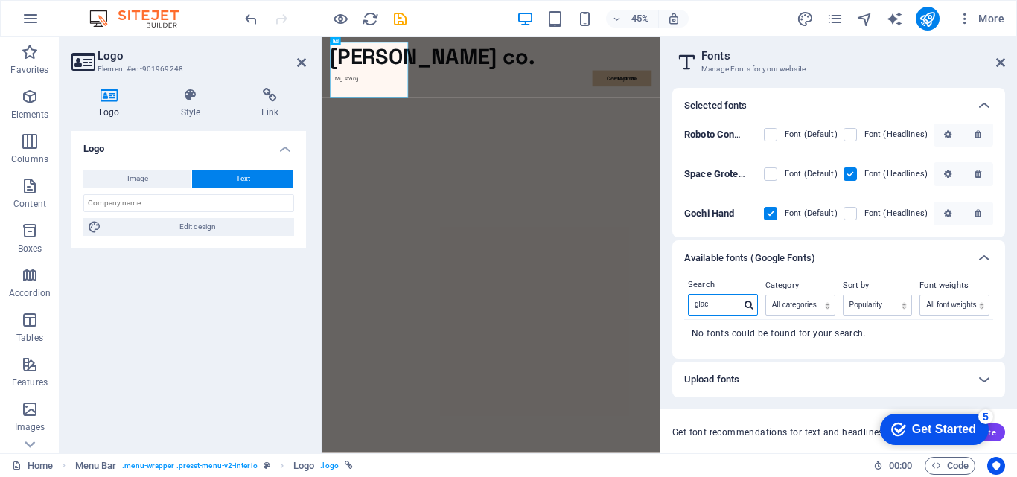
click at [723, 302] on input "glac" at bounding box center [715, 304] width 52 height 19
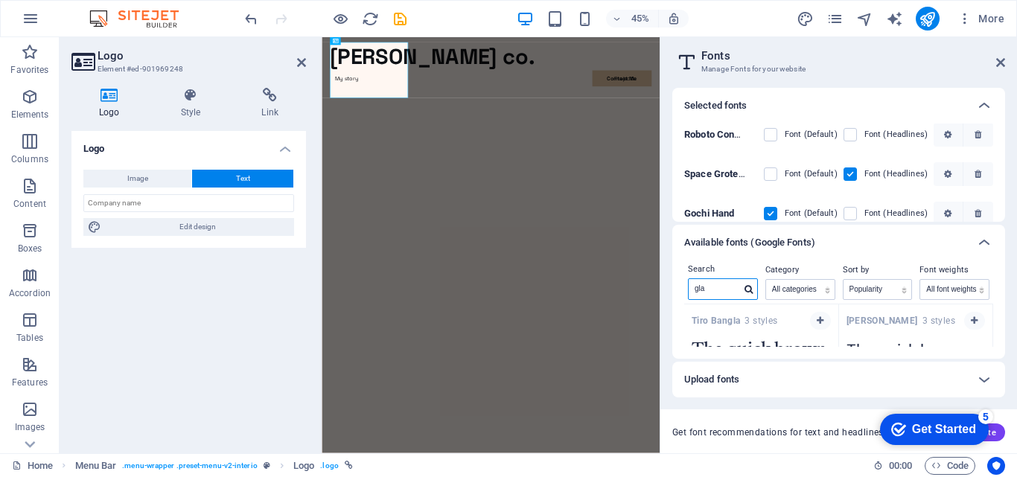
scroll to position [16, 0]
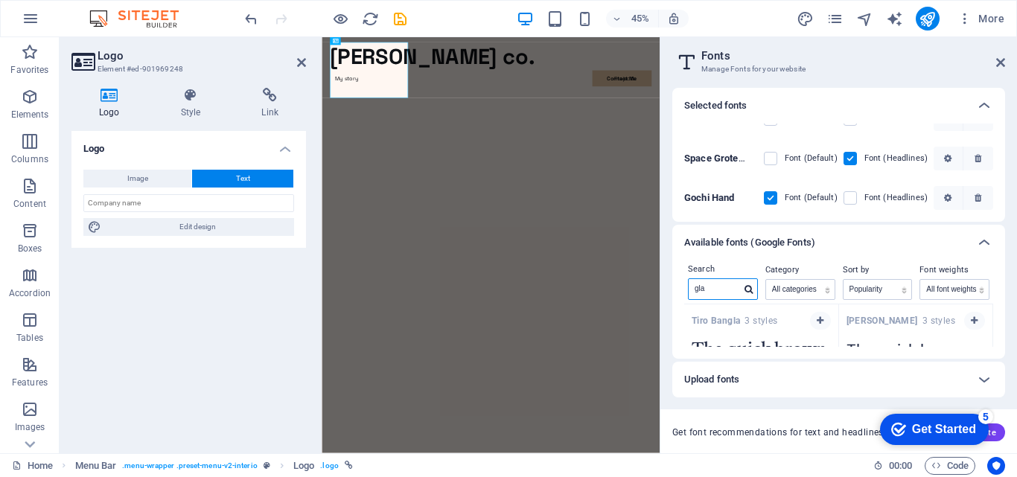
click at [712, 284] on input "gla" at bounding box center [715, 288] width 52 height 19
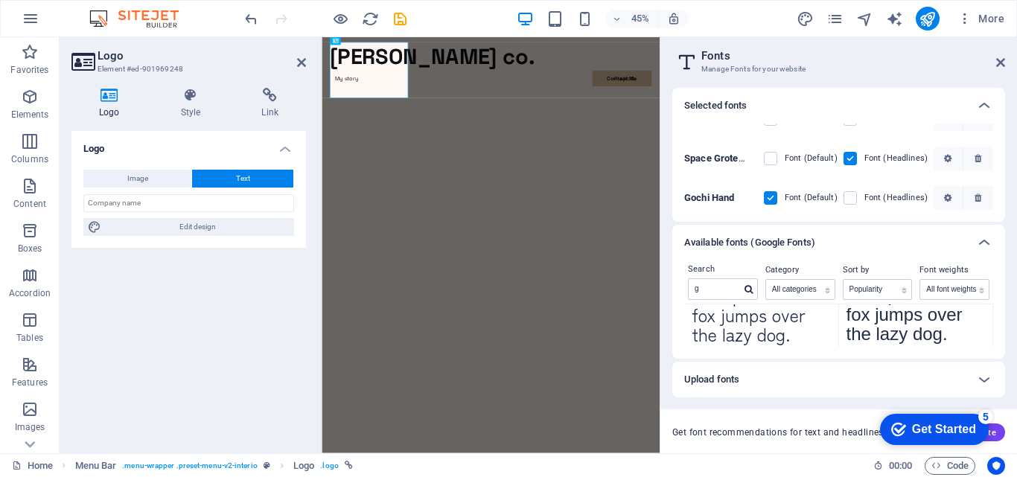
click at [997, 334] on div "Search g Category All categories serif display monospace sans-serif handwriting…" at bounding box center [838, 310] width 333 height 98
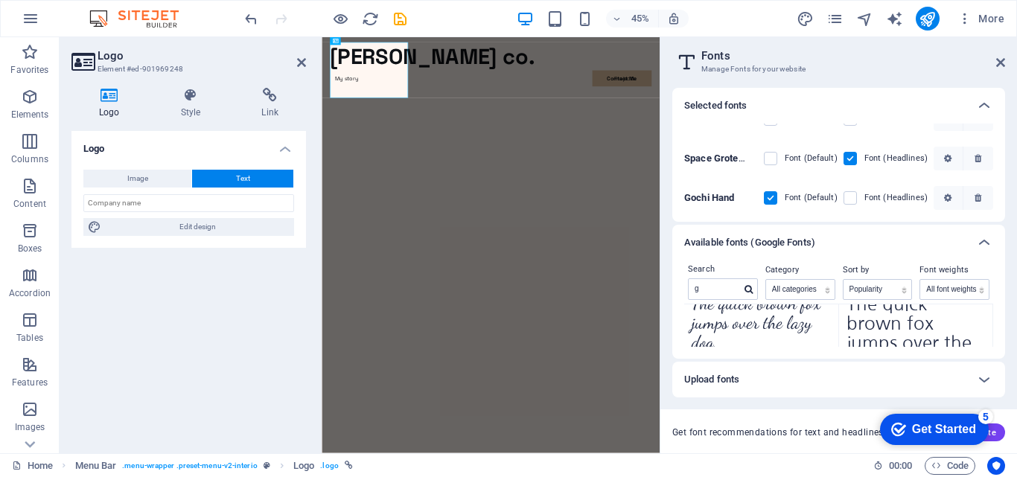
scroll to position [0, 0]
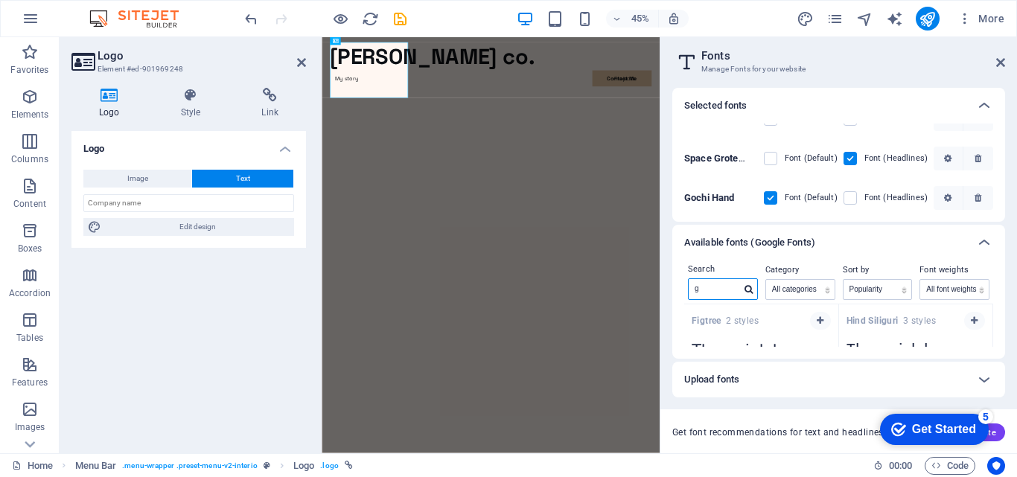
click at [715, 291] on input "g" at bounding box center [715, 288] width 52 height 19
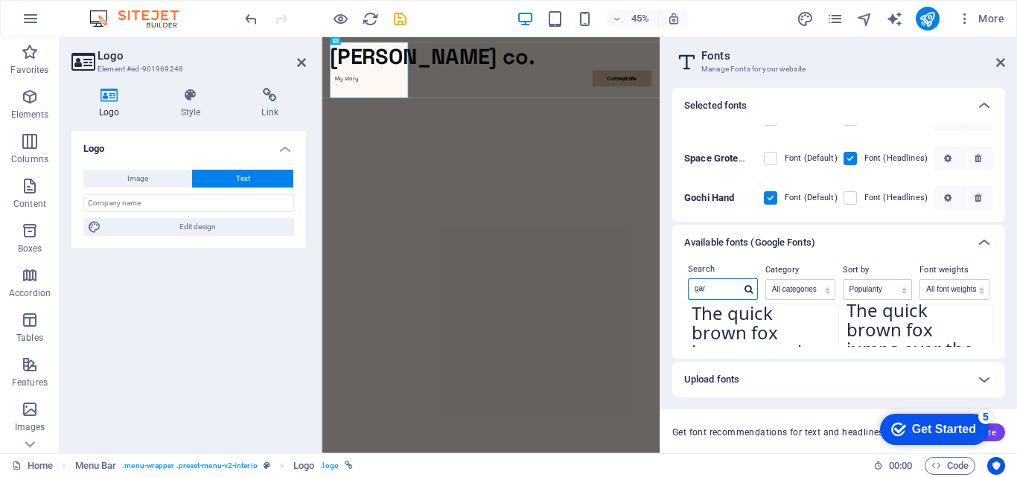
scroll to position [742, 0]
type input "g"
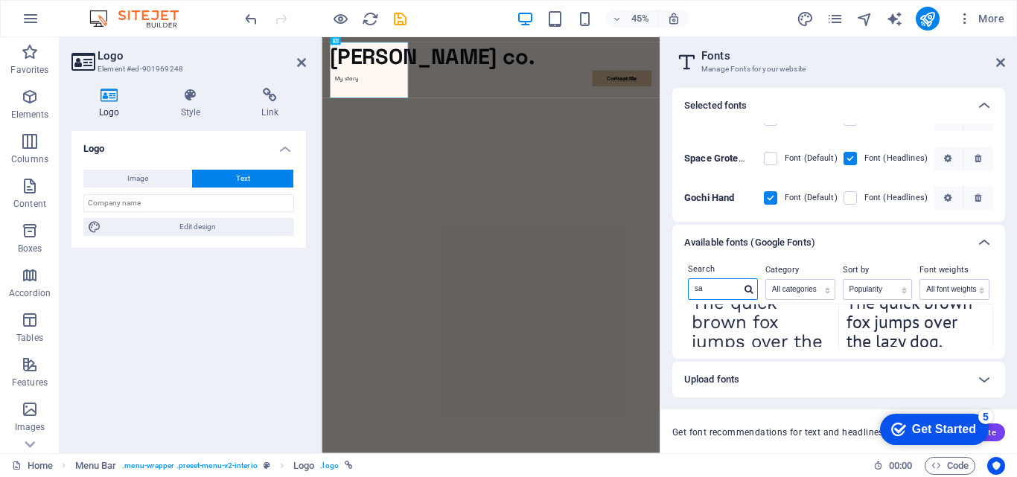
type input "s"
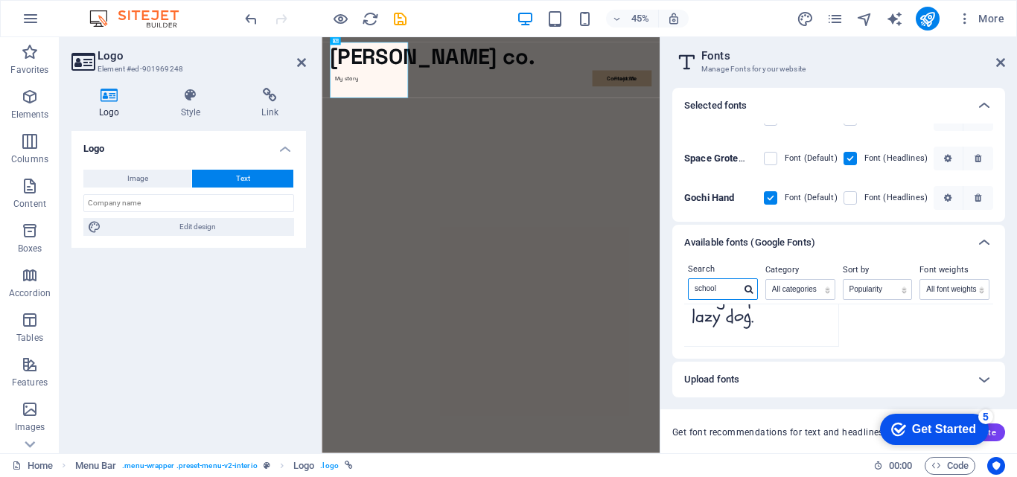
scroll to position [69, 0]
type input "s"
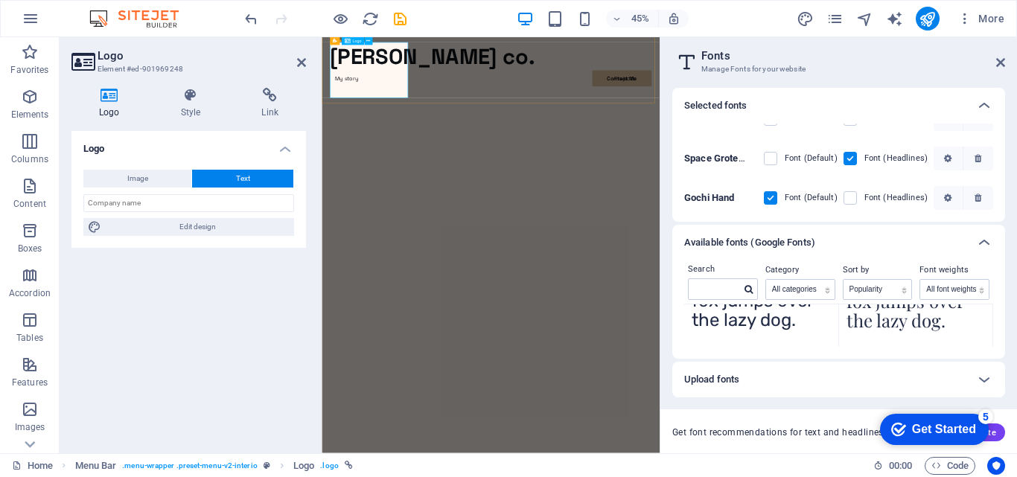
click at [453, 111] on div "[PERSON_NAME] co." at bounding box center [696, 80] width 715 height 62
click at [846, 196] on label at bounding box center [849, 197] width 13 height 13
click at [0, 0] on Hand "checkbox" at bounding box center [0, 0] width 0 height 0
click at [452, 111] on div "[PERSON_NAME] co." at bounding box center [696, 80] width 715 height 62
click at [849, 160] on label at bounding box center [849, 158] width 13 height 13
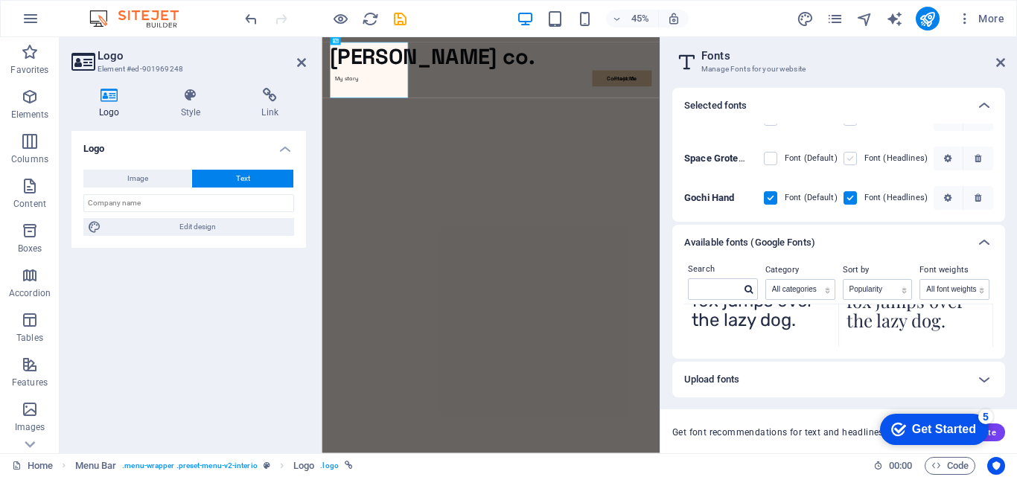
click at [0, 0] on Grotesk "checkbox" at bounding box center [0, 0] width 0 height 0
click at [984, 244] on icon at bounding box center [984, 243] width 18 height 18
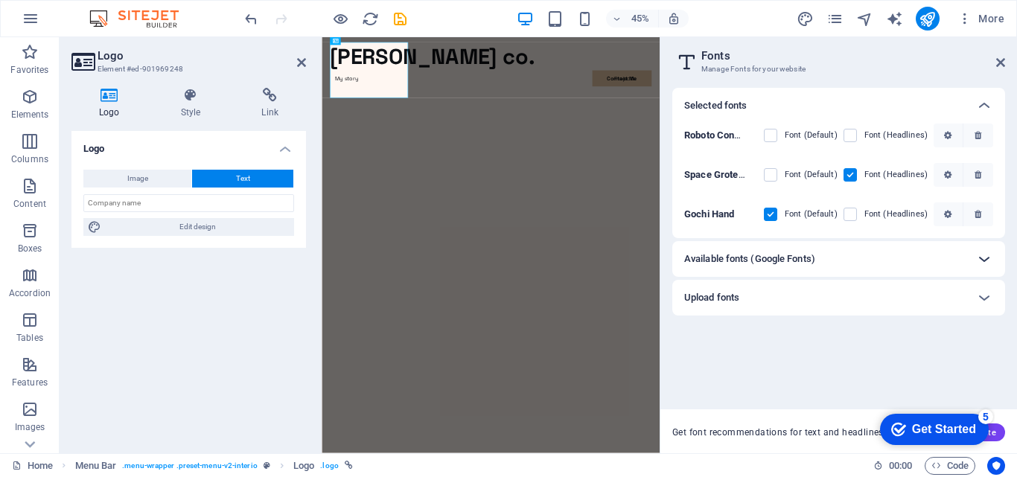
scroll to position [0, 0]
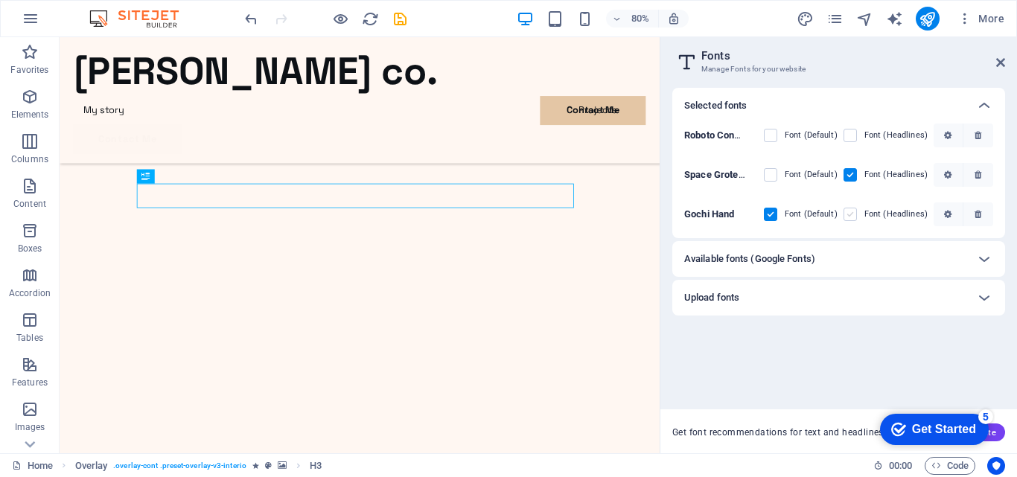
click at [857, 214] on label at bounding box center [849, 214] width 13 height 13
click at [0, 0] on Hand "checkbox" at bounding box center [0, 0] width 0 height 0
click at [771, 175] on label at bounding box center [770, 174] width 13 height 13
click at [0, 0] on Grotesk "checkbox" at bounding box center [0, 0] width 0 height 0
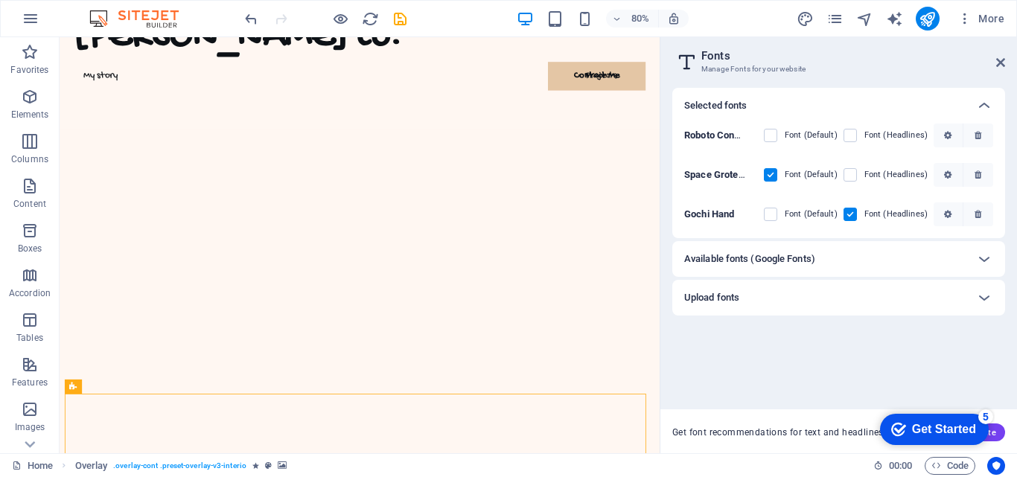
scroll to position [0, 0]
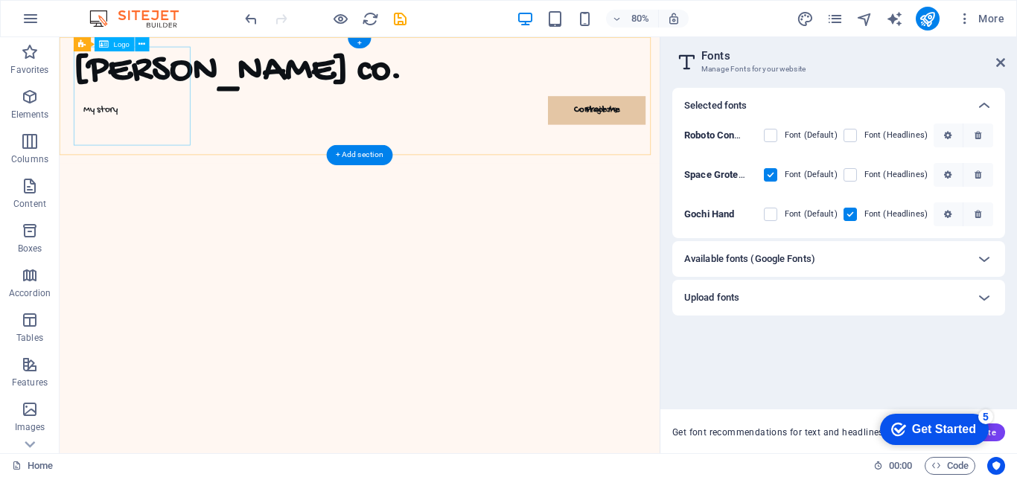
click at [168, 93] on div "[PERSON_NAME] co." at bounding box center [434, 80] width 715 height 62
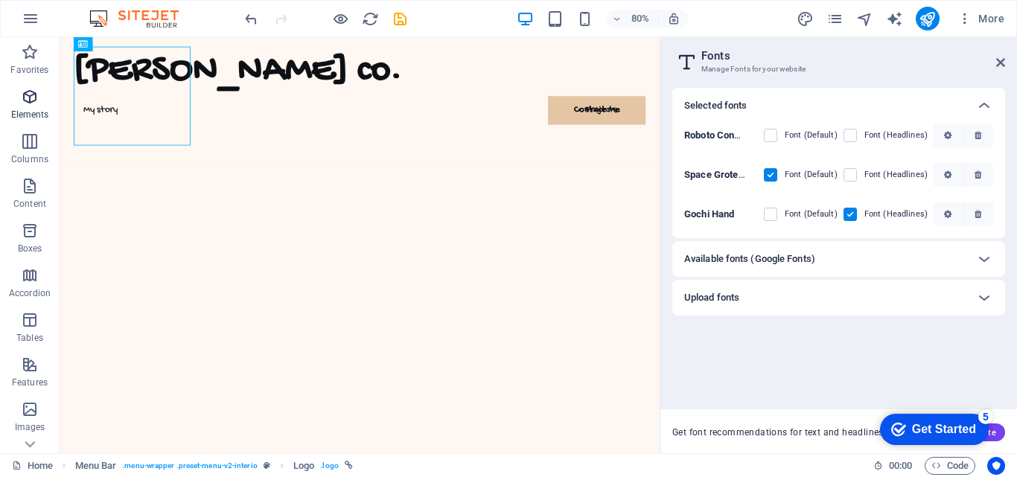
click at [22, 101] on icon "button" at bounding box center [30, 97] width 18 height 18
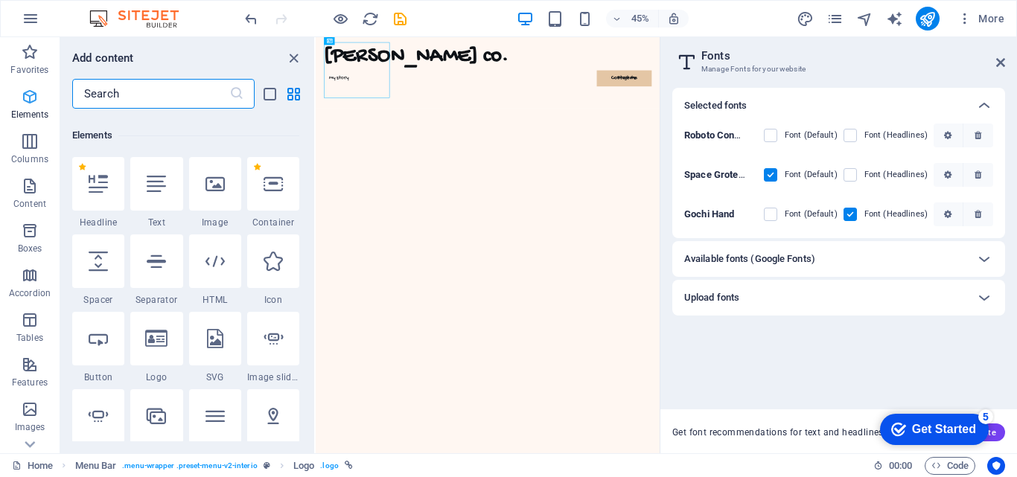
scroll to position [159, 0]
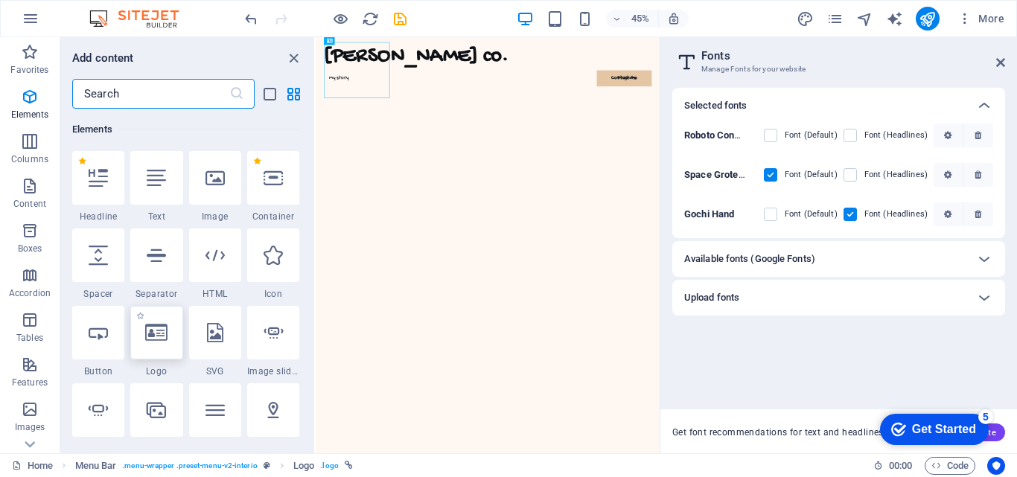
click at [153, 347] on div at bounding box center [156, 333] width 52 height 54
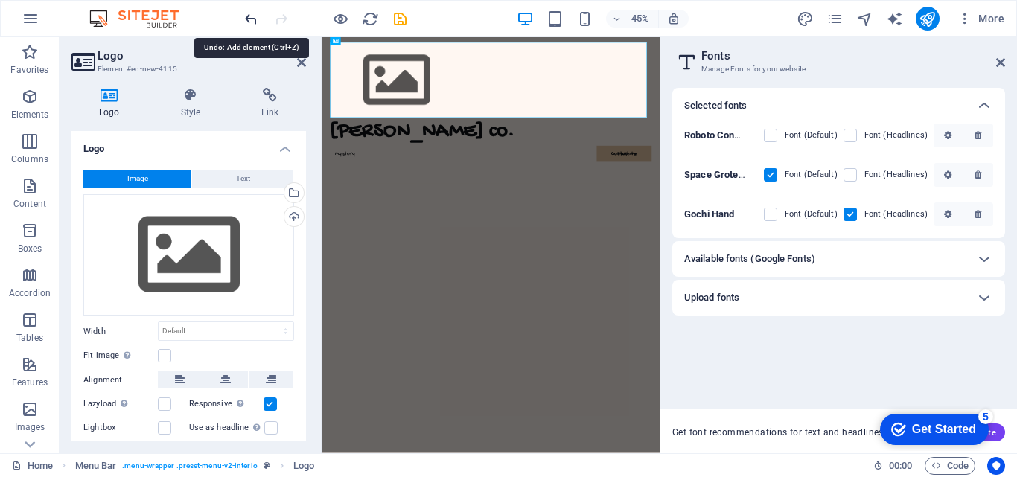
click at [253, 18] on icon "undo" at bounding box center [251, 18] width 17 height 17
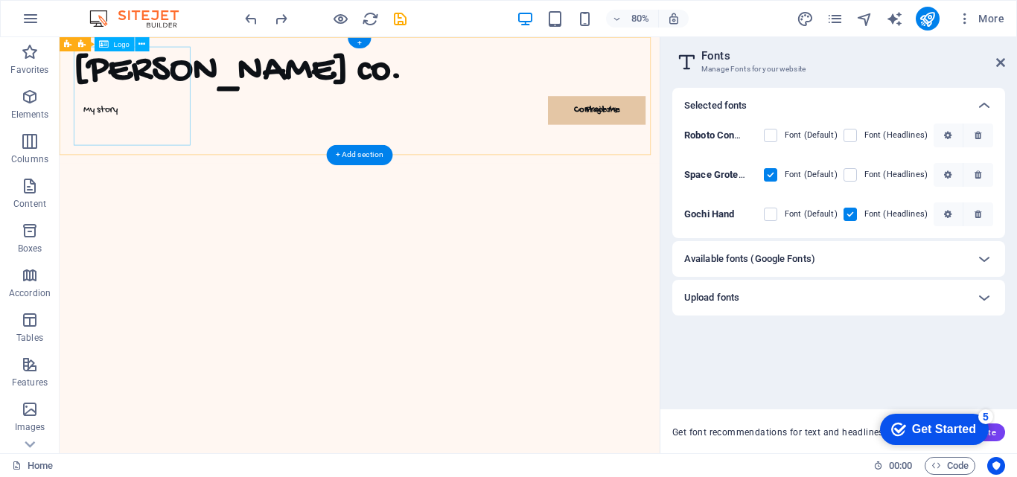
click at [145, 93] on div "[PERSON_NAME] co." at bounding box center [434, 80] width 715 height 62
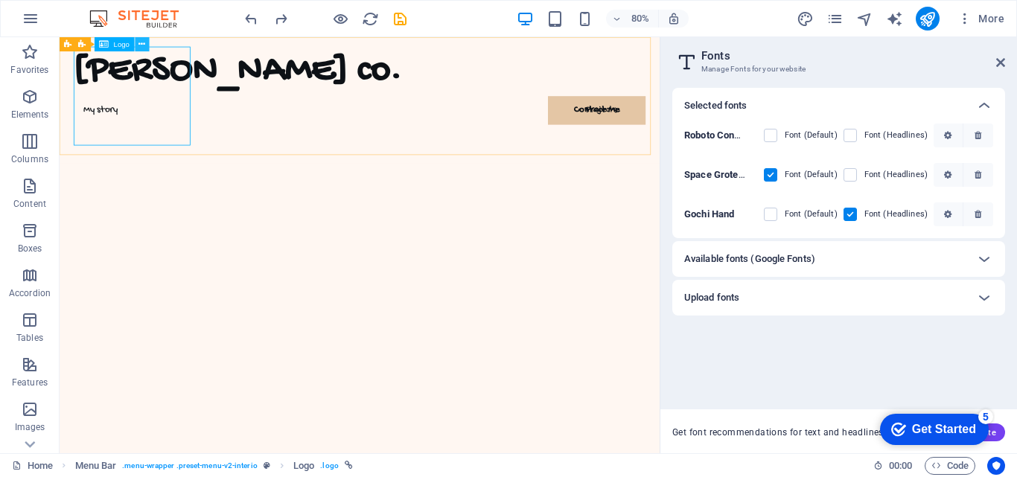
click at [147, 44] on button at bounding box center [142, 44] width 14 height 14
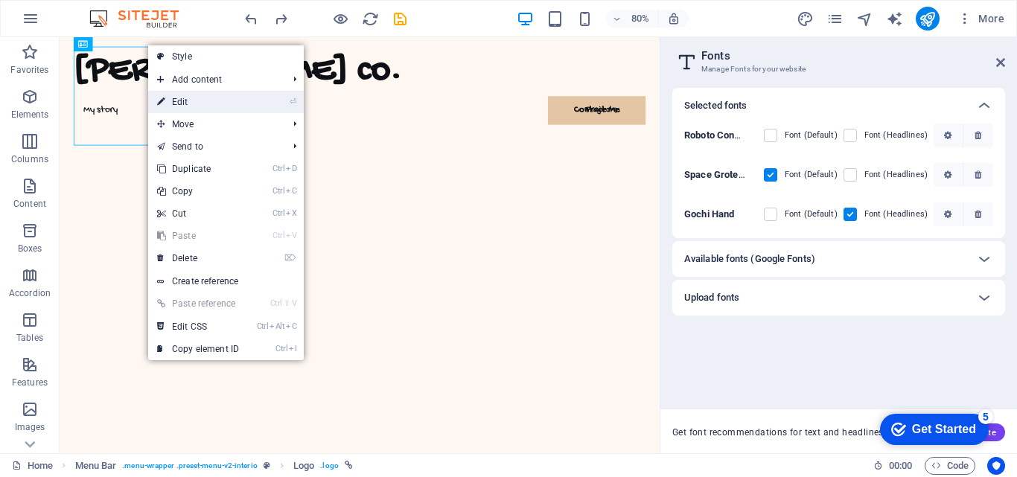
click at [180, 105] on link "⏎ Edit" at bounding box center [198, 102] width 100 height 22
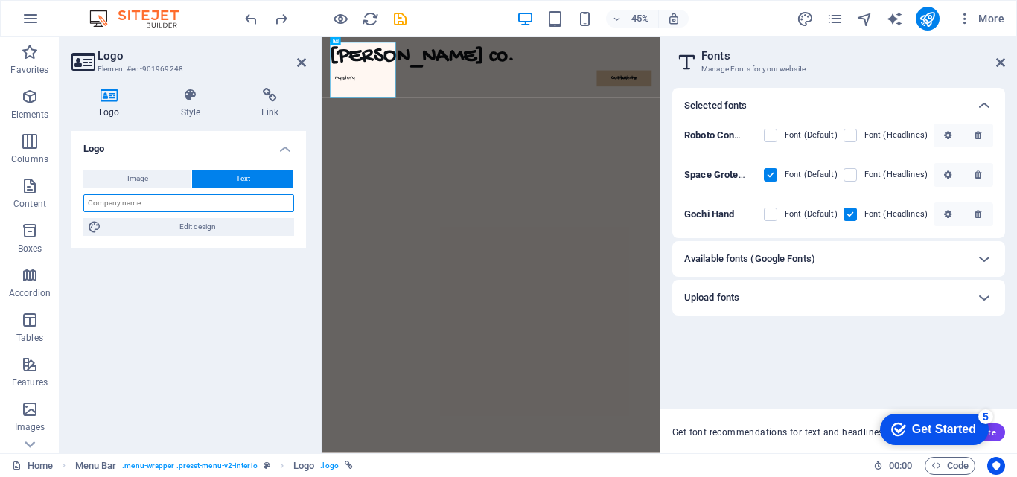
click at [153, 199] on input "text" at bounding box center [188, 203] width 211 height 18
type input "[PERSON_NAME] Co."
click at [300, 67] on icon at bounding box center [301, 63] width 9 height 12
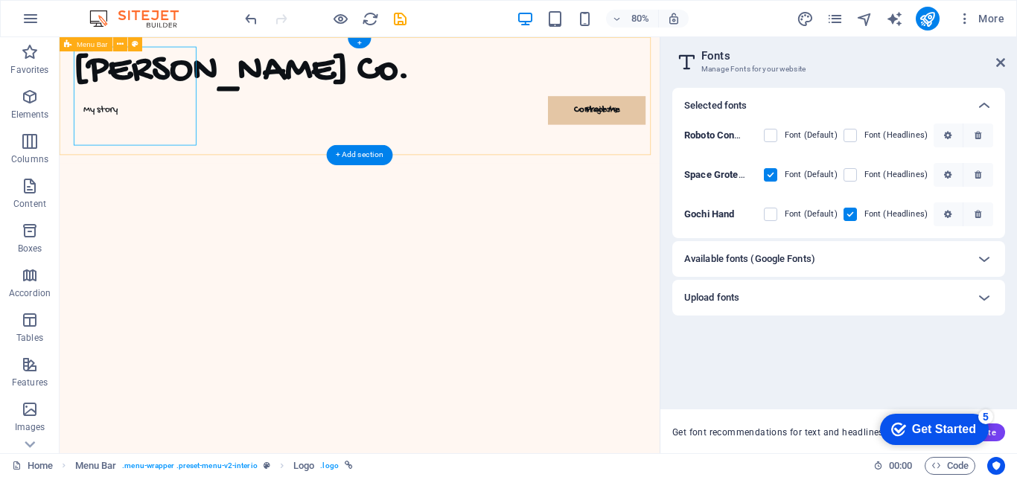
click at [311, 159] on div "[PERSON_NAME] Co. My story Projects Contact Me Contact Me" at bounding box center [435, 116] width 750 height 158
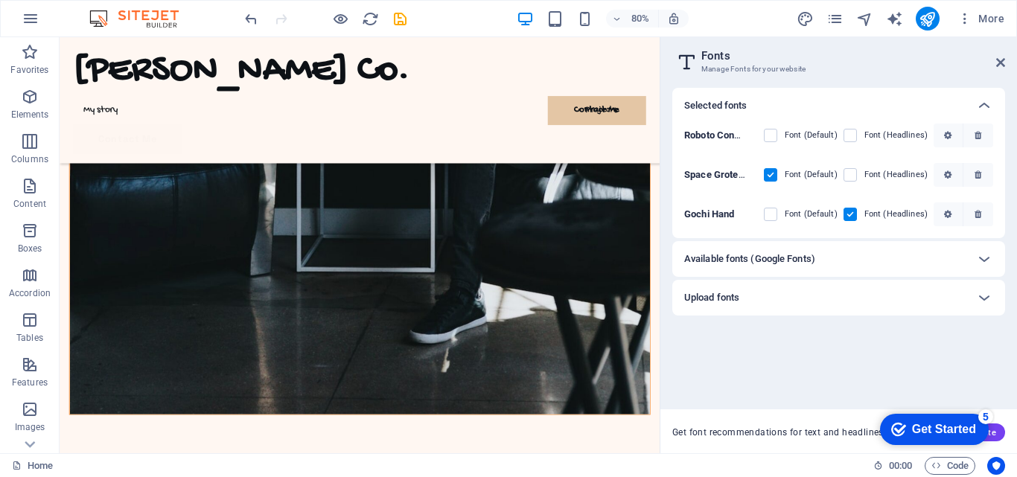
scroll to position [3355, 0]
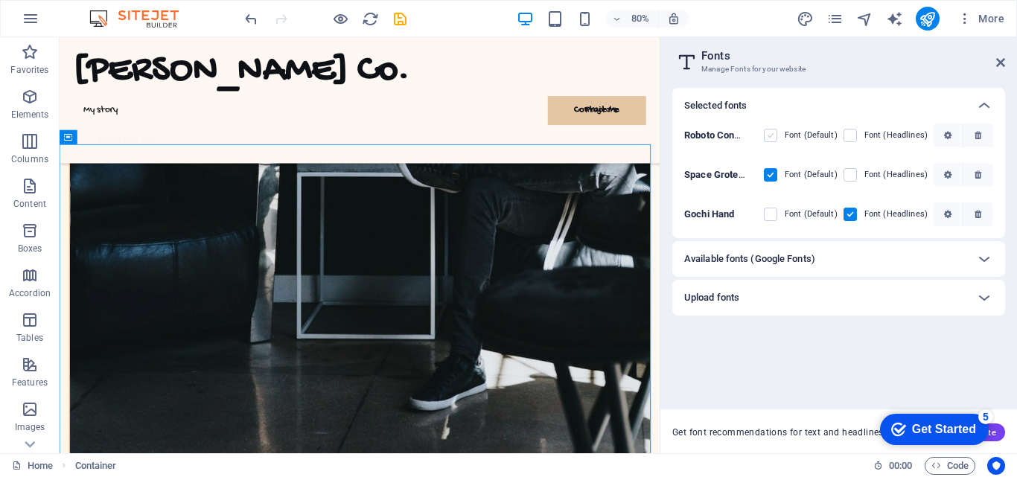
click at [771, 134] on label at bounding box center [770, 135] width 13 height 13
click at [0, 0] on Condensed "checkbox" at bounding box center [0, 0] width 0 height 0
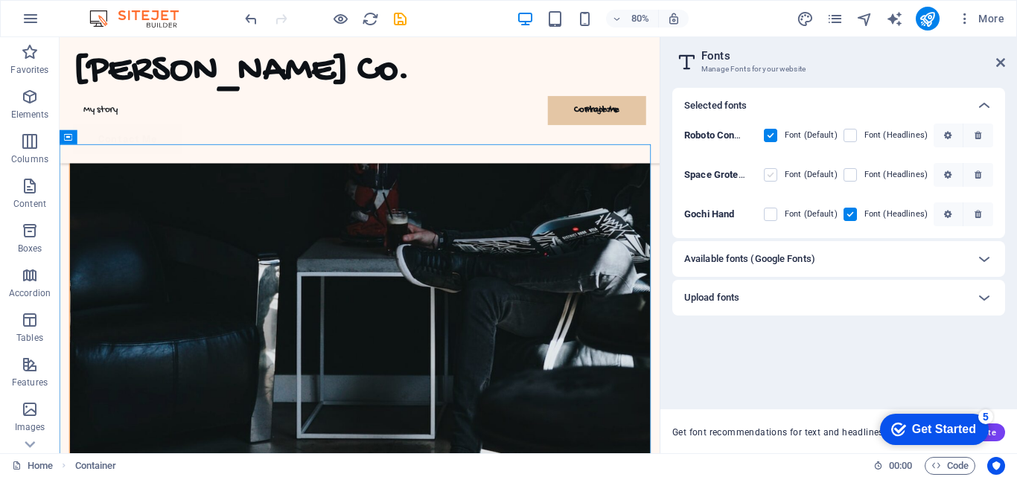
click at [777, 175] on label at bounding box center [770, 174] width 13 height 13
click at [0, 0] on Grotesk "checkbox" at bounding box center [0, 0] width 0 height 0
click at [854, 138] on label at bounding box center [849, 135] width 13 height 13
click at [0, 0] on Condensed "checkbox" at bounding box center [0, 0] width 0 height 0
click at [853, 173] on label at bounding box center [849, 174] width 13 height 13
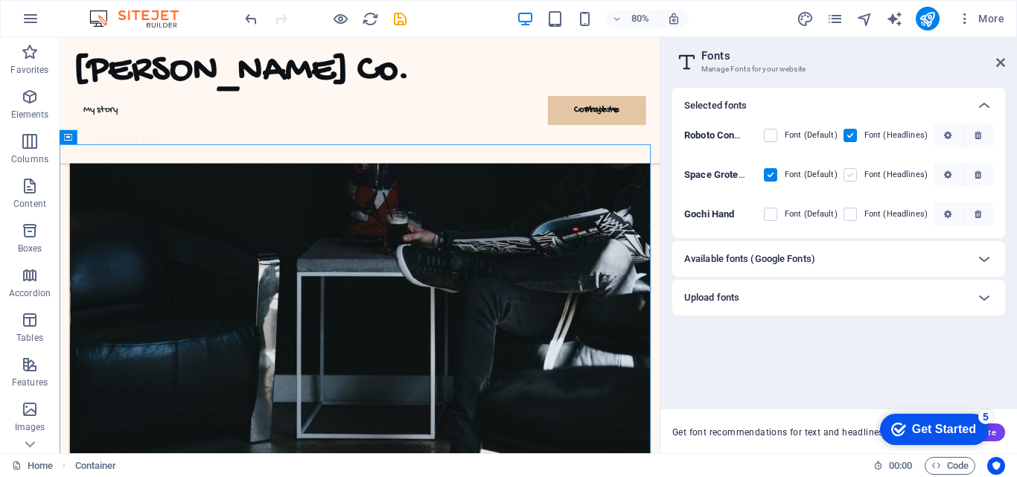
click at [0, 0] on Grotesk "checkbox" at bounding box center [0, 0] width 0 height 0
click at [363, 22] on icon "reload" at bounding box center [370, 18] width 17 height 17
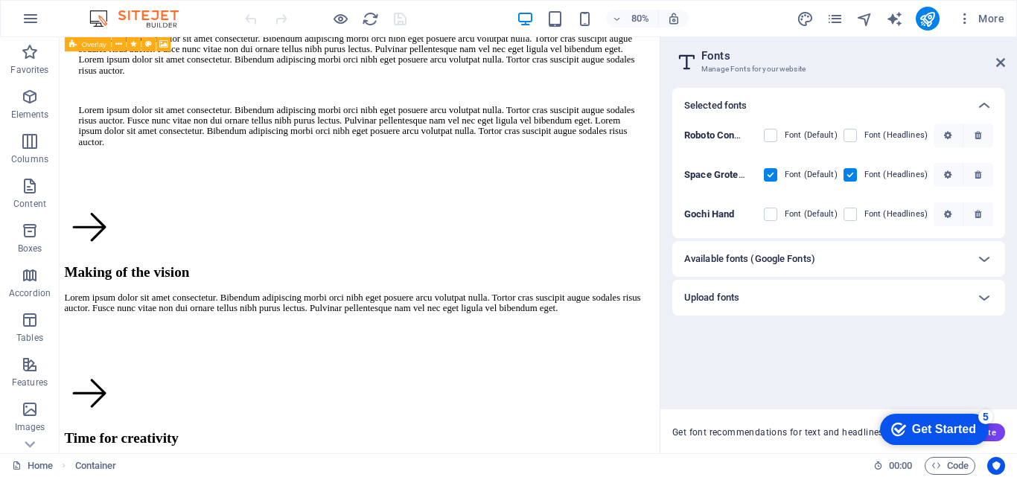
scroll to position [3970, 0]
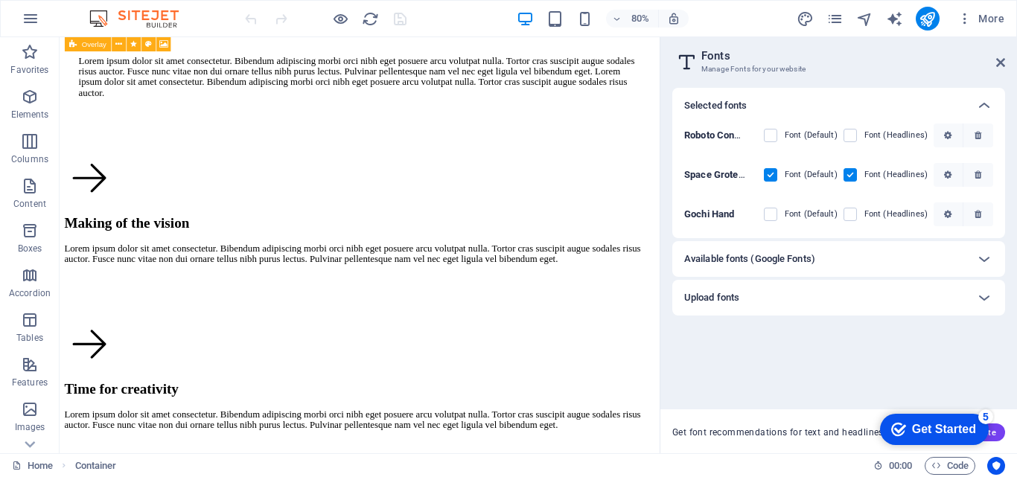
drag, startPoint x: 806, startPoint y: 83, endPoint x: 731, endPoint y: 472, distance: 396.4
